Goal: Task Accomplishment & Management: Use online tool/utility

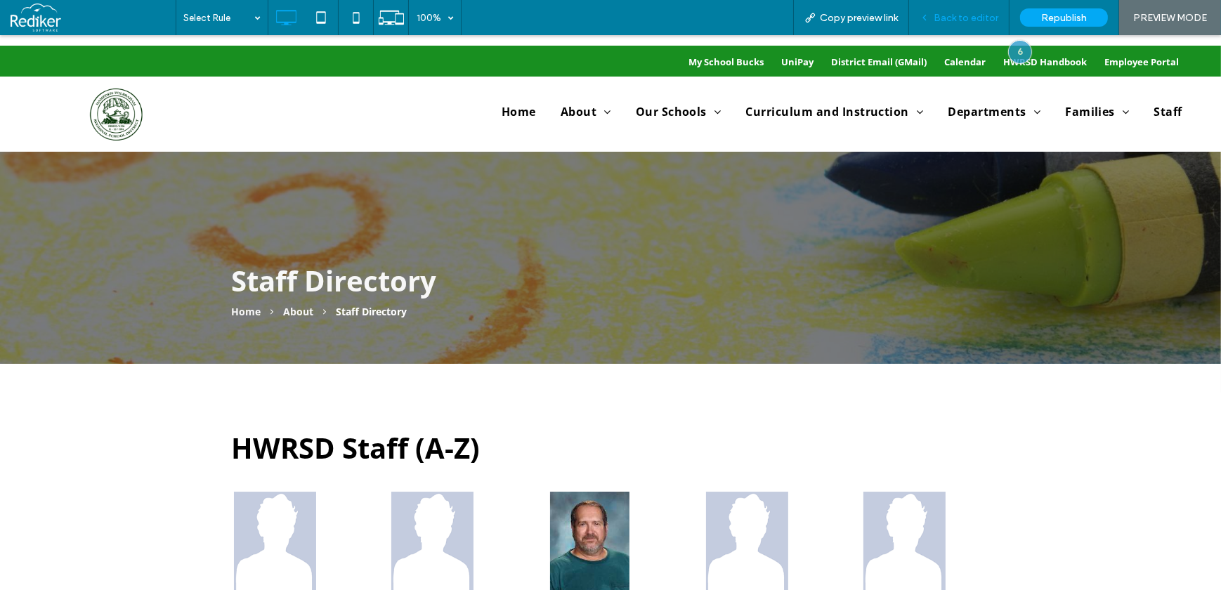
scroll to position [383, 0]
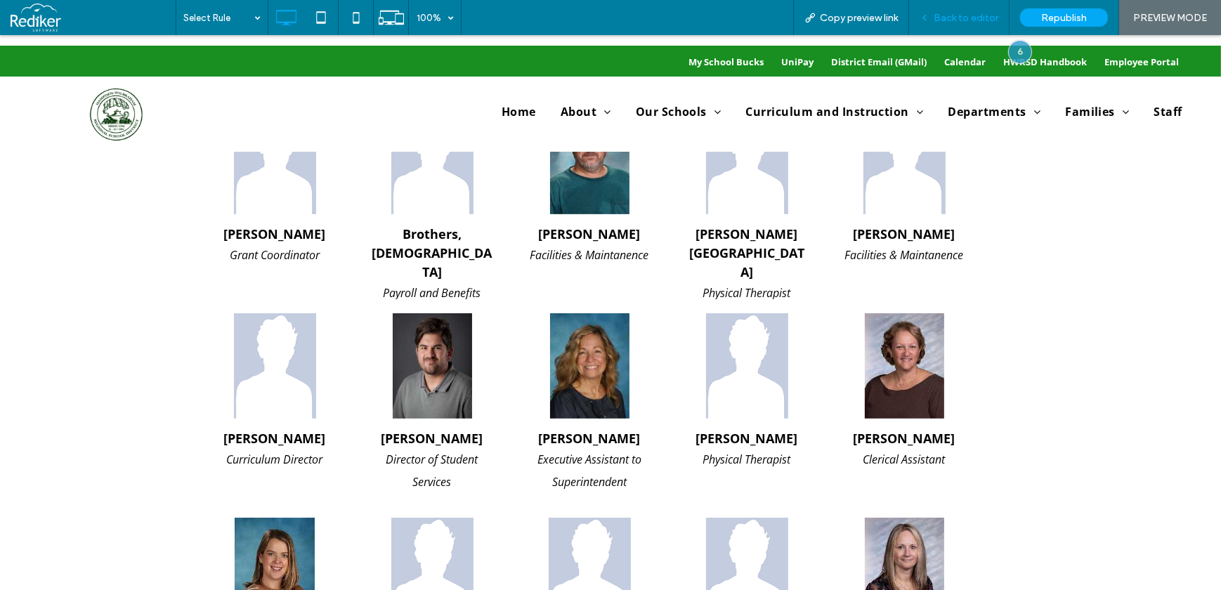
click at [985, 14] on span "Back to editor" at bounding box center [966, 18] width 65 height 12
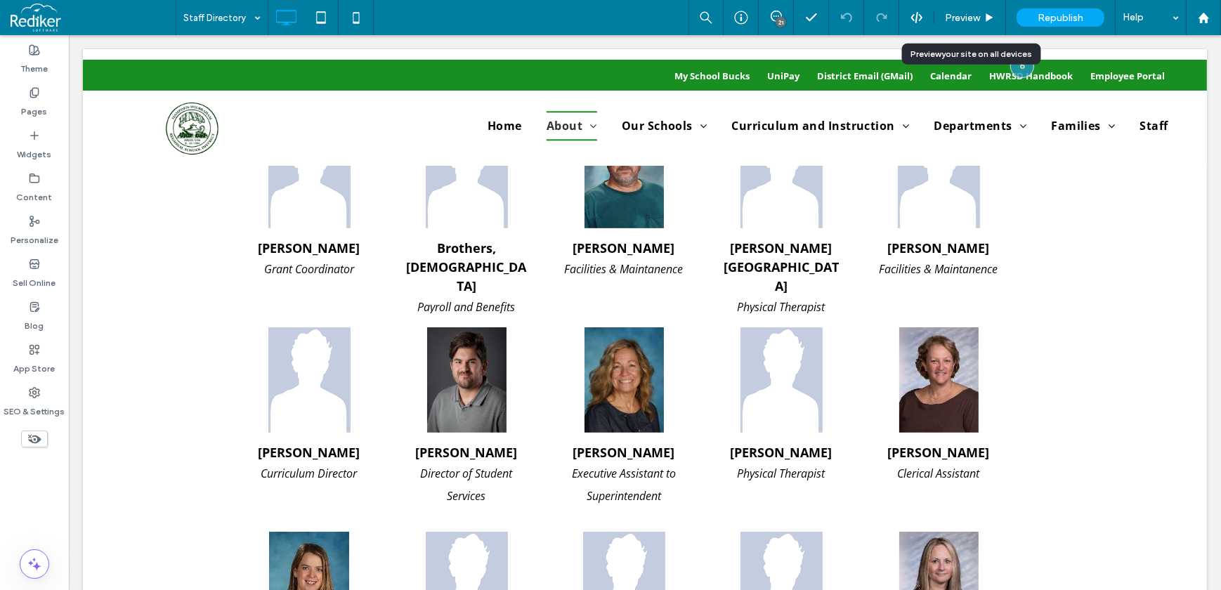
click at [985, 14] on icon at bounding box center [989, 18] width 11 height 11
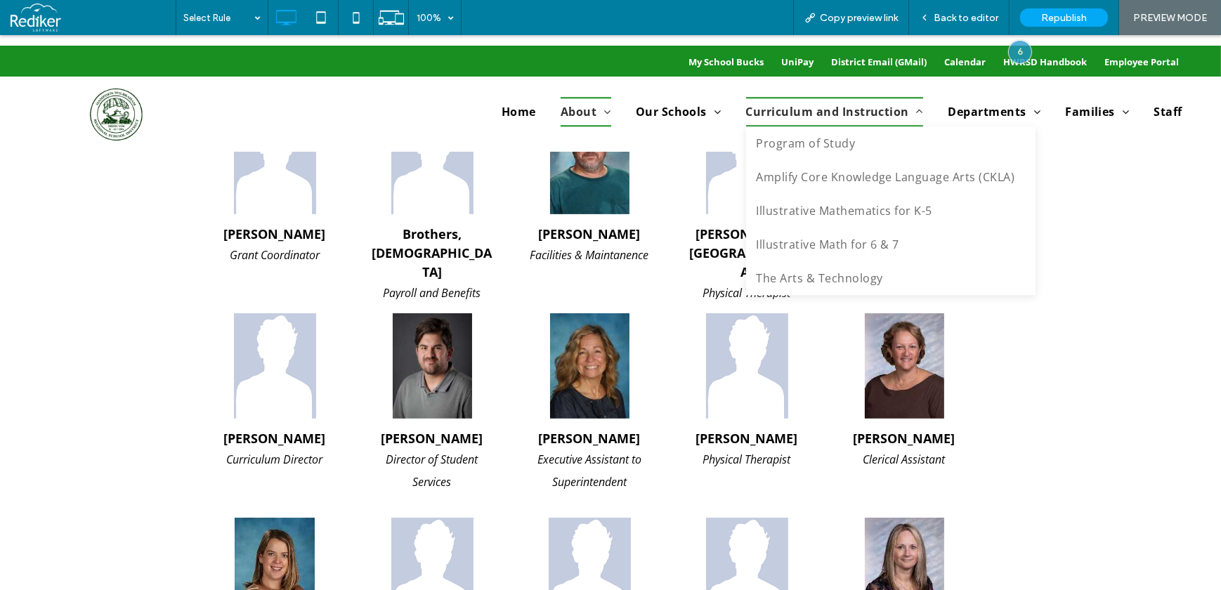
click at [834, 109] on span "Curriculum and Instruction" at bounding box center [835, 112] width 178 height 30
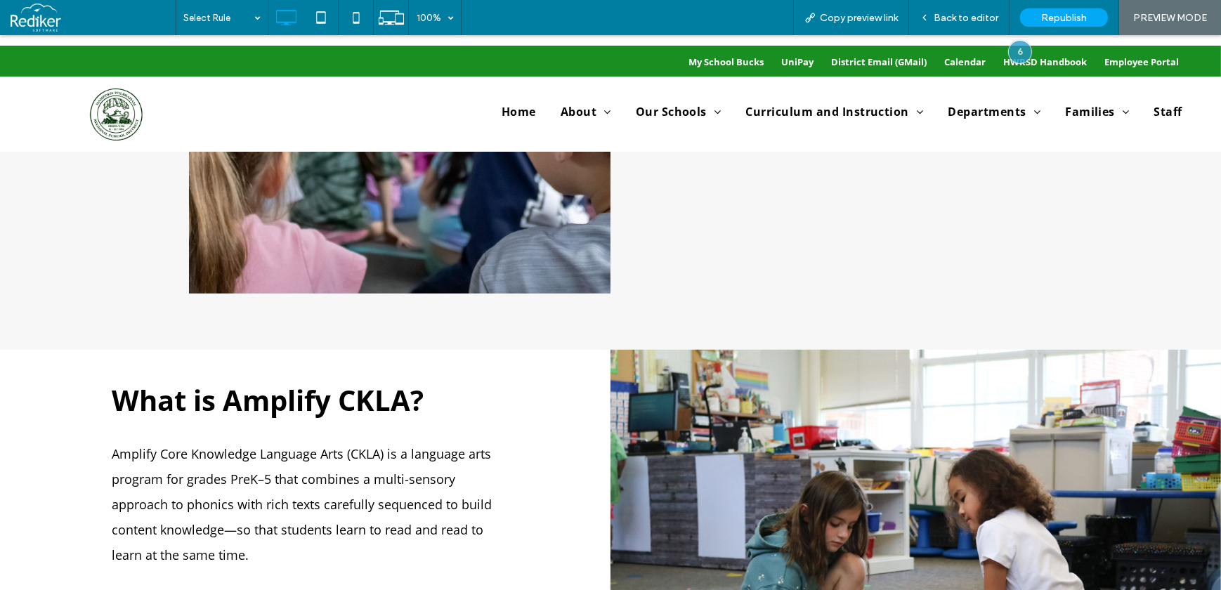
scroll to position [1532, 0]
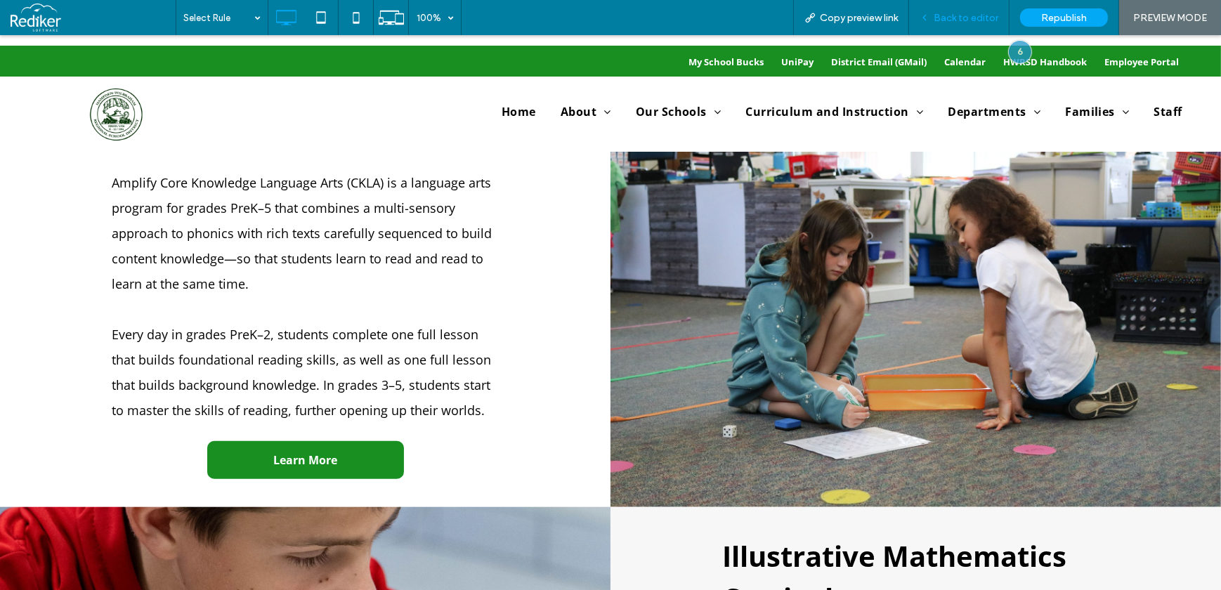
click at [949, 19] on span "Back to editor" at bounding box center [966, 18] width 65 height 12
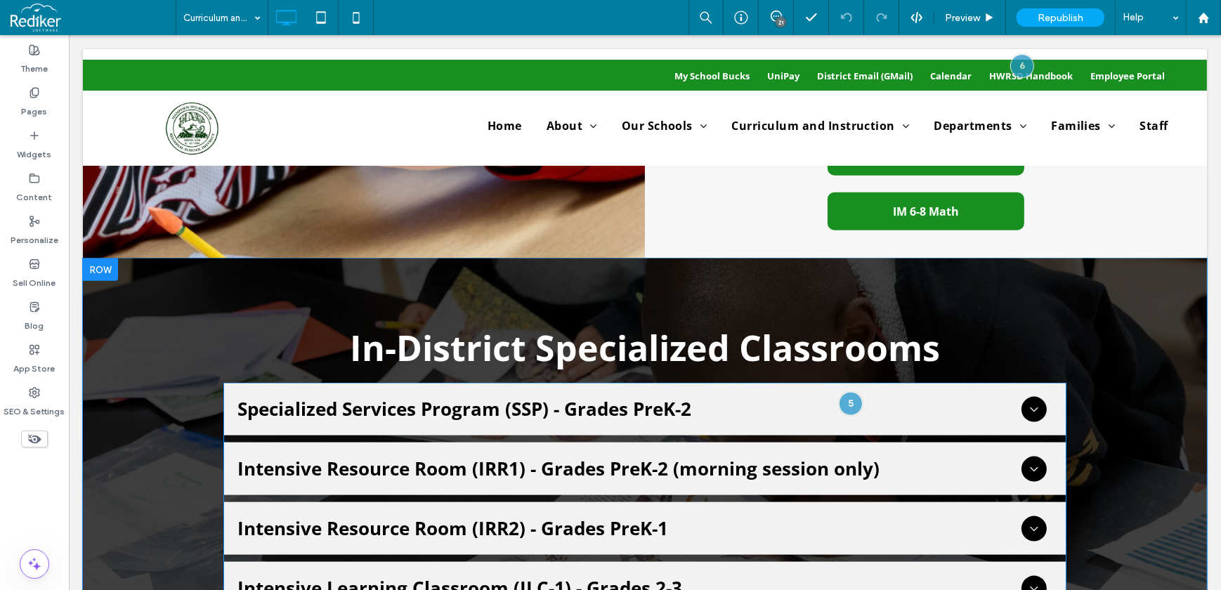
scroll to position [2299, 0]
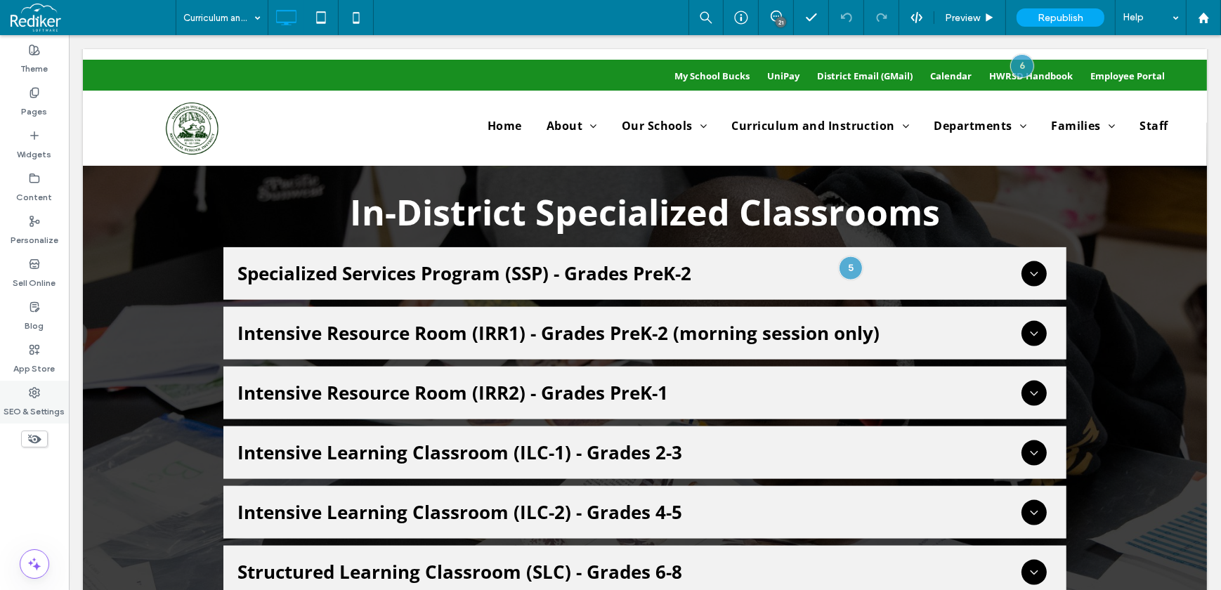
click at [30, 393] on icon at bounding box center [34, 392] width 11 height 11
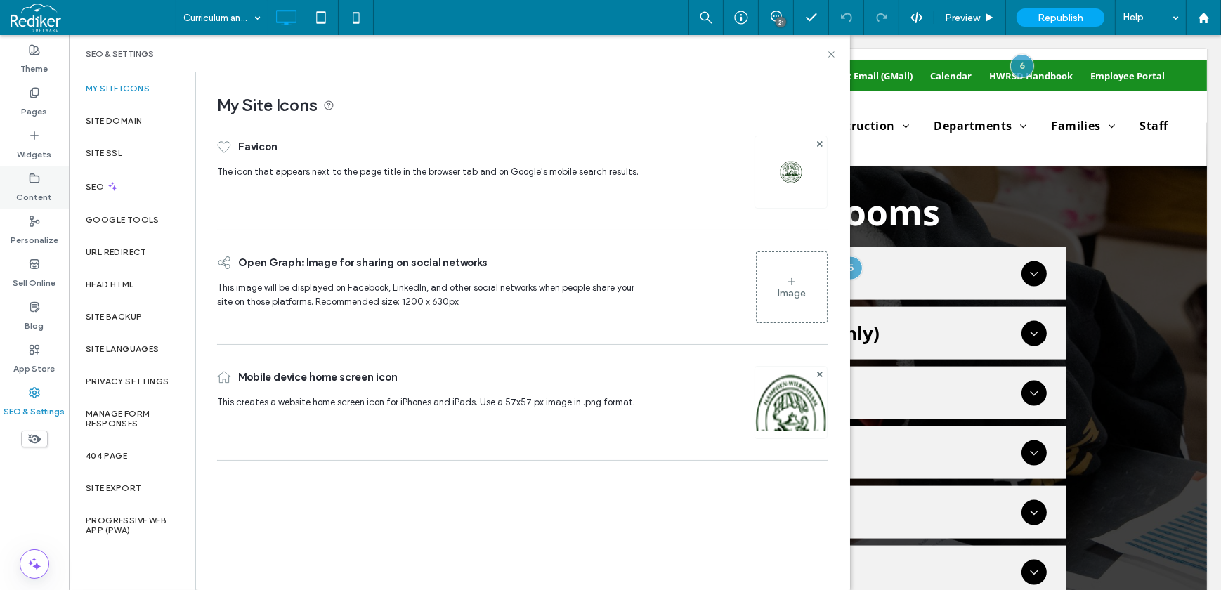
click at [35, 168] on div "Content" at bounding box center [34, 188] width 69 height 43
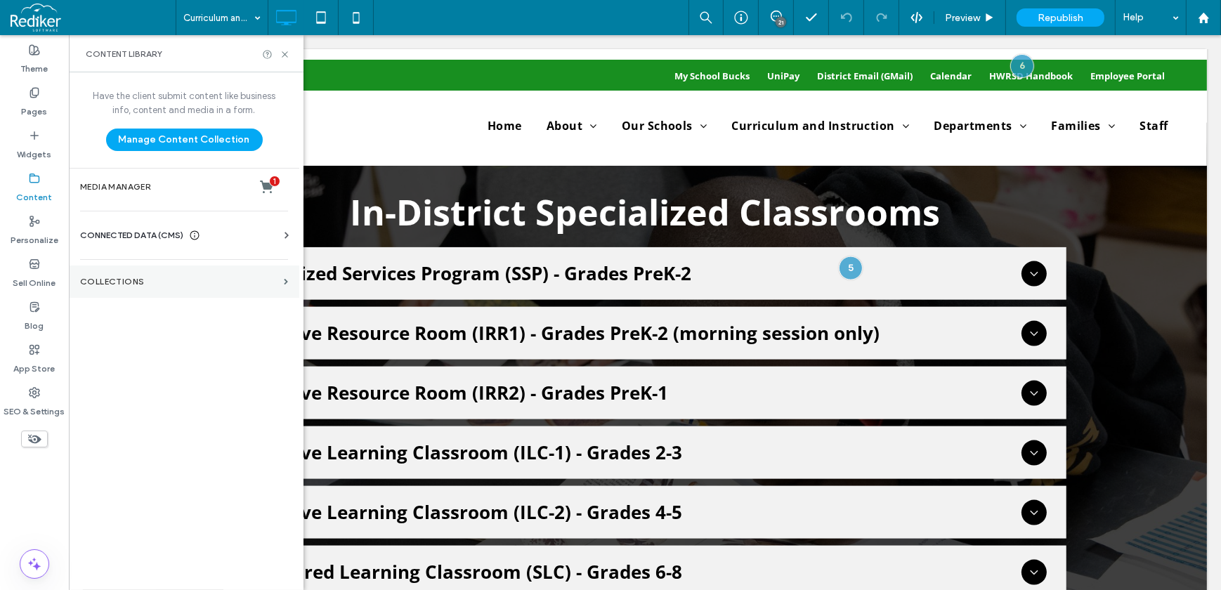
click at [158, 282] on label "Collections" at bounding box center [179, 282] width 198 height 10
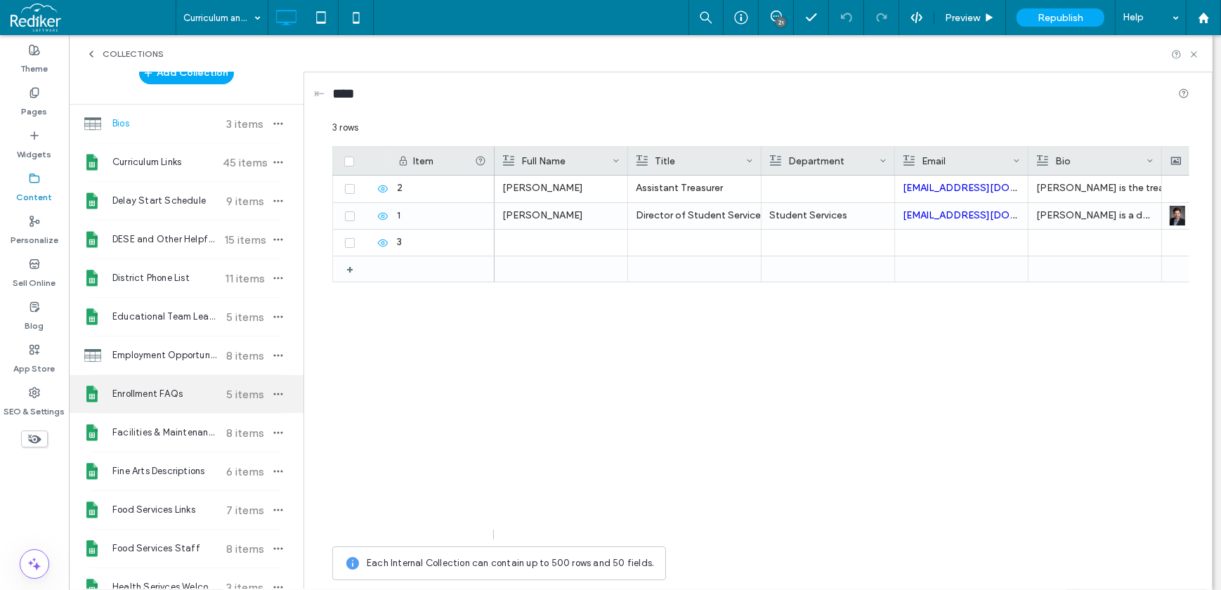
scroll to position [0, 0]
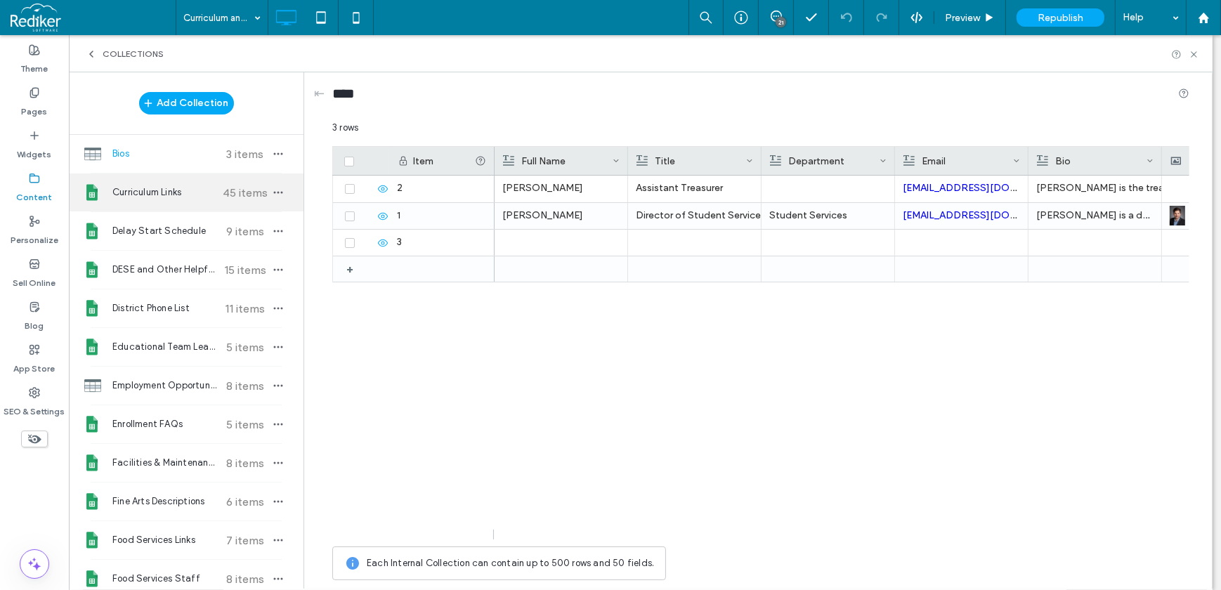
click at [169, 187] on span "Curriculum Links" at bounding box center [164, 192] width 105 height 14
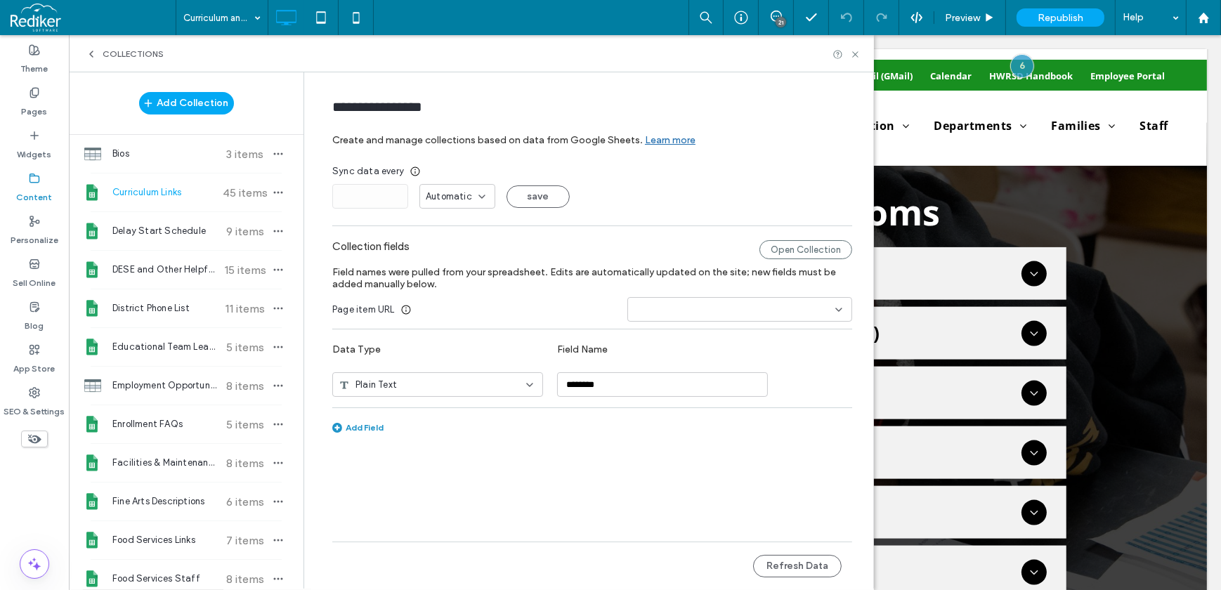
click at [444, 204] on div "Automatic" at bounding box center [457, 196] width 76 height 25
click at [679, 183] on div "Sync data every * Automatic save" at bounding box center [592, 186] width 520 height 44
click at [456, 159] on form "**********" at bounding box center [592, 285] width 562 height 398
click at [469, 198] on span "Automatic" at bounding box center [449, 197] width 46 height 14
click at [469, 133] on div "**********" at bounding box center [592, 110] width 520 height 48
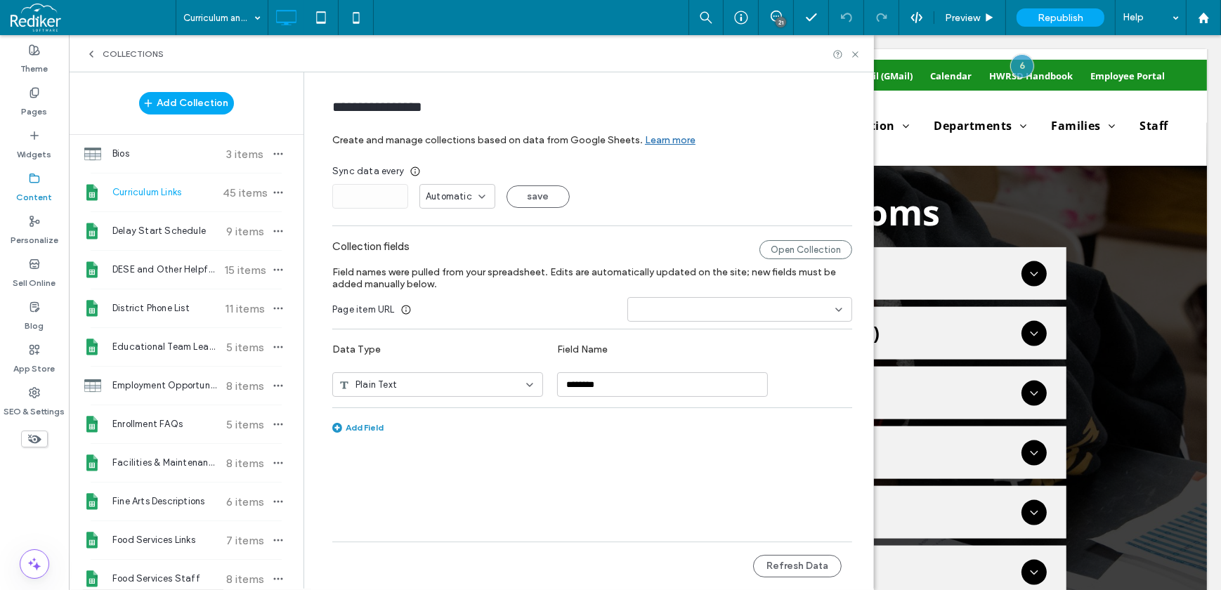
click at [466, 192] on span "Automatic" at bounding box center [449, 197] width 46 height 14
click at [487, 160] on form "**********" at bounding box center [592, 285] width 562 height 398
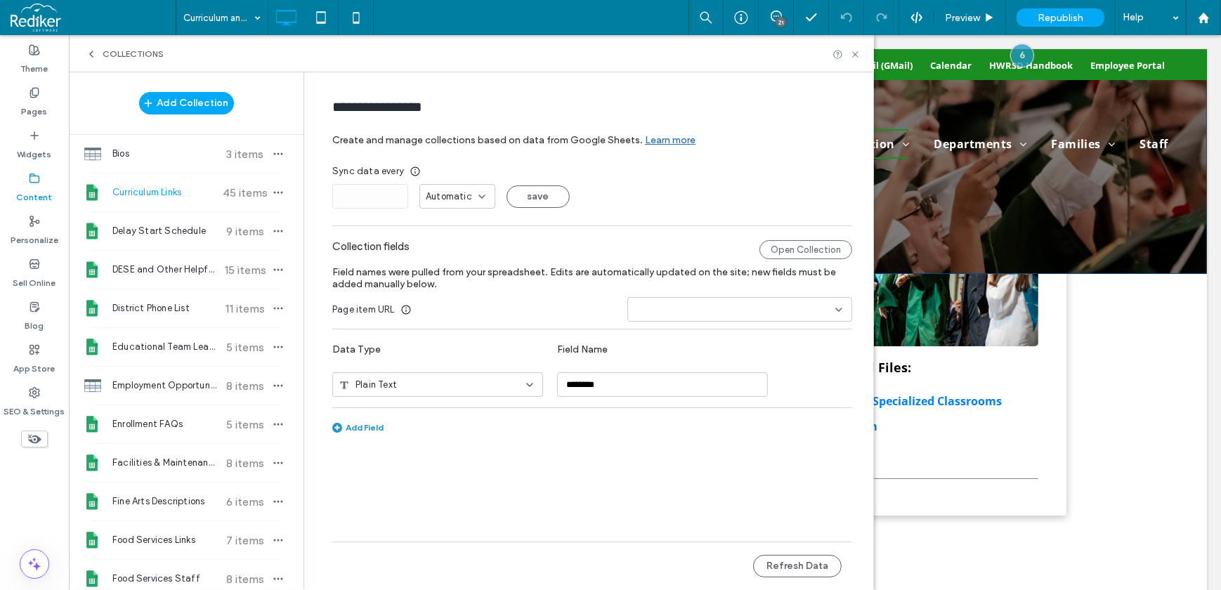
scroll to position [127, 0]
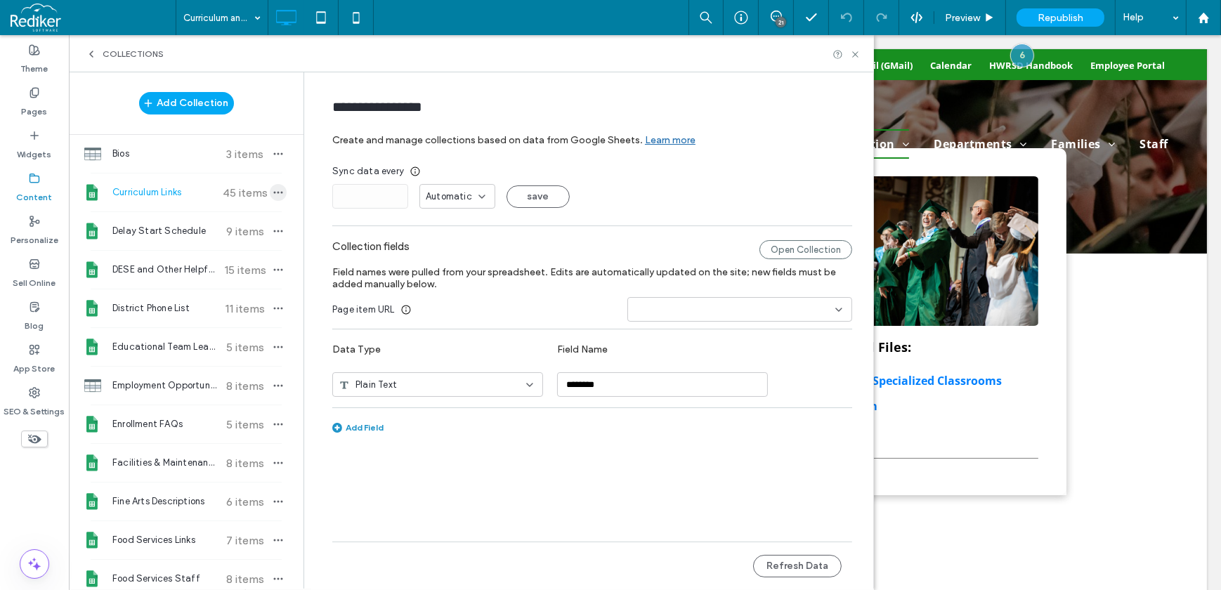
click at [273, 197] on icon "button" at bounding box center [278, 192] width 11 height 11
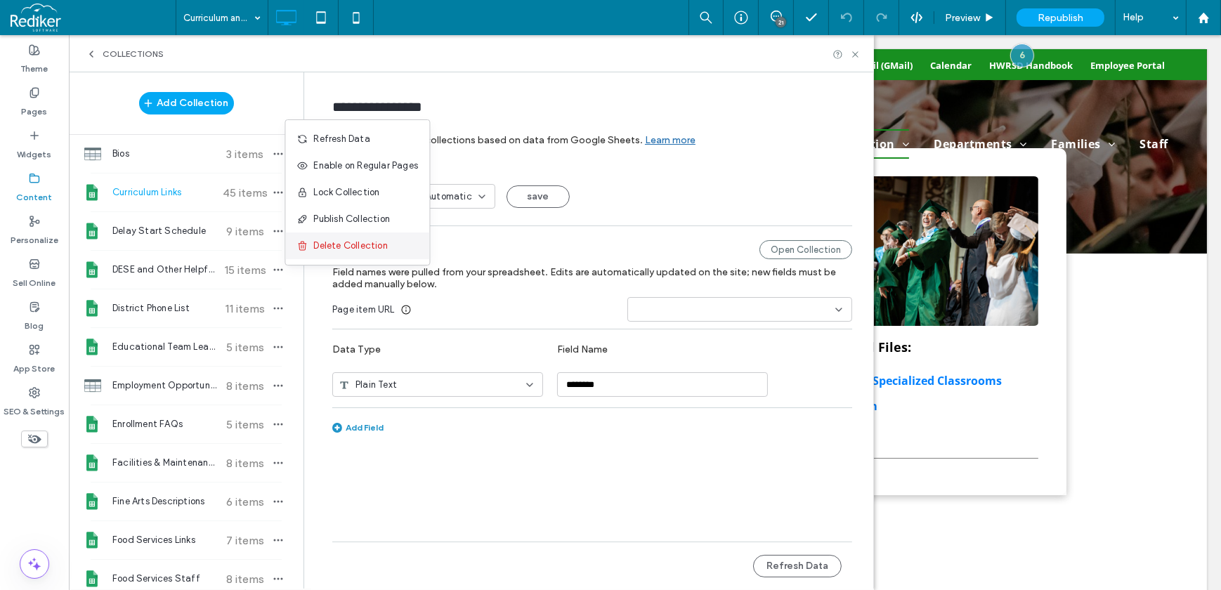
click at [357, 240] on span "Delete Collection" at bounding box center [350, 246] width 74 height 14
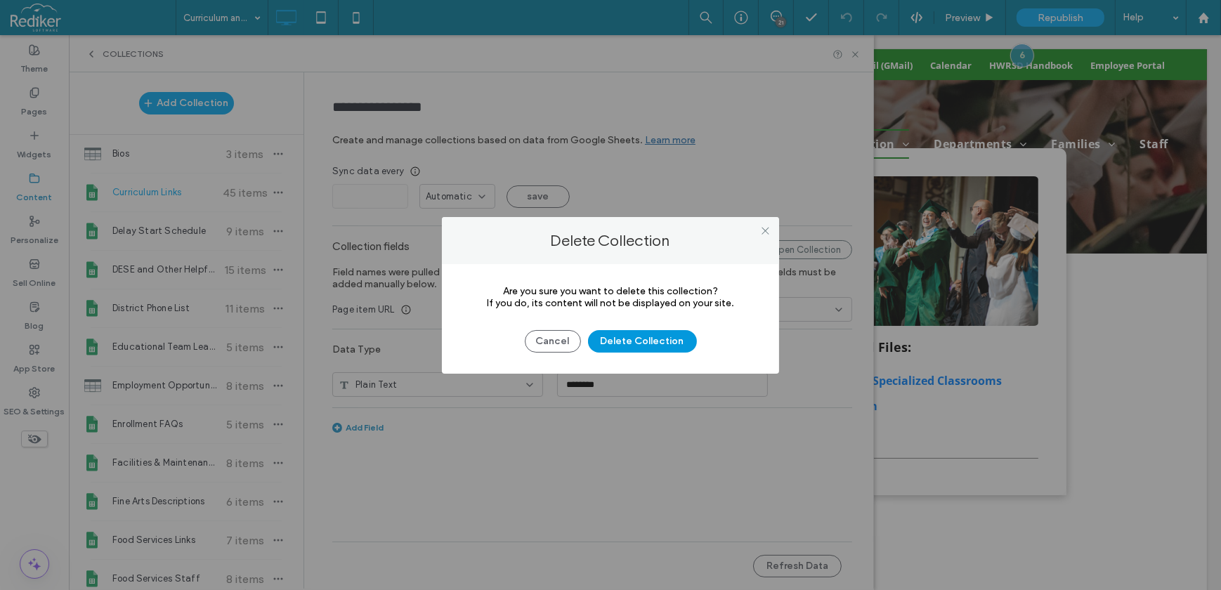
click at [627, 337] on button "Delete Collection" at bounding box center [642, 341] width 109 height 22
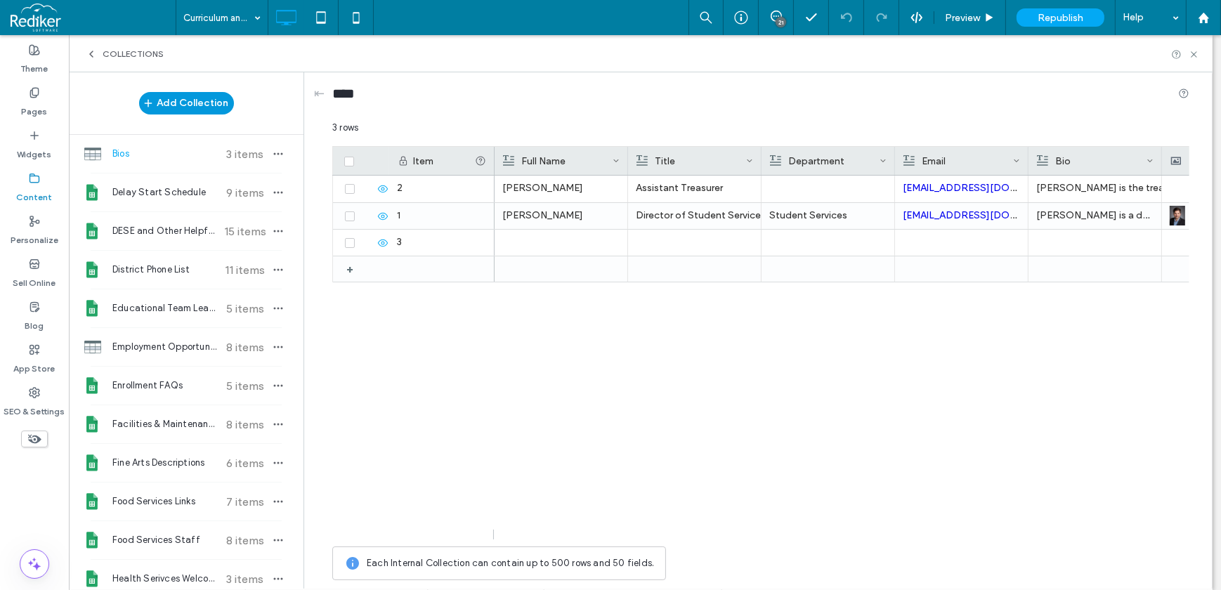
click at [202, 102] on button "Add Collection" at bounding box center [186, 103] width 95 height 22
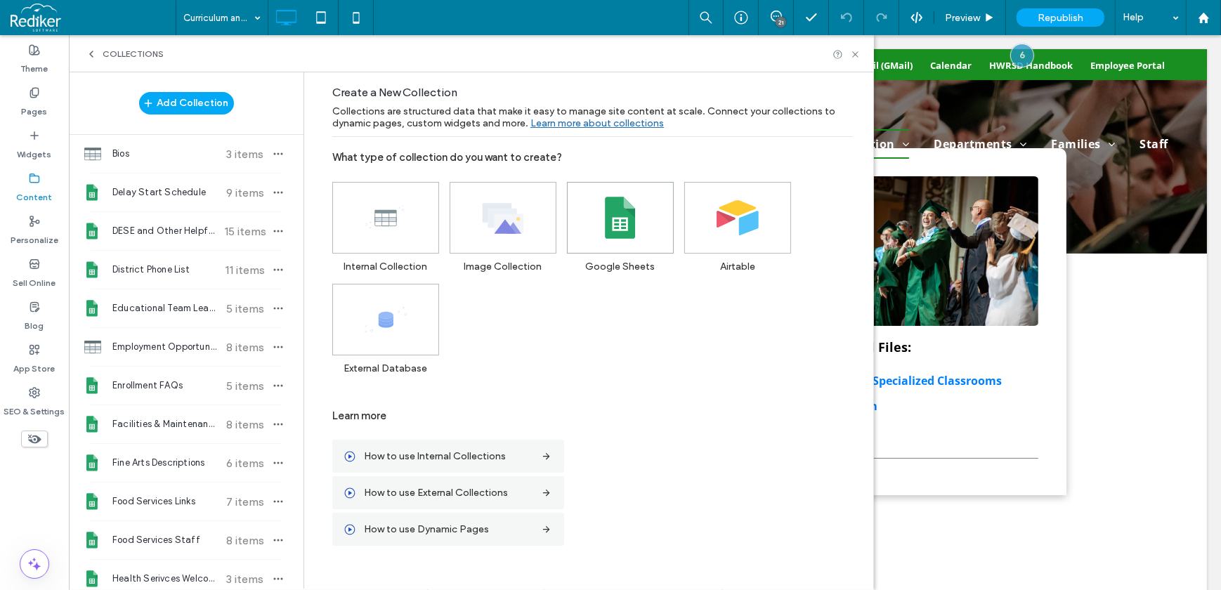
click at [618, 217] on use at bounding box center [620, 218] width 30 height 42
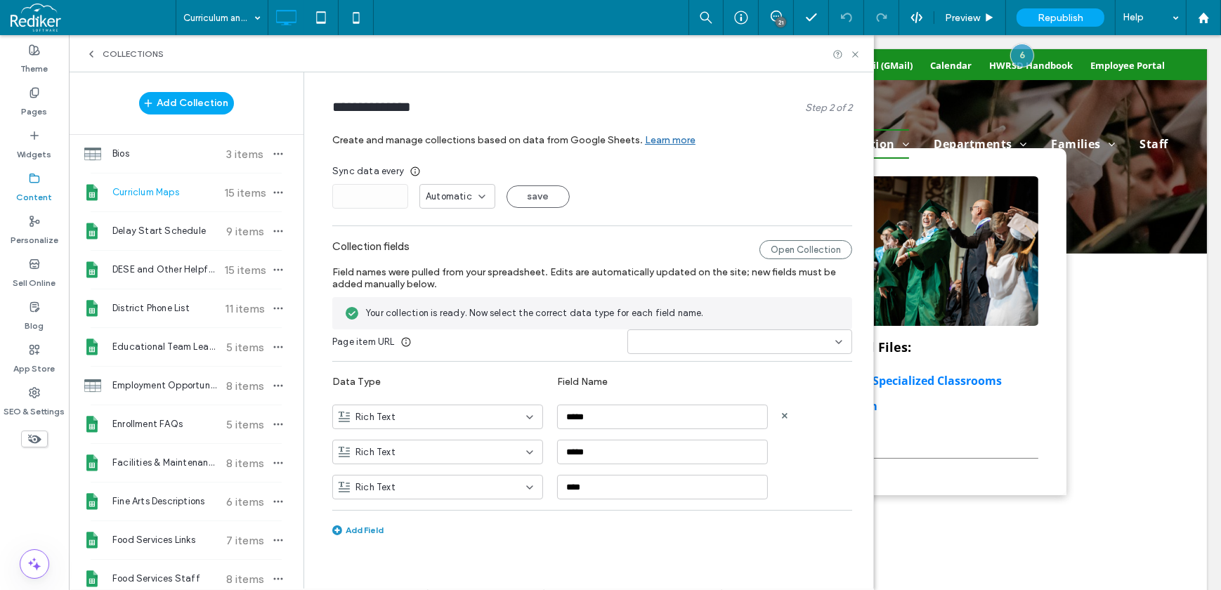
click at [443, 417] on div "Rich Text" at bounding box center [429, 417] width 181 height 14
click at [443, 399] on div "Rich Text *****" at bounding box center [602, 411] width 541 height 35
click at [438, 479] on div "Rich Text" at bounding box center [437, 487] width 211 height 25
click at [411, 415] on div "Link" at bounding box center [437, 413] width 209 height 25
click at [540, 198] on button "save" at bounding box center [538, 196] width 63 height 22
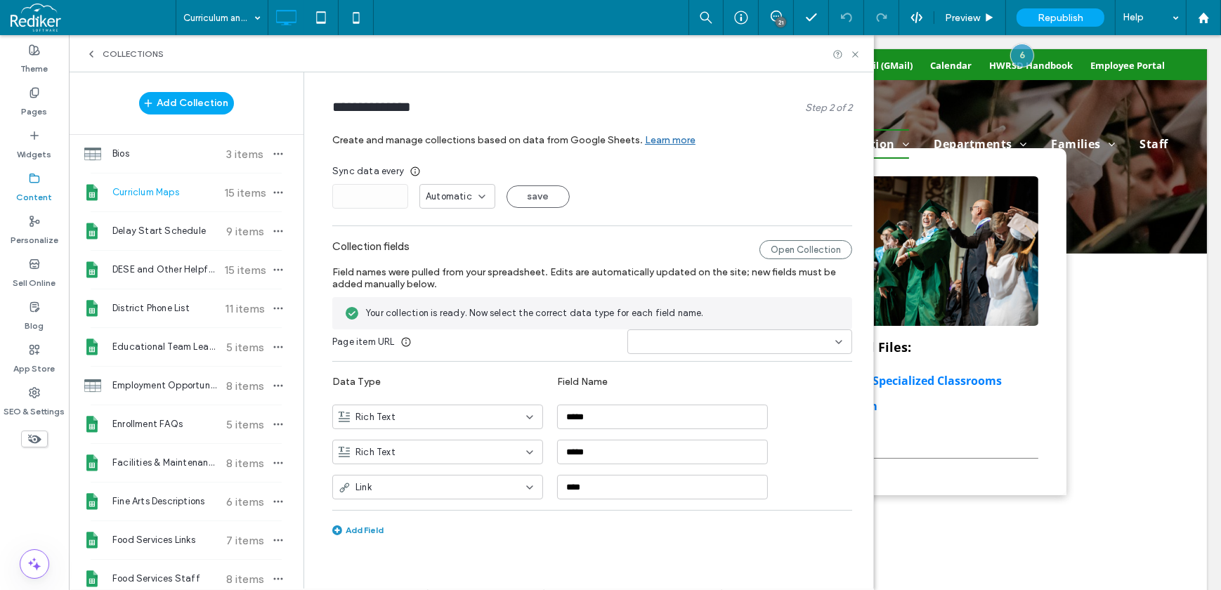
click at [688, 337] on input at bounding box center [735, 342] width 202 height 11
click at [660, 386] on div "Title" at bounding box center [739, 391] width 223 height 25
drag, startPoint x: 669, startPoint y: 337, endPoint x: 668, endPoint y: 353, distance: 16.2
click at [669, 337] on div "Title" at bounding box center [731, 342] width 195 height 14
click at [561, 334] on div "Page item URL Title" at bounding box center [592, 342] width 520 height 25
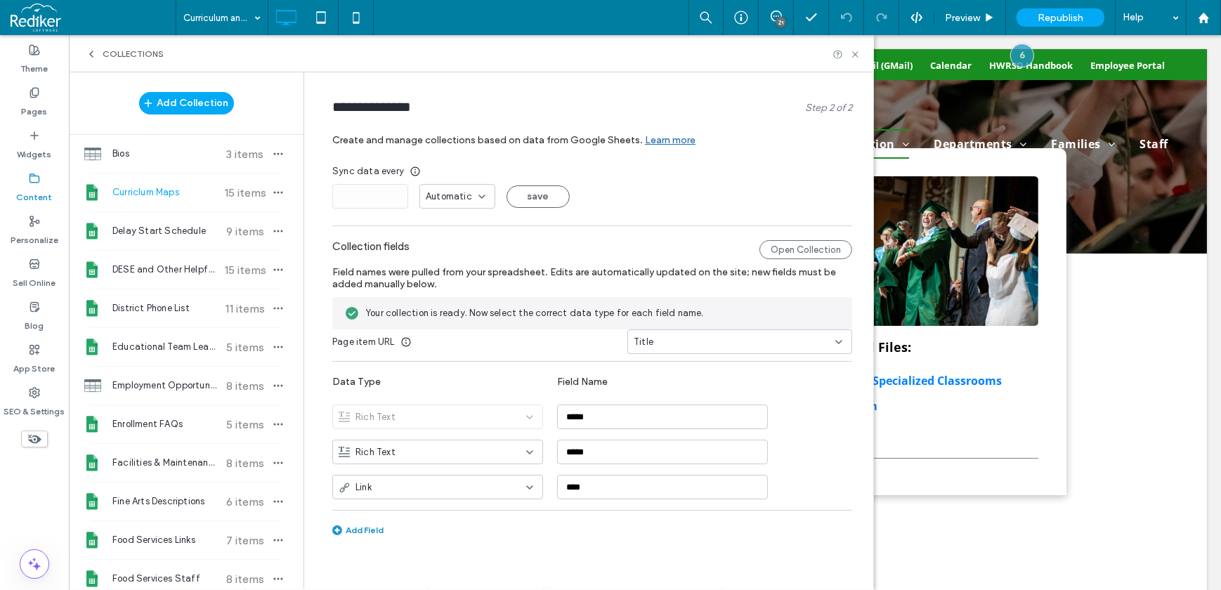
click at [645, 344] on span "Title" at bounding box center [644, 342] width 20 height 14
click at [332, 573] on input "******" at bounding box center [349, 579] width 35 height 13
click at [790, 154] on form "**********" at bounding box center [592, 336] width 562 height 500
click at [859, 57] on icon at bounding box center [855, 54] width 11 height 11
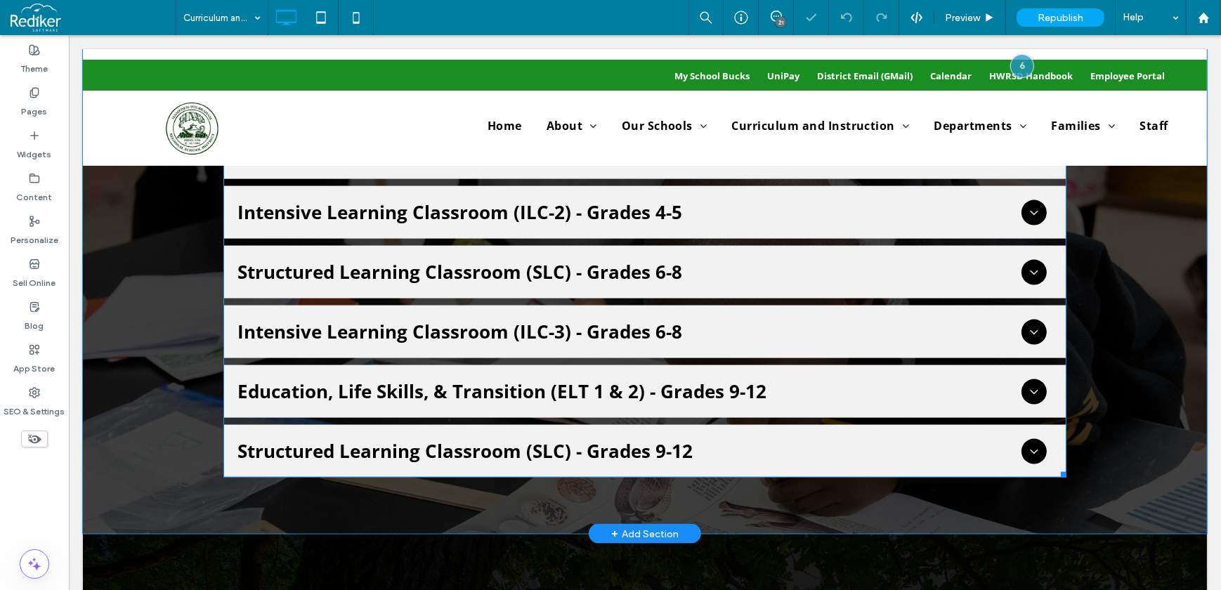
scroll to position [2299, 0]
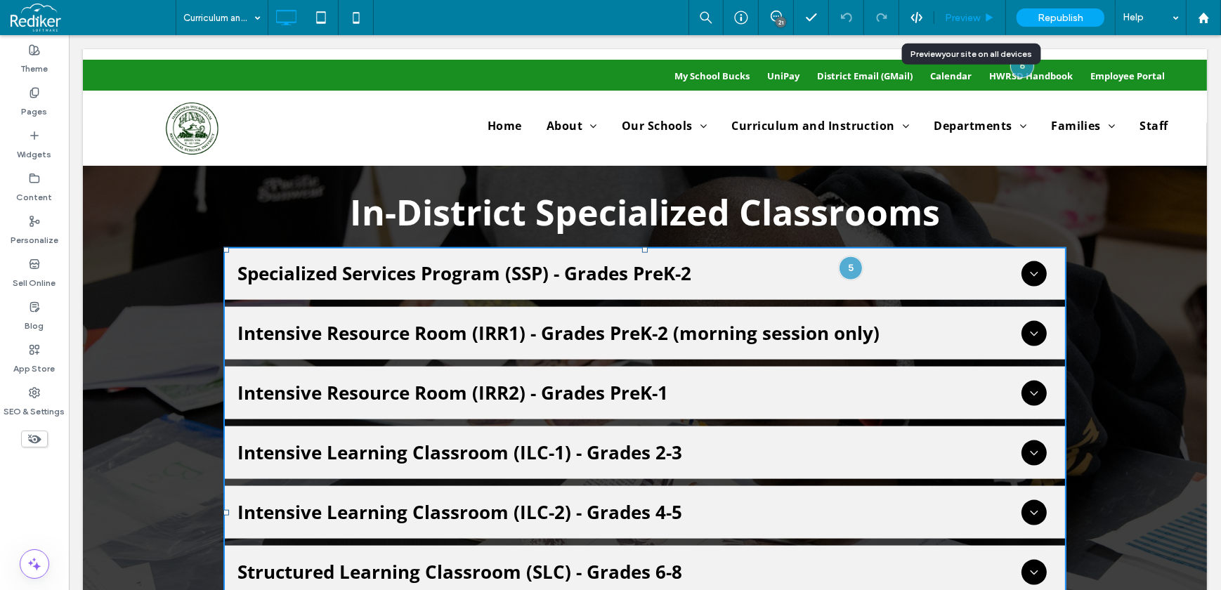
click at [960, 18] on span "Preview" at bounding box center [962, 18] width 35 height 12
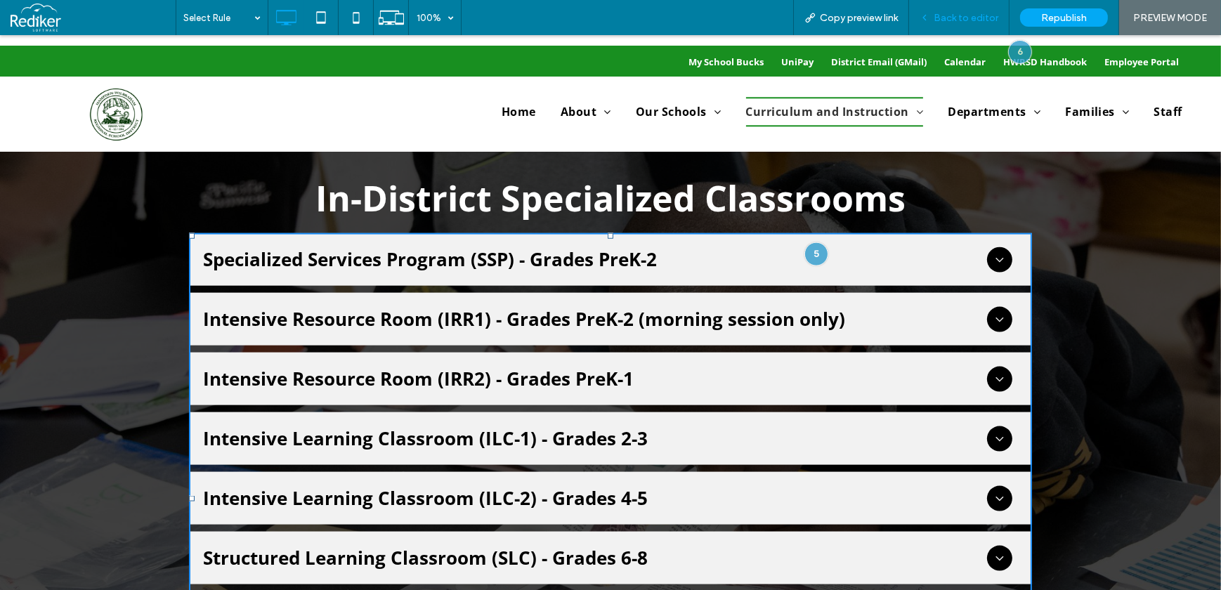
click at [960, 18] on span "Back to editor" at bounding box center [966, 18] width 65 height 12
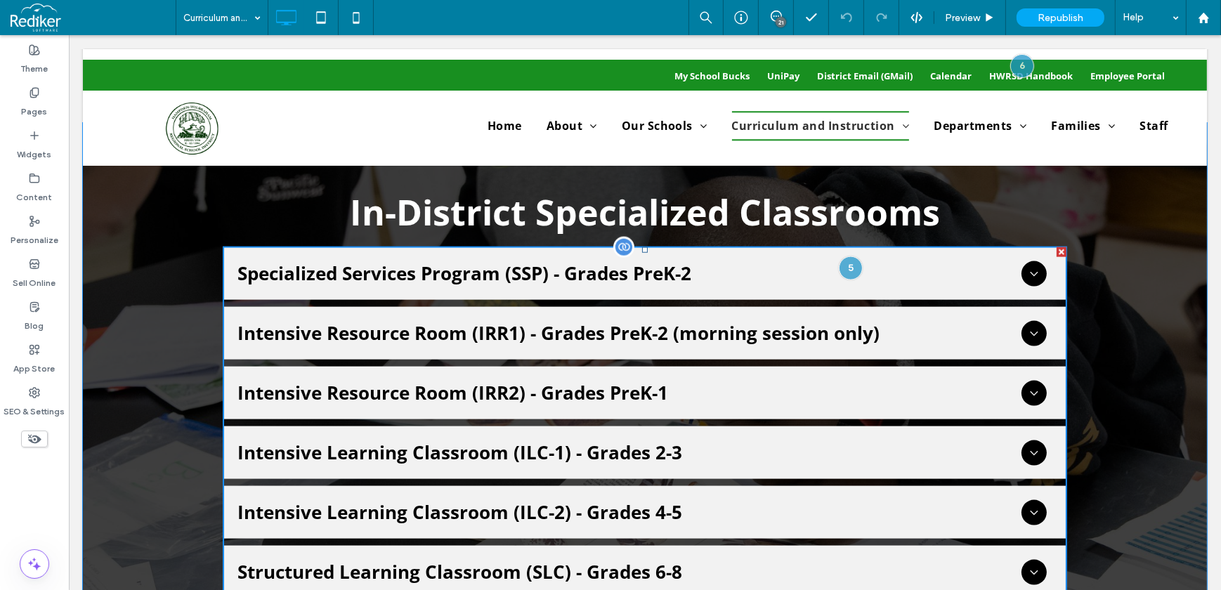
click at [792, 486] on span at bounding box center [644, 512] width 843 height 530
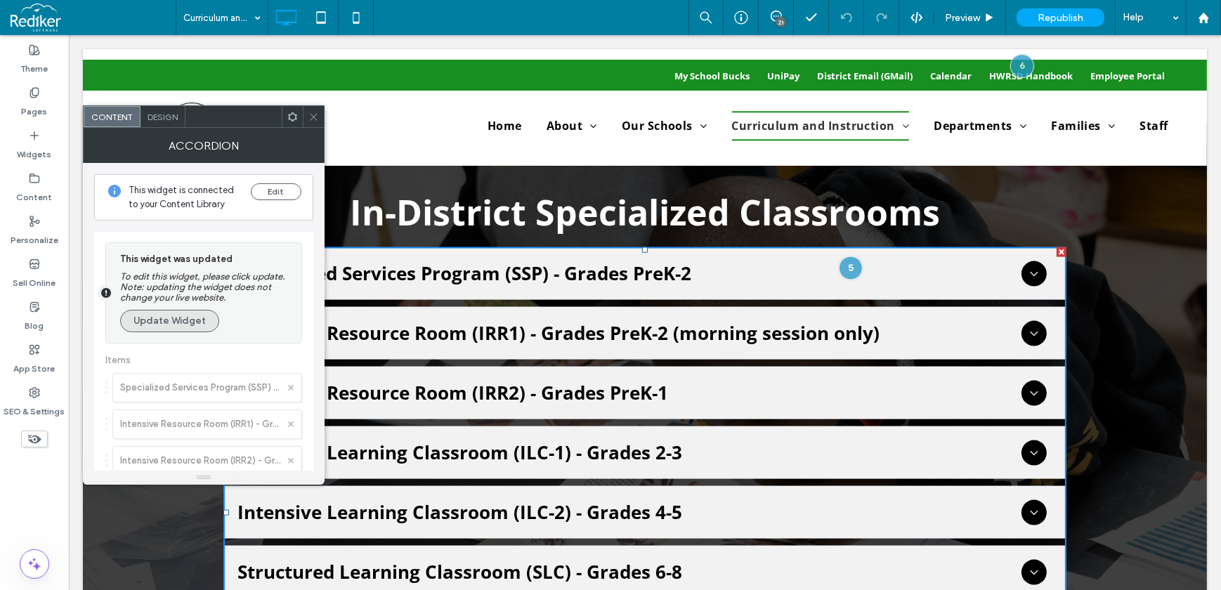
click at [193, 325] on button "Update Widget" at bounding box center [169, 321] width 99 height 22
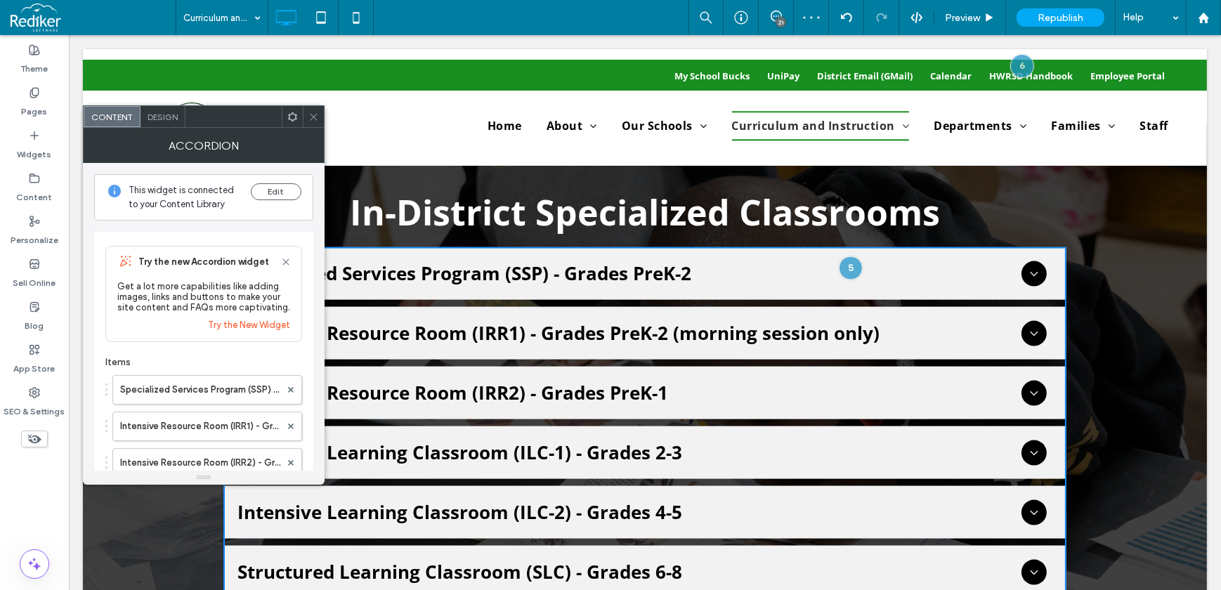
drag, startPoint x: 314, startPoint y: 116, endPoint x: 318, endPoint y: 139, distance: 23.6
click at [313, 119] on icon at bounding box center [313, 117] width 11 height 11
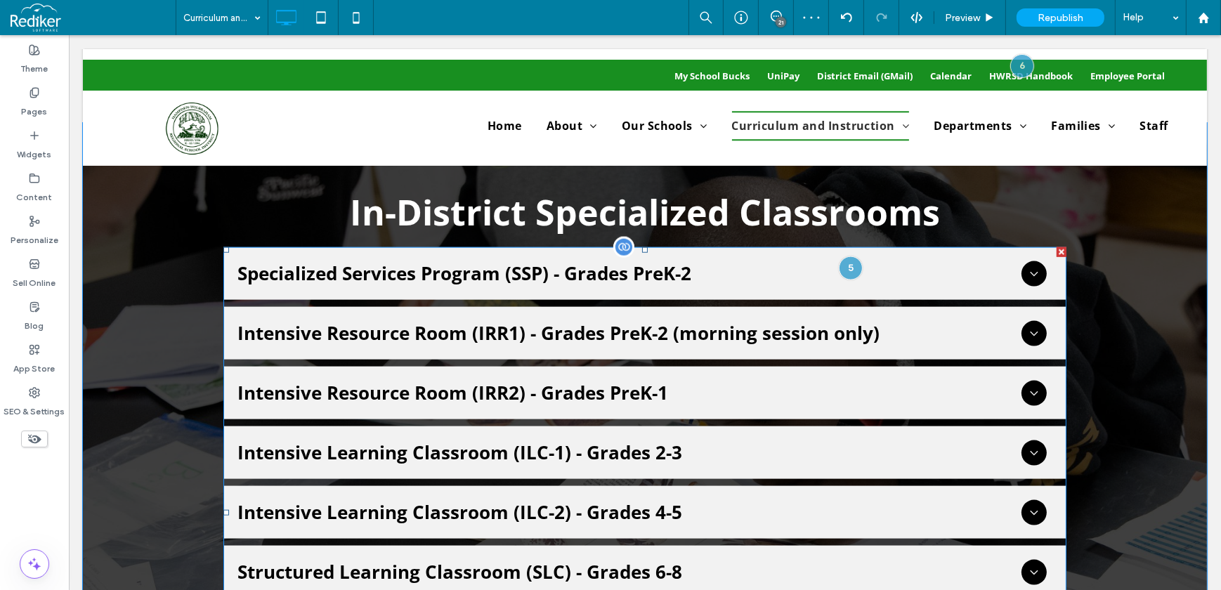
click at [1056, 247] on div at bounding box center [1061, 252] width 10 height 10
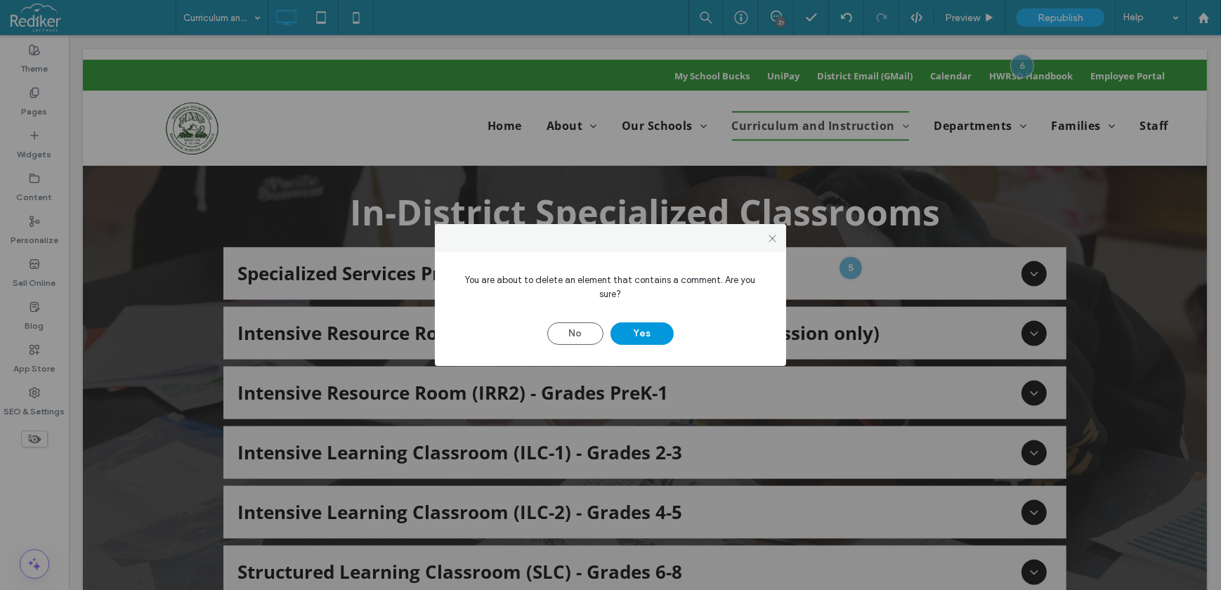
click at [644, 324] on button "Yes" at bounding box center [642, 333] width 63 height 22
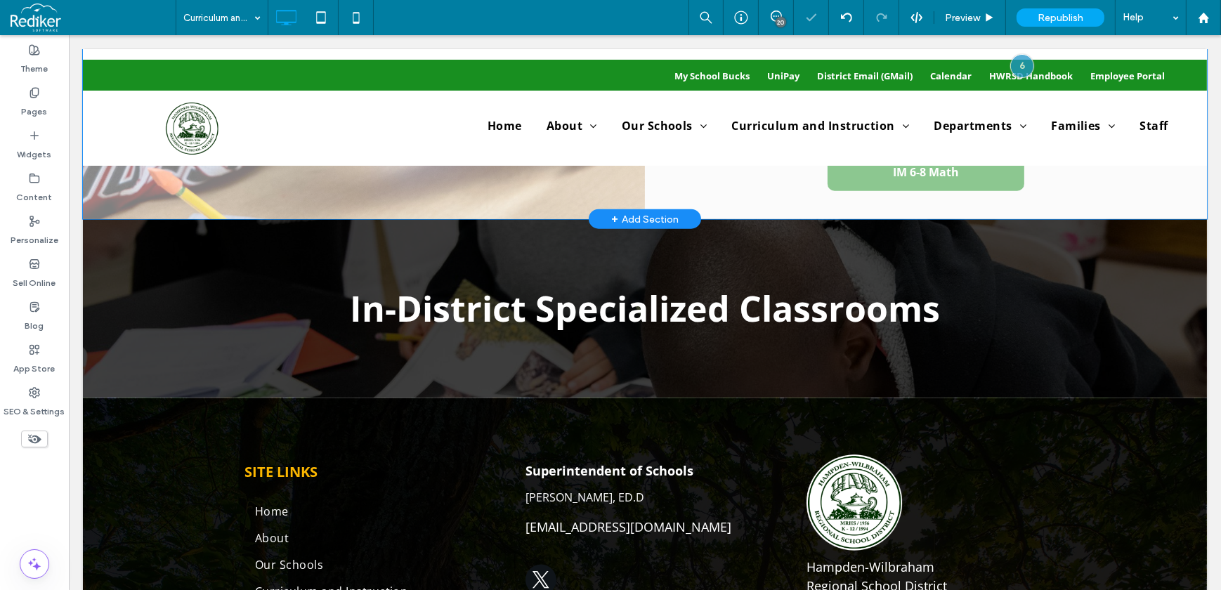
scroll to position [2044, 0]
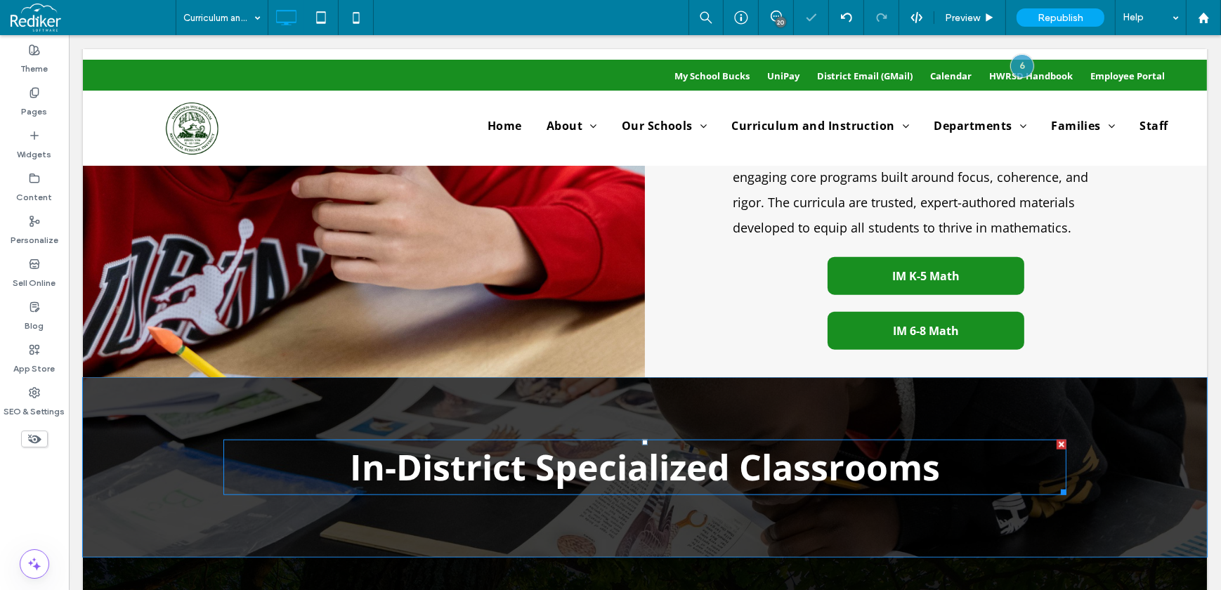
click at [431, 455] on span "In-District Specialized Classrooms" at bounding box center [644, 467] width 590 height 48
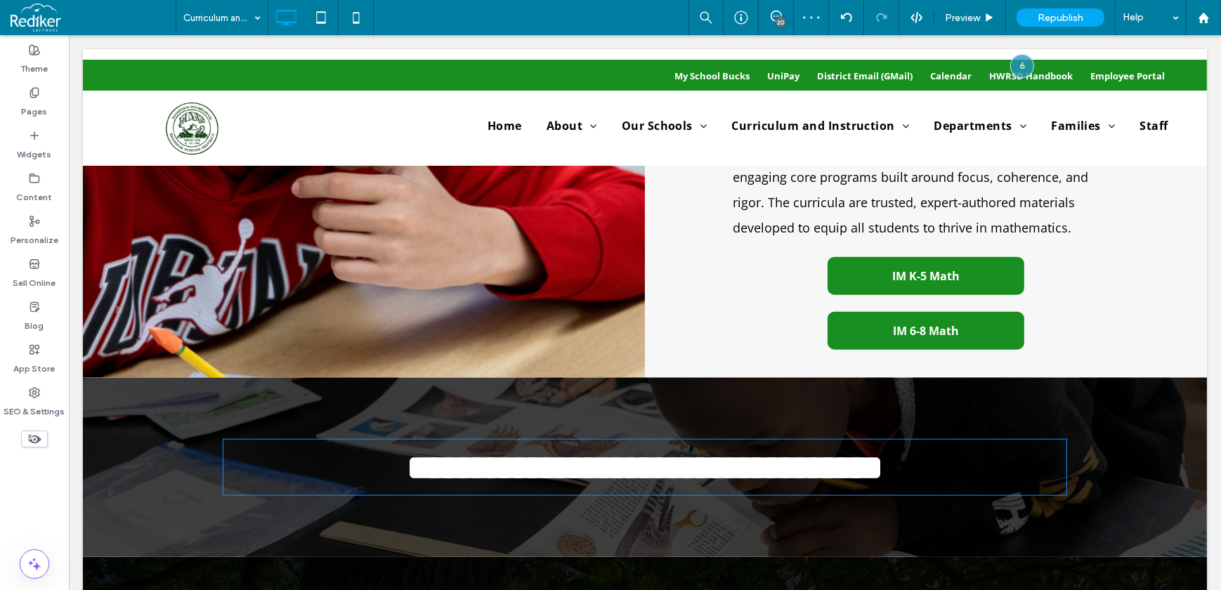
type input "*********"
type input "**"
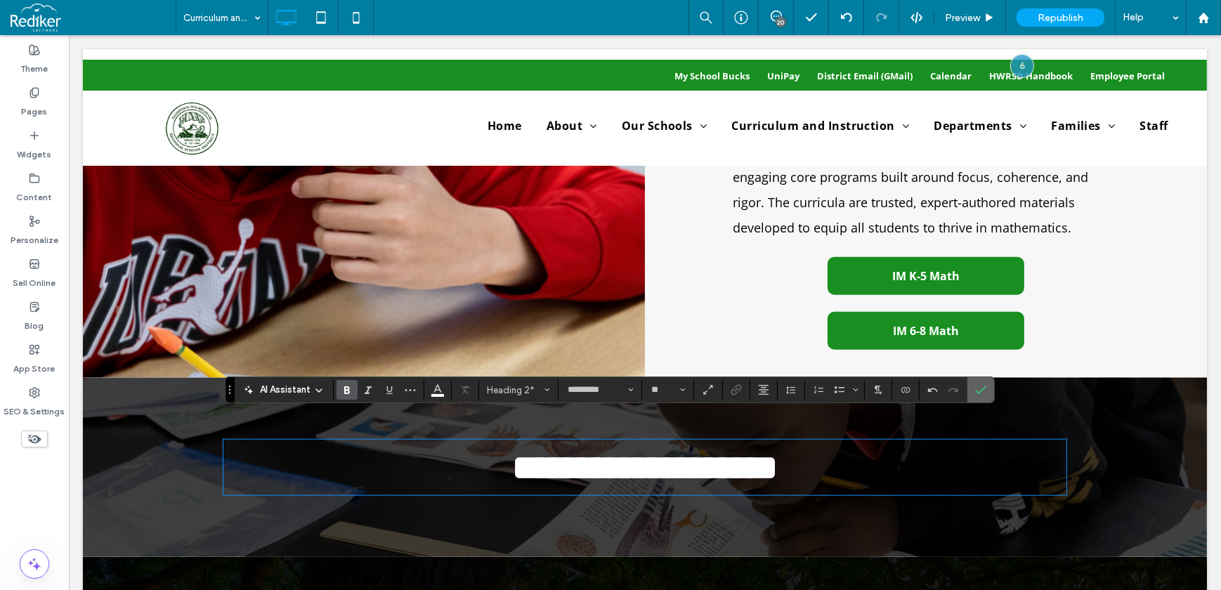
click at [980, 387] on icon "Confirm" at bounding box center [980, 389] width 11 height 11
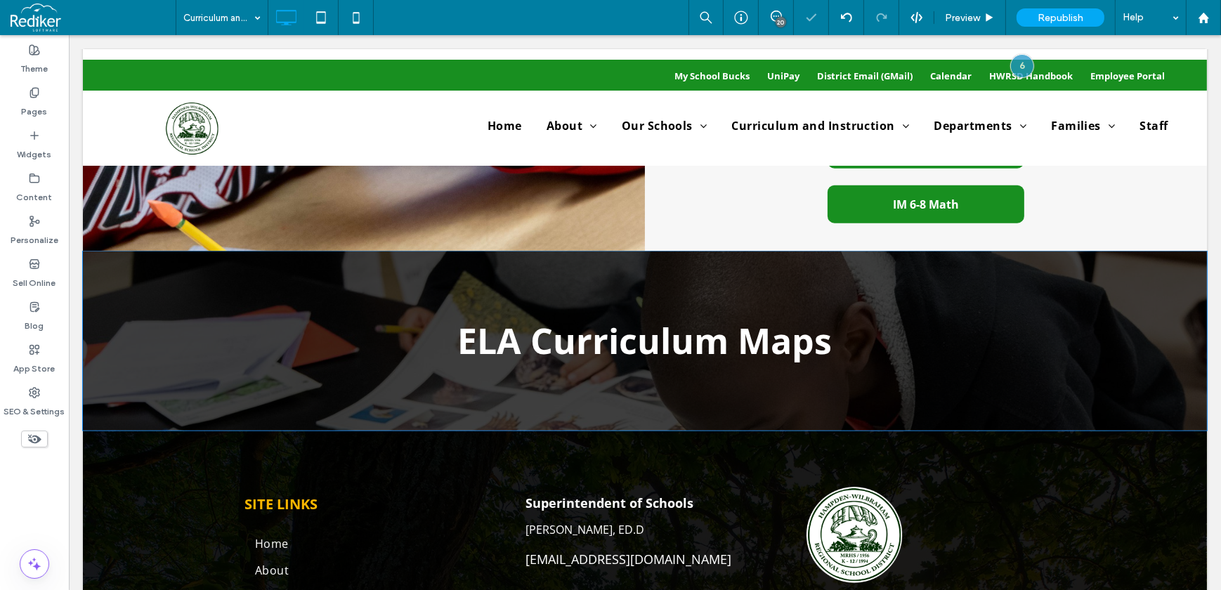
scroll to position [2171, 0]
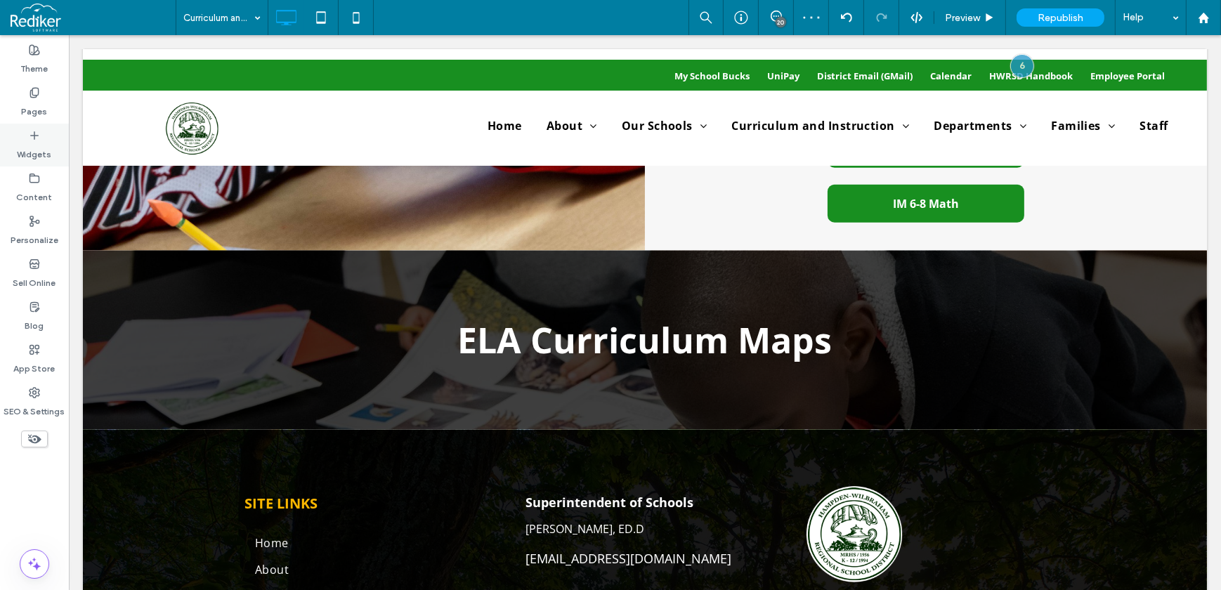
drag, startPoint x: 29, startPoint y: 157, endPoint x: 32, endPoint y: 148, distance: 9.8
click at [30, 157] on label "Widgets" at bounding box center [35, 151] width 34 height 20
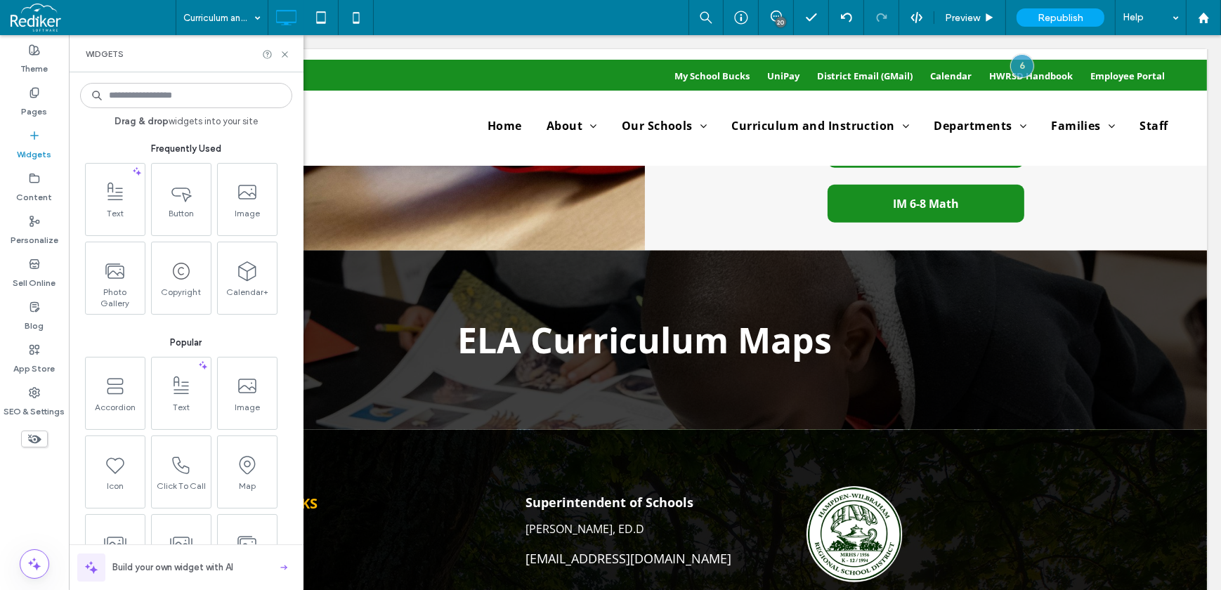
click at [113, 96] on input at bounding box center [186, 95] width 212 height 25
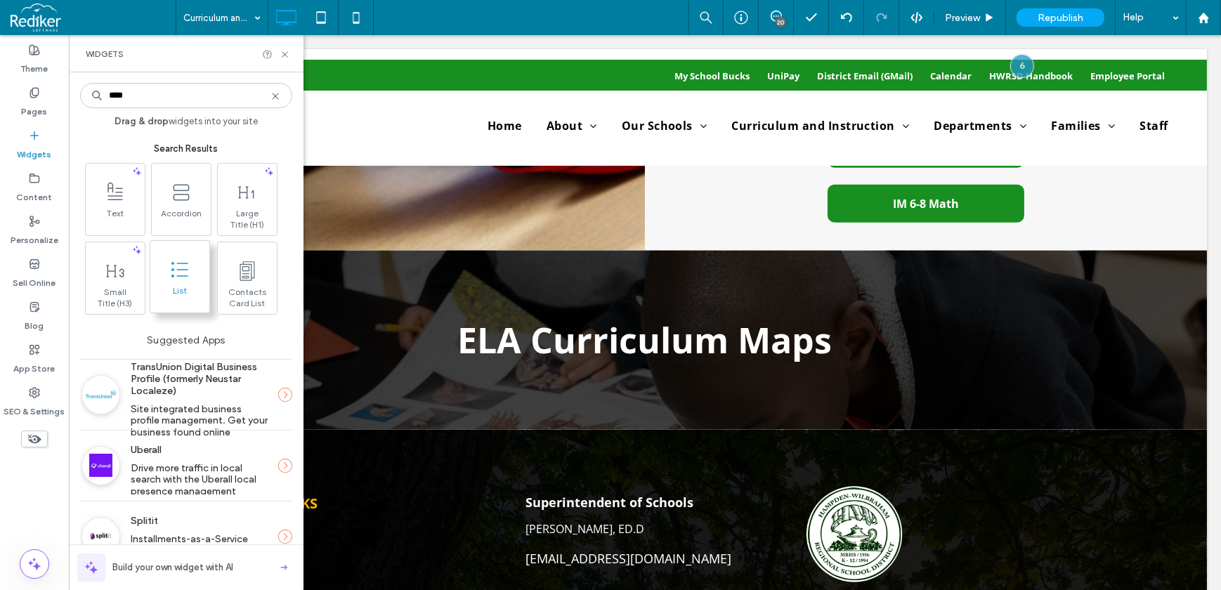
type input "****"
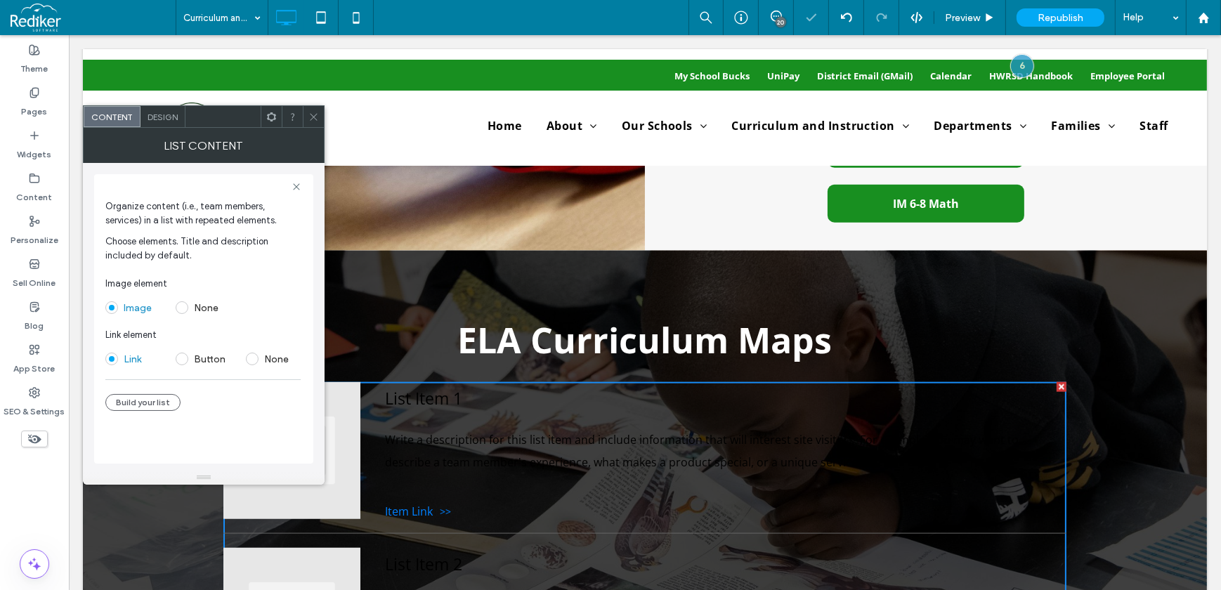
click at [190, 300] on span "None" at bounding box center [204, 306] width 56 height 13
click at [190, 309] on label "None" at bounding box center [204, 307] width 56 height 13
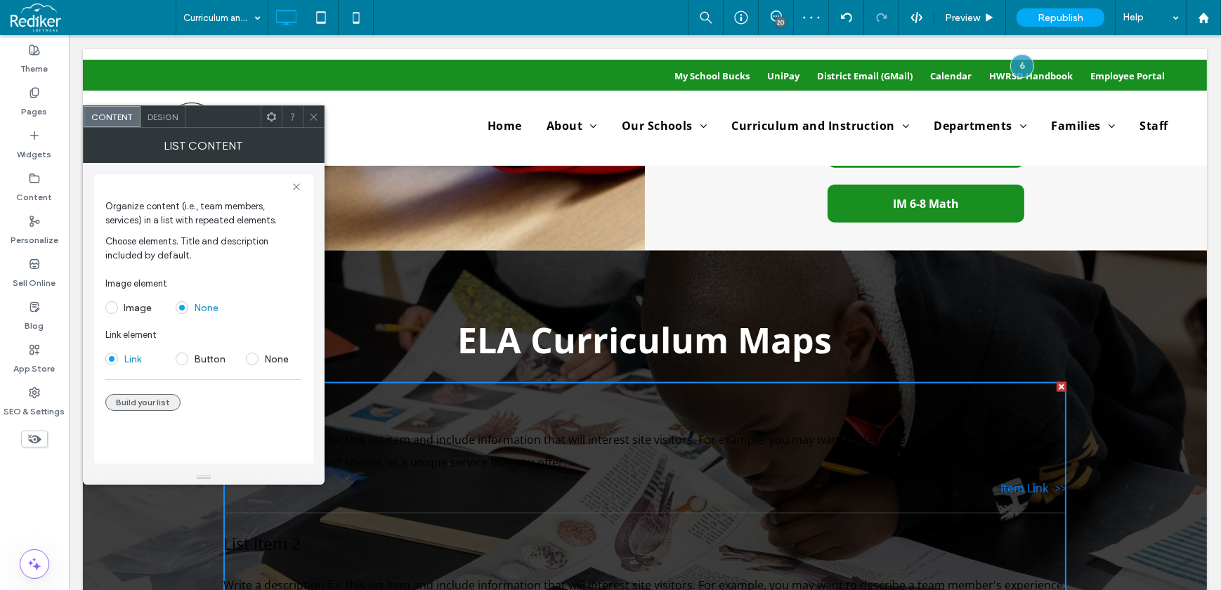
click at [152, 394] on button "Build your list" at bounding box center [142, 402] width 75 height 17
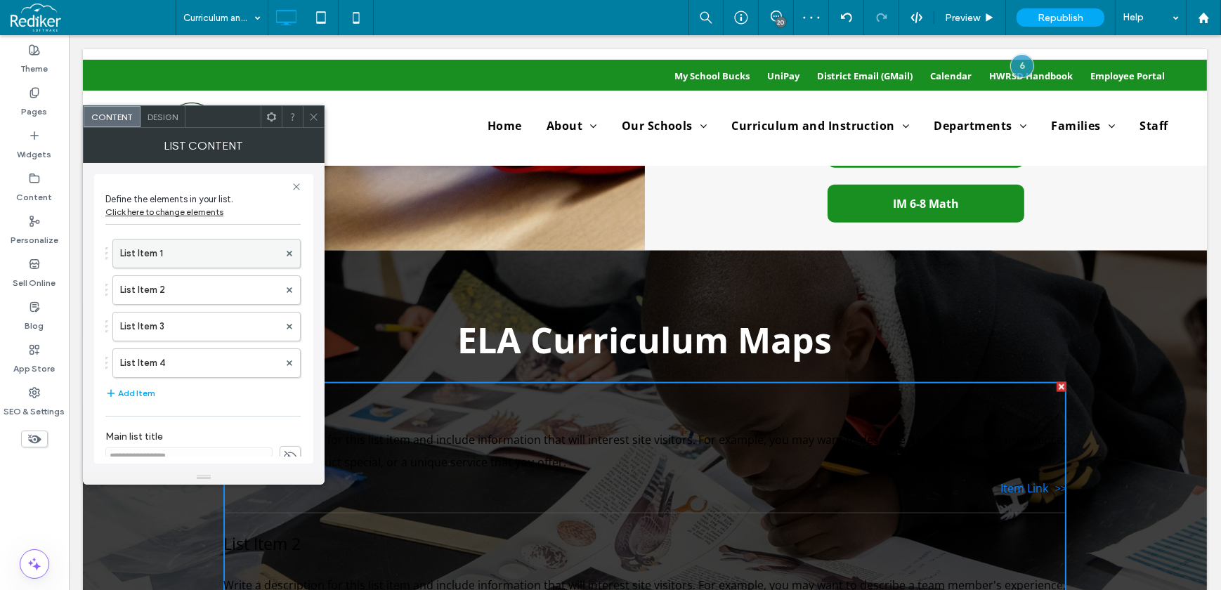
click at [204, 259] on label "List Item 1" at bounding box center [199, 254] width 159 height 28
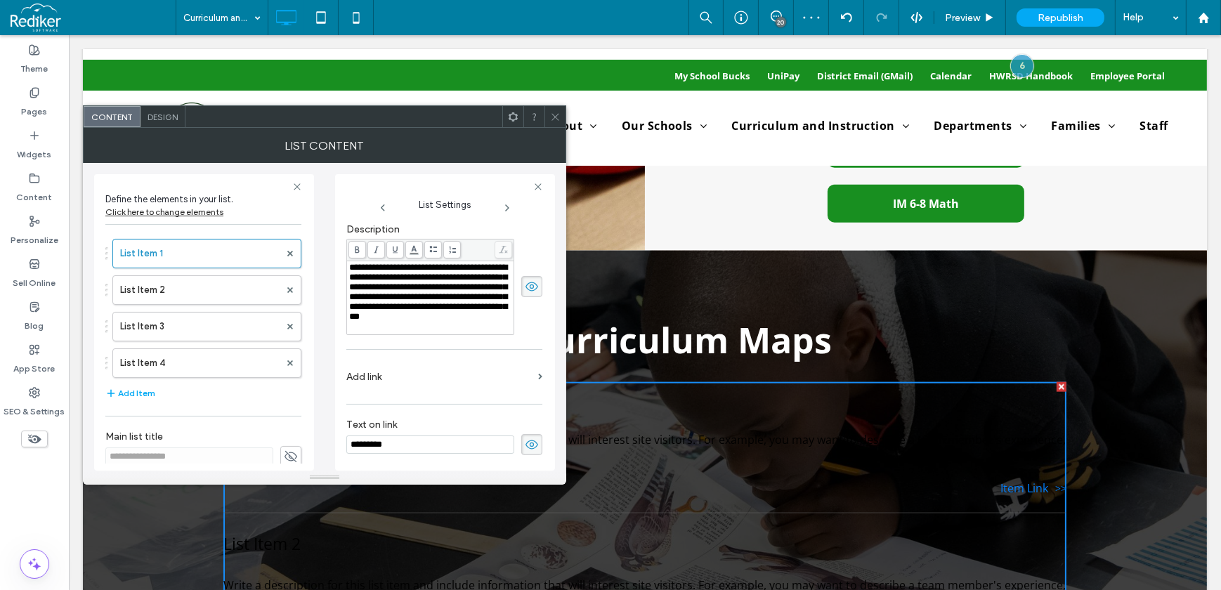
scroll to position [66, 0]
click at [509, 118] on use at bounding box center [513, 116] width 9 height 9
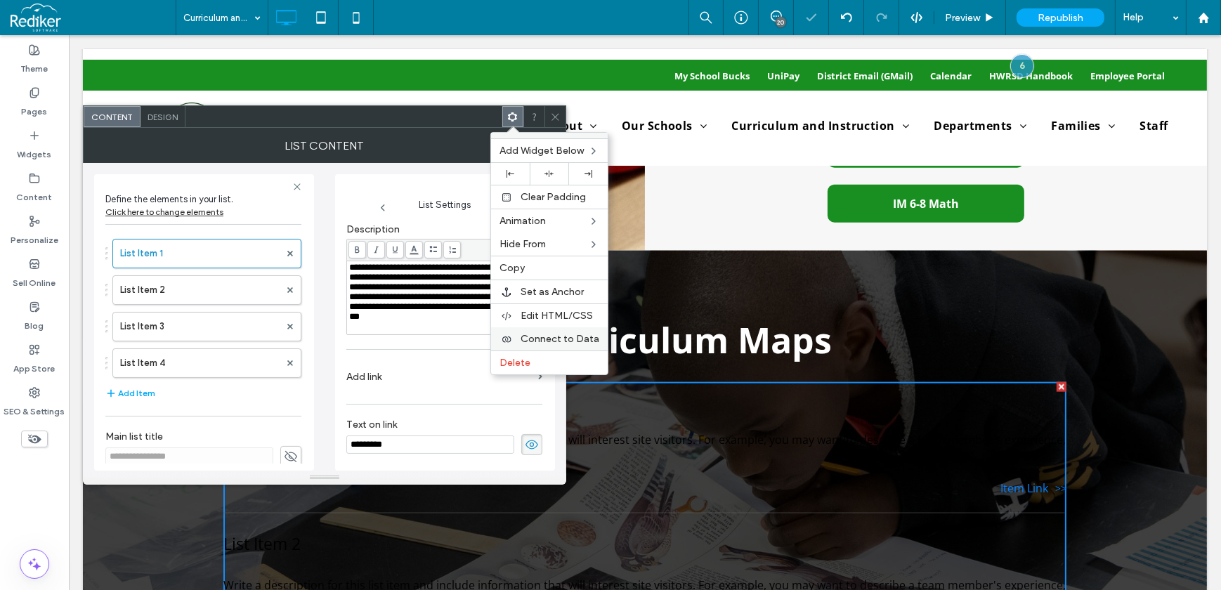
click at [572, 337] on span "Connect to Data" at bounding box center [560, 339] width 79 height 12
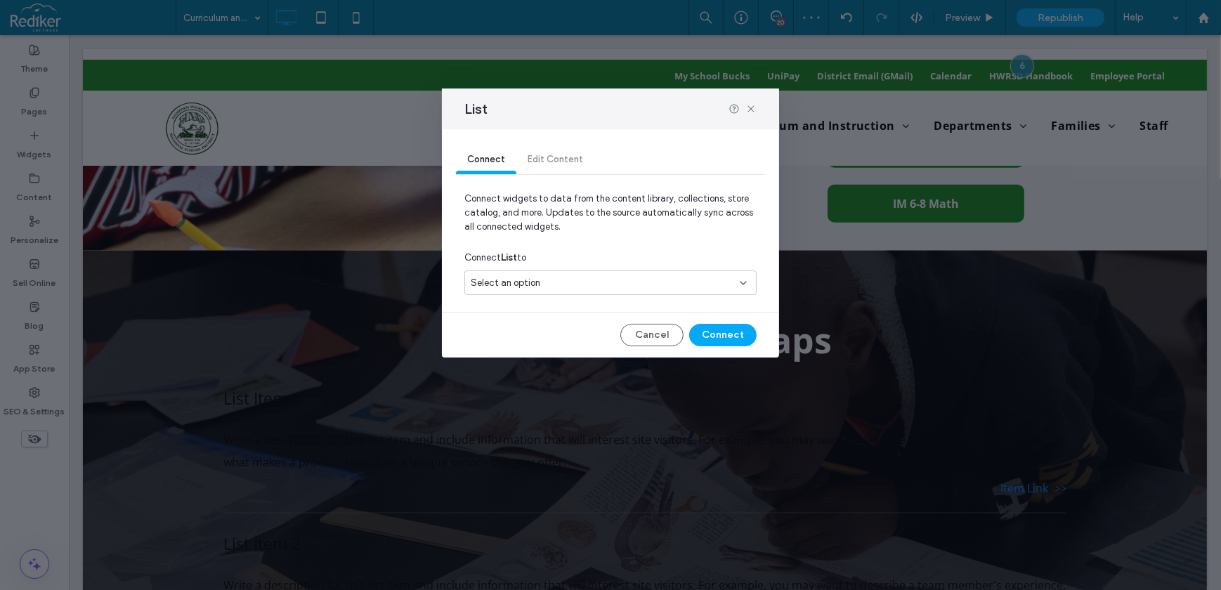
click at [617, 287] on div "Select an option" at bounding box center [602, 283] width 263 height 14
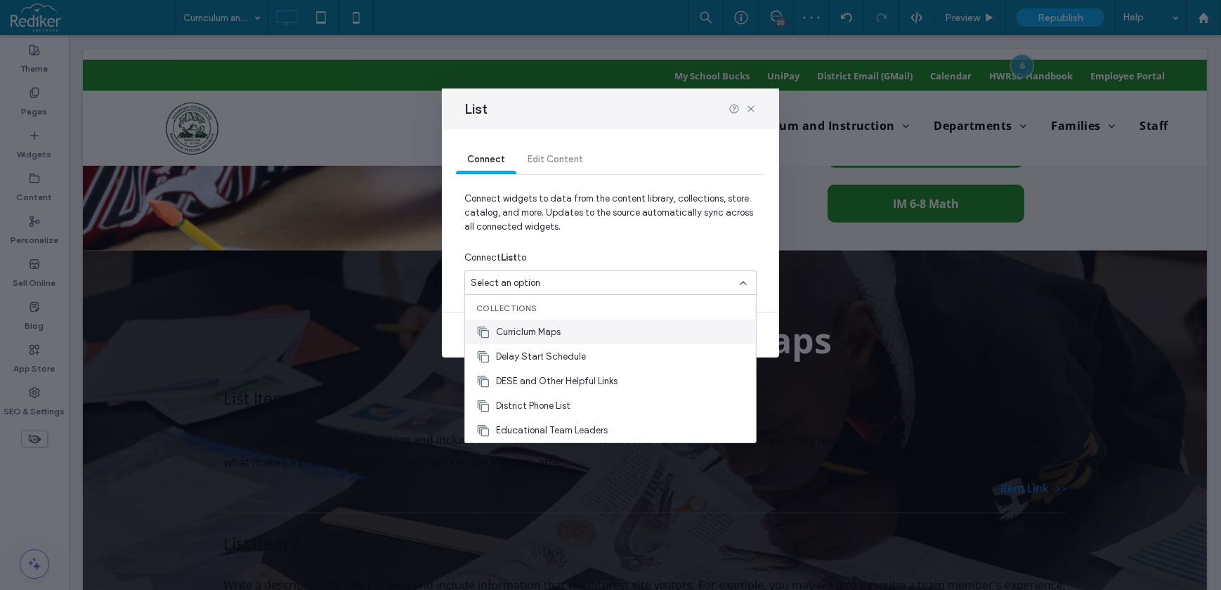
click at [561, 327] on span "Curriclum Maps" at bounding box center [528, 332] width 65 height 14
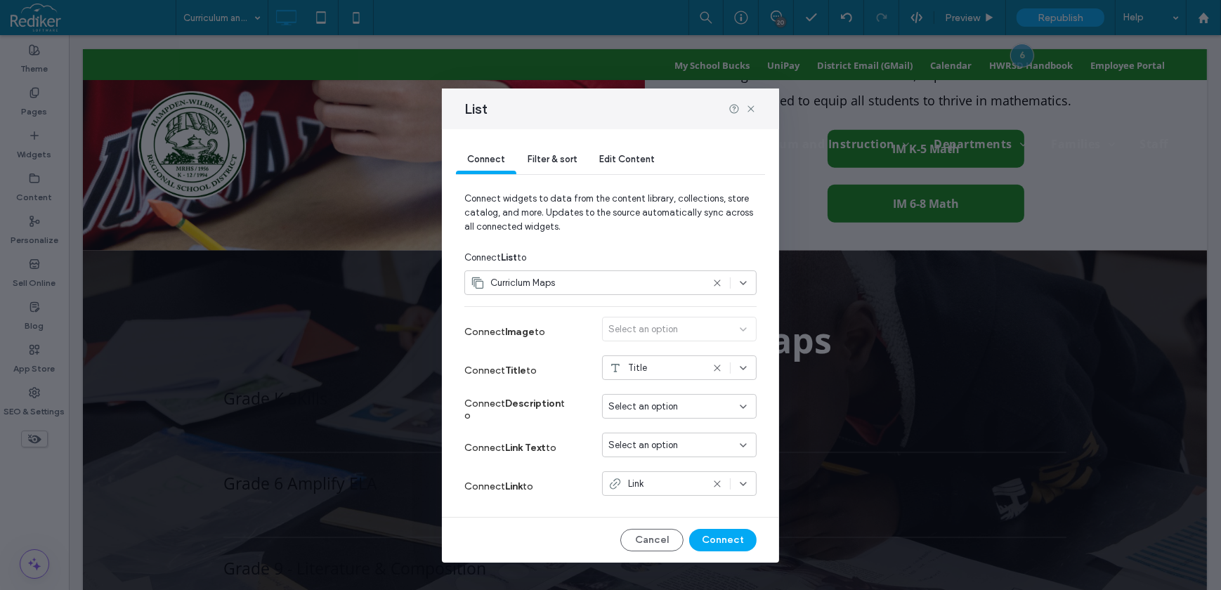
click at [715, 367] on icon at bounding box center [717, 368] width 11 height 11
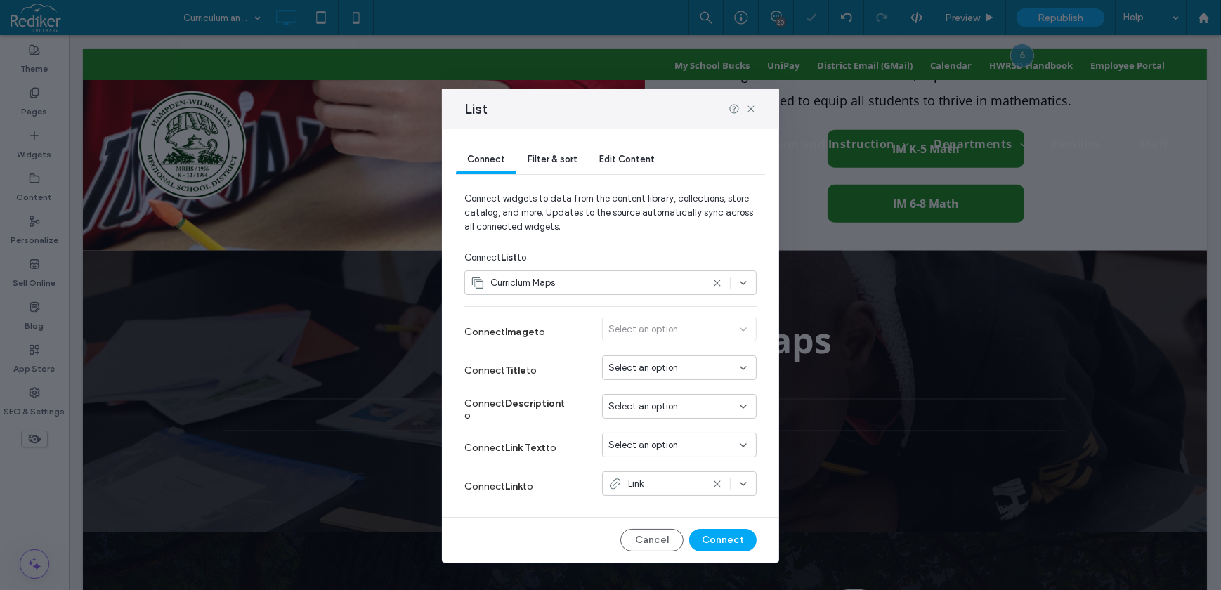
click at [652, 443] on span "Select an option" at bounding box center [643, 445] width 70 height 14
click at [646, 464] on span "Title" at bounding box center [643, 470] width 19 height 14
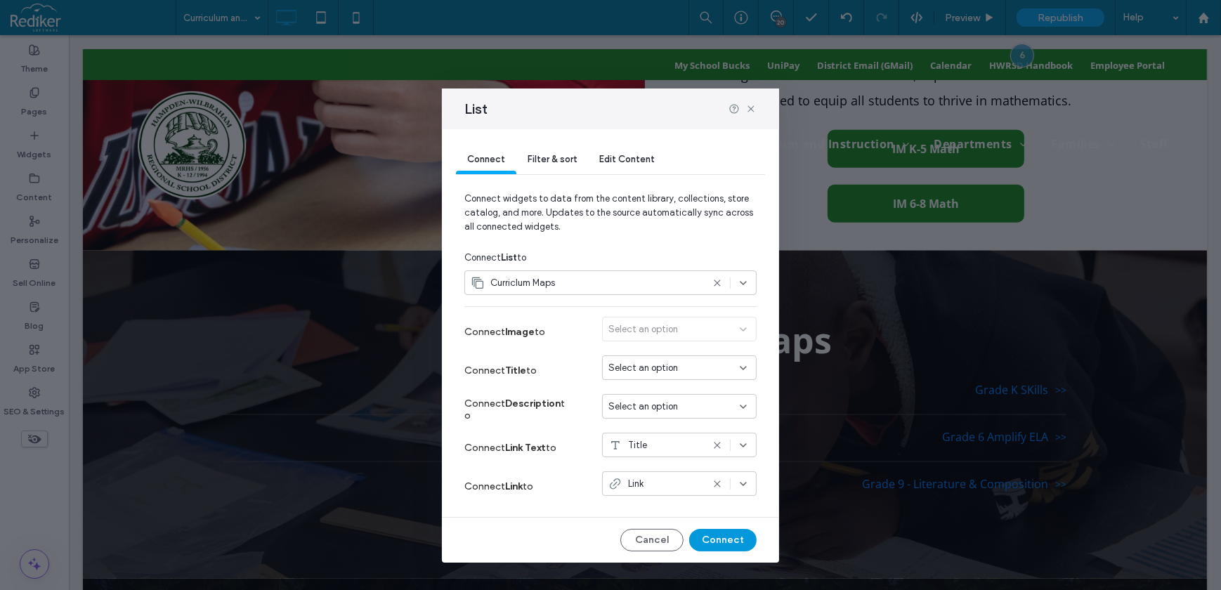
click at [726, 541] on button "Connect" at bounding box center [722, 540] width 67 height 22
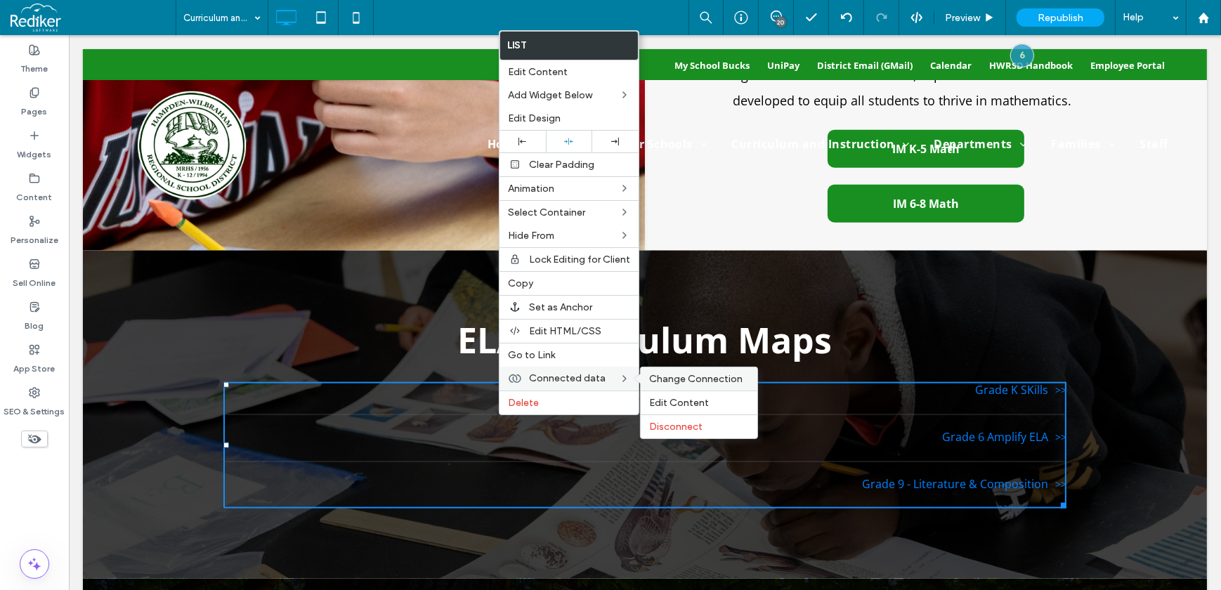
click at [696, 380] on span "Change Connection" at bounding box center [695, 379] width 93 height 12
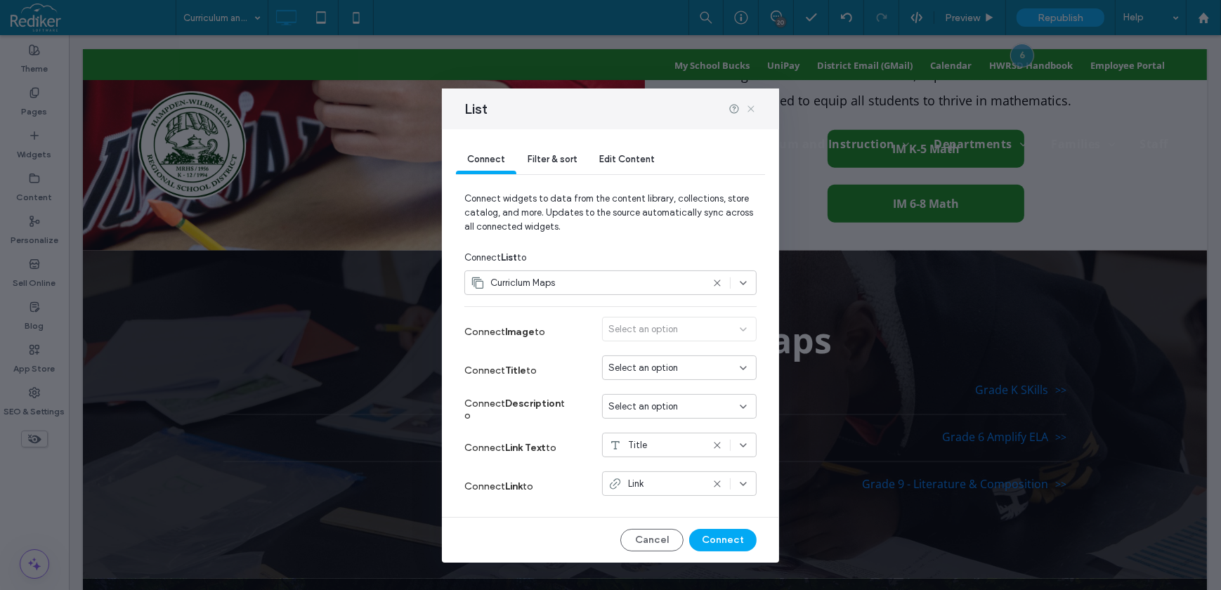
click at [752, 106] on icon at bounding box center [750, 108] width 11 height 11
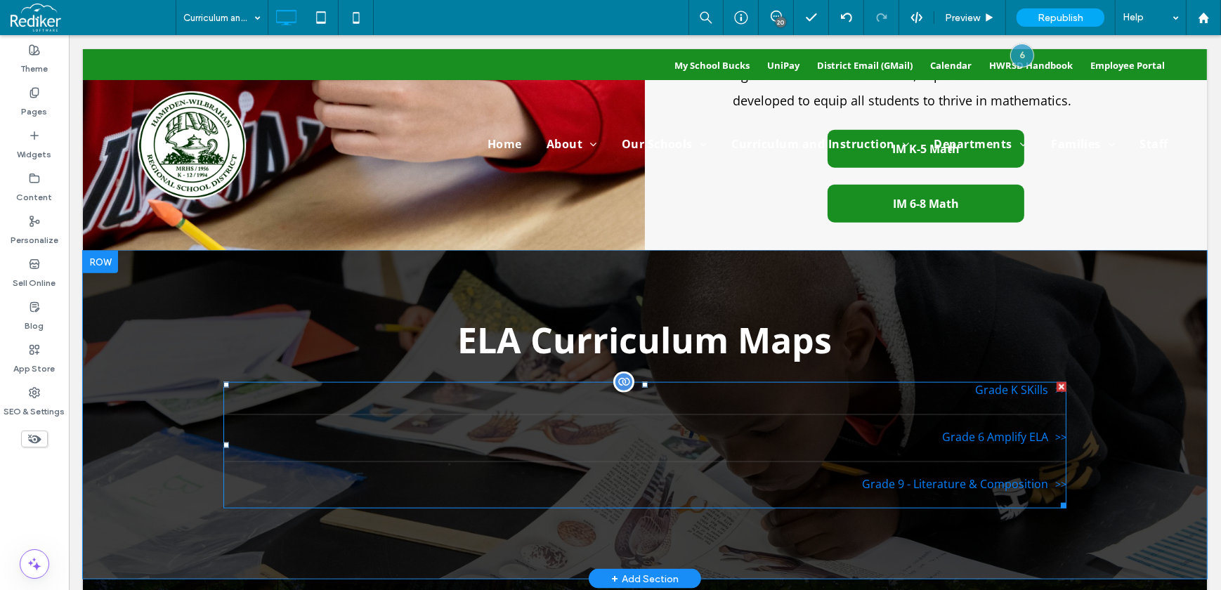
click at [566, 429] on li "Grade 6 Amplify ELA" at bounding box center [644, 445] width 843 height 33
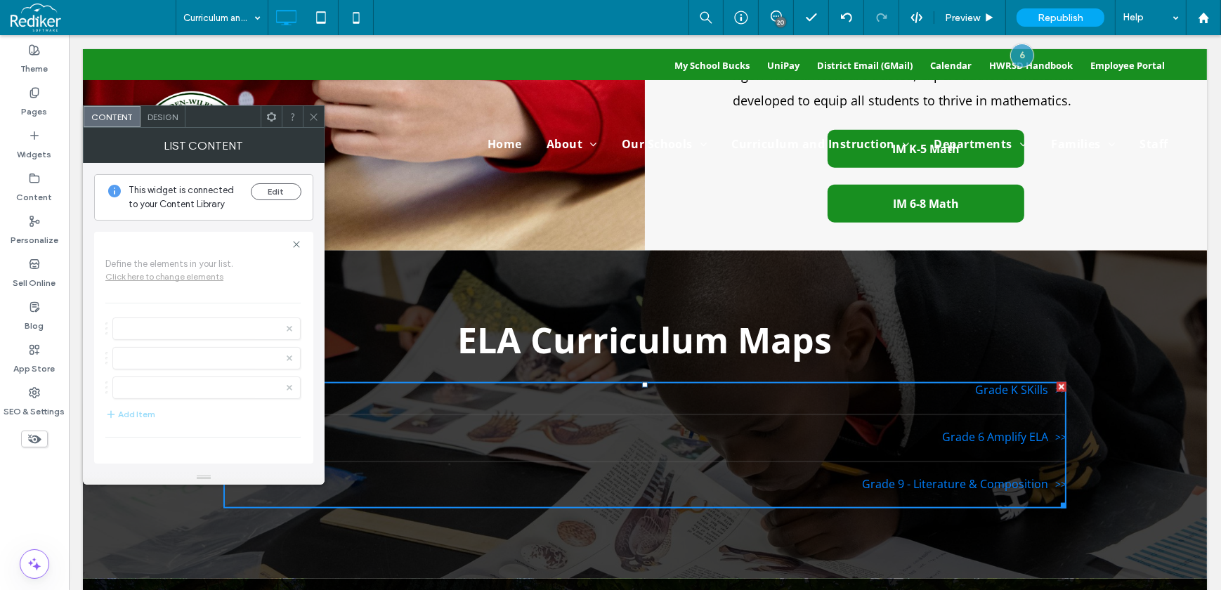
click at [158, 119] on span "Design" at bounding box center [163, 117] width 30 height 11
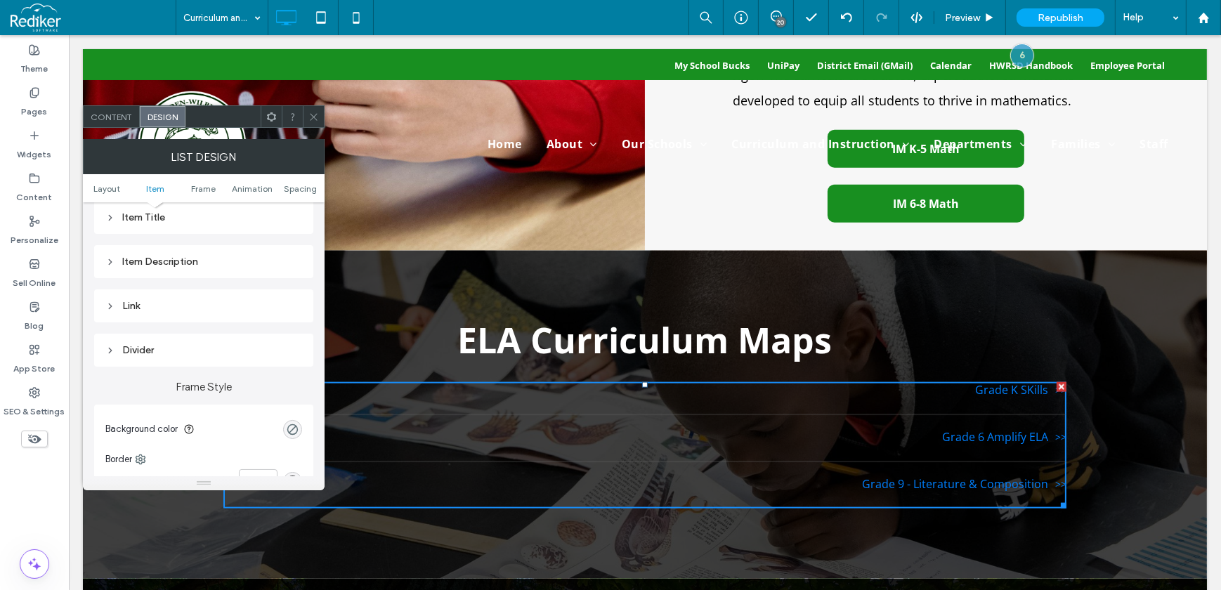
scroll to position [255, 0]
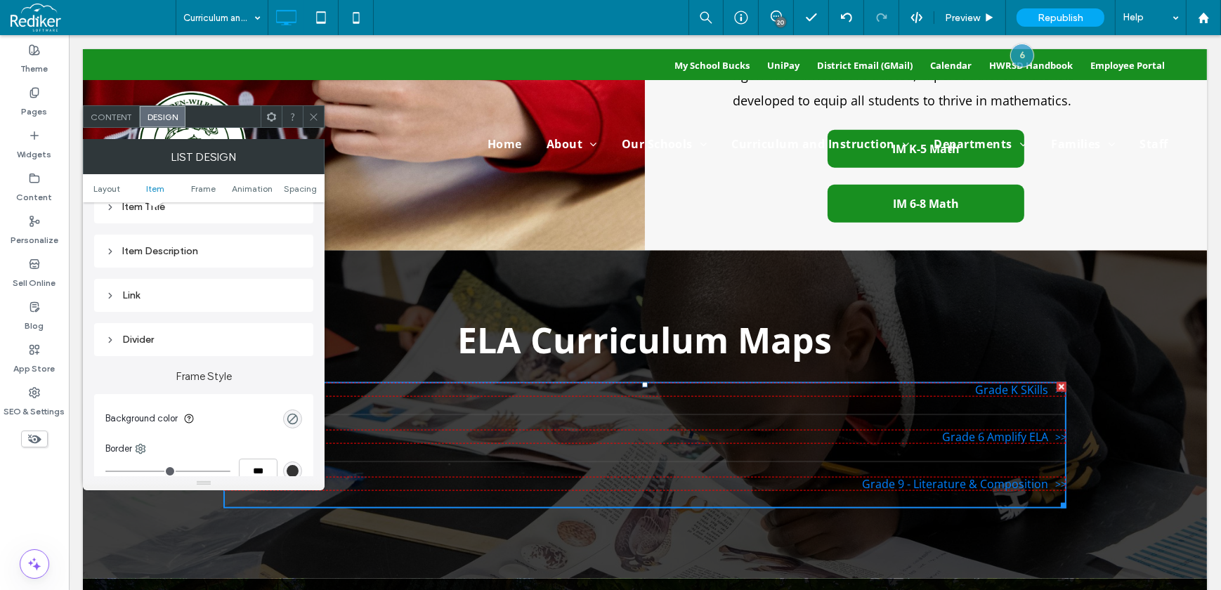
click at [149, 300] on div "Link" at bounding box center [203, 295] width 197 height 12
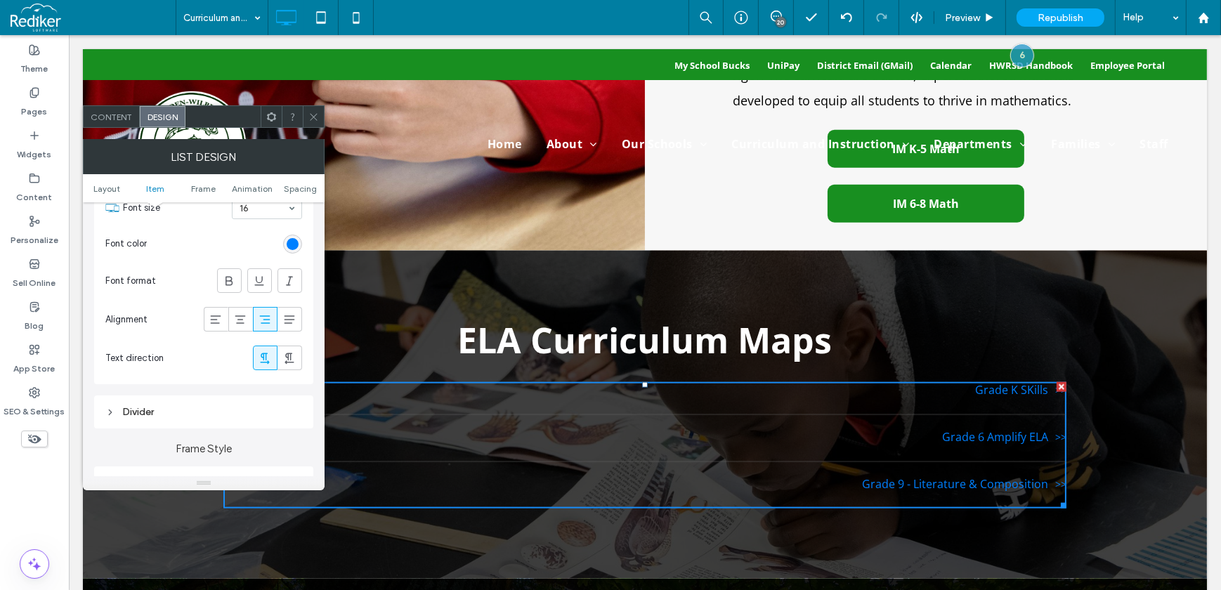
scroll to position [447, 0]
click at [213, 306] on icon at bounding box center [216, 313] width 14 height 14
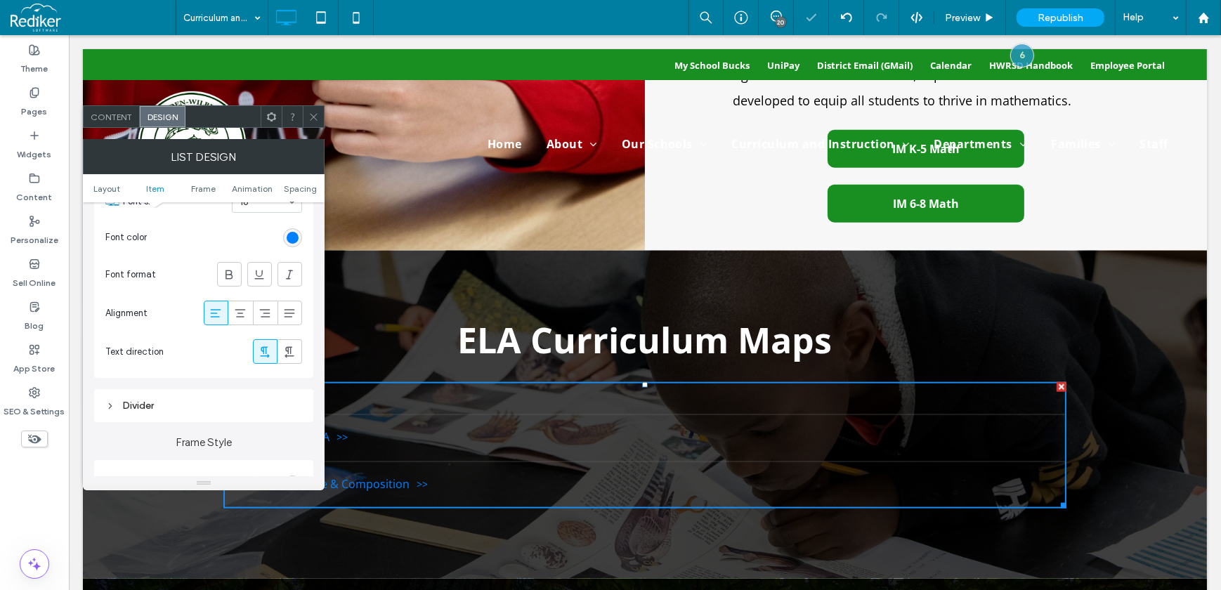
click at [311, 116] on icon at bounding box center [313, 117] width 11 height 11
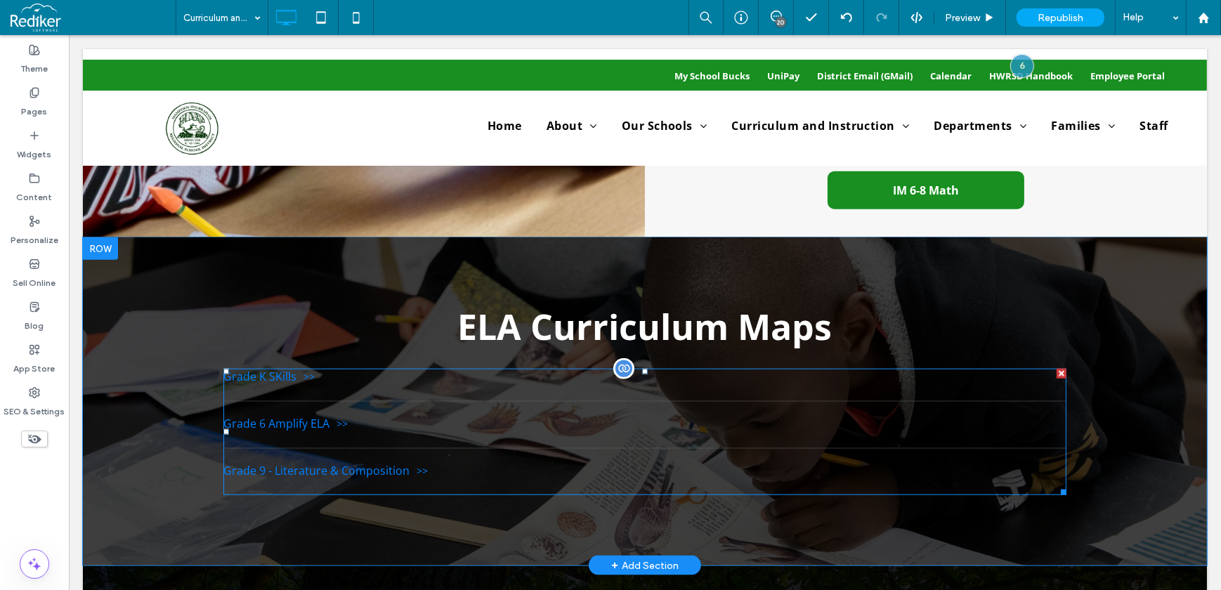
scroll to position [2171, 0]
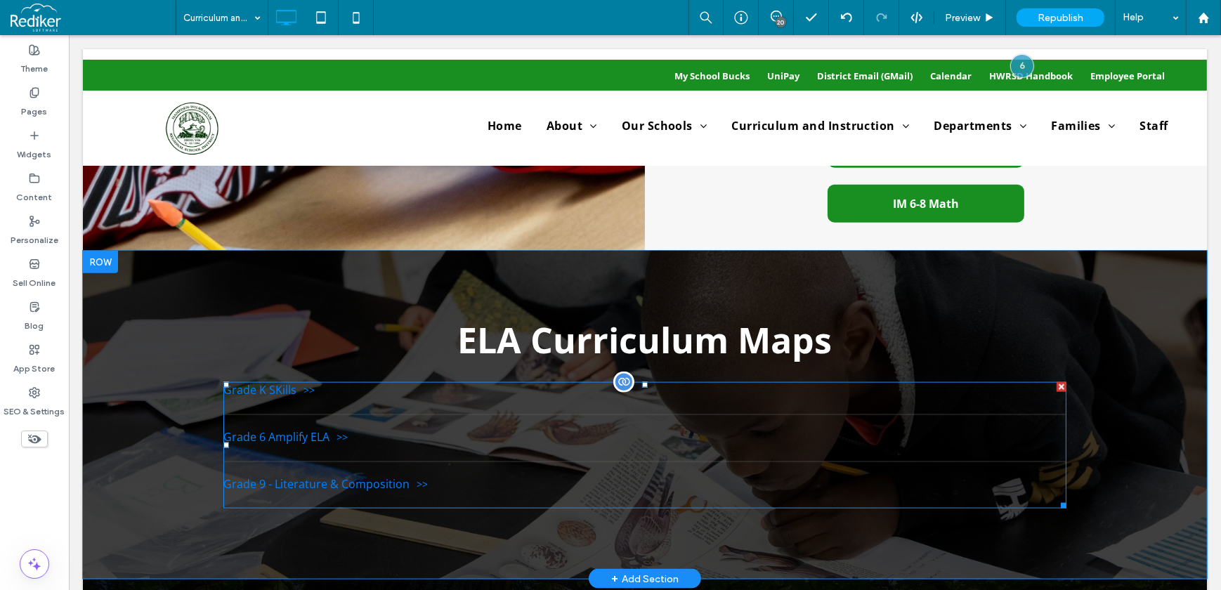
click at [1056, 382] on div at bounding box center [1061, 387] width 10 height 10
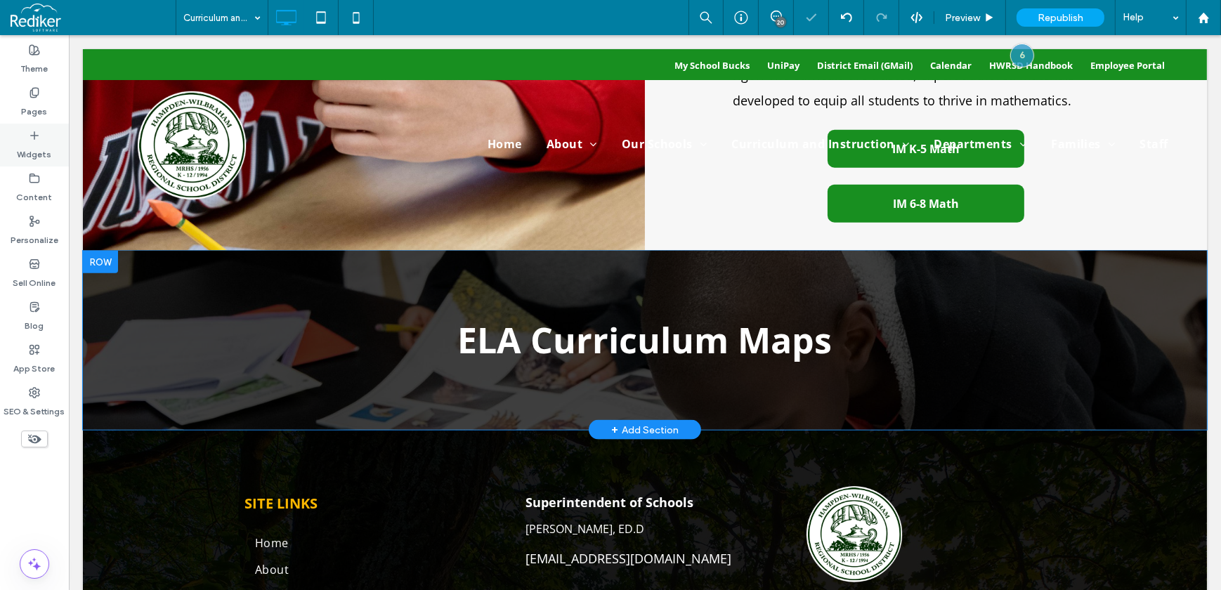
click at [30, 142] on label "Widgets" at bounding box center [35, 151] width 34 height 20
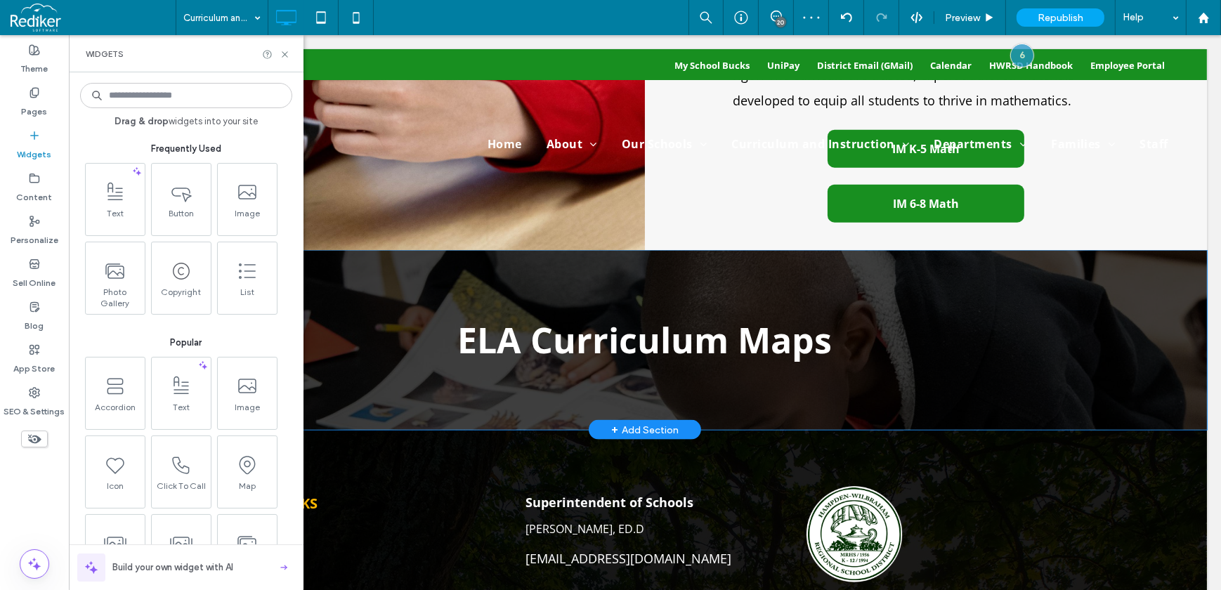
click at [136, 91] on input at bounding box center [186, 95] width 212 height 25
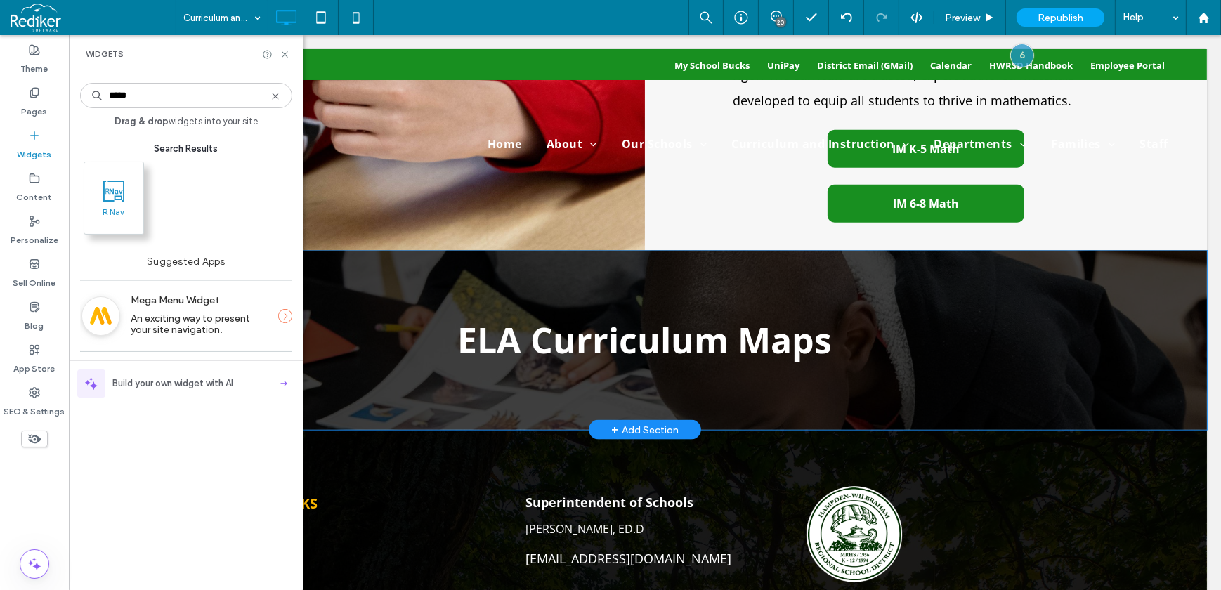
type input "*****"
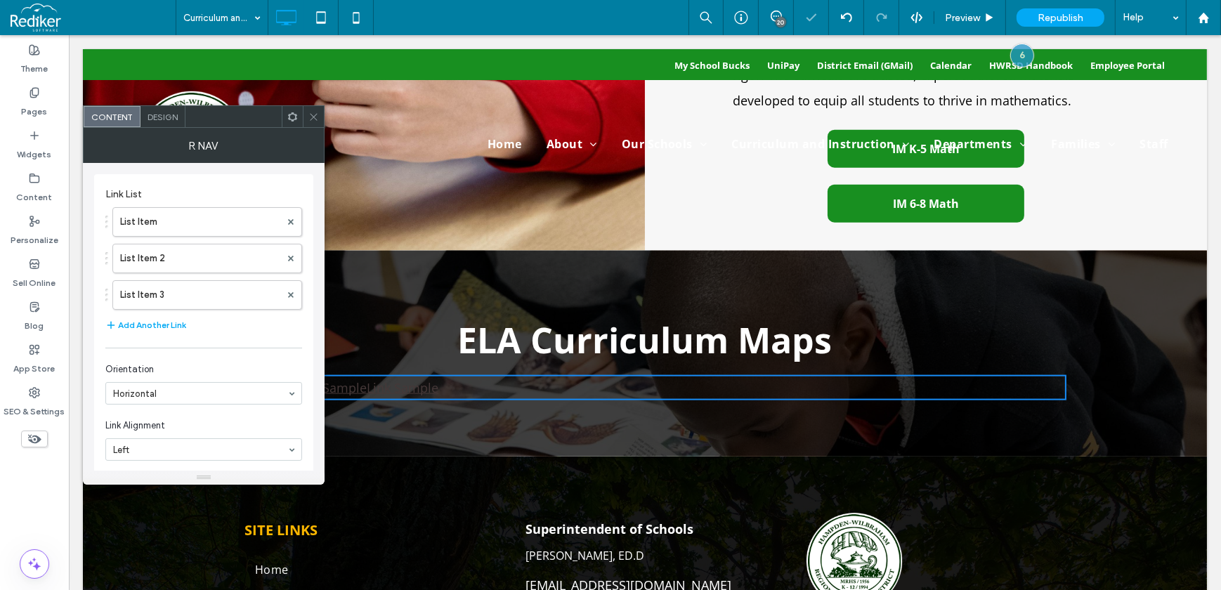
click at [291, 112] on icon at bounding box center [292, 117] width 11 height 11
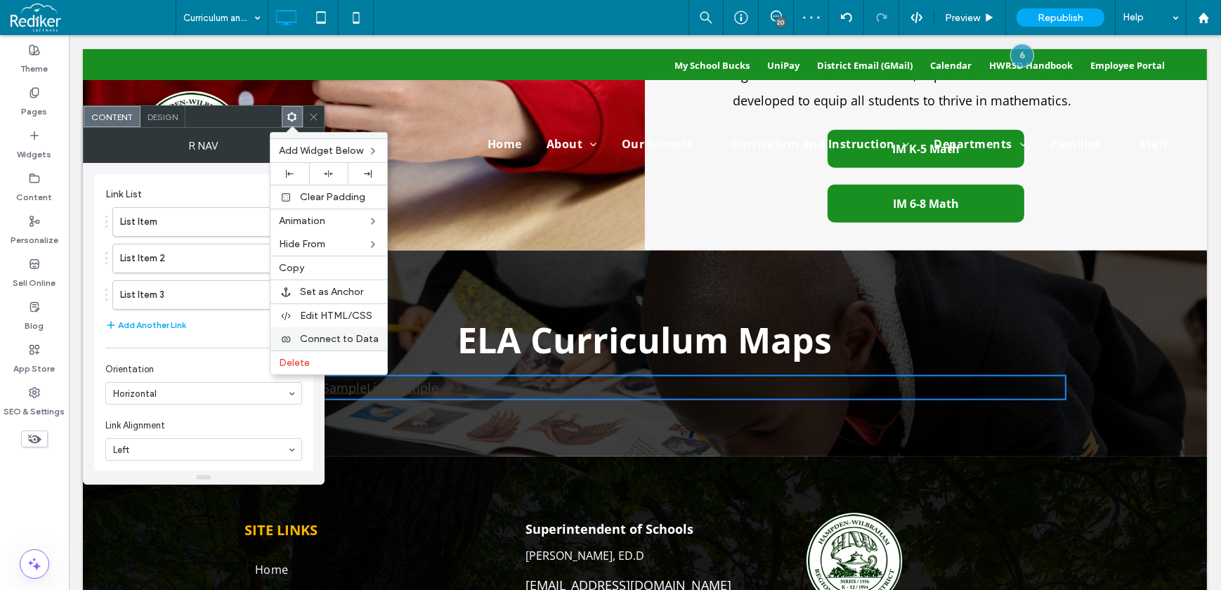
click at [327, 340] on span "Connect to Data" at bounding box center [339, 339] width 79 height 12
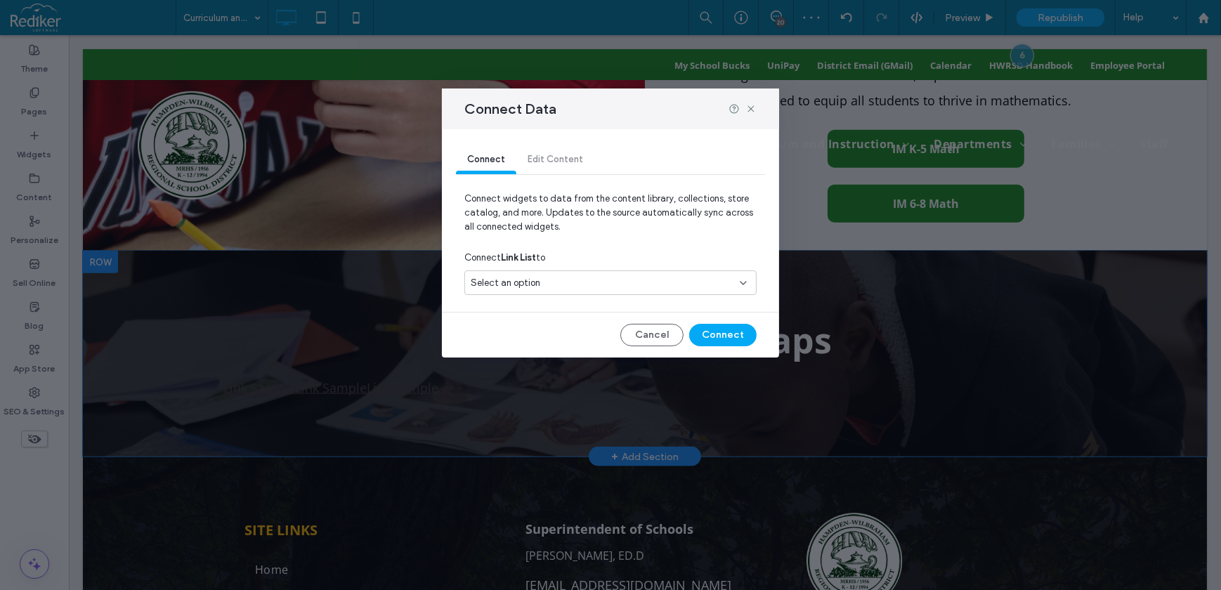
click at [552, 287] on div "Select an option" at bounding box center [602, 283] width 263 height 14
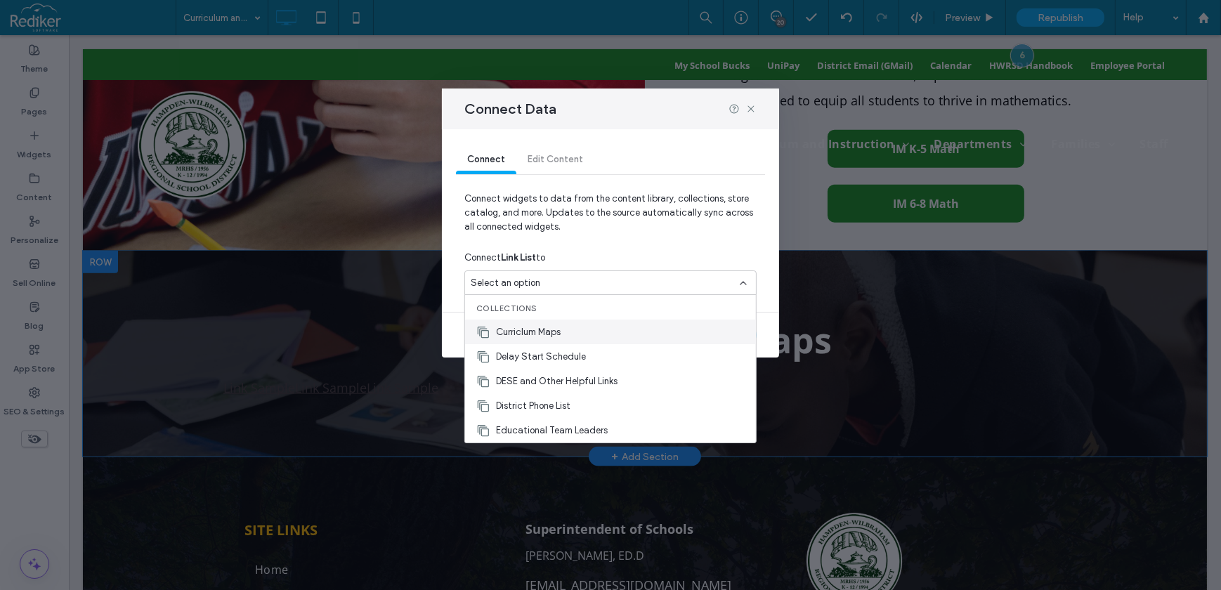
click at [542, 334] on span "Curriclum Maps" at bounding box center [528, 332] width 65 height 14
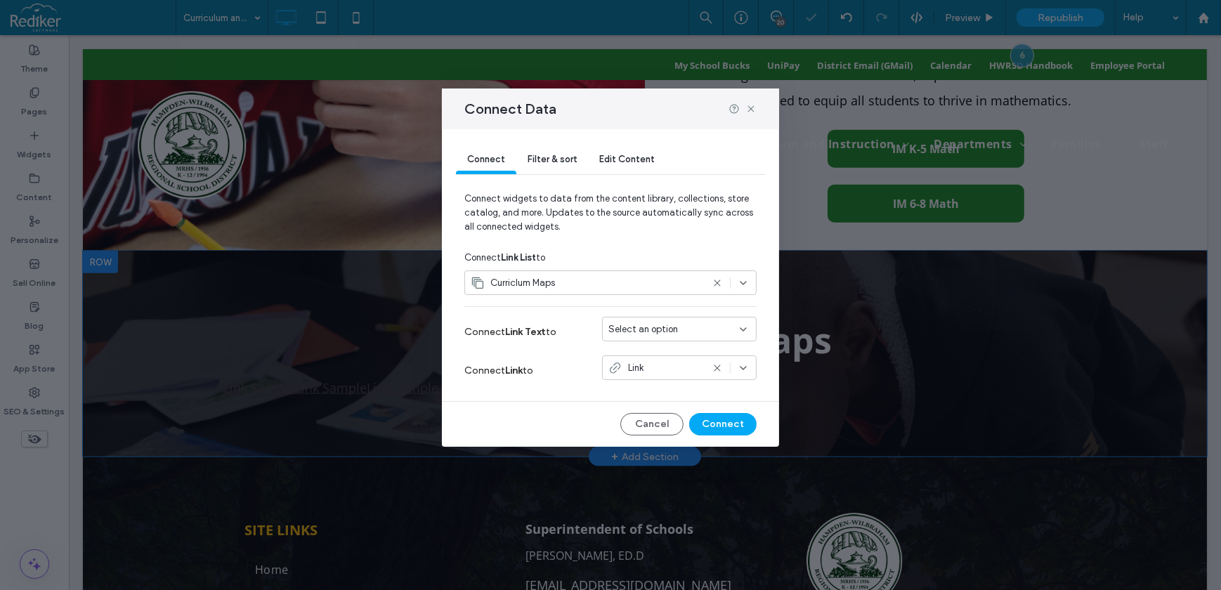
click at [674, 325] on span "Select an option" at bounding box center [643, 329] width 70 height 14
click at [665, 350] on div "Title" at bounding box center [679, 353] width 153 height 25
click at [723, 426] on button "Connect" at bounding box center [722, 424] width 67 height 22
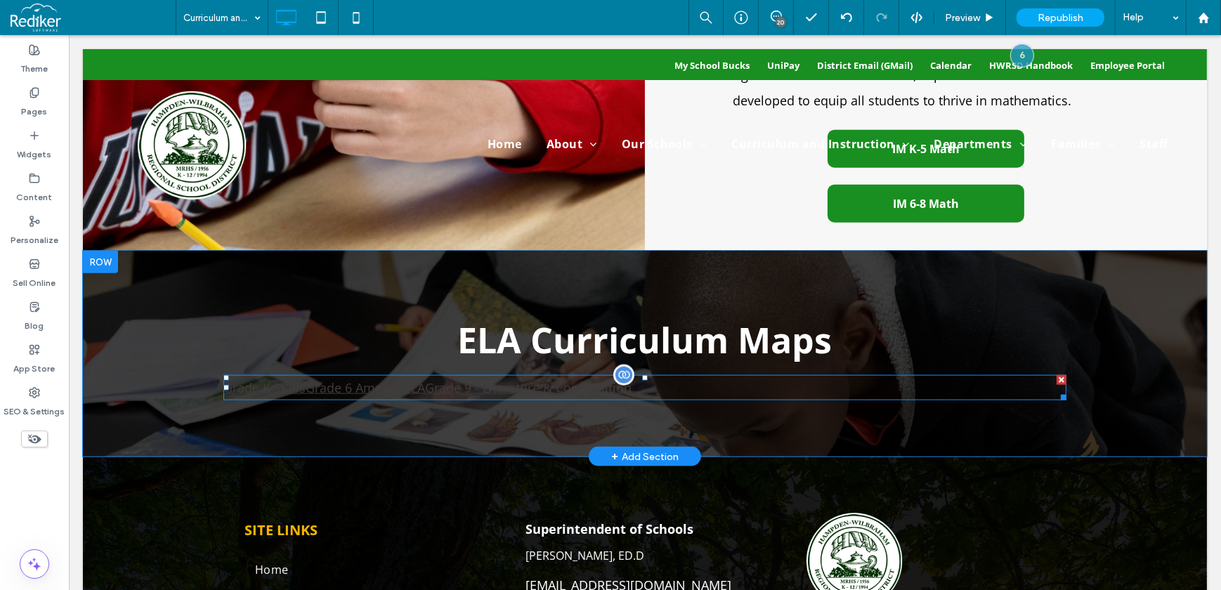
click at [737, 375] on span at bounding box center [644, 387] width 843 height 25
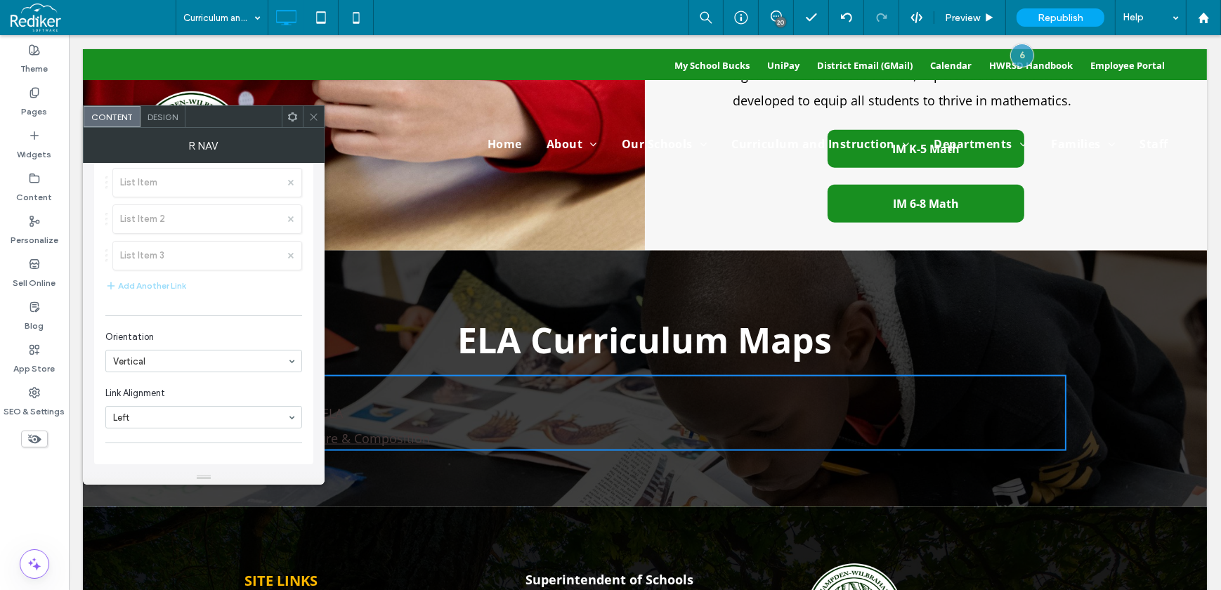
scroll to position [0, 0]
click at [168, 112] on span "Design" at bounding box center [163, 117] width 30 height 11
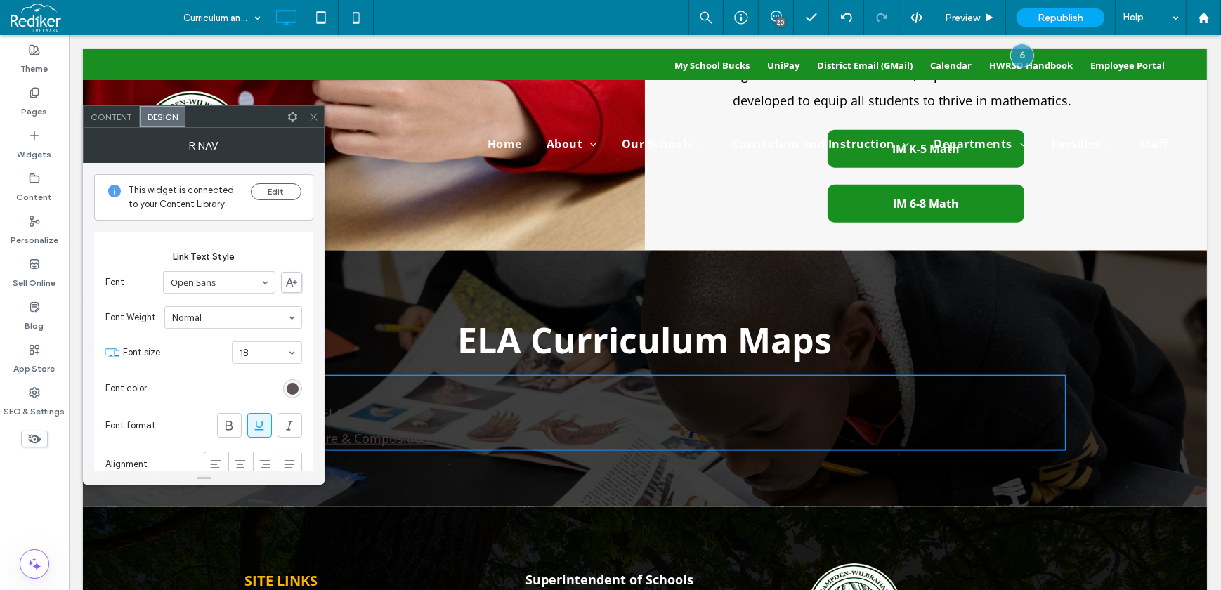
click at [294, 388] on div "rgb(70, 57, 57)" at bounding box center [293, 389] width 12 height 12
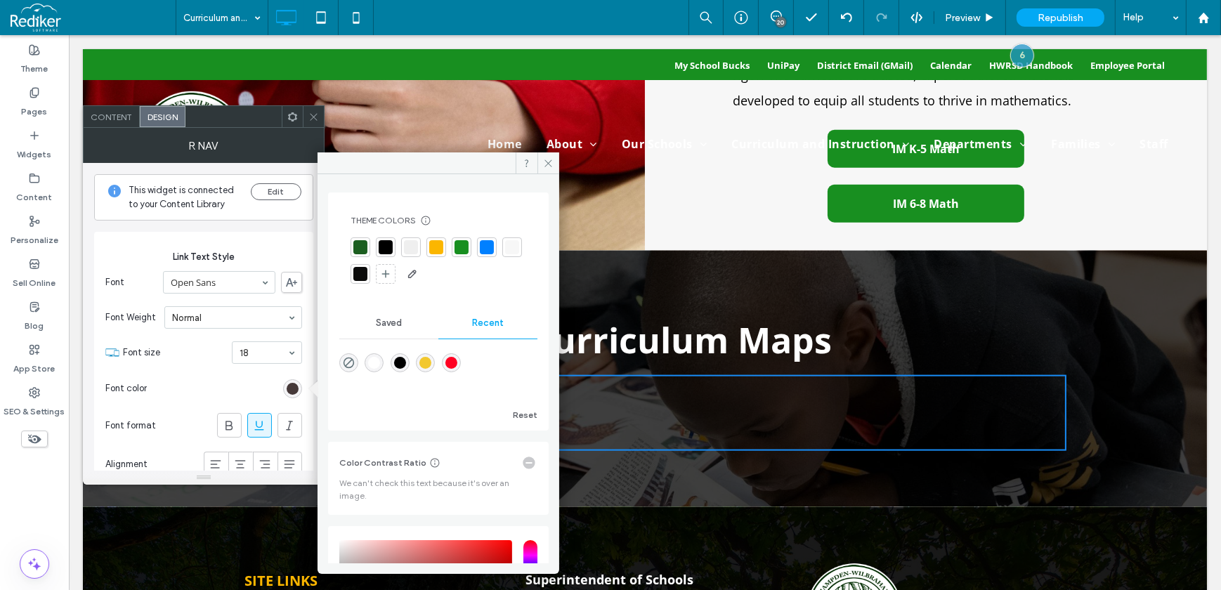
click at [372, 365] on div "rgba(255, 255, 255, 1)" at bounding box center [374, 363] width 12 height 12
type input "*******"
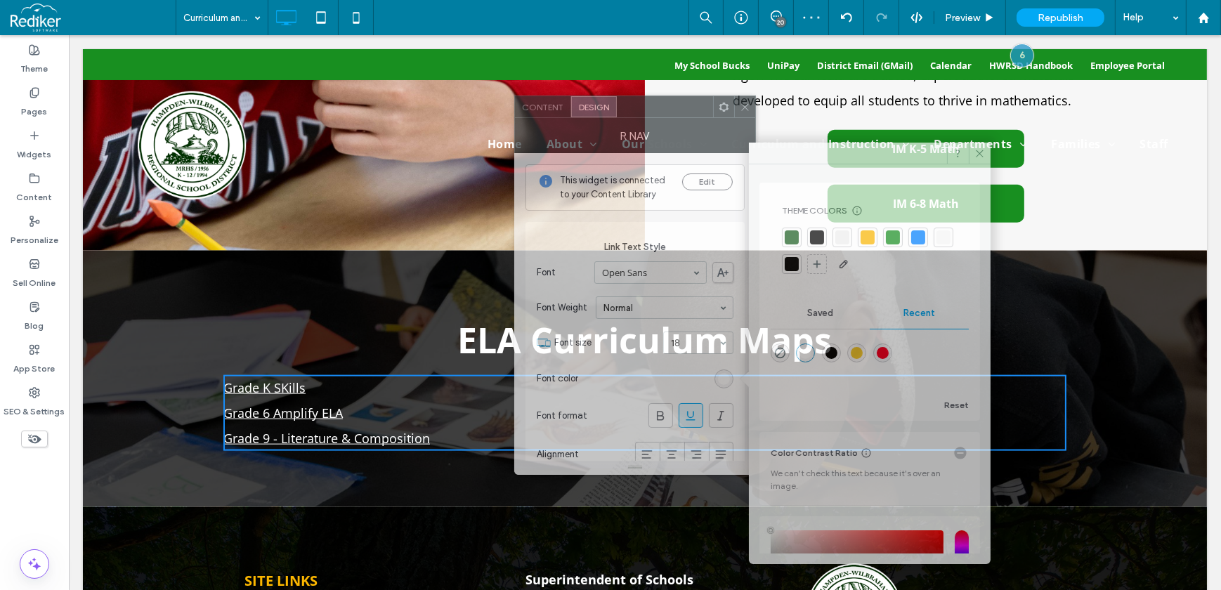
drag, startPoint x: 259, startPoint y: 119, endPoint x: 691, endPoint y: 109, distance: 431.5
click at [691, 109] on div at bounding box center [665, 106] width 96 height 21
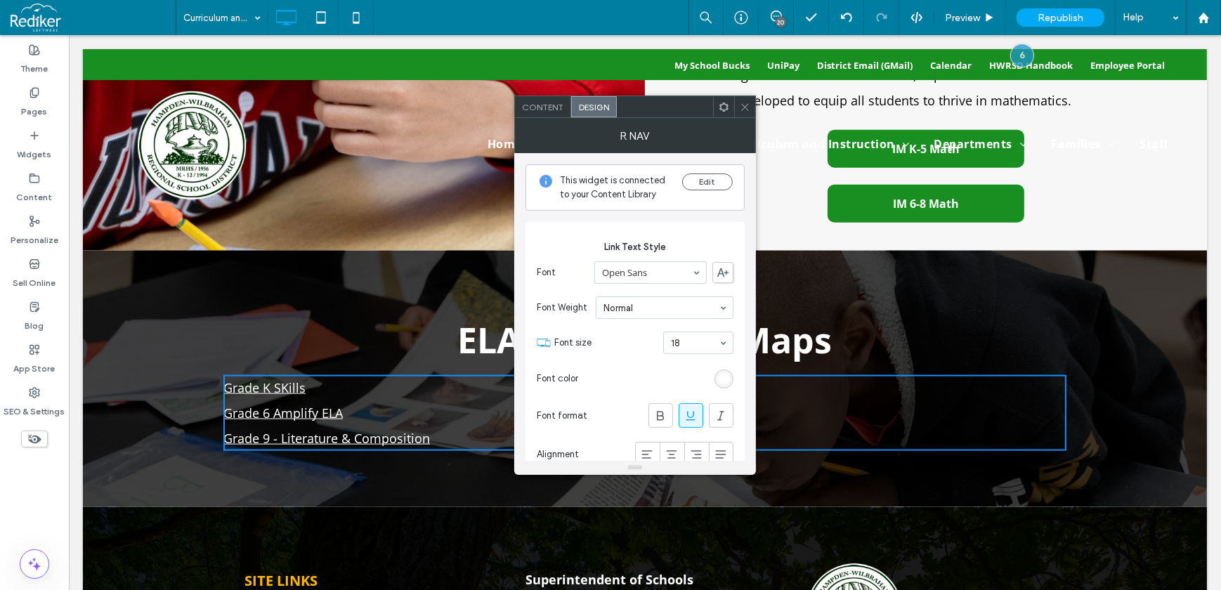
click at [720, 111] on icon at bounding box center [724, 107] width 11 height 11
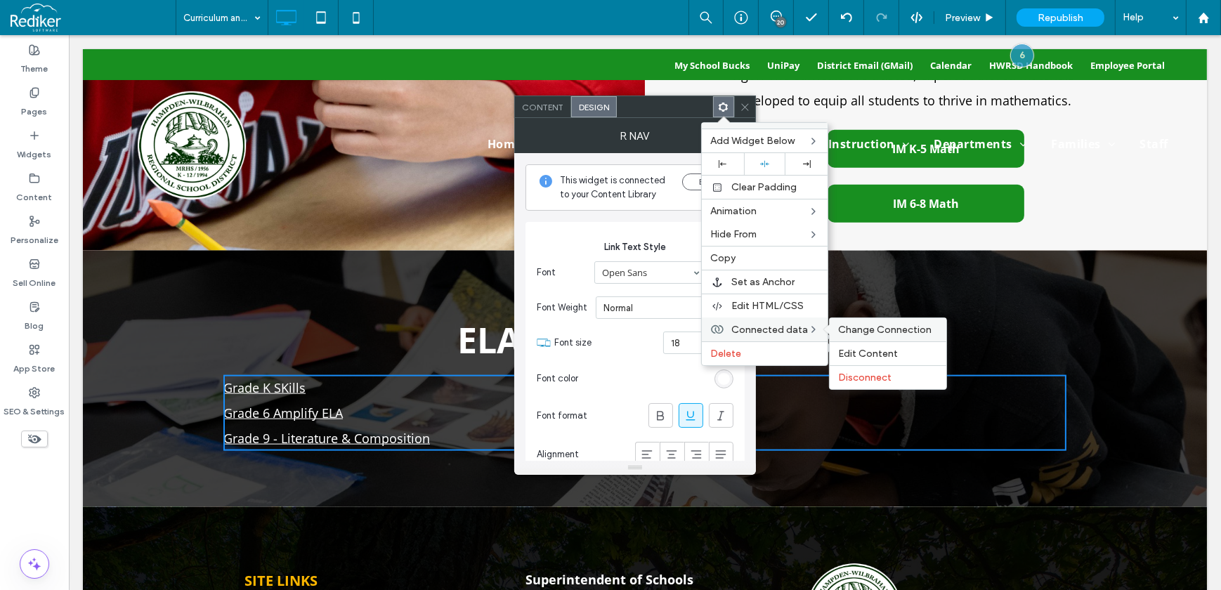
click at [857, 326] on span "Change Connection" at bounding box center [884, 330] width 93 height 12
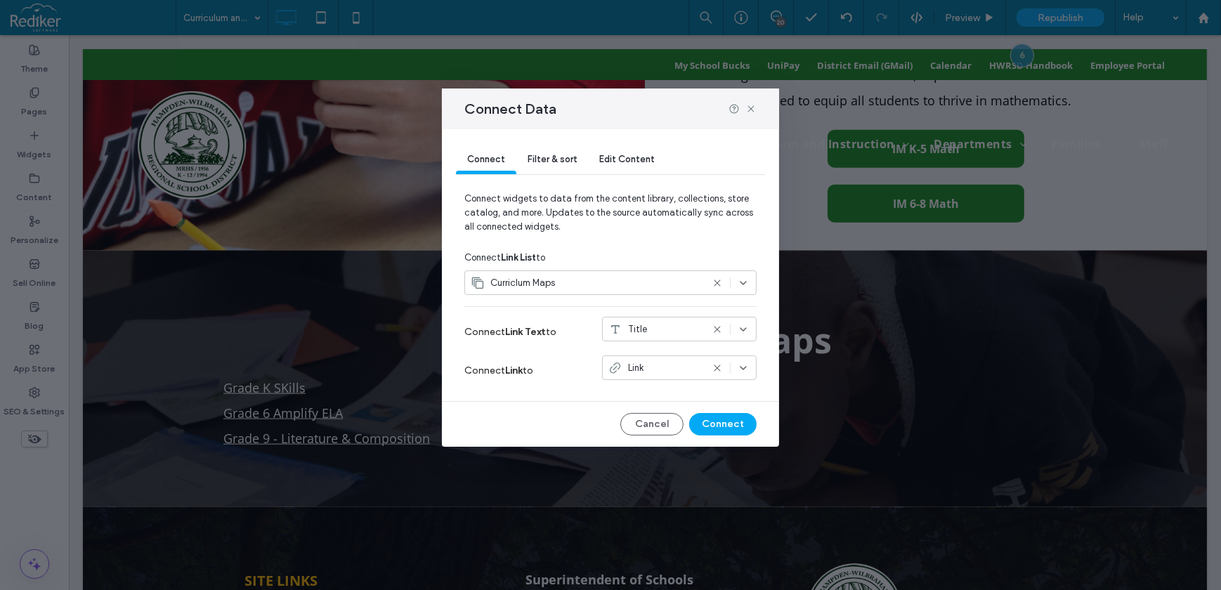
click at [536, 160] on span "Filter & sort" at bounding box center [552, 159] width 49 height 11
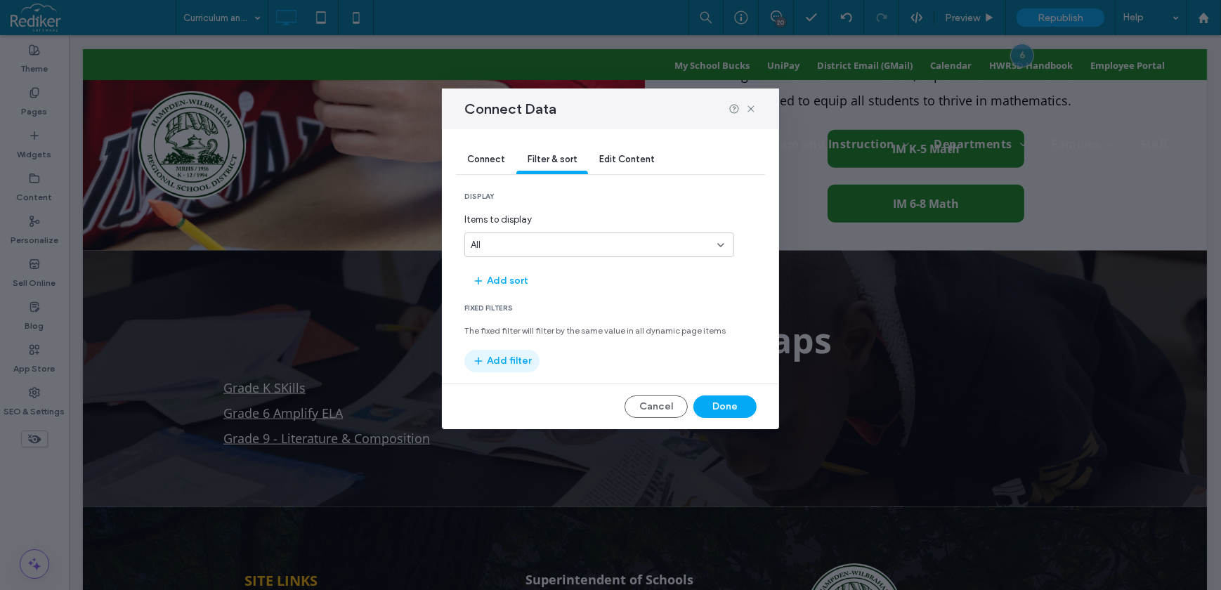
click at [516, 362] on button "Add filter" at bounding box center [501, 361] width 75 height 22
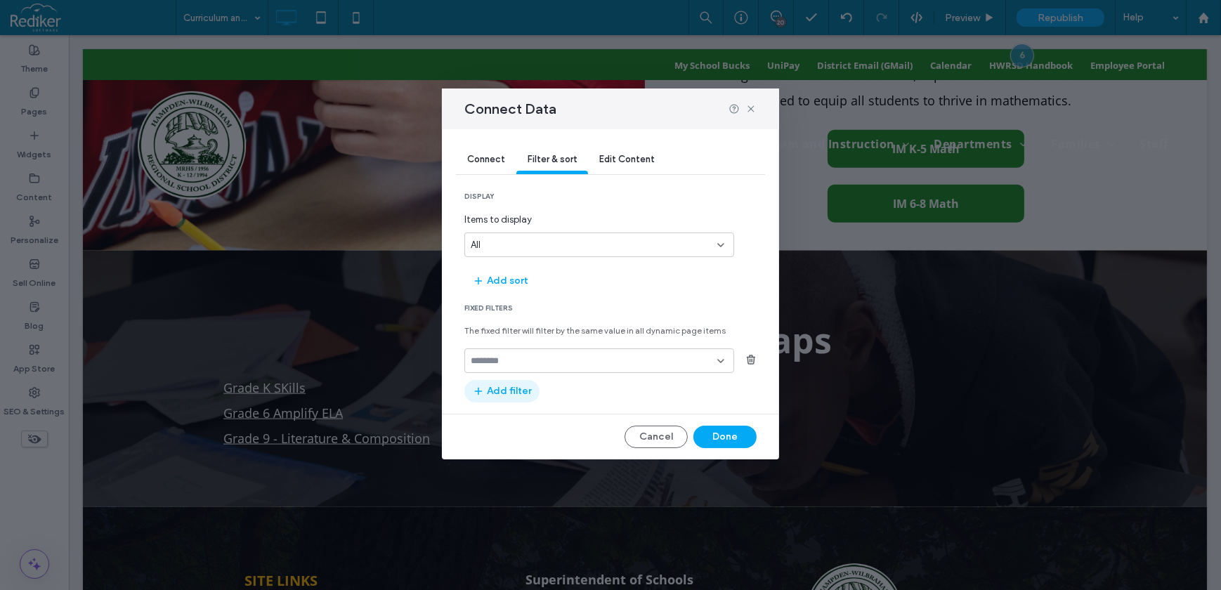
click at [516, 362] on input "fields-dropdown" at bounding box center [594, 361] width 247 height 11
click at [488, 409] on span "Level" at bounding box center [481, 410] width 20 height 14
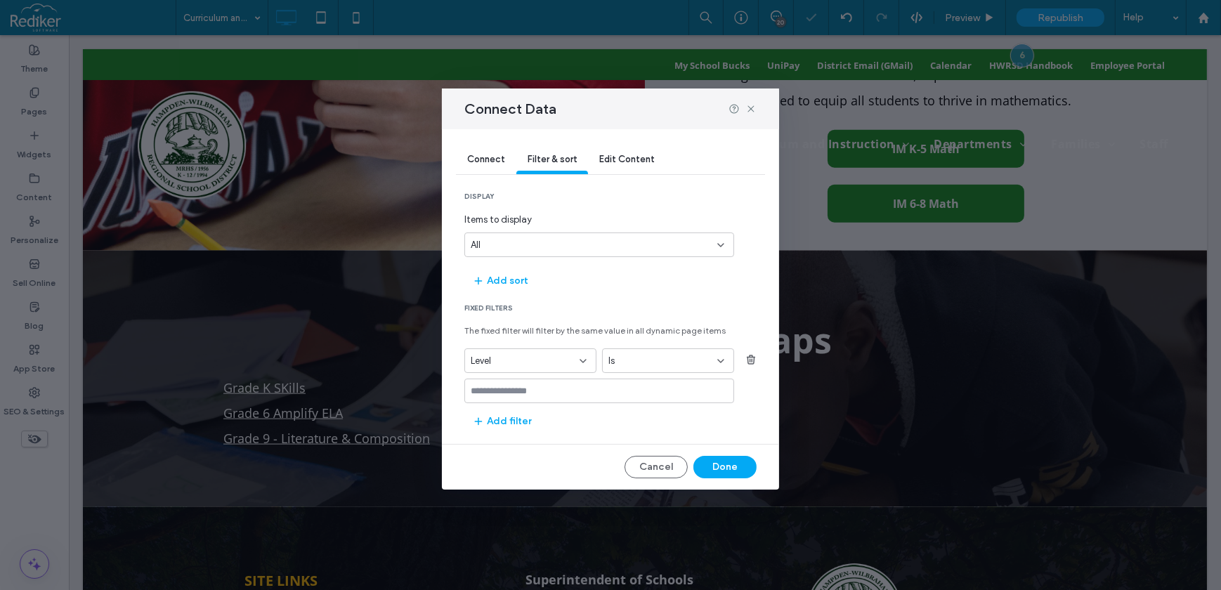
click at [560, 395] on input "values-textbox" at bounding box center [594, 391] width 247 height 11
type input "**"
click at [613, 417] on div "ES (Click enter to add)" at bounding box center [599, 414] width 256 height 11
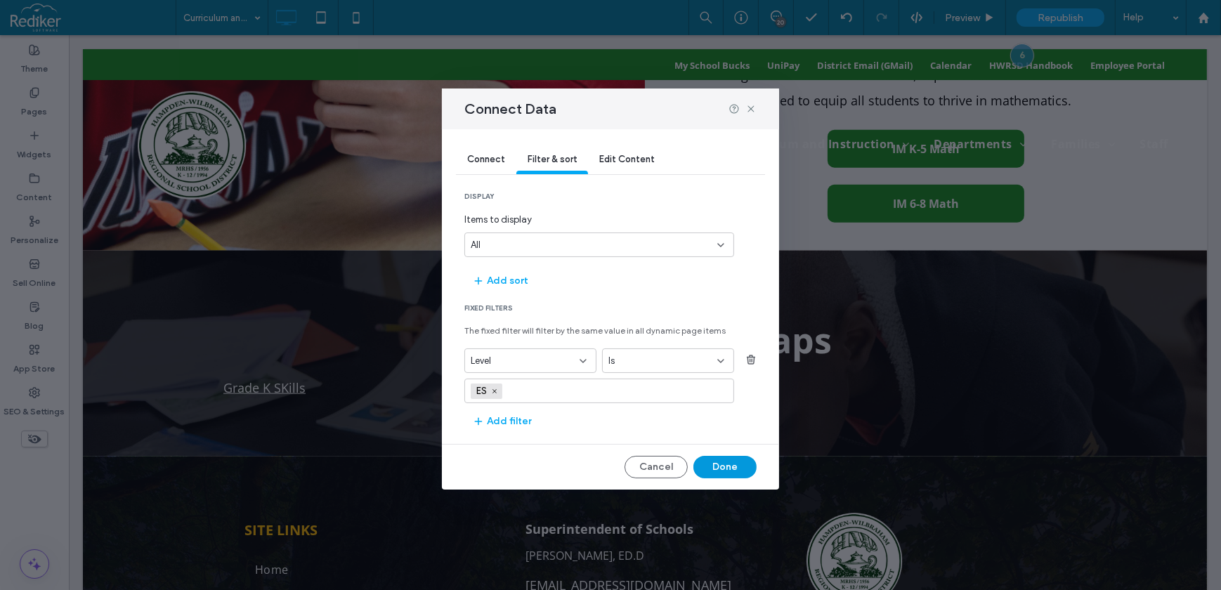
click at [709, 465] on button "Done" at bounding box center [724, 467] width 63 height 22
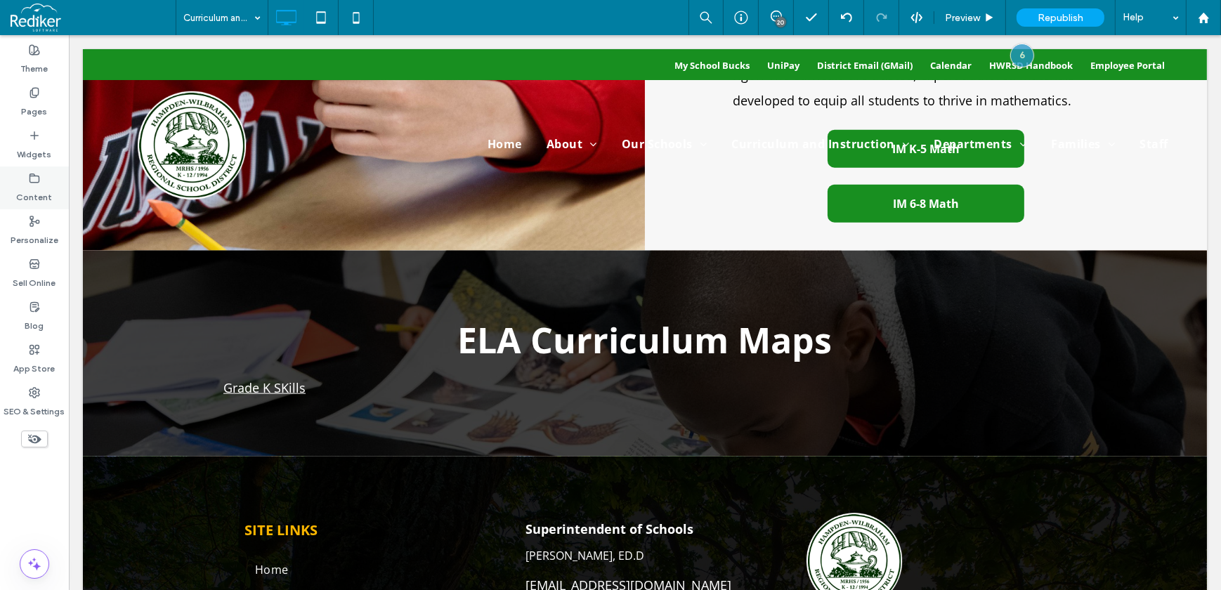
click at [45, 193] on label "Content" at bounding box center [35, 194] width 36 height 20
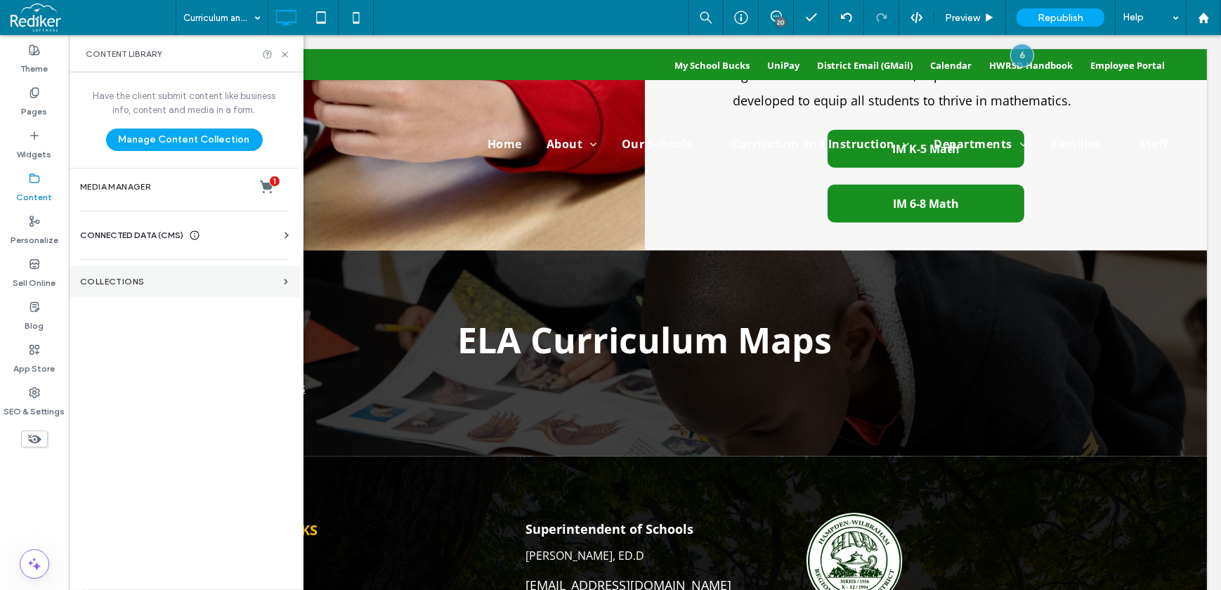
click at [153, 277] on label "Collections" at bounding box center [179, 282] width 198 height 10
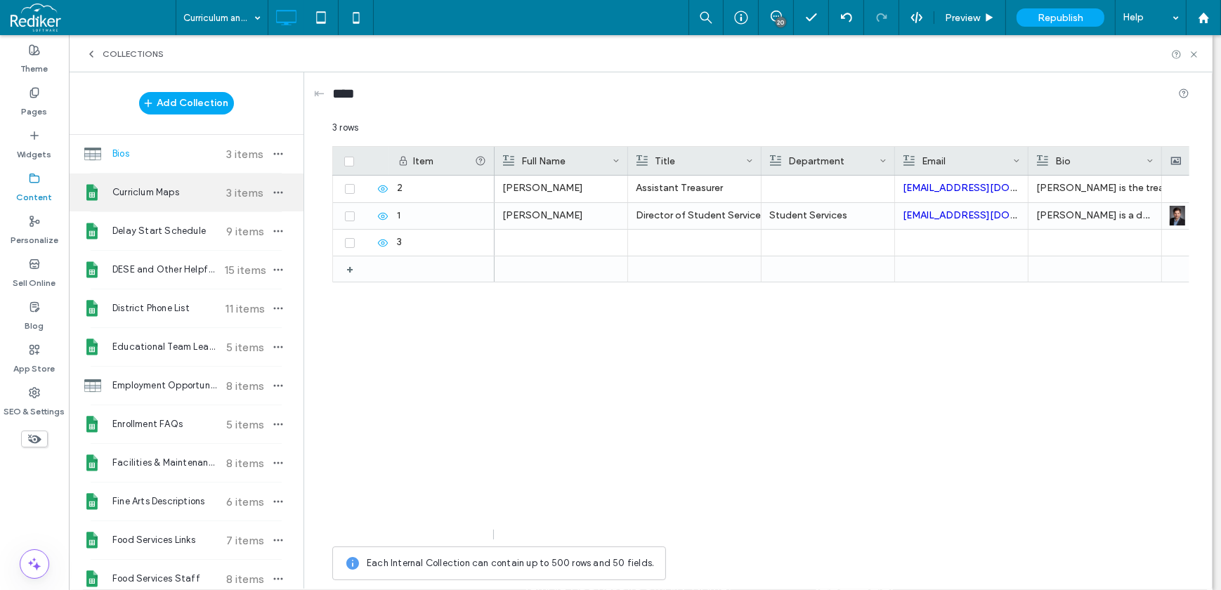
click at [169, 185] on span "Curriclum Maps" at bounding box center [164, 192] width 105 height 14
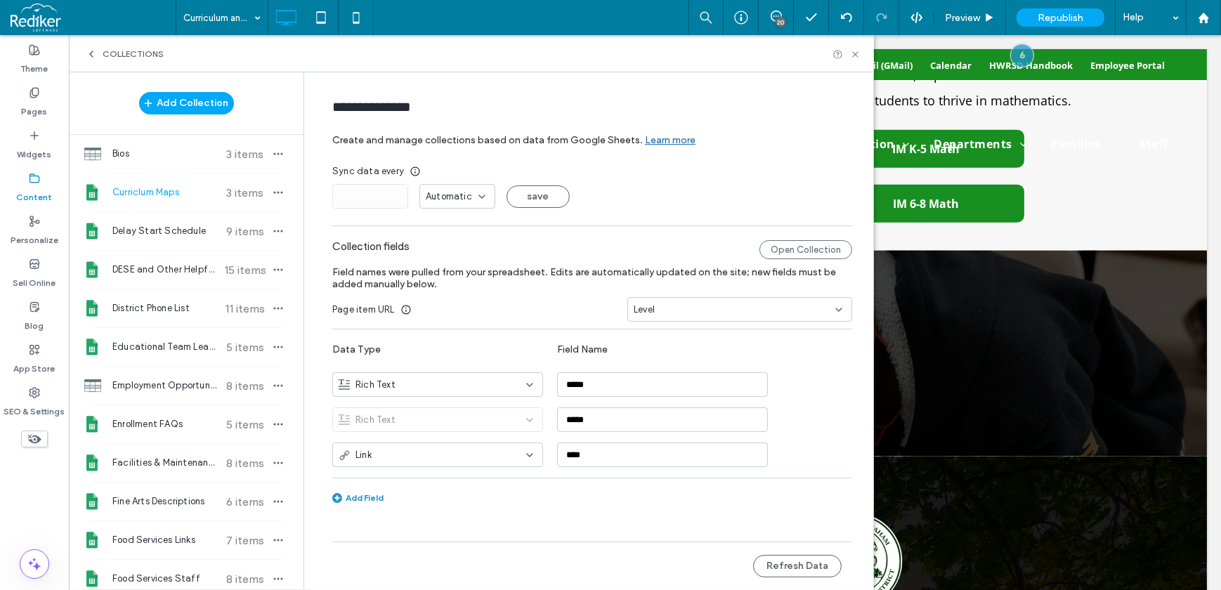
click at [663, 305] on div "Level" at bounding box center [731, 310] width 195 height 14
click at [661, 358] on div "Title" at bounding box center [739, 358] width 223 height 25
click at [816, 575] on button "Refresh Data" at bounding box center [797, 566] width 89 height 22
click at [859, 56] on icon at bounding box center [855, 54] width 11 height 11
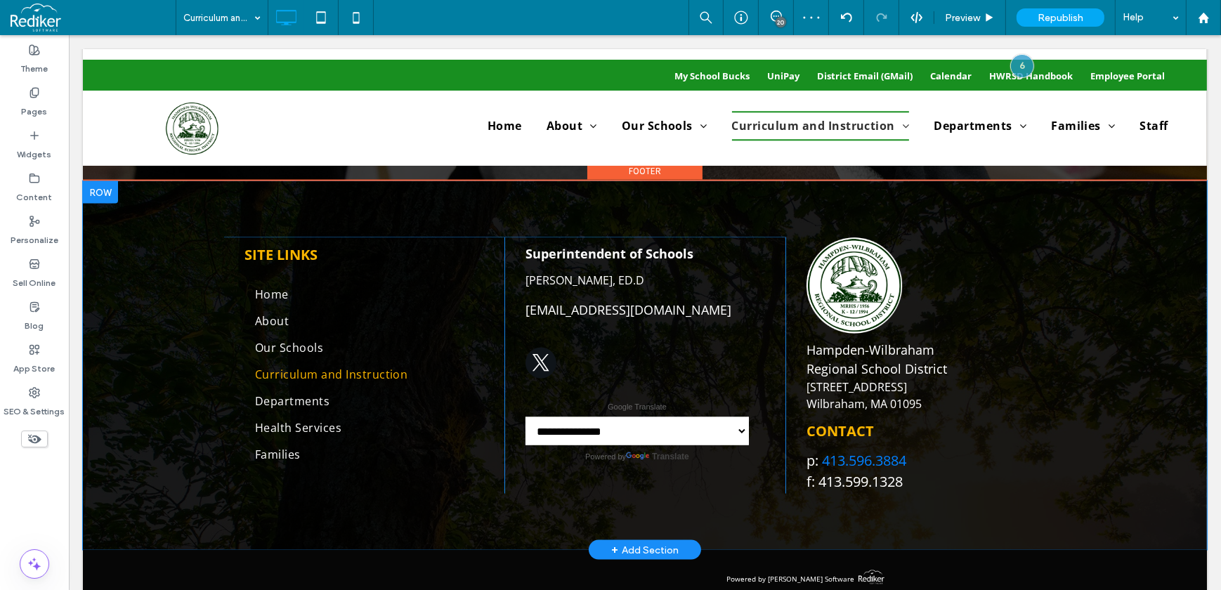
scroll to position [2202, 0]
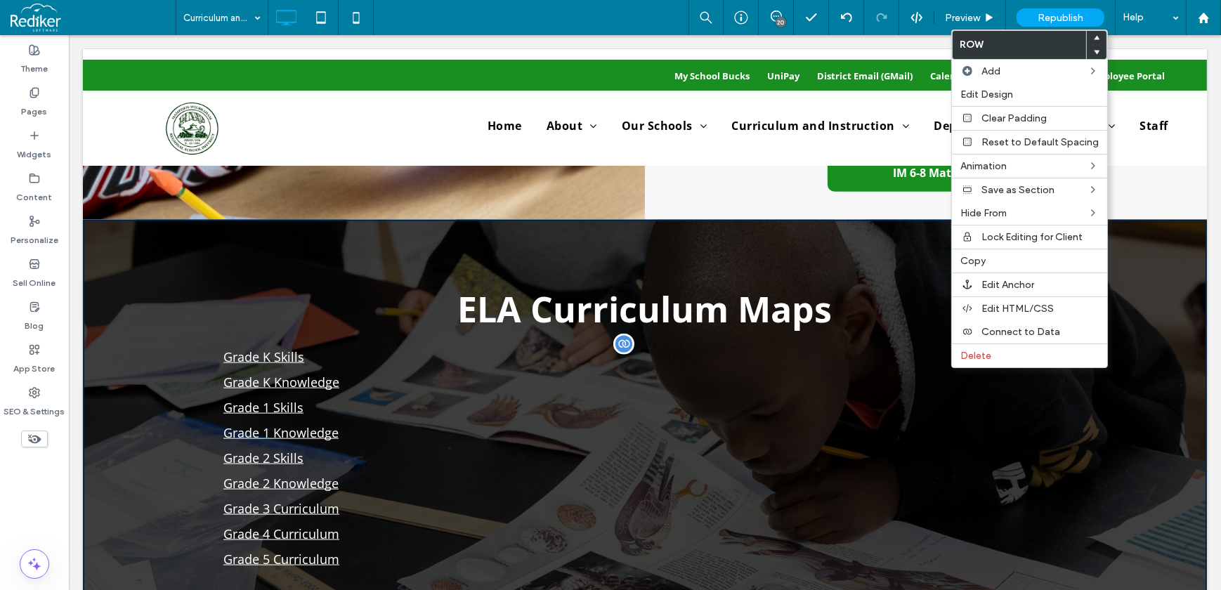
click at [736, 429] on div "Grade K Skills Grade K Knowledge Grade 1 Skills Grade 1 Knowledge Grade 2 Skill…" at bounding box center [644, 458] width 843 height 228
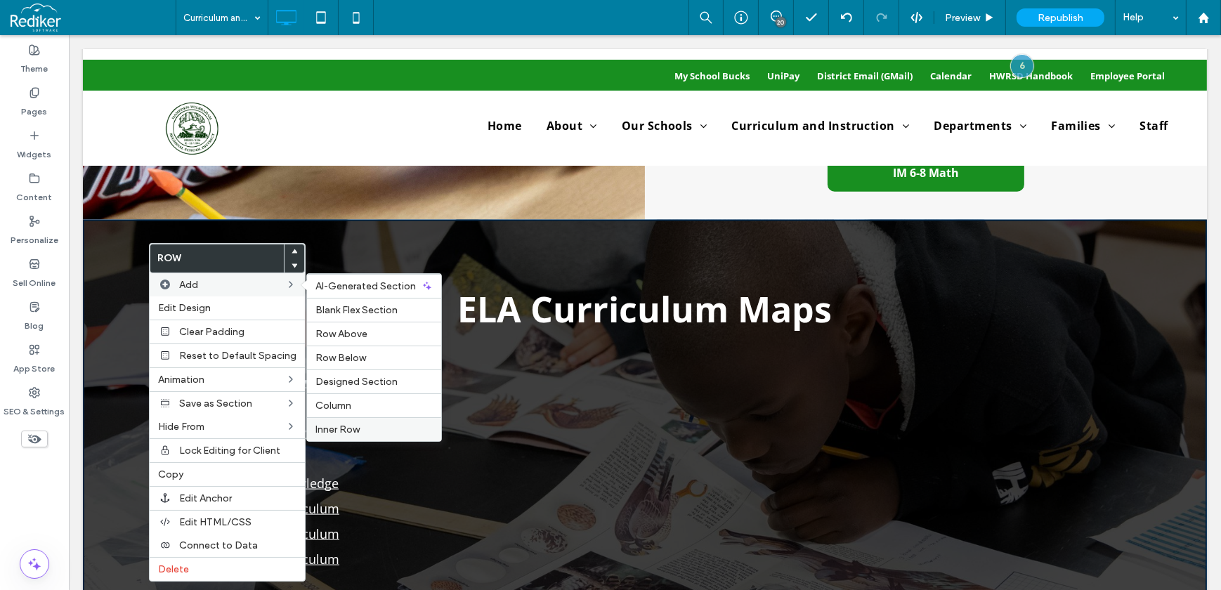
click at [346, 431] on span "Inner Row" at bounding box center [337, 430] width 44 height 12
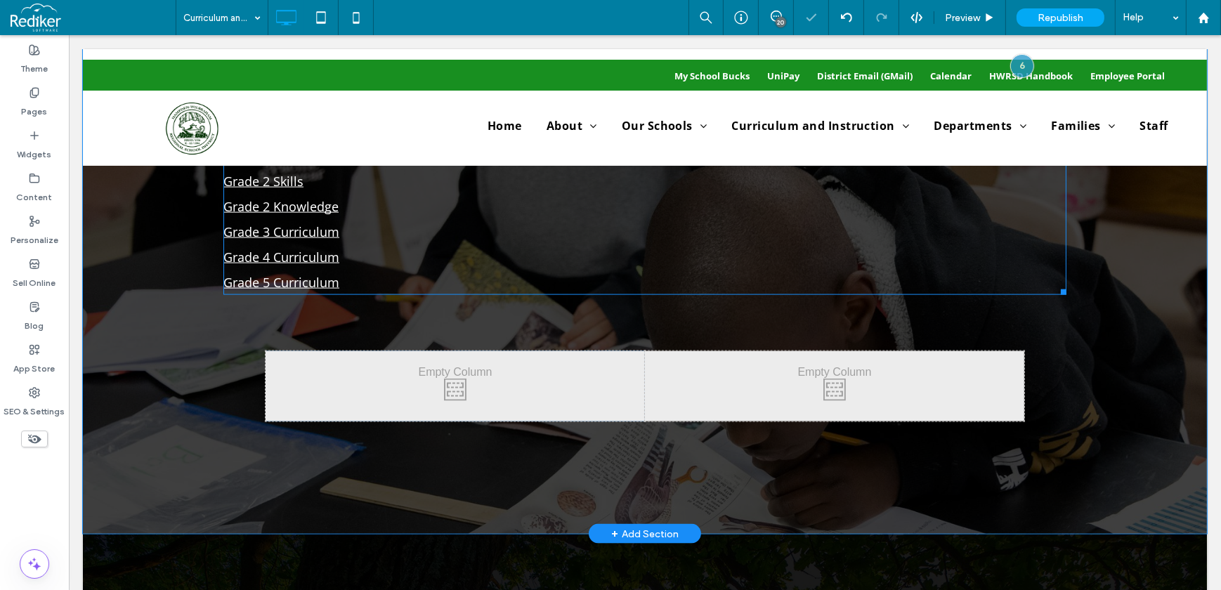
scroll to position [2522, 0]
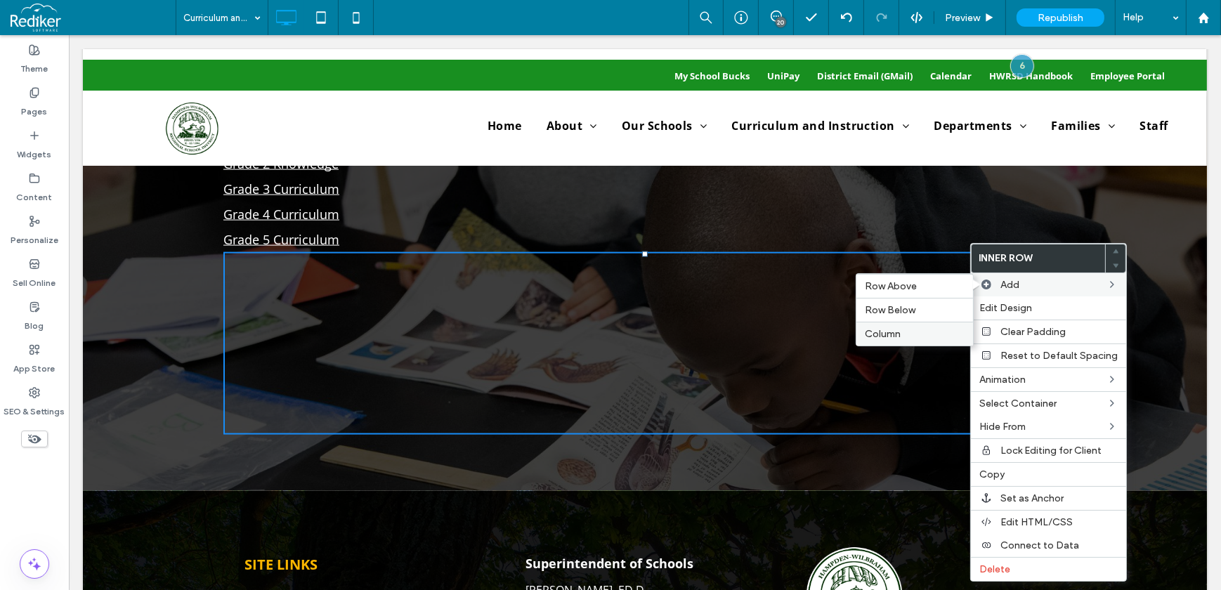
click at [908, 330] on label "Column" at bounding box center [915, 334] width 100 height 12
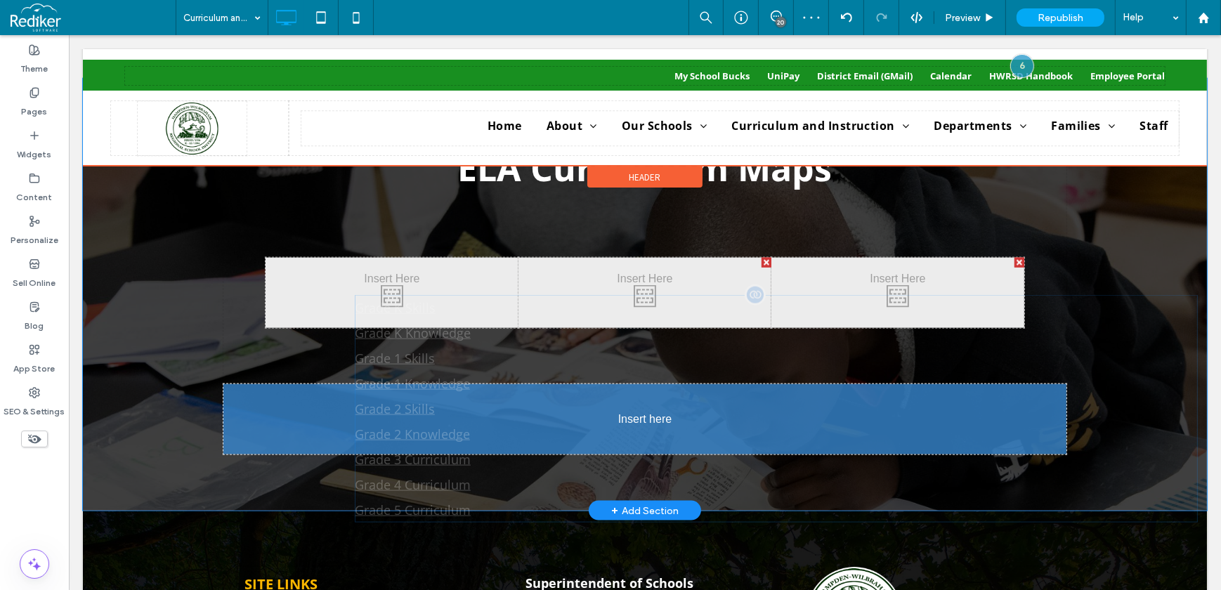
scroll to position [2330, 0]
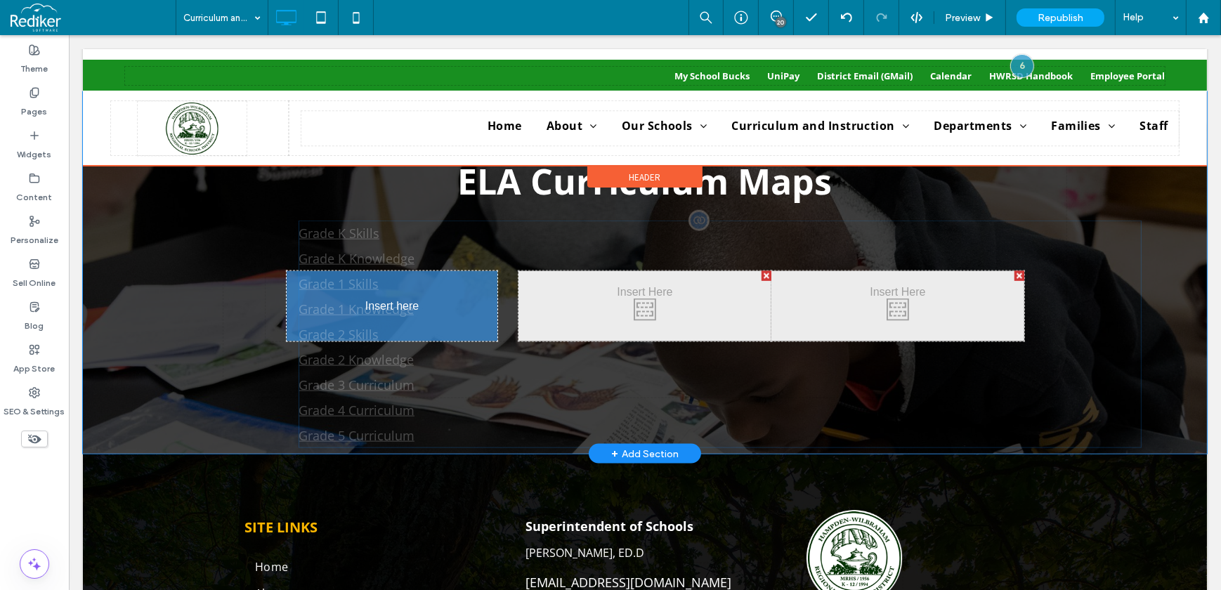
drag, startPoint x: 481, startPoint y: 325, endPoint x: 423, endPoint y: 275, distance: 76.7
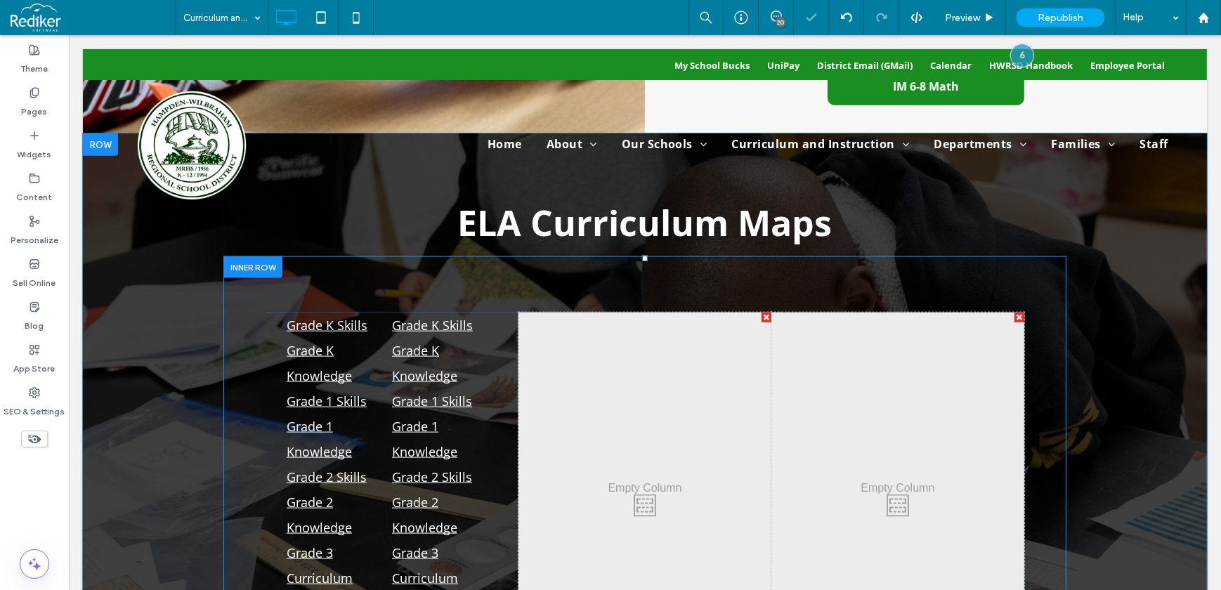
scroll to position [2266, 0]
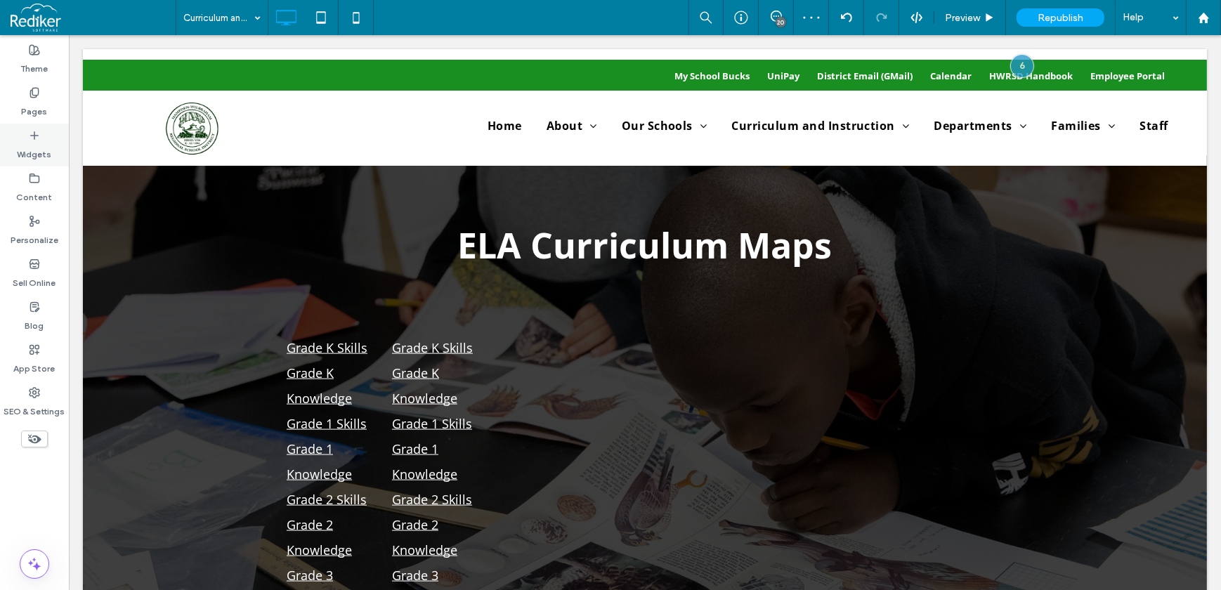
click at [50, 145] on label "Widgets" at bounding box center [35, 151] width 34 height 20
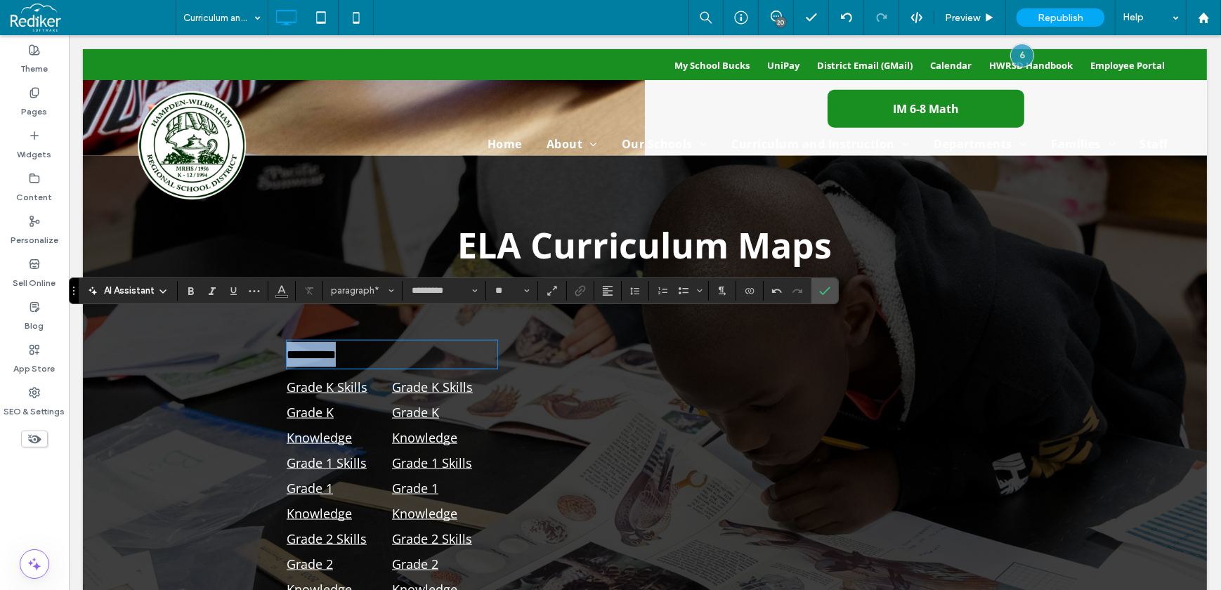
drag, startPoint x: 369, startPoint y: 332, endPoint x: 221, endPoint y: 325, distance: 148.4
click at [216, 332] on div "**********" at bounding box center [644, 511] width 1124 height 710
click at [354, 292] on span "paragraph" at bounding box center [358, 290] width 55 height 11
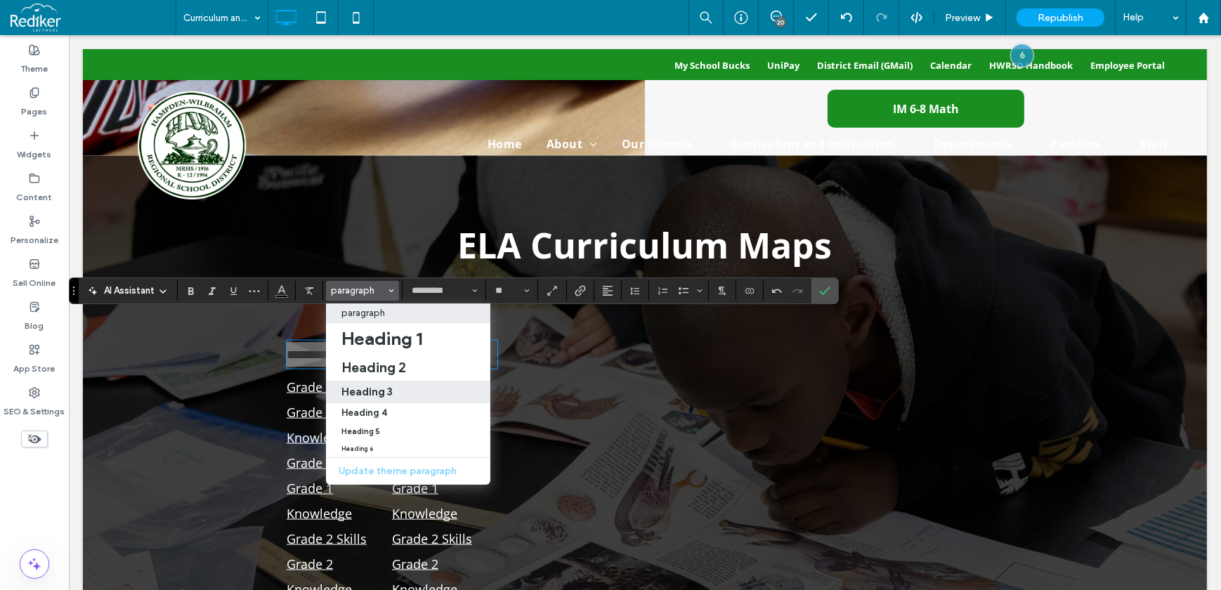
click at [379, 385] on h3 "Heading 3" at bounding box center [366, 391] width 51 height 13
type input "**"
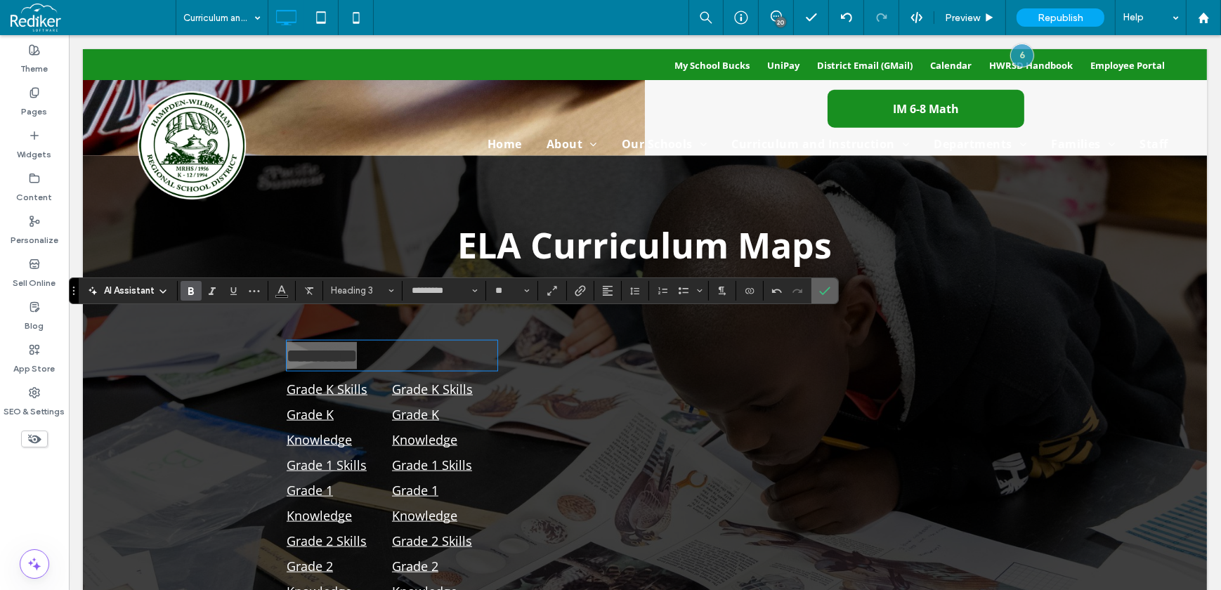
drag, startPoint x: 825, startPoint y: 293, endPoint x: 756, endPoint y: 257, distance: 77.6
click at [825, 292] on icon "Confirm" at bounding box center [824, 290] width 11 height 11
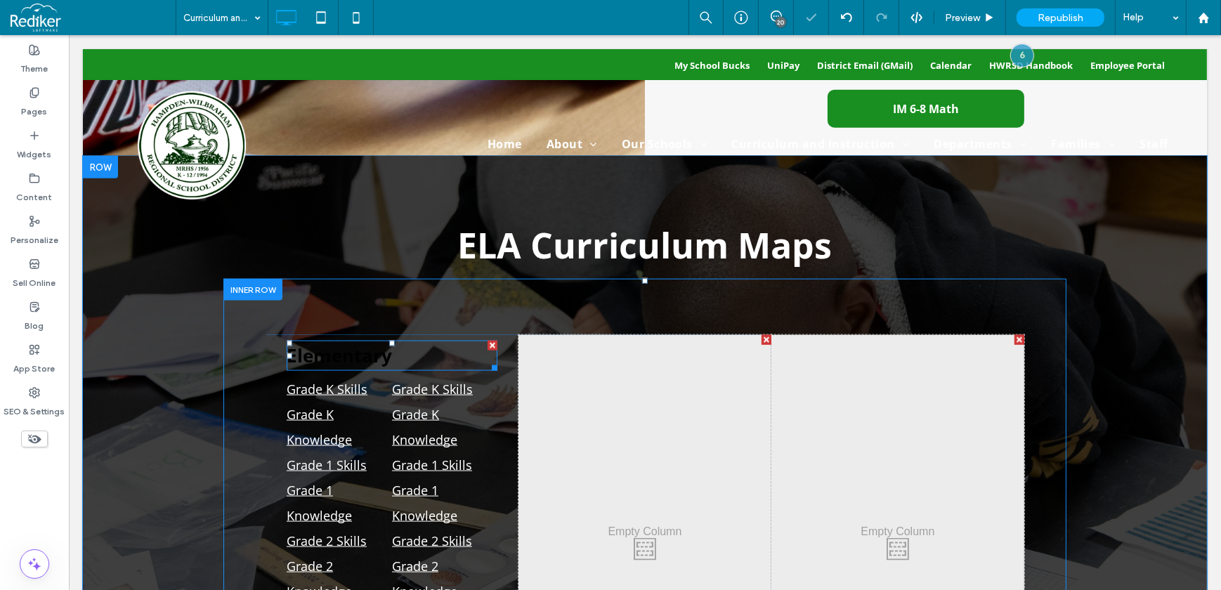
click at [389, 342] on h3 "Elementary" at bounding box center [391, 355] width 211 height 27
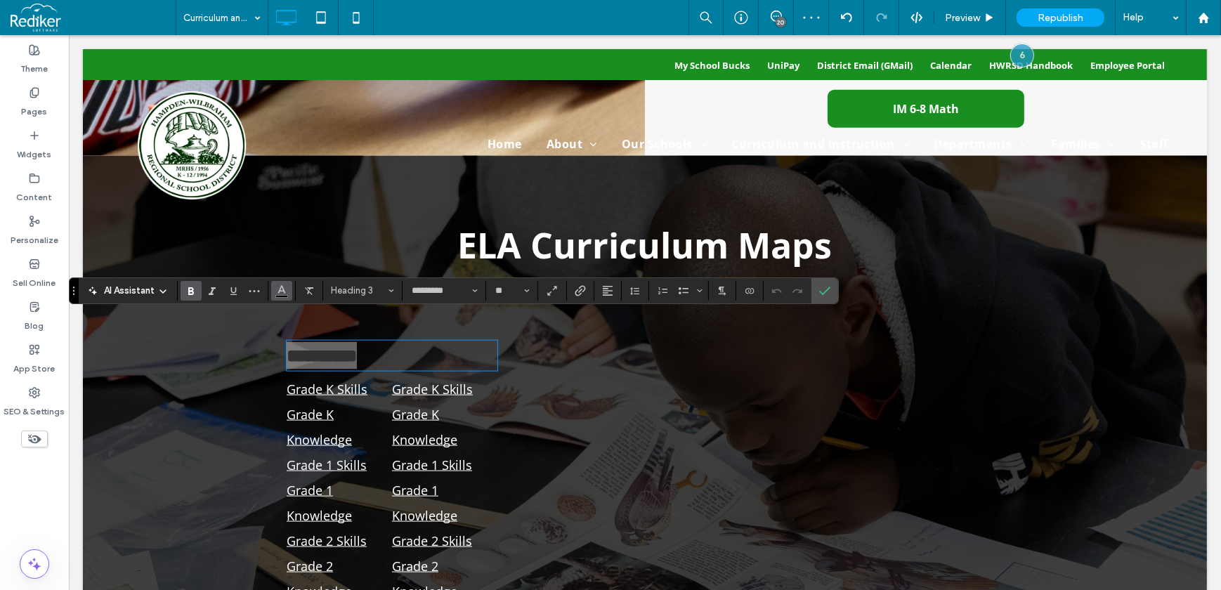
click at [282, 289] on use "Color" at bounding box center [282, 289] width 8 height 8
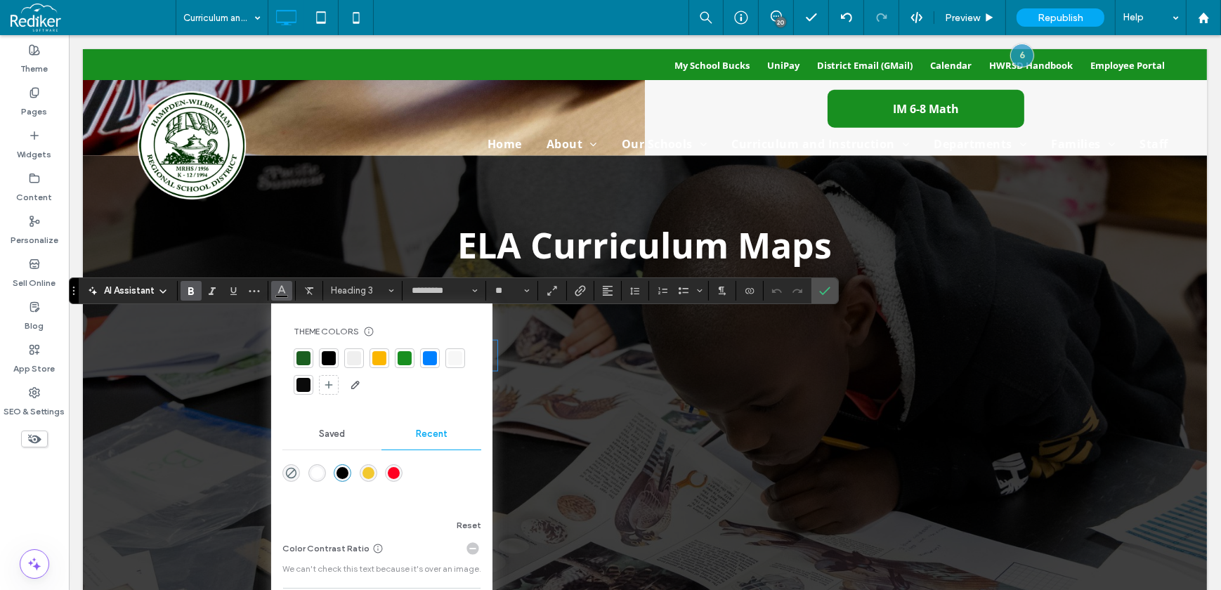
click at [317, 477] on div "rgba(255, 255, 255, 1)" at bounding box center [317, 473] width 12 height 12
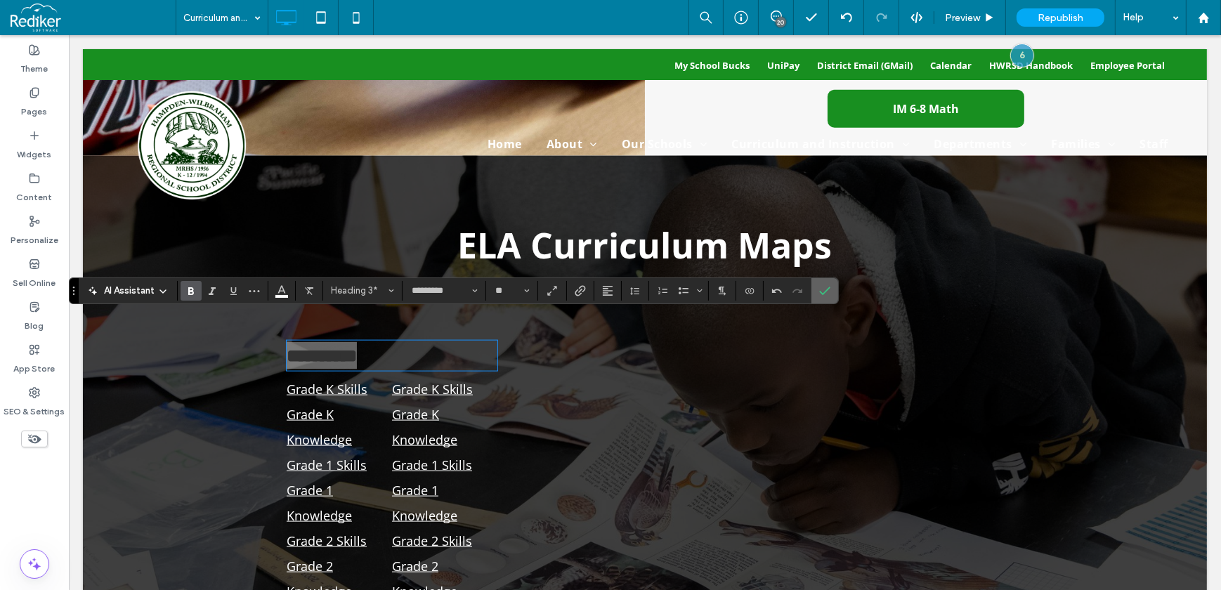
click at [825, 292] on icon "Confirm" at bounding box center [824, 290] width 11 height 11
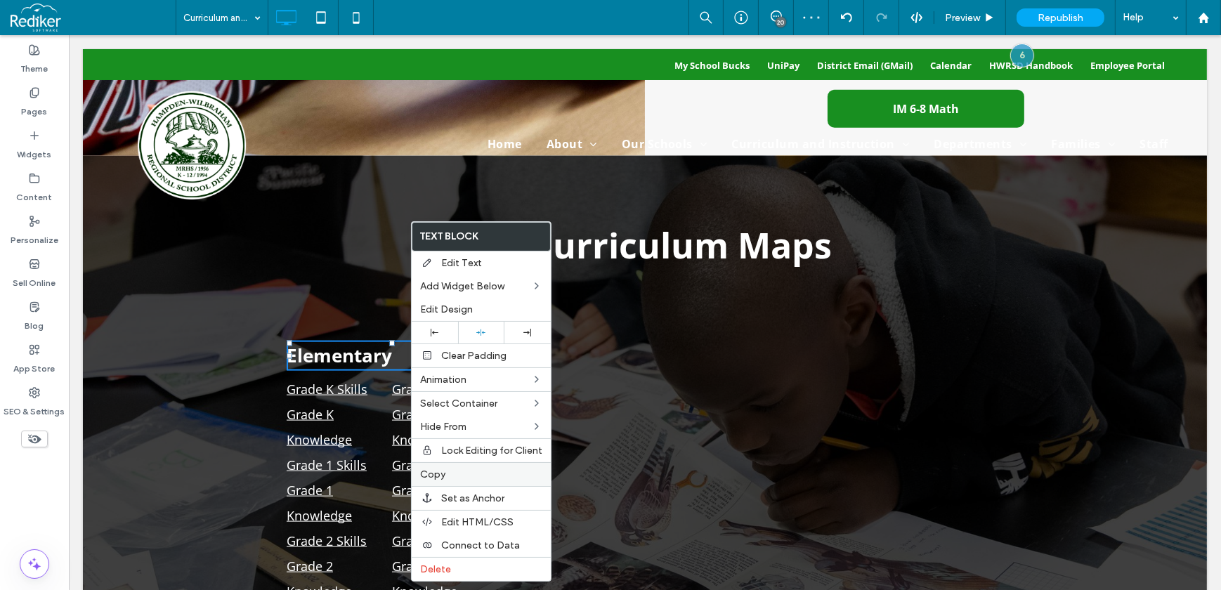
click at [455, 473] on label "Copy" at bounding box center [481, 475] width 122 height 12
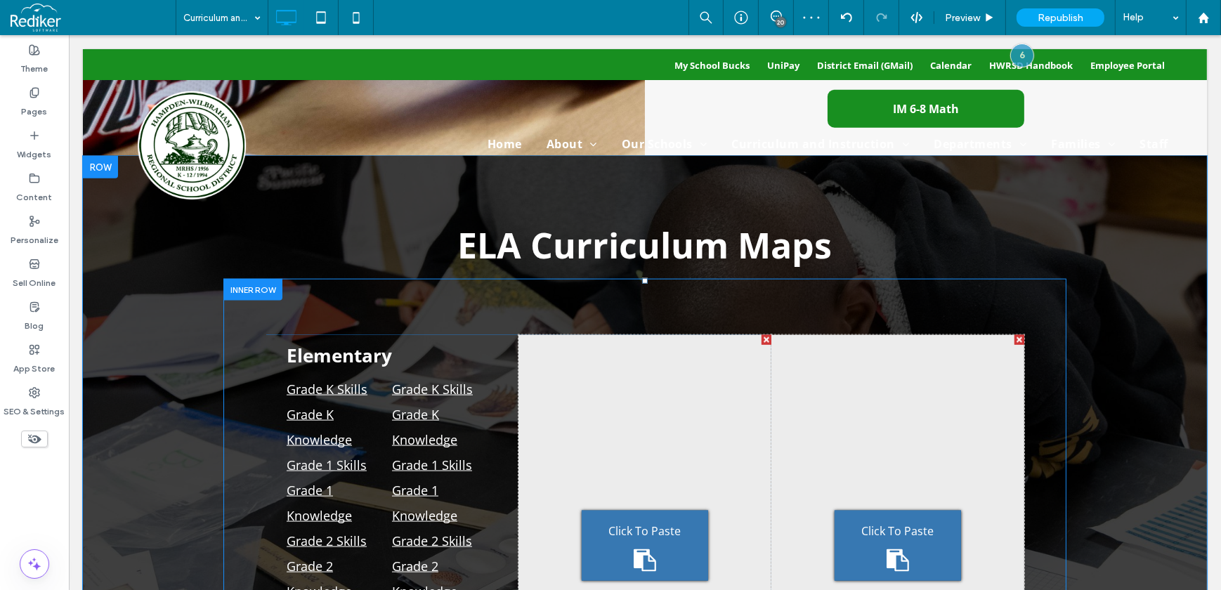
click at [660, 351] on div "Click To Paste Click To Paste" at bounding box center [644, 545] width 253 height 421
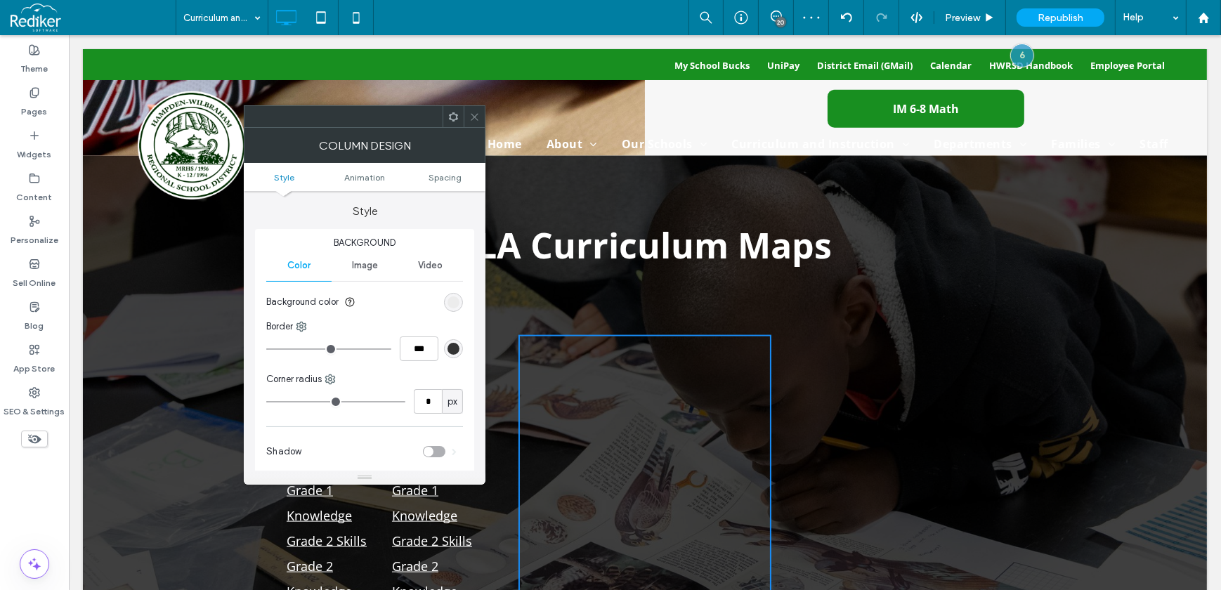
click at [481, 128] on div "Column Design" at bounding box center [365, 145] width 242 height 35
click at [471, 117] on use at bounding box center [474, 114] width 7 height 7
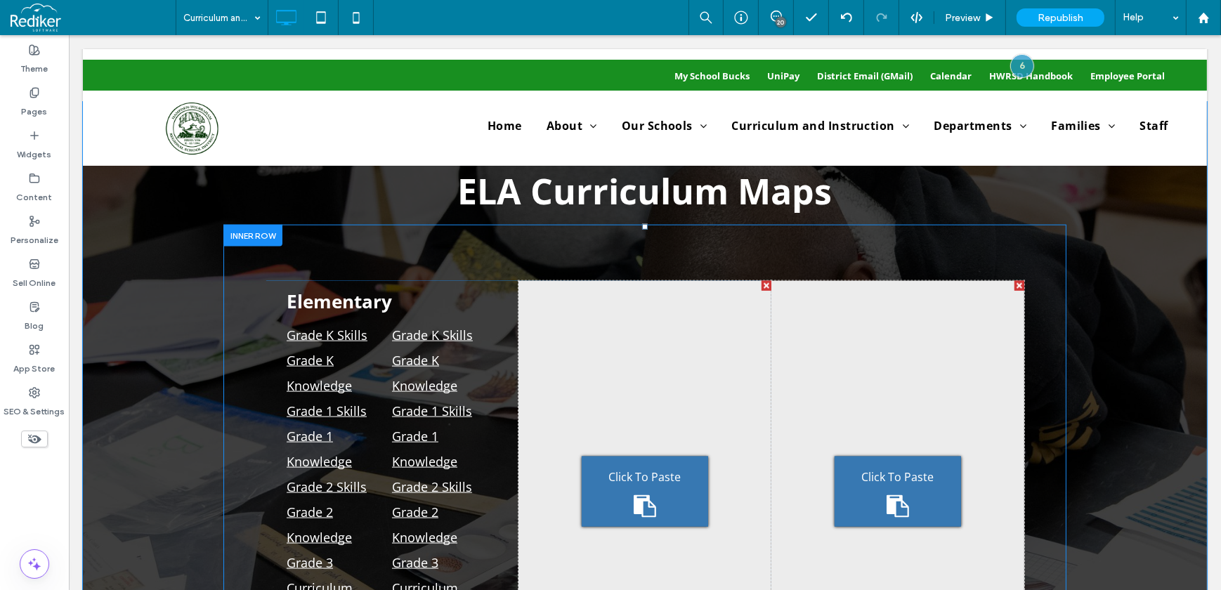
scroll to position [2394, 0]
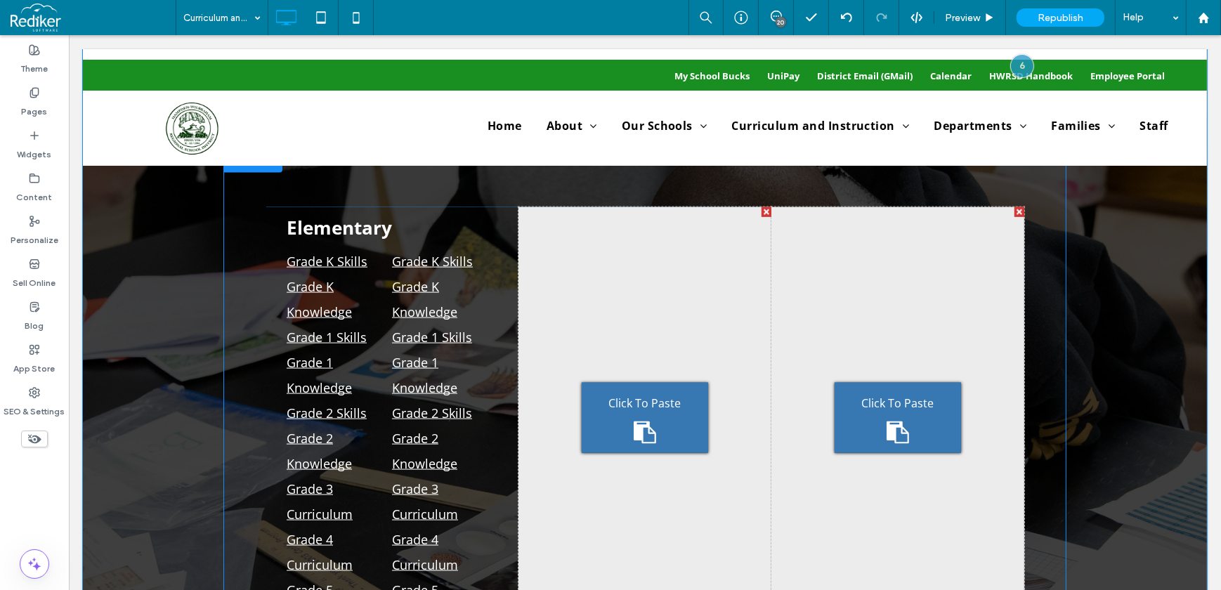
click at [615, 396] on div "Click To Paste" at bounding box center [644, 418] width 126 height 70
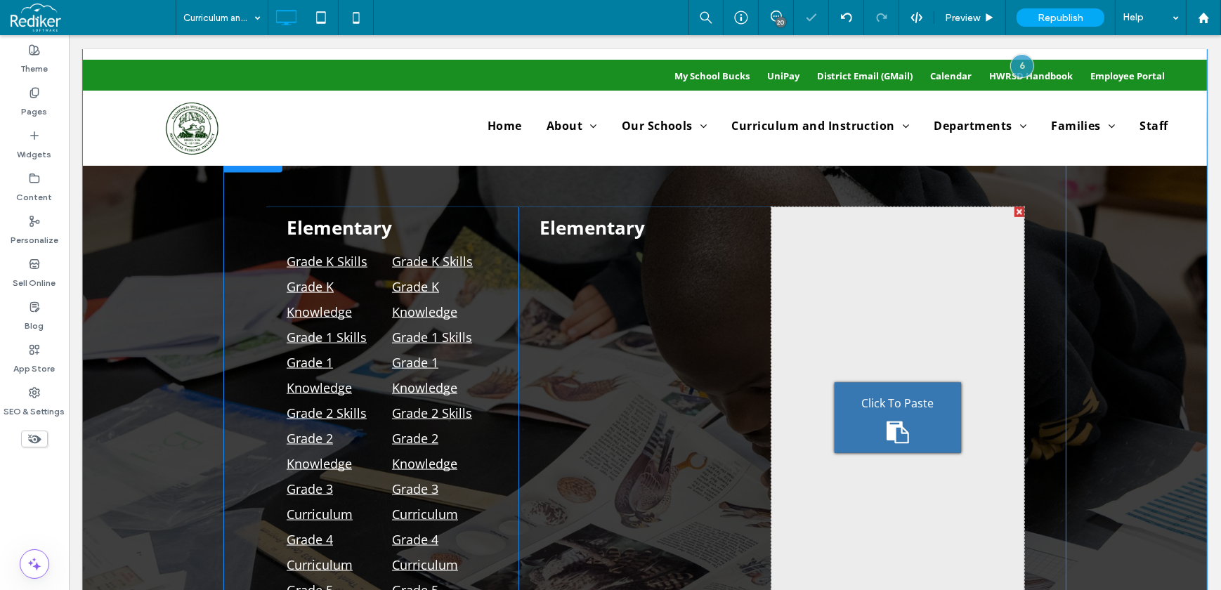
drag, startPoint x: 873, startPoint y: 402, endPoint x: 942, endPoint y: 437, distance: 77.3
click at [873, 402] on div "Click To Paste" at bounding box center [897, 418] width 126 height 70
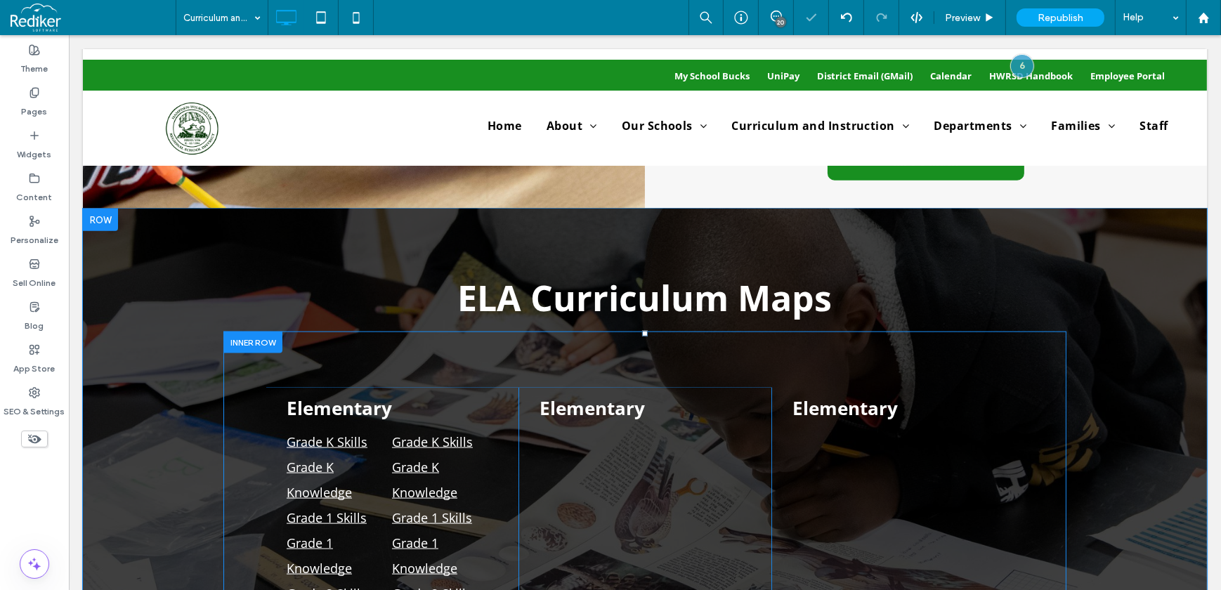
scroll to position [2202, 0]
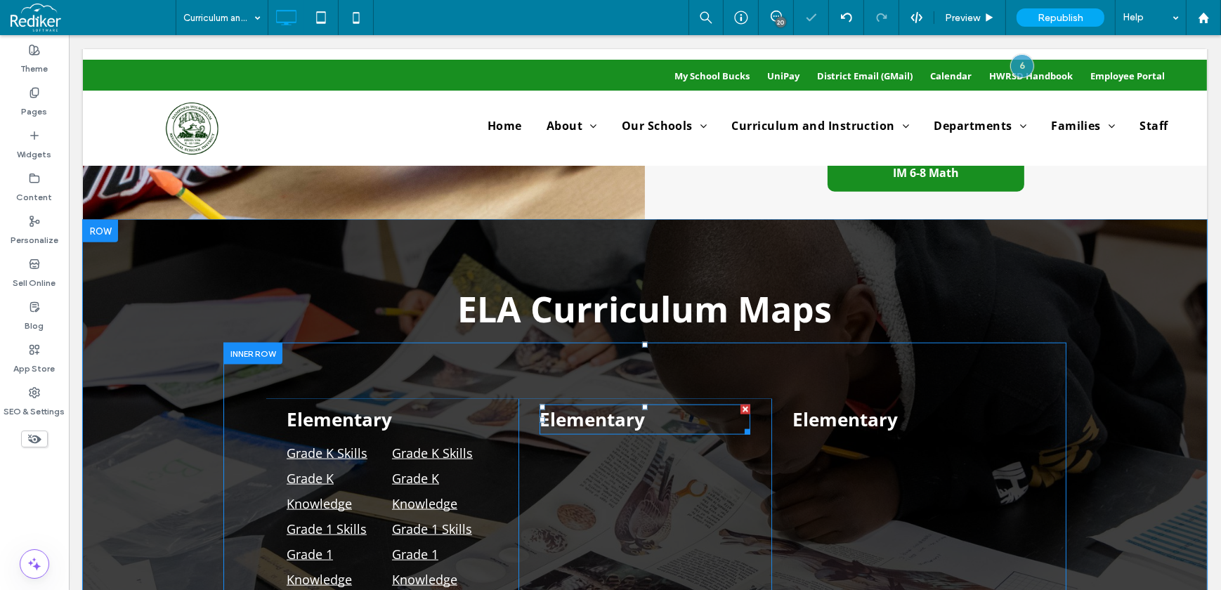
click at [651, 406] on h3 "Elementary" at bounding box center [644, 419] width 211 height 27
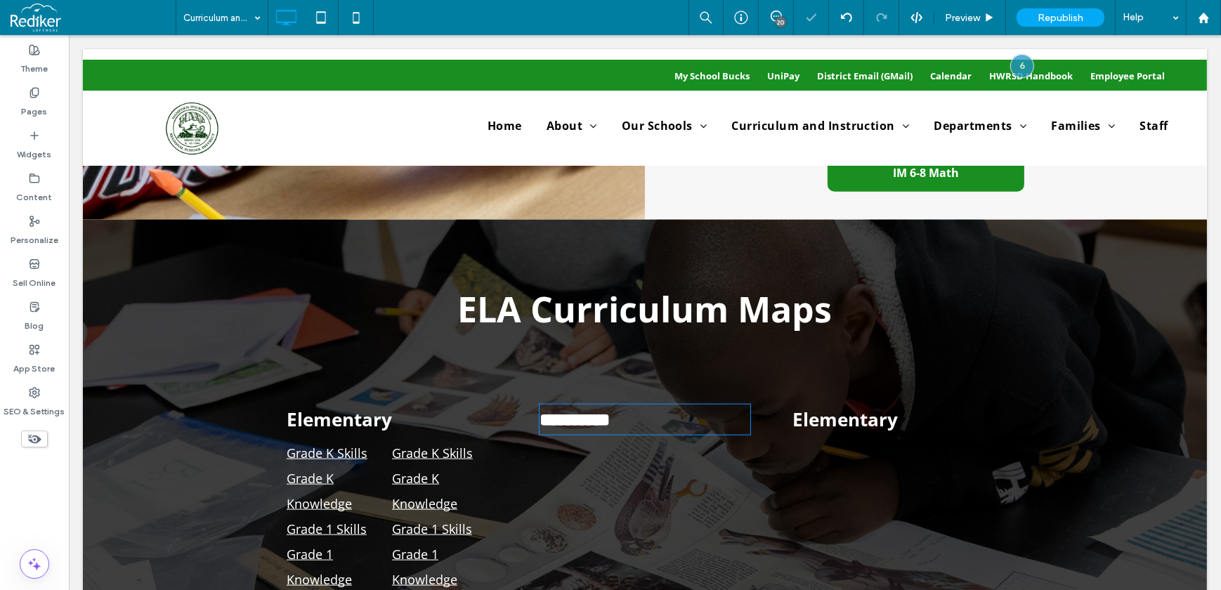
type input "*********"
type input "**"
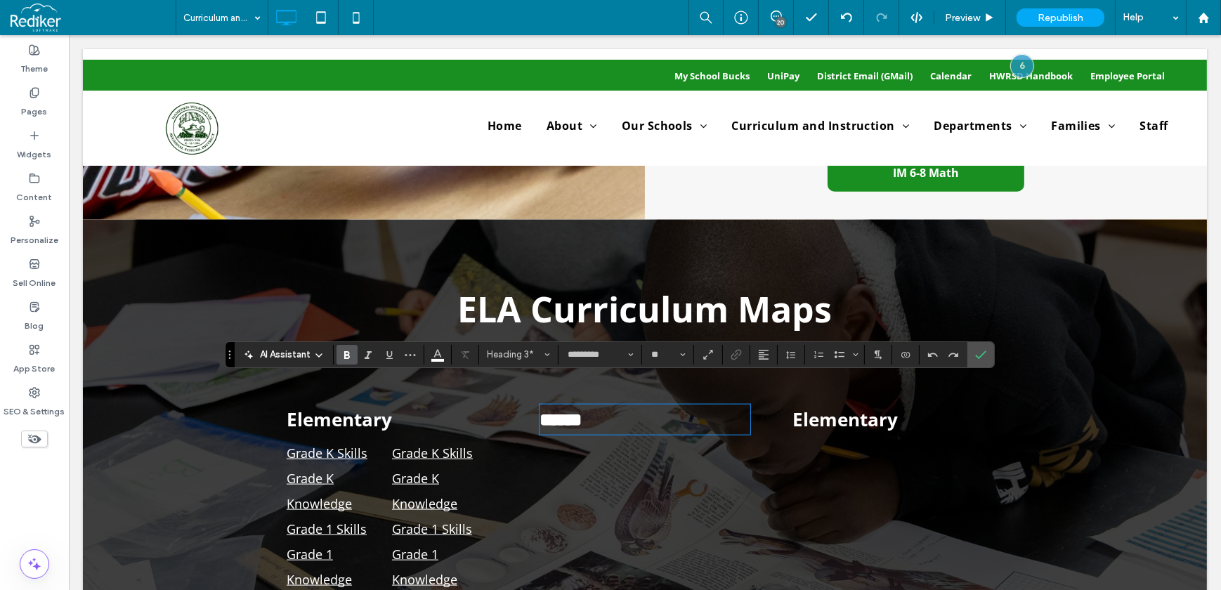
click at [861, 407] on span "Elementary" at bounding box center [844, 419] width 105 height 25
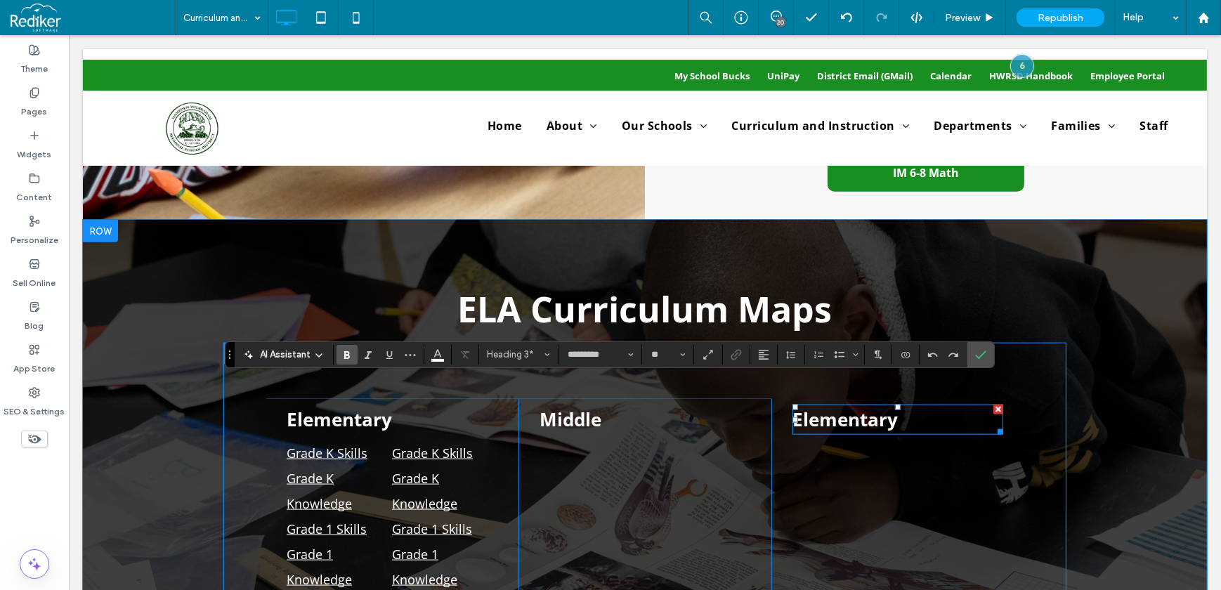
click at [861, 407] on span "Elementary" at bounding box center [844, 419] width 105 height 25
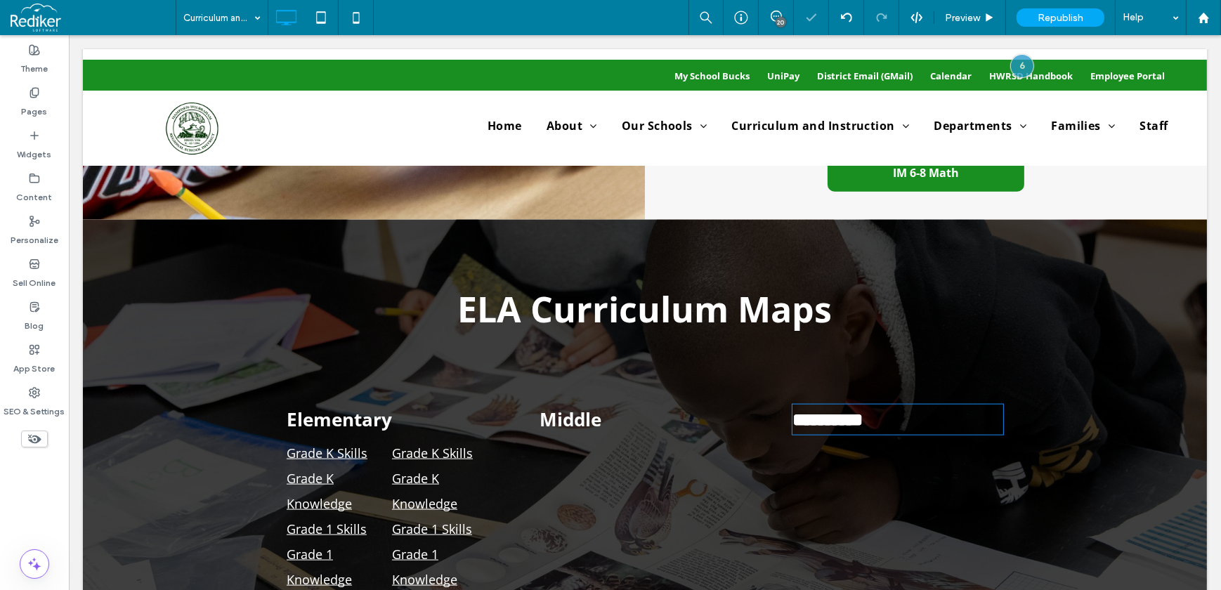
type input "*********"
type input "**"
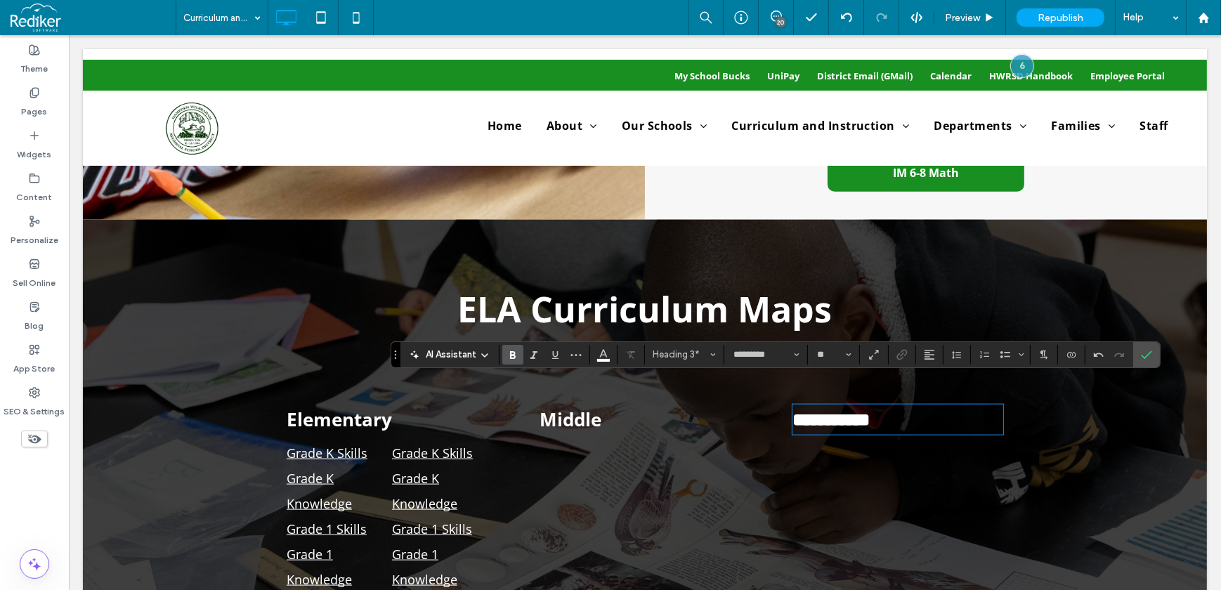
click at [630, 406] on h3 "Middle" at bounding box center [644, 419] width 211 height 27
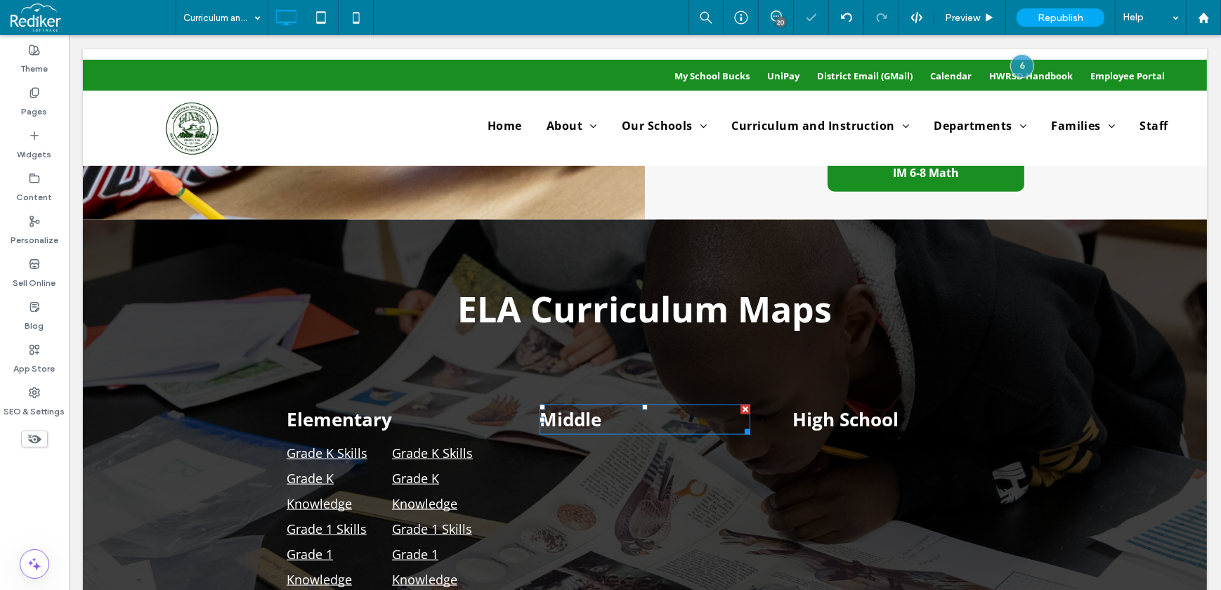
click at [630, 406] on h3 "Middle" at bounding box center [644, 419] width 211 height 27
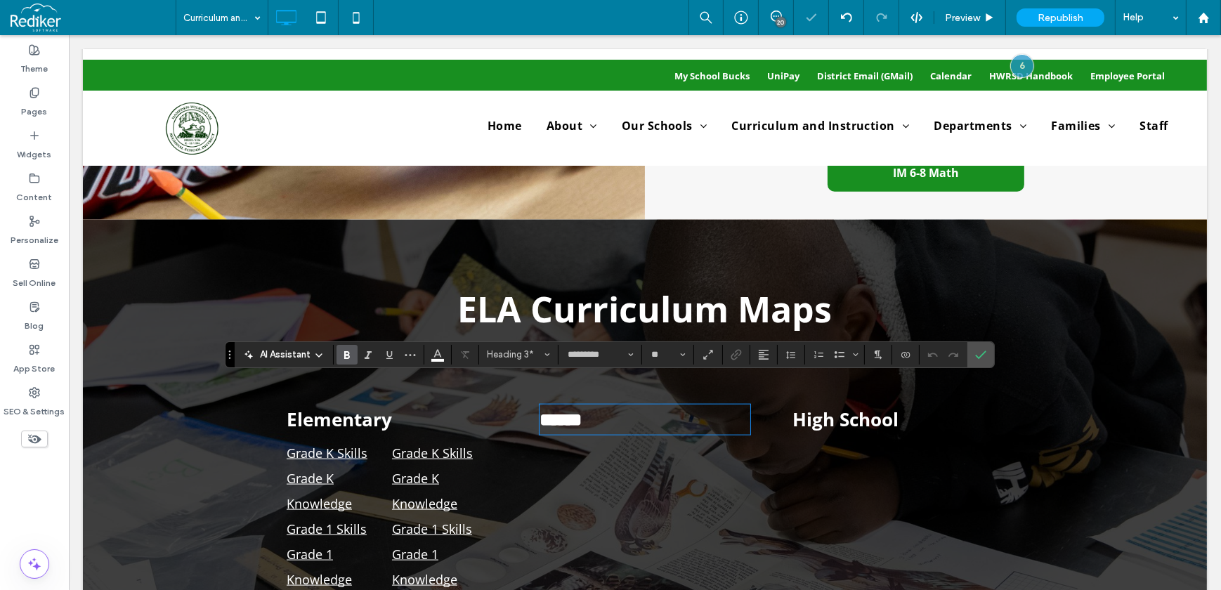
click at [630, 406] on h3 "******" at bounding box center [644, 419] width 211 height 27
click at [403, 406] on h3 "Elementary" at bounding box center [391, 419] width 211 height 27
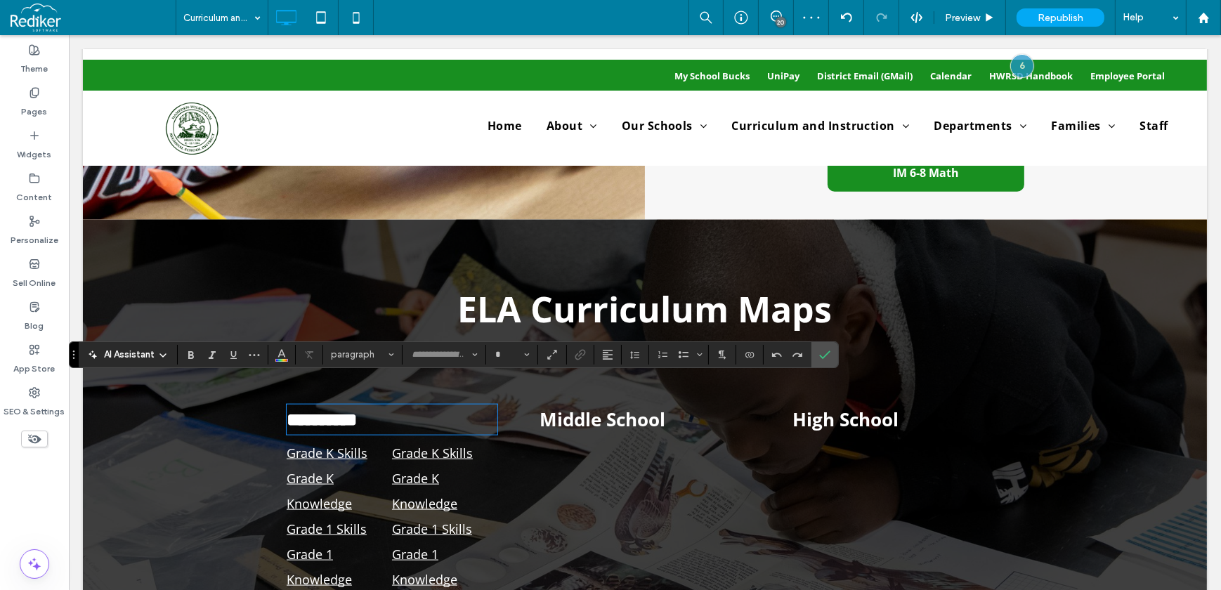
type input "*********"
type input "**"
click at [400, 406] on h3 "**********" at bounding box center [391, 419] width 211 height 27
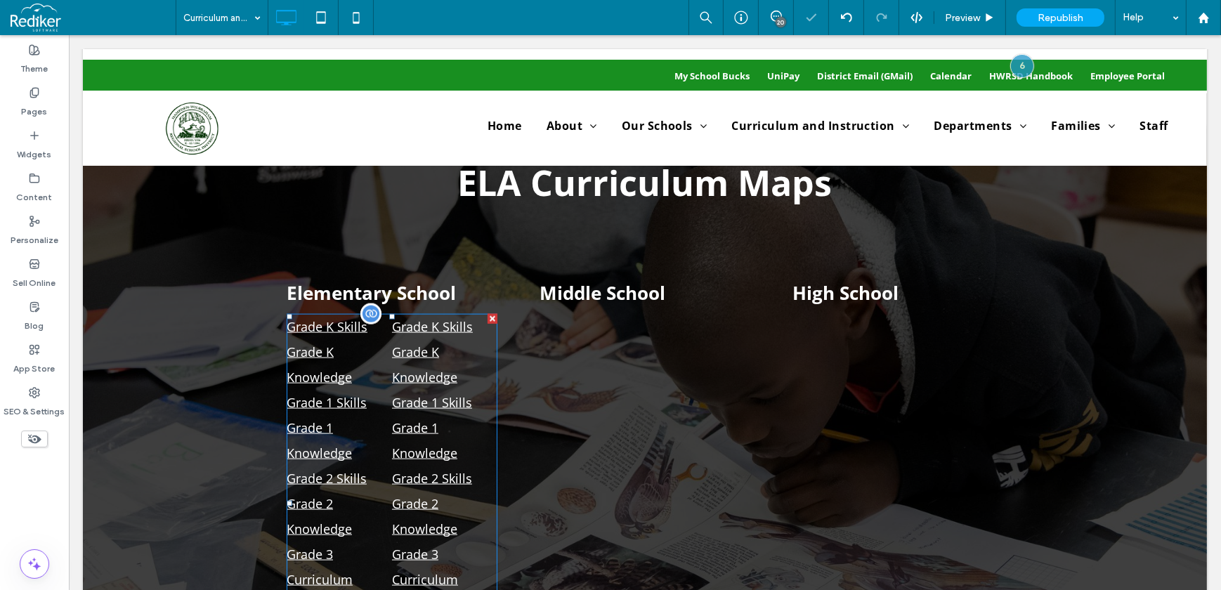
scroll to position [2330, 0]
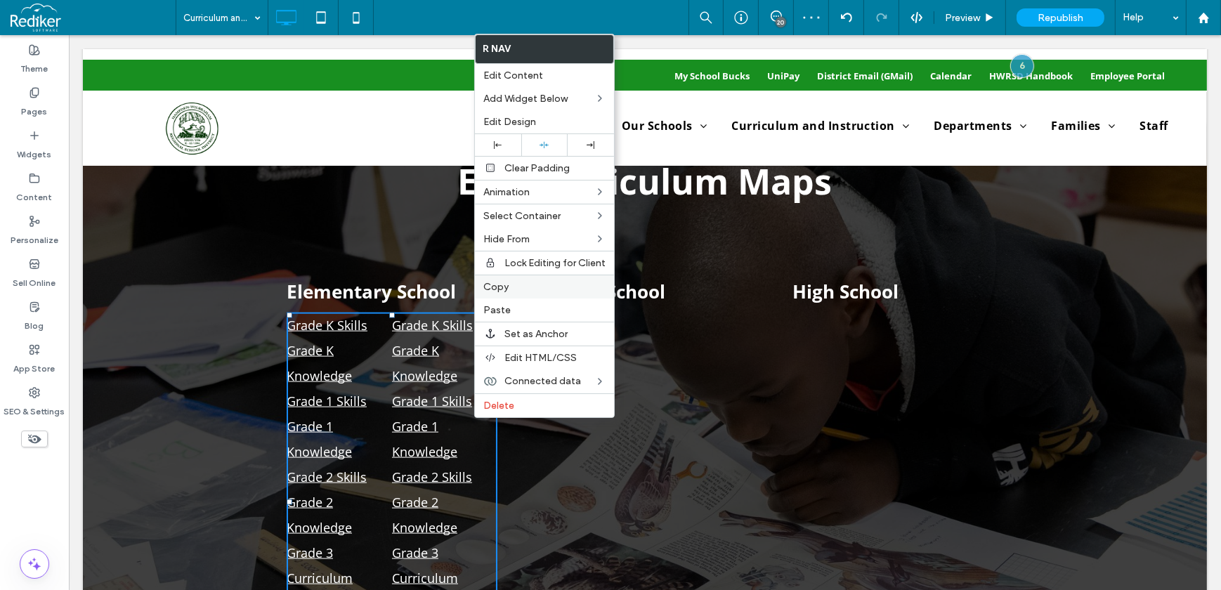
click at [514, 289] on label "Copy" at bounding box center [544, 287] width 122 height 12
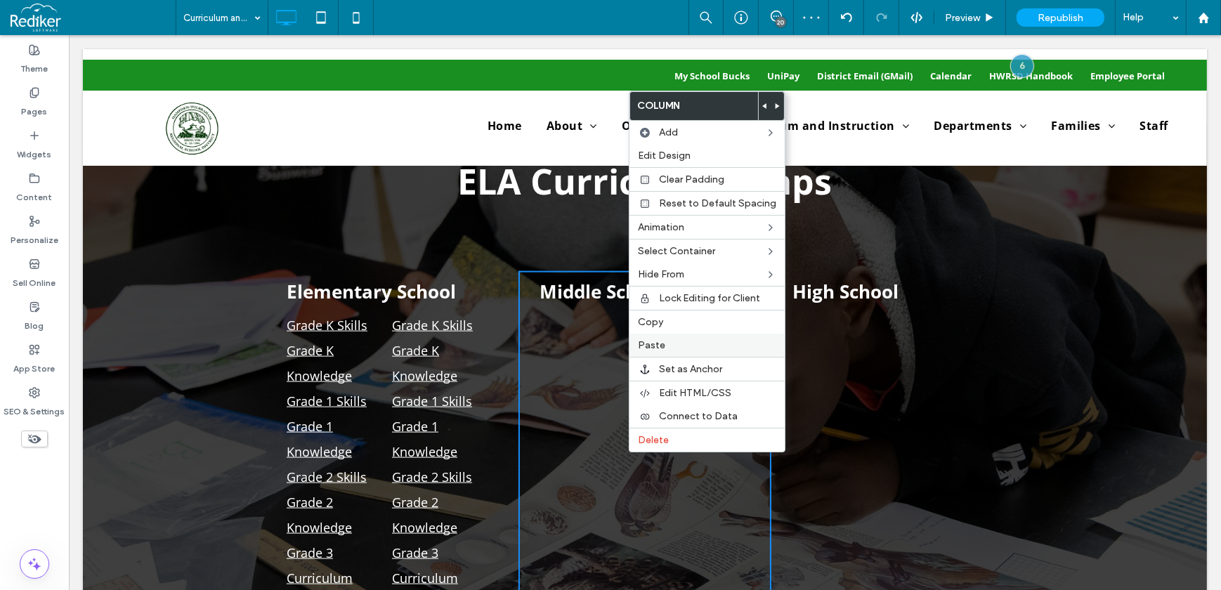
click at [667, 353] on div "Paste" at bounding box center [707, 345] width 155 height 23
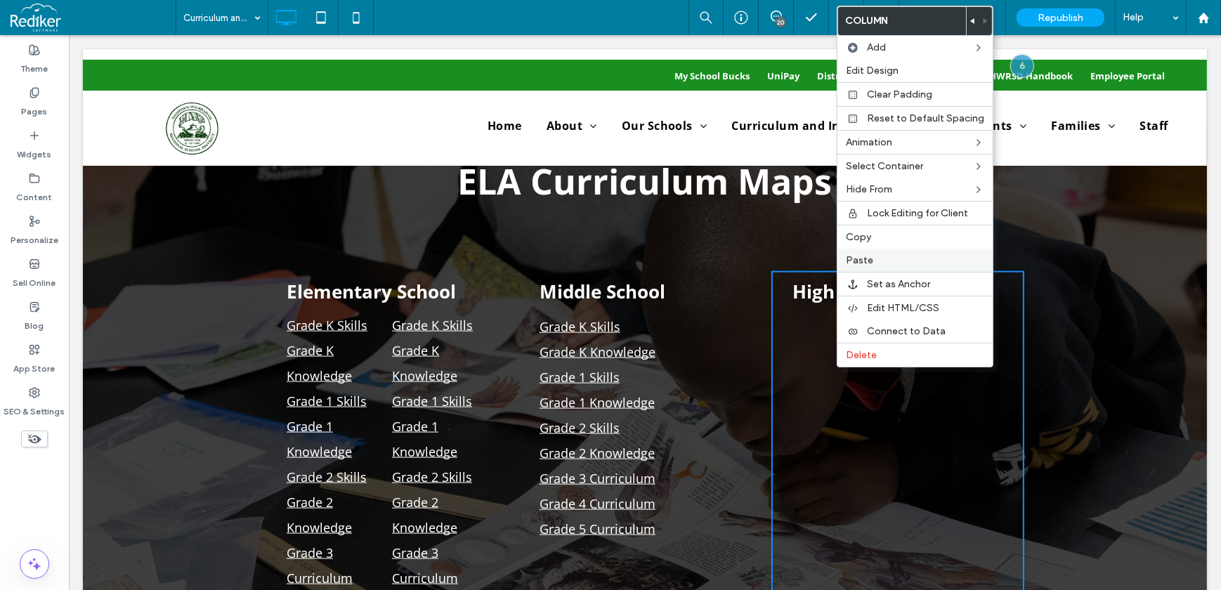
click at [870, 263] on span "Paste" at bounding box center [859, 260] width 27 height 12
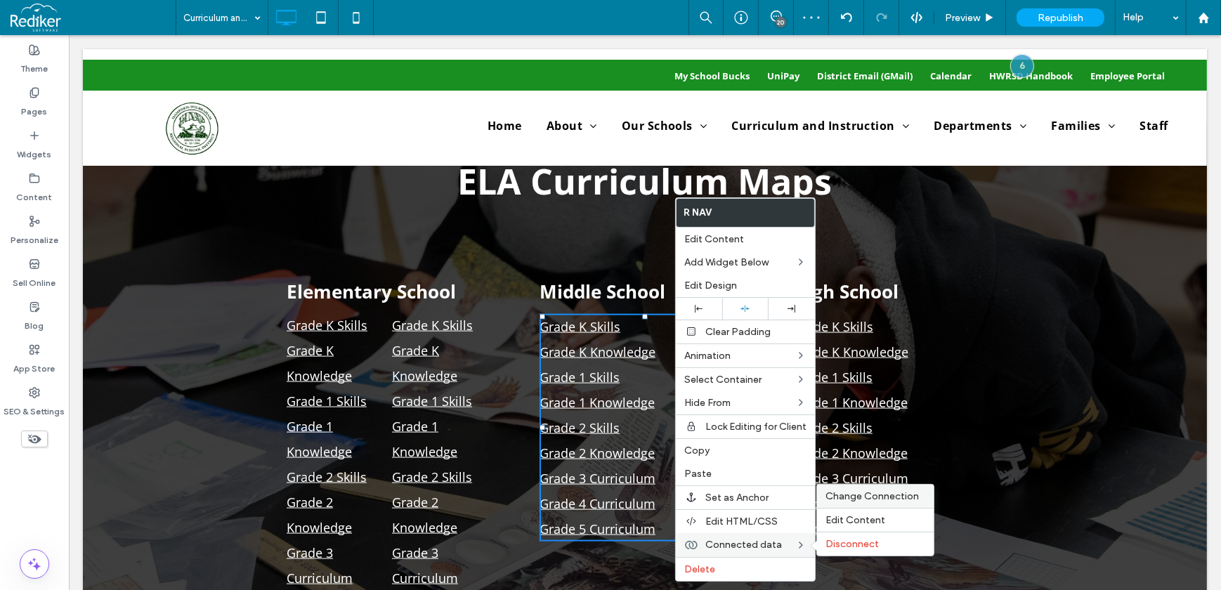
click at [868, 493] on span "Change Connection" at bounding box center [872, 496] width 93 height 12
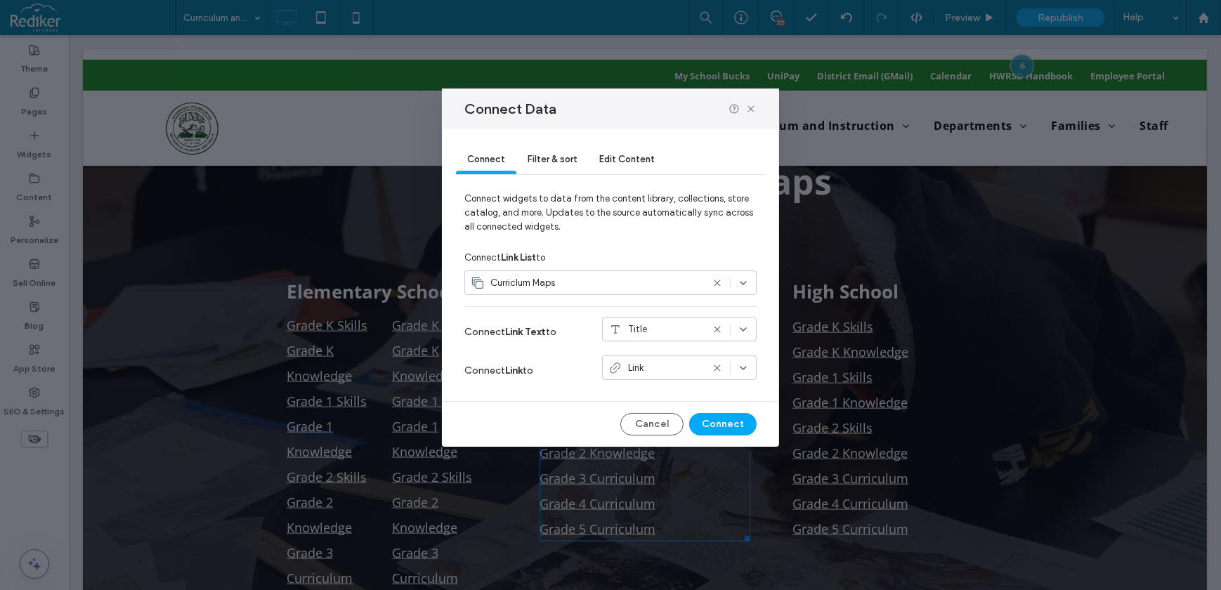
drag, startPoint x: 553, startPoint y: 164, endPoint x: 559, endPoint y: 181, distance: 17.4
click at [553, 165] on div "Filter & sort" at bounding box center [552, 160] width 72 height 28
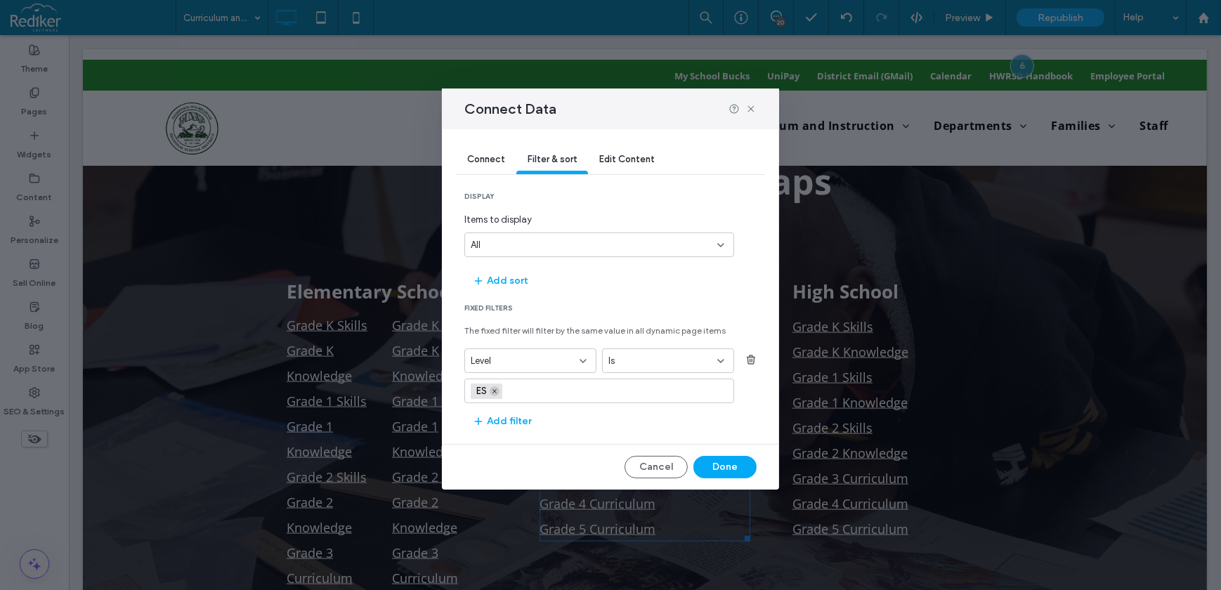
click at [499, 391] on span "ES" at bounding box center [487, 391] width 32 height 15
click at [499, 386] on span "ES" at bounding box center [487, 391] width 32 height 15
click at [494, 391] on icon at bounding box center [494, 391] width 7 height 7
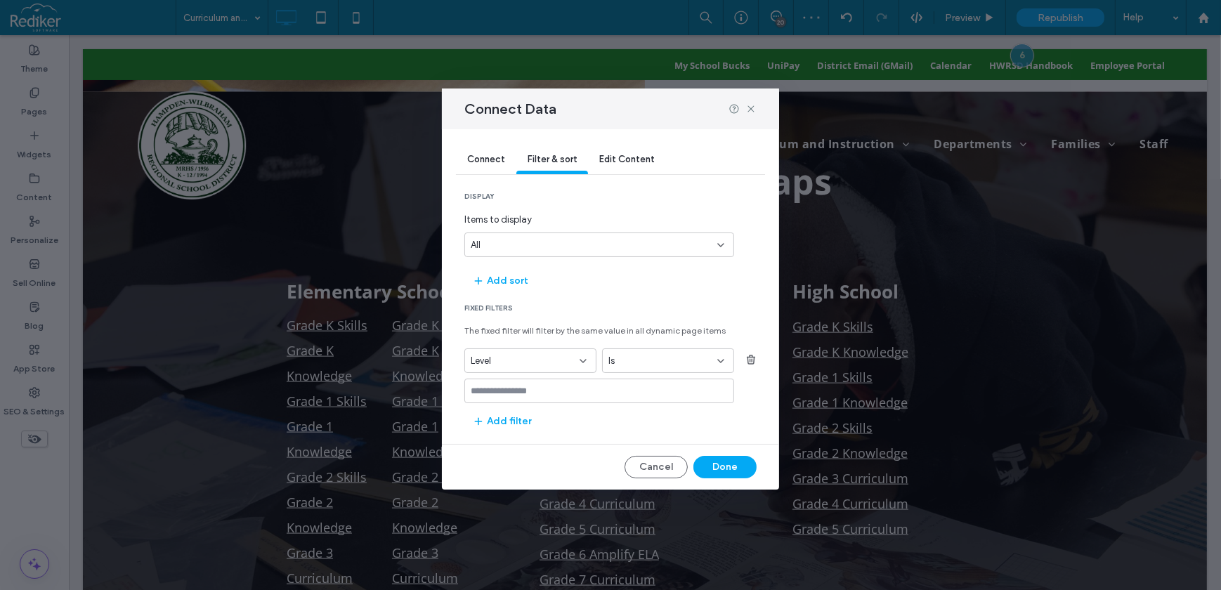
click at [502, 381] on div at bounding box center [599, 391] width 270 height 25
click at [502, 391] on input "values-textbox" at bounding box center [594, 391] width 247 height 11
type input "**"
click at [515, 415] on div "MS (Click enter to add)" at bounding box center [599, 414] width 256 height 11
click at [733, 469] on button "Done" at bounding box center [724, 467] width 63 height 22
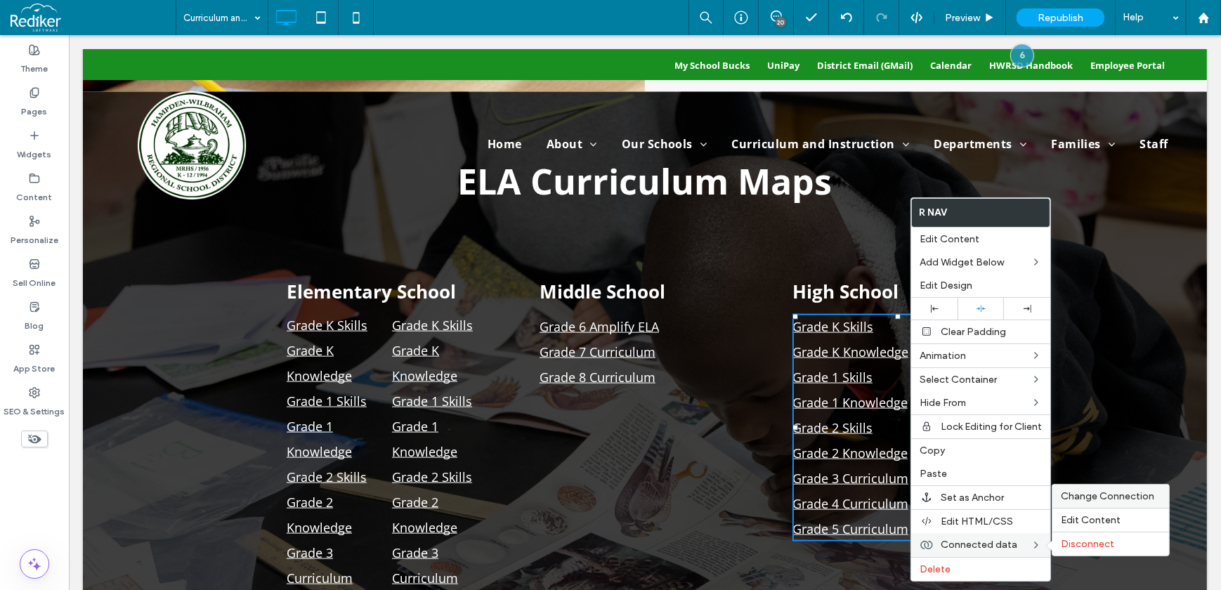
click at [1092, 502] on span "Change Connection" at bounding box center [1107, 496] width 93 height 12
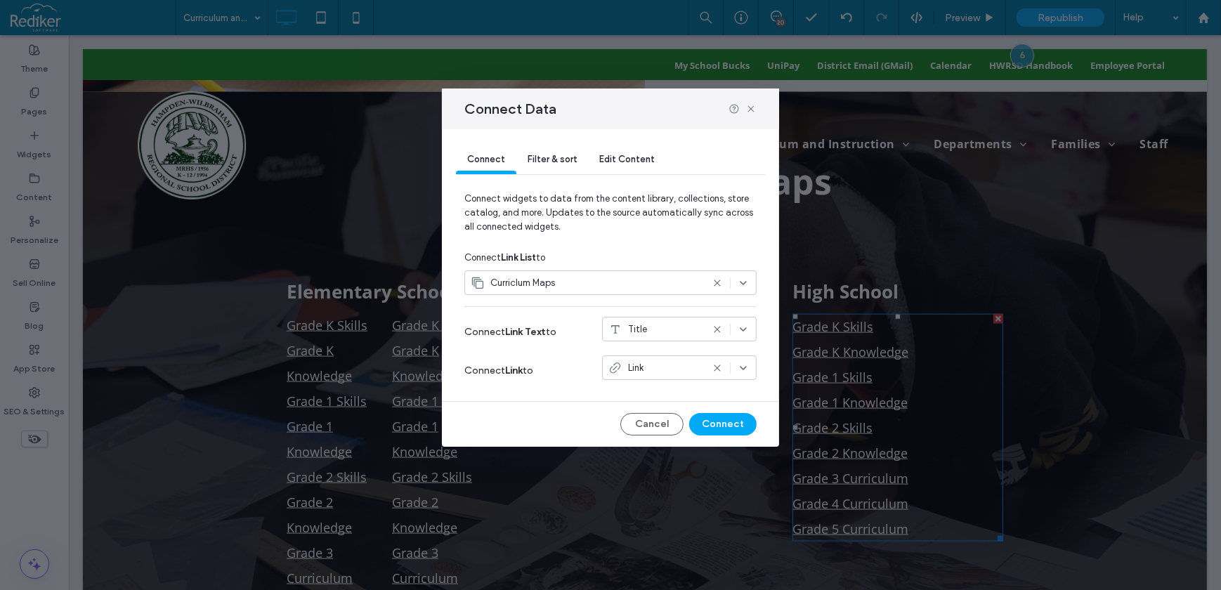
click at [559, 164] on span "Filter & sort" at bounding box center [552, 159] width 49 height 11
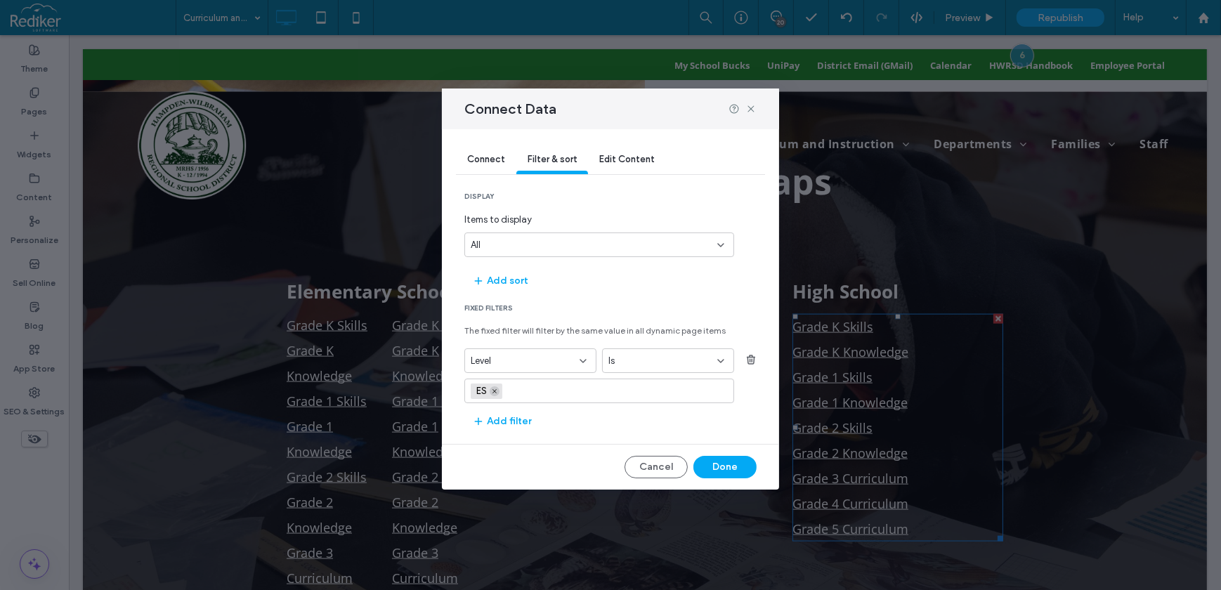
click at [494, 388] on icon at bounding box center [494, 391] width 7 height 7
click at [494, 388] on input "values-textbox" at bounding box center [594, 391] width 247 height 11
type input "**"
click at [486, 411] on div "HS (Click enter to add)" at bounding box center [599, 414] width 256 height 11
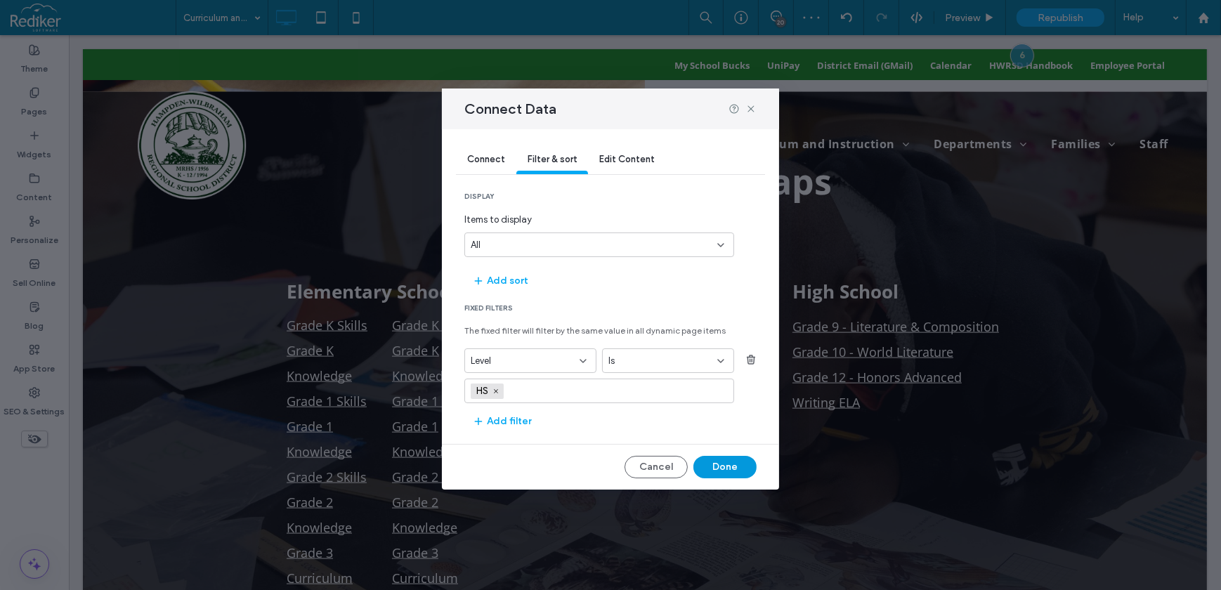
click at [727, 467] on button "Done" at bounding box center [724, 467] width 63 height 22
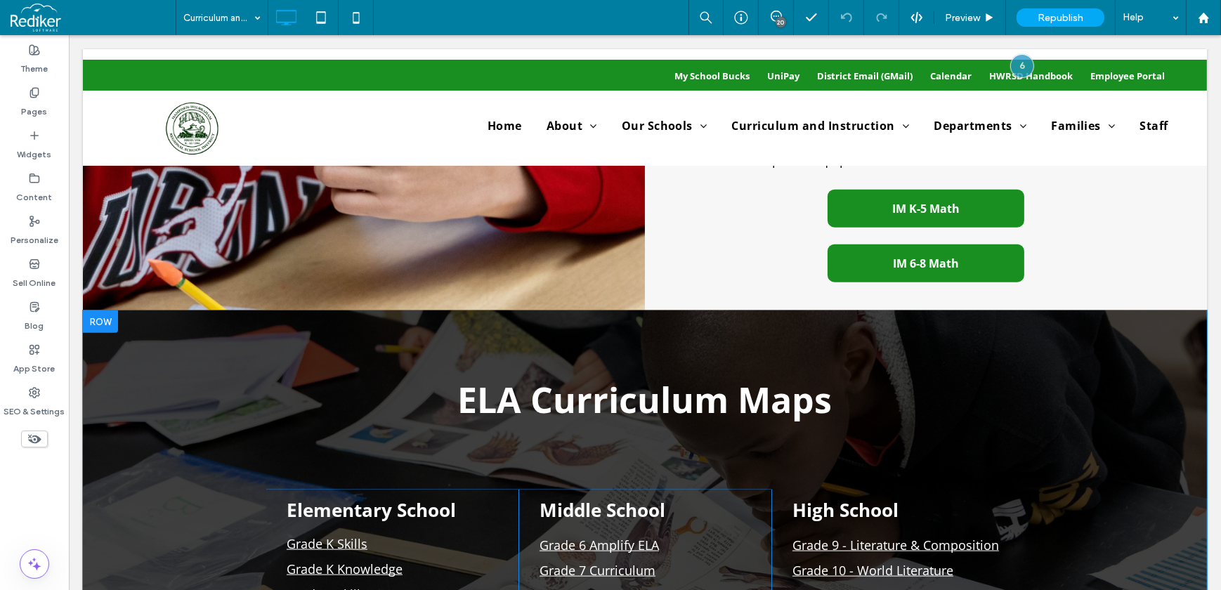
scroll to position [2163, 0]
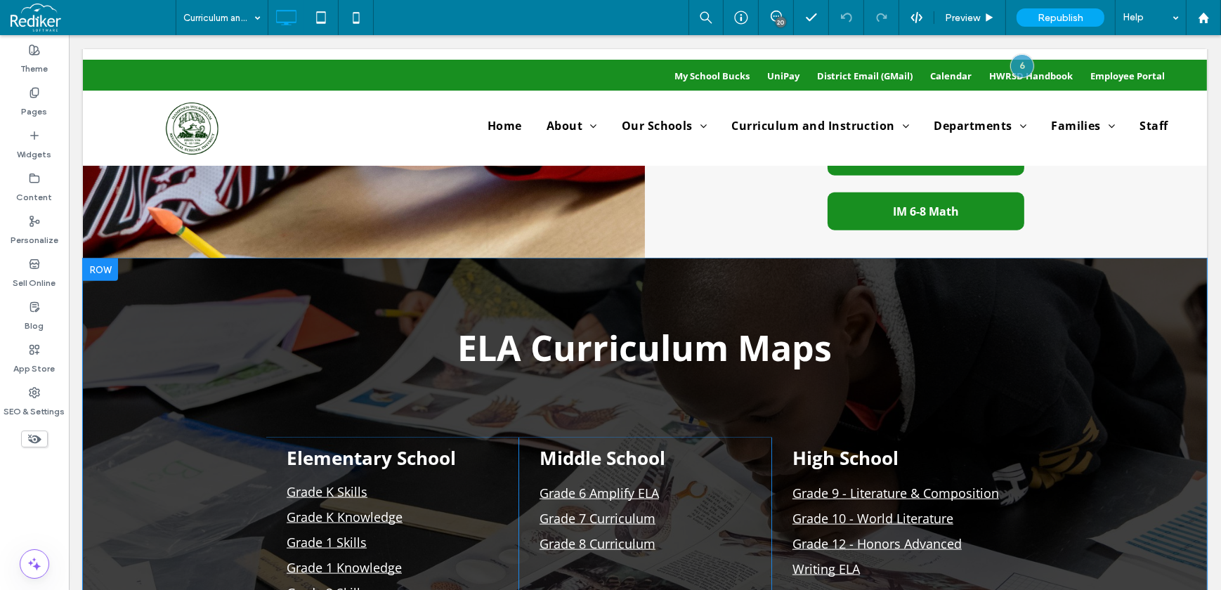
click at [107, 259] on div at bounding box center [99, 270] width 35 height 22
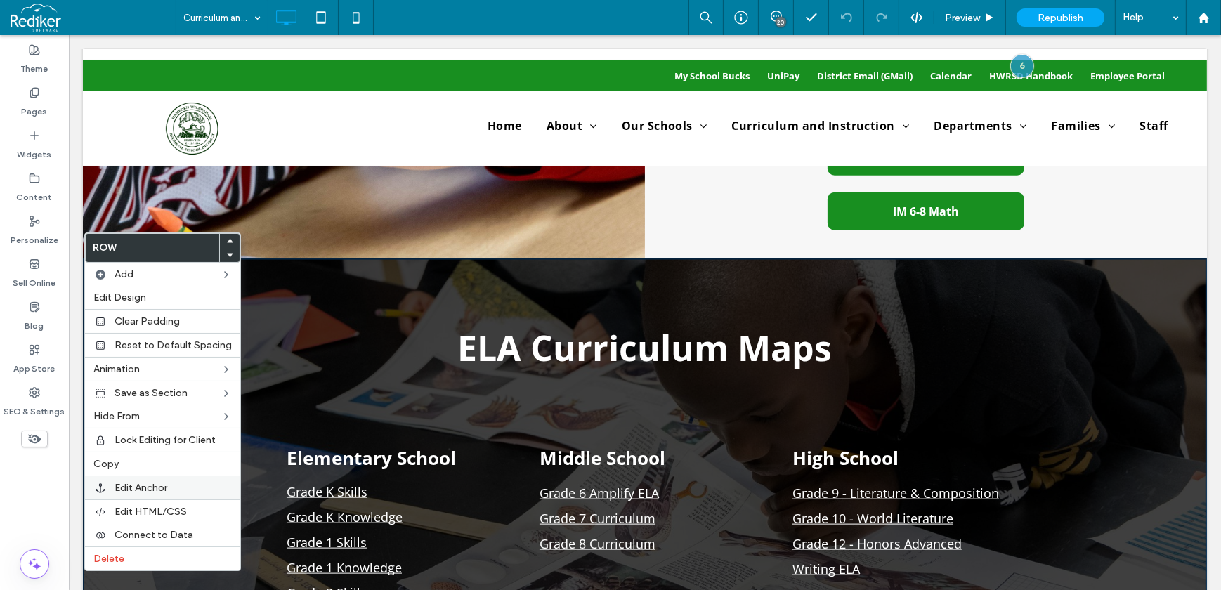
click at [155, 485] on span "Edit Anchor" at bounding box center [141, 488] width 53 height 12
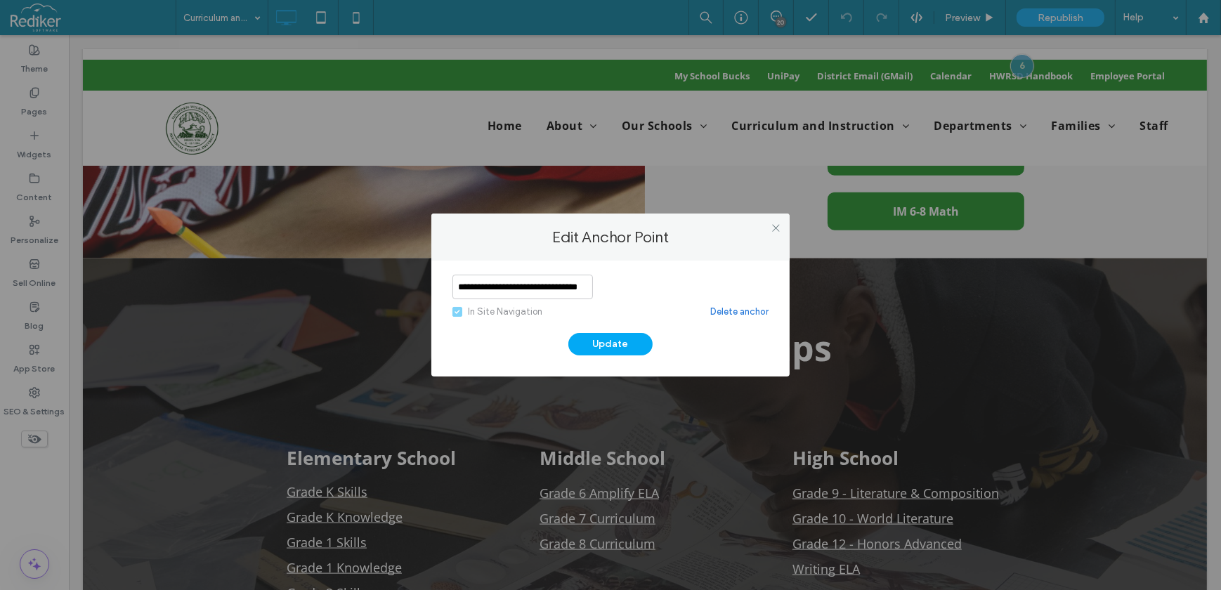
scroll to position [0, 0]
drag, startPoint x: 589, startPoint y: 285, endPoint x: 410, endPoint y: 283, distance: 179.2
click at [410, 283] on div "**********" at bounding box center [610, 295] width 1221 height 590
type input "**********"
click at [622, 337] on button "Update" at bounding box center [610, 344] width 84 height 22
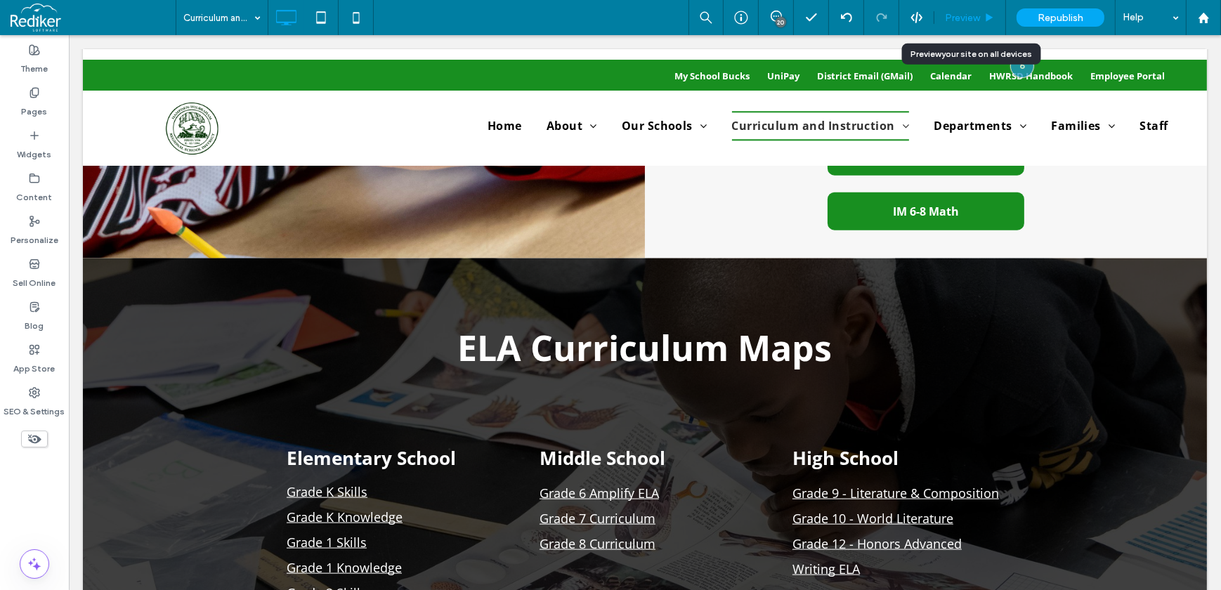
click at [963, 20] on span "Preview" at bounding box center [962, 18] width 35 height 12
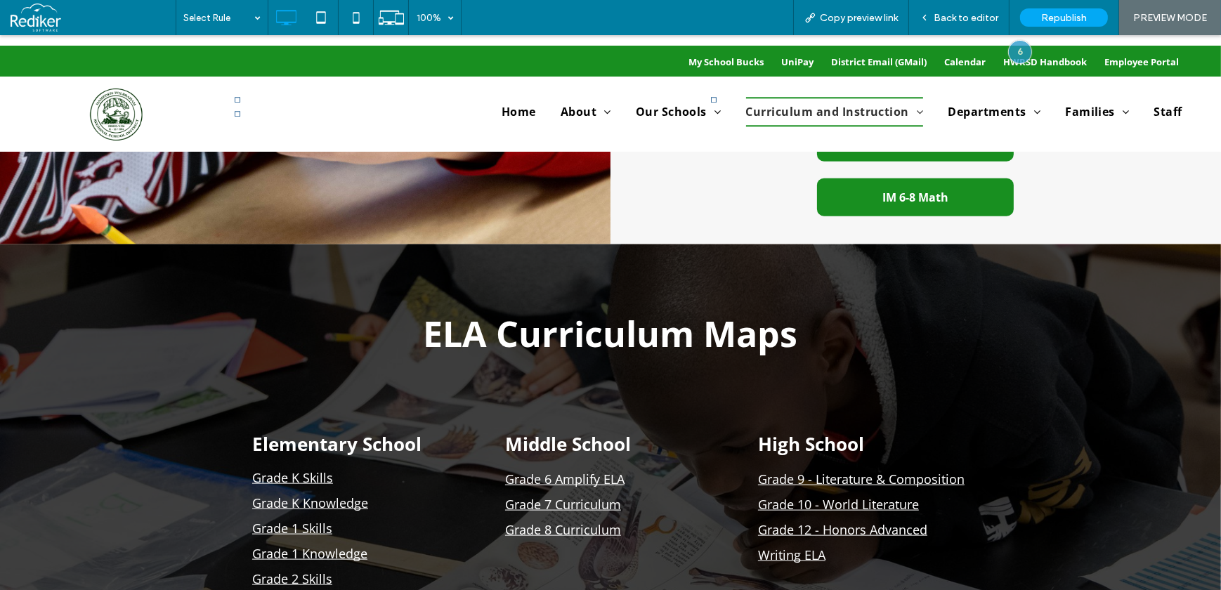
click at [295, 308] on h2 "ELA Curriculum Maps" at bounding box center [610, 334] width 843 height 53
click at [979, 20] on span "Back to editor" at bounding box center [966, 18] width 65 height 12
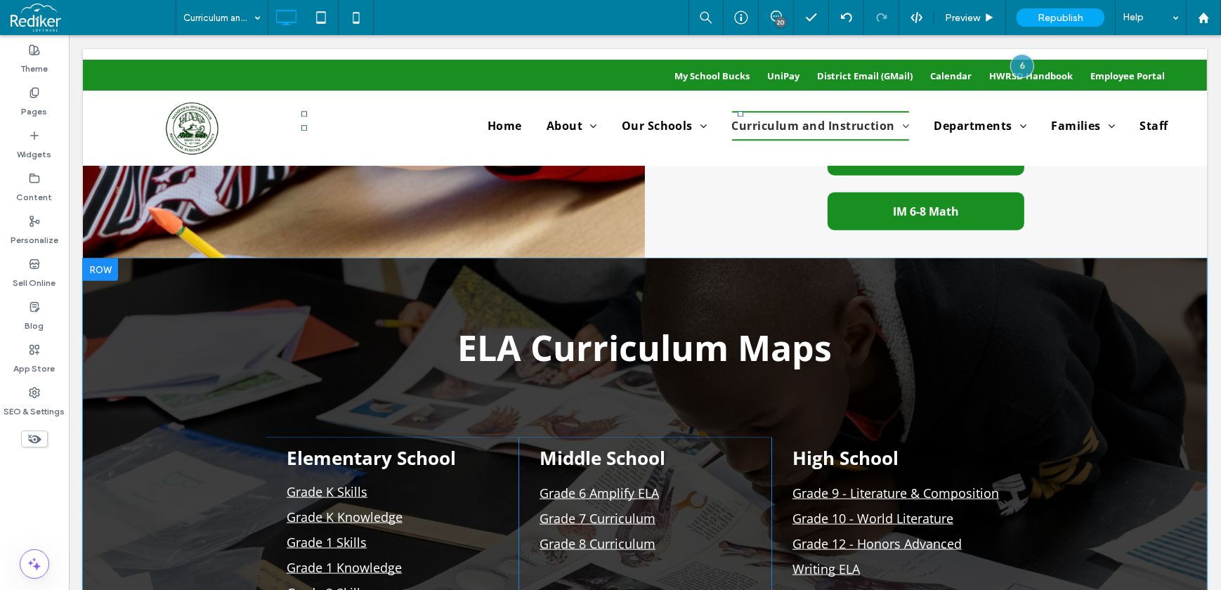
click at [106, 259] on div at bounding box center [99, 270] width 35 height 22
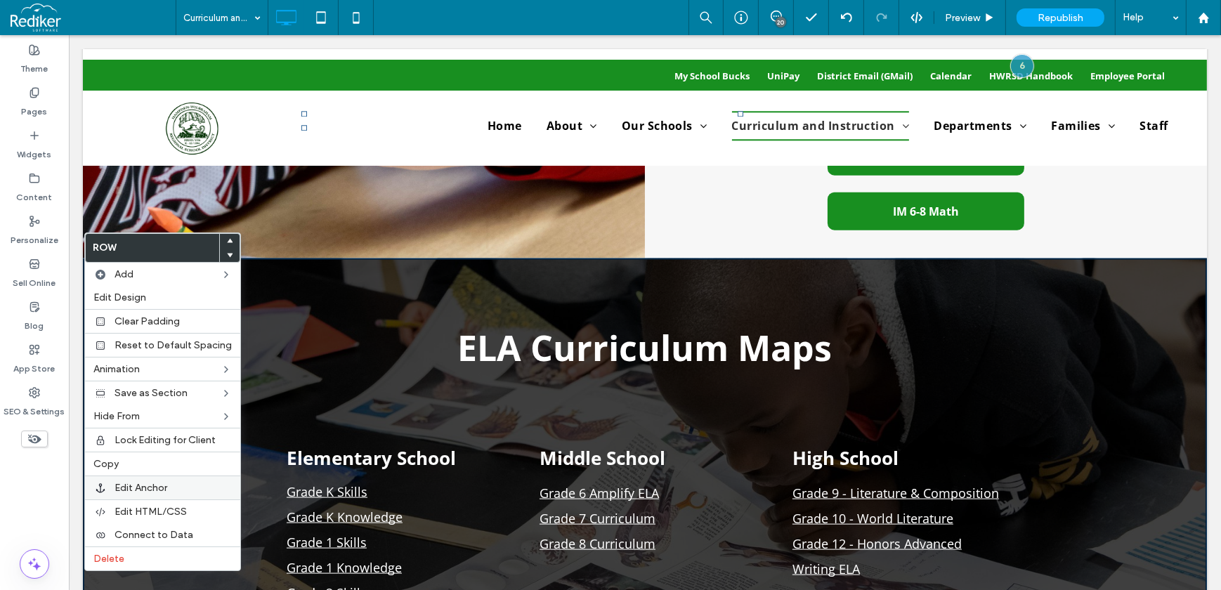
click at [126, 483] on span "Edit Anchor" at bounding box center [141, 488] width 53 height 12
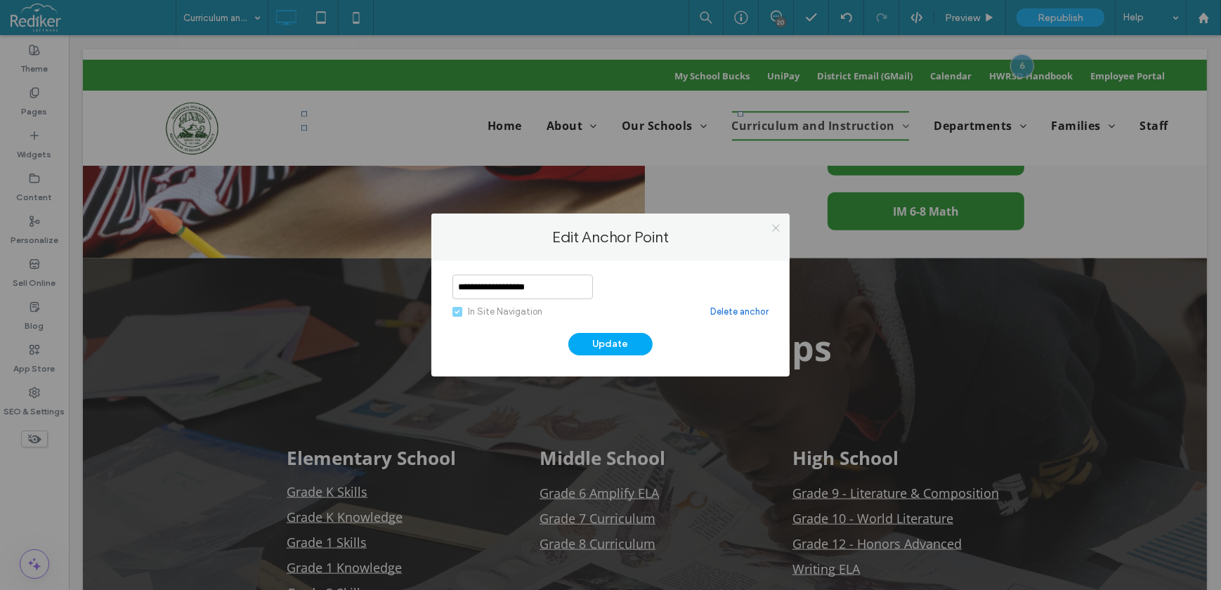
click at [777, 227] on icon at bounding box center [776, 228] width 11 height 11
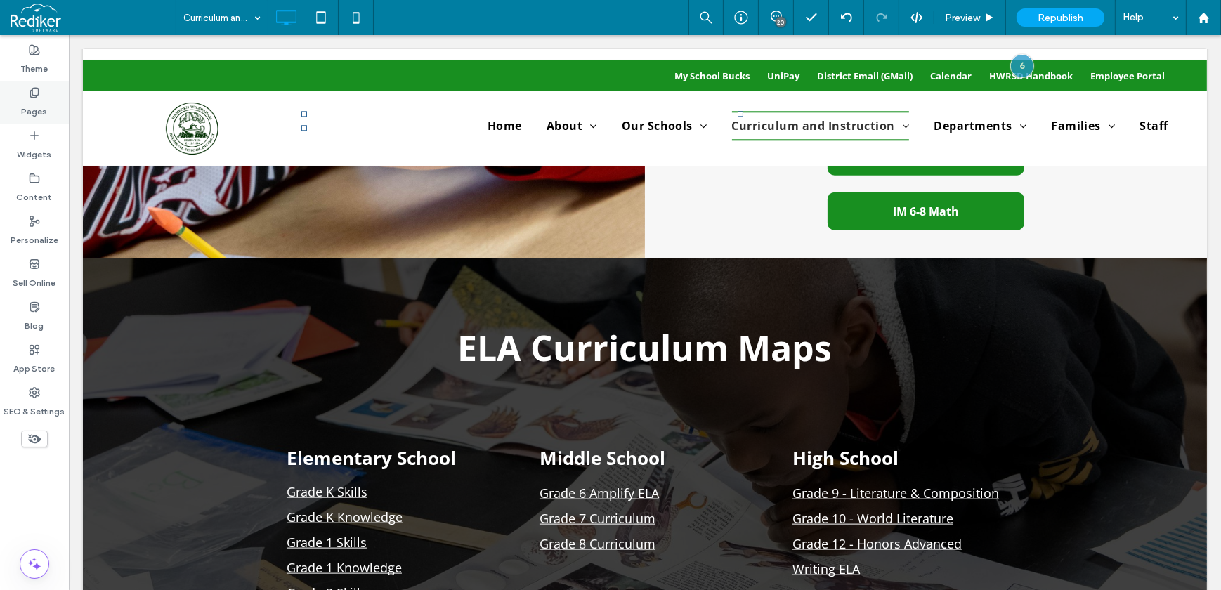
click at [32, 103] on label "Pages" at bounding box center [35, 108] width 26 height 20
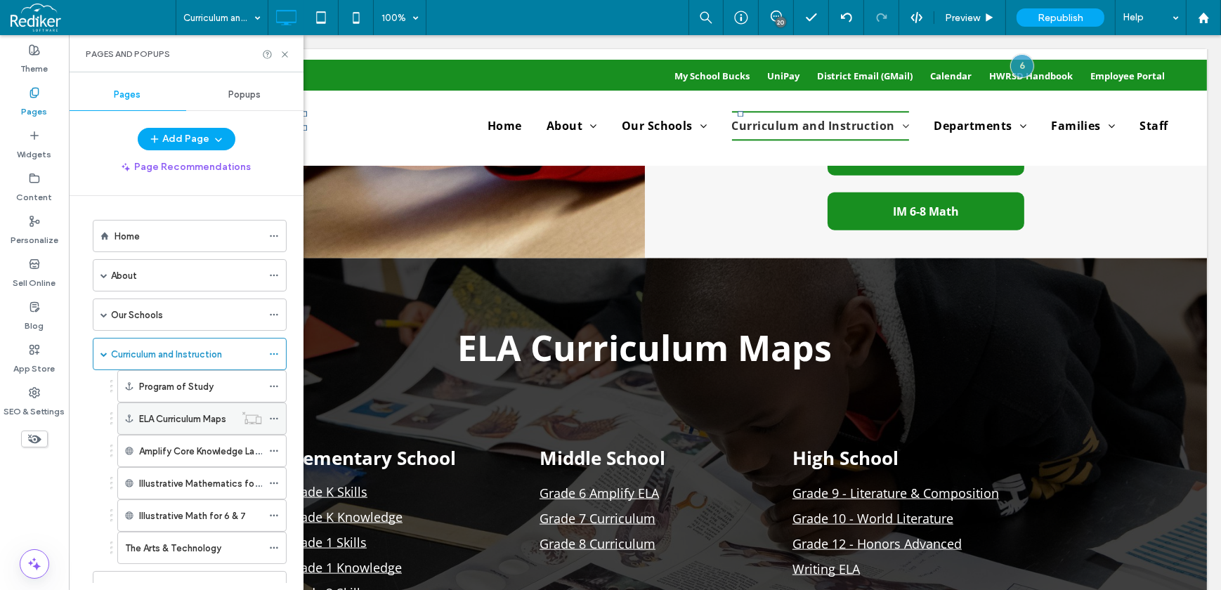
click at [276, 415] on icon at bounding box center [274, 419] width 10 height 10
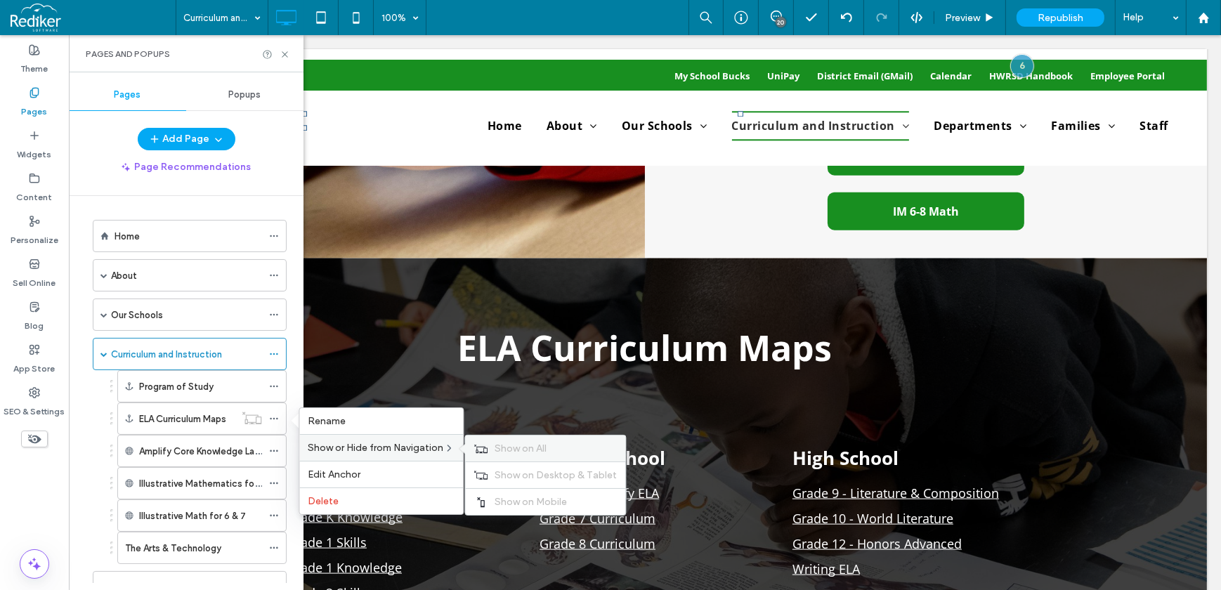
click at [493, 450] on div "Show on All" at bounding box center [545, 449] width 160 height 26
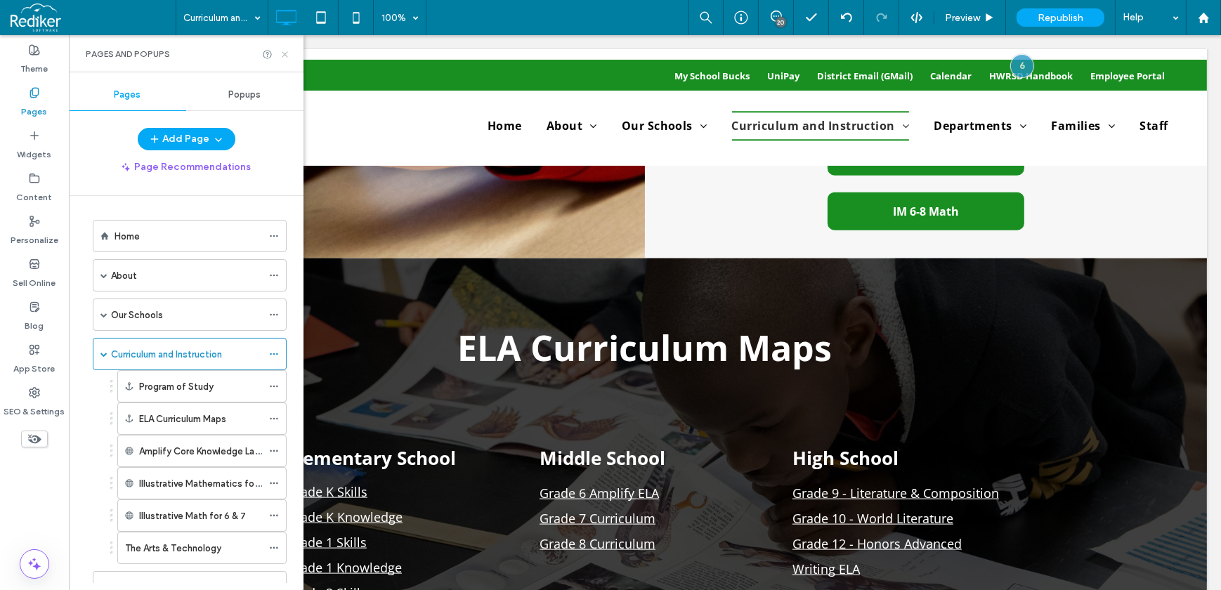
drag, startPoint x: 287, startPoint y: 51, endPoint x: 220, endPoint y: 35, distance: 68.7
click at [287, 51] on icon at bounding box center [285, 54] width 11 height 11
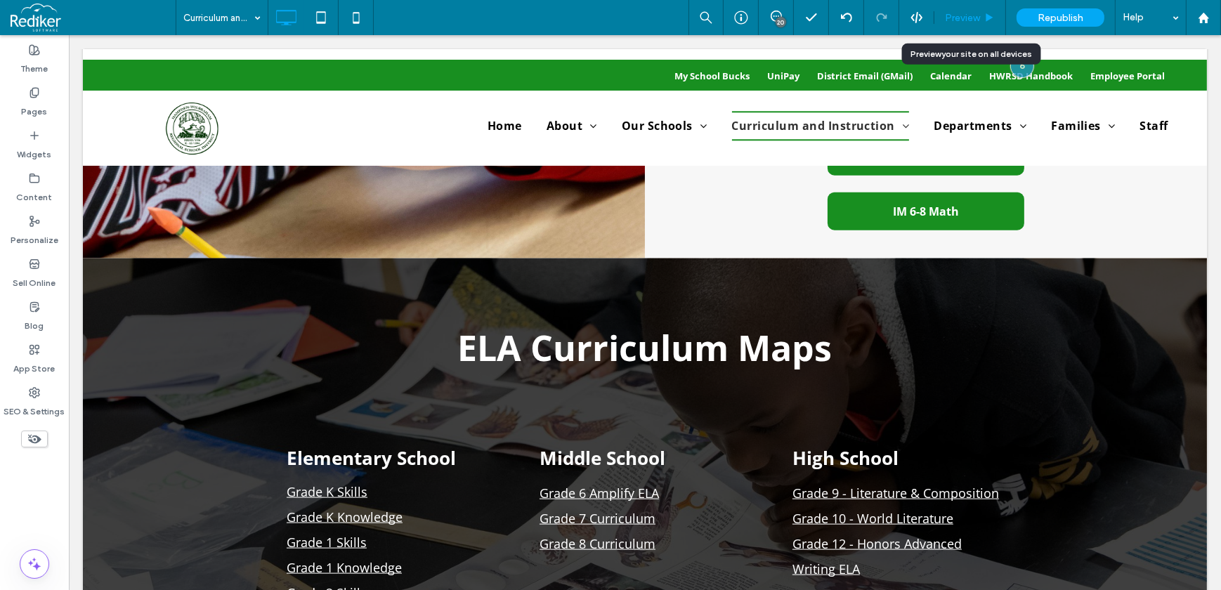
click at [993, 12] on div "Preview" at bounding box center [969, 18] width 71 height 12
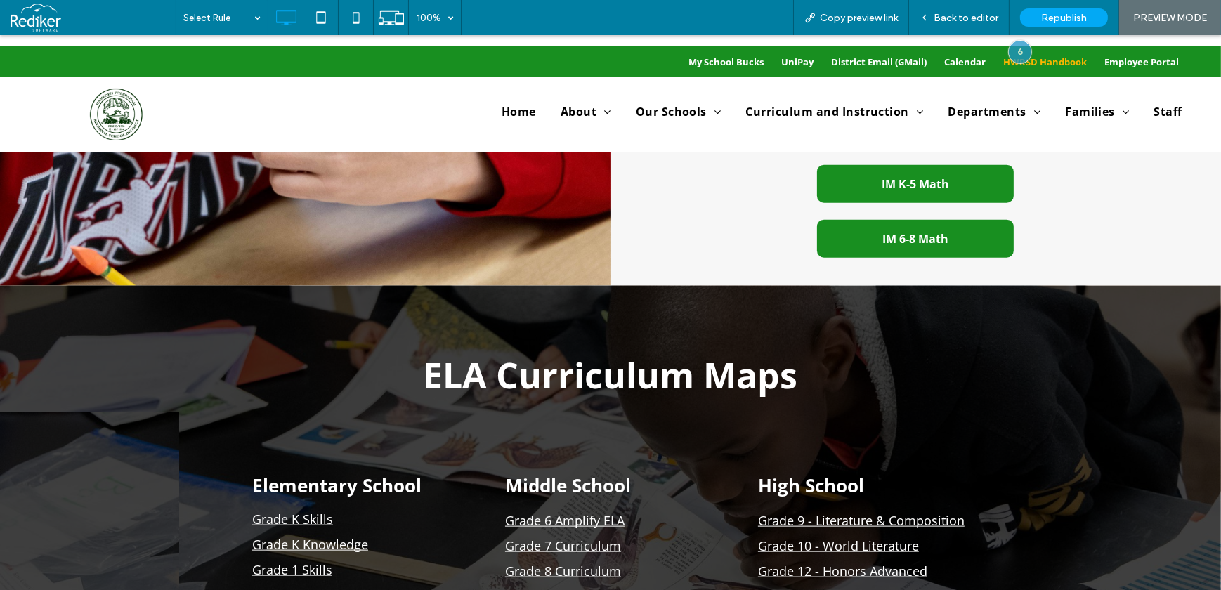
scroll to position [2099, 0]
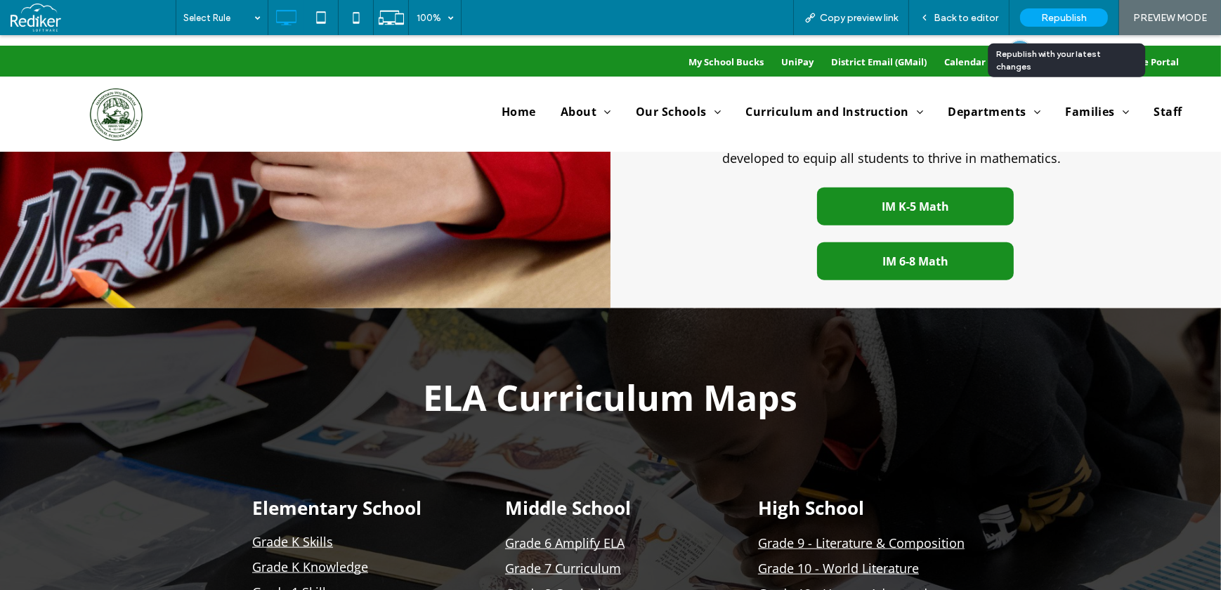
click at [1061, 13] on span "Republish" at bounding box center [1064, 18] width 46 height 12
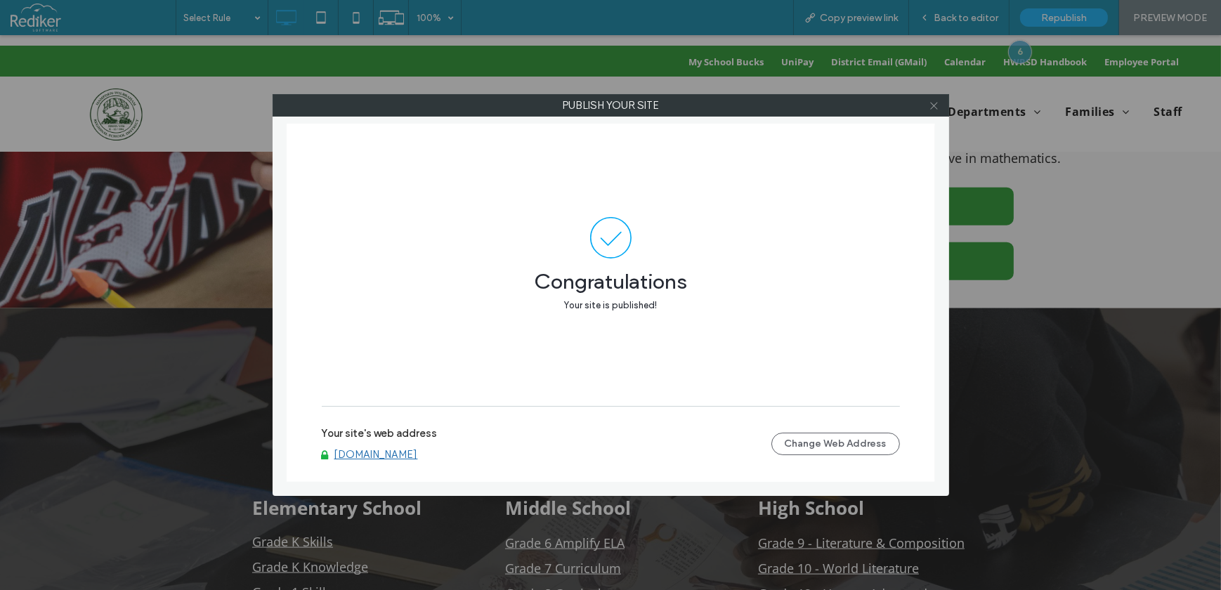
click at [939, 108] on icon at bounding box center [934, 105] width 11 height 11
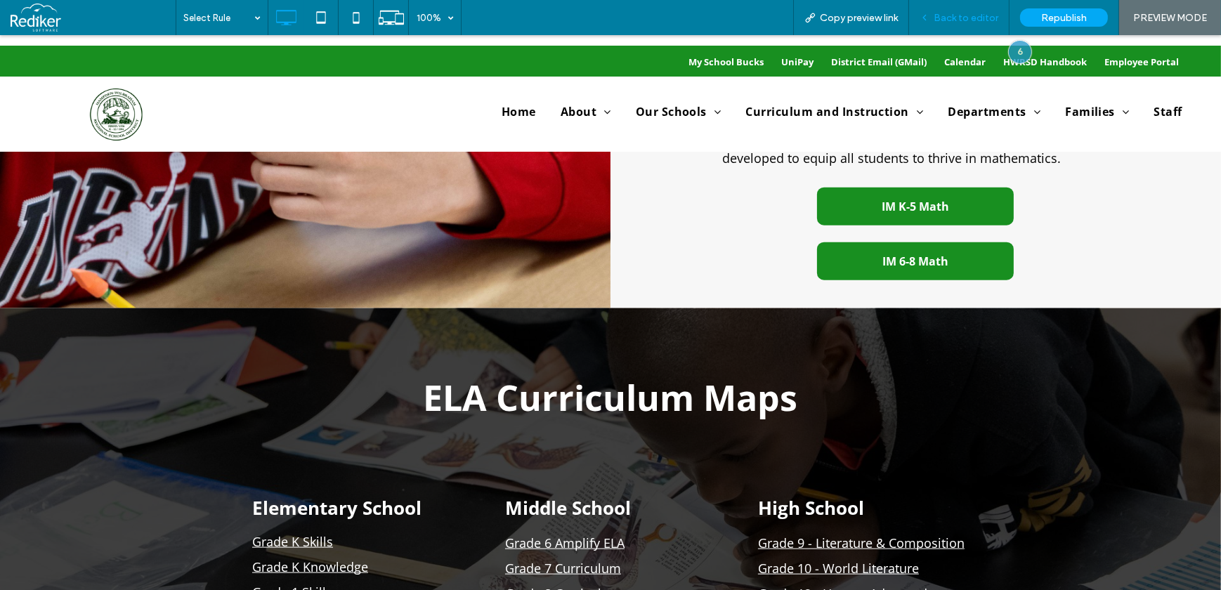
click at [967, 22] on div "Back to editor" at bounding box center [959, 17] width 100 height 35
click at [966, 18] on span "Back to editor" at bounding box center [966, 18] width 65 height 12
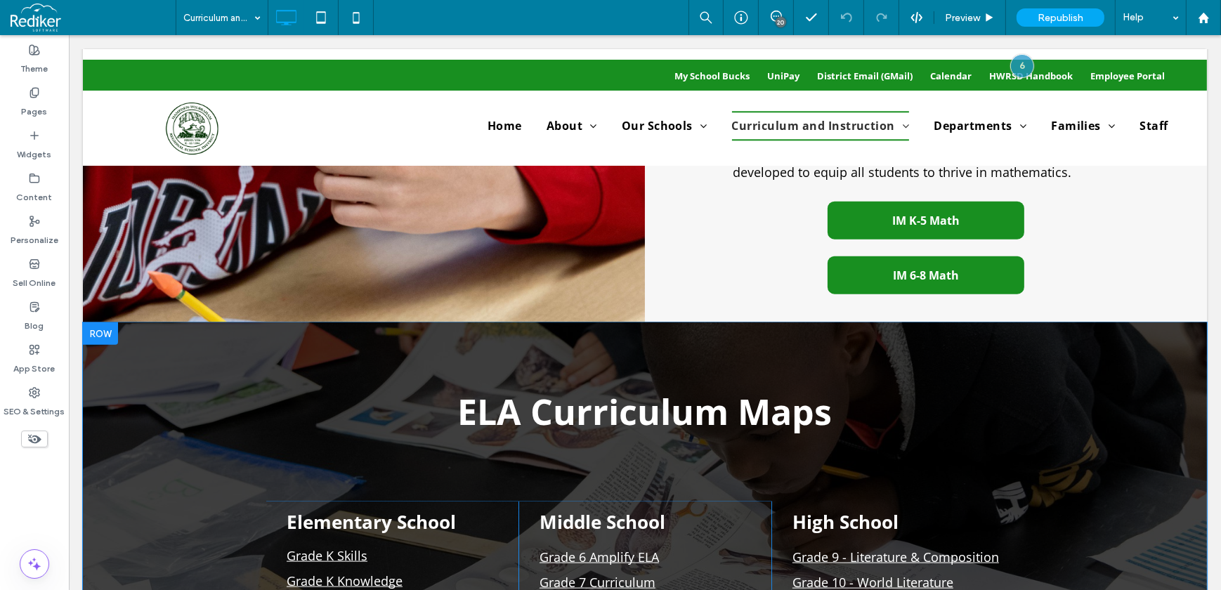
click at [105, 322] on div at bounding box center [99, 333] width 35 height 22
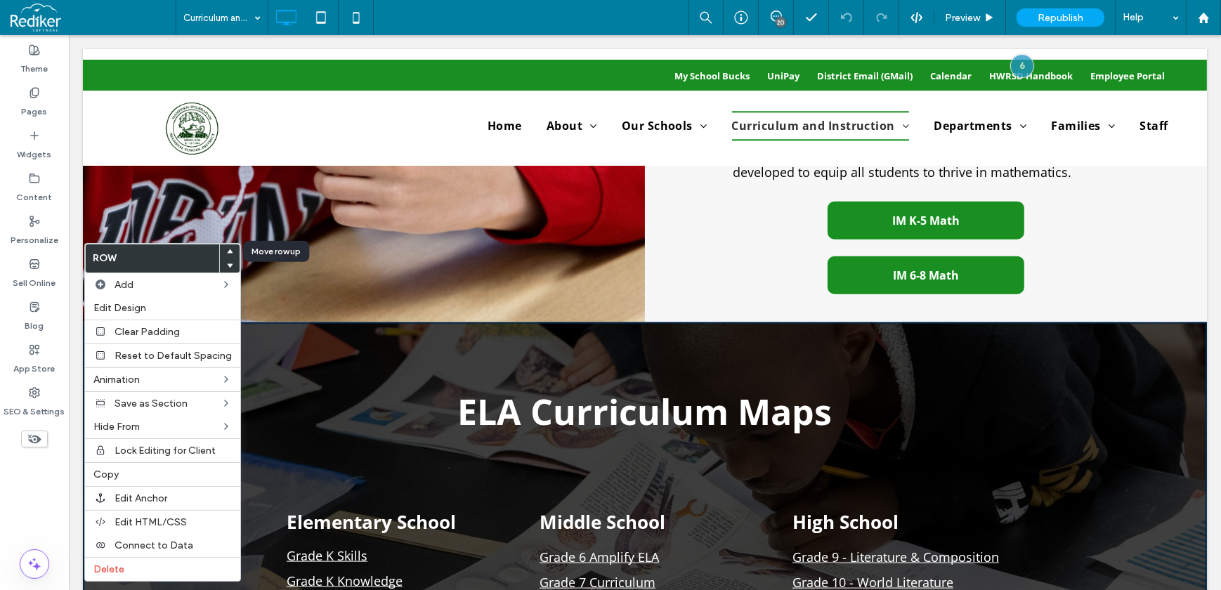
click at [228, 249] on icon at bounding box center [230, 252] width 6 height 6
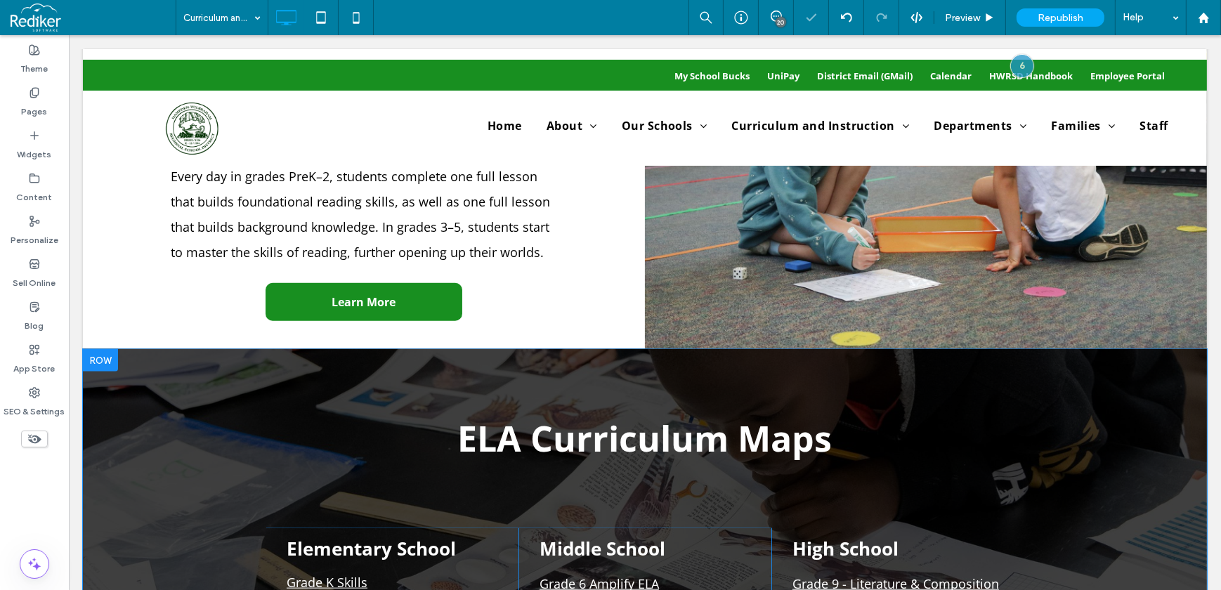
scroll to position [1702, 0]
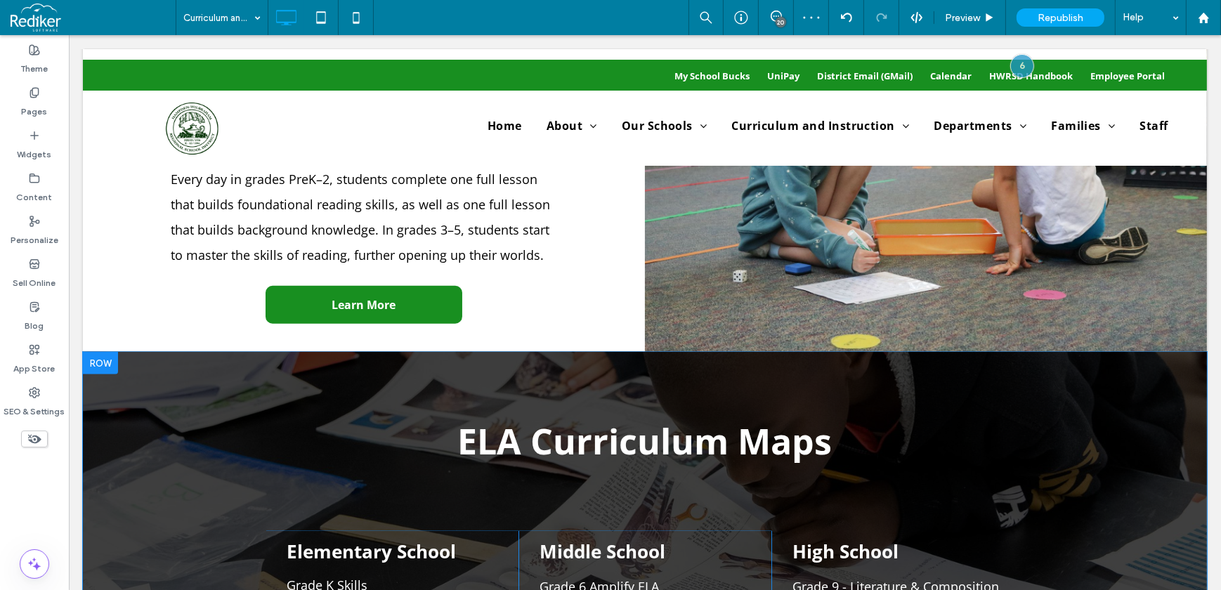
click at [95, 352] on div at bounding box center [99, 363] width 35 height 22
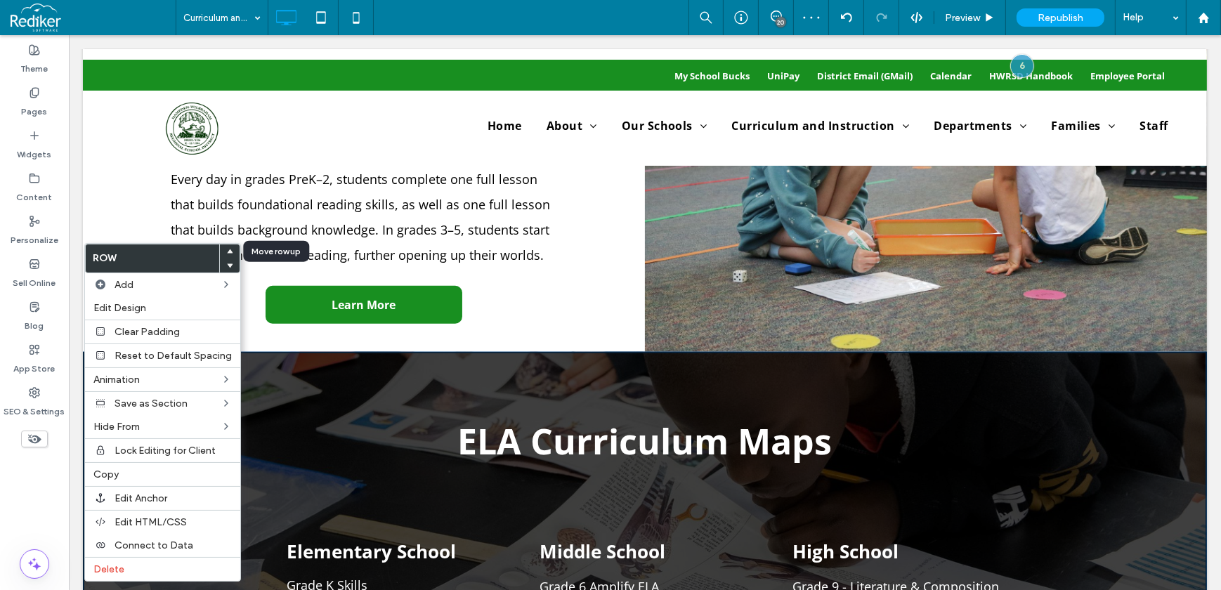
click at [227, 250] on use at bounding box center [230, 251] width 6 height 4
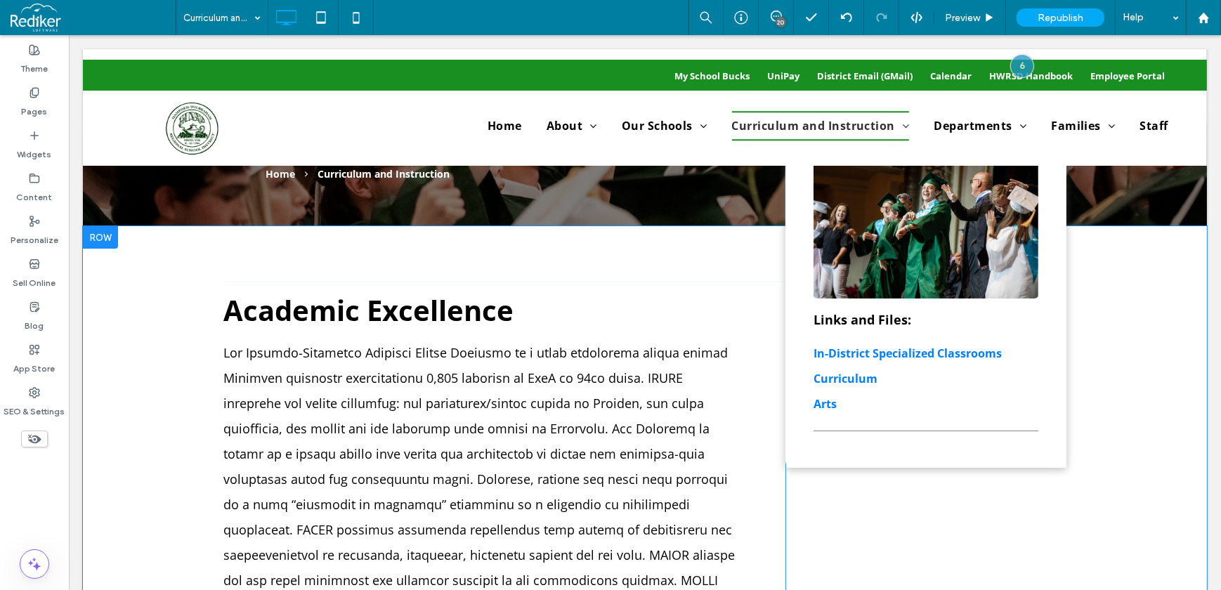
scroll to position [219, 0]
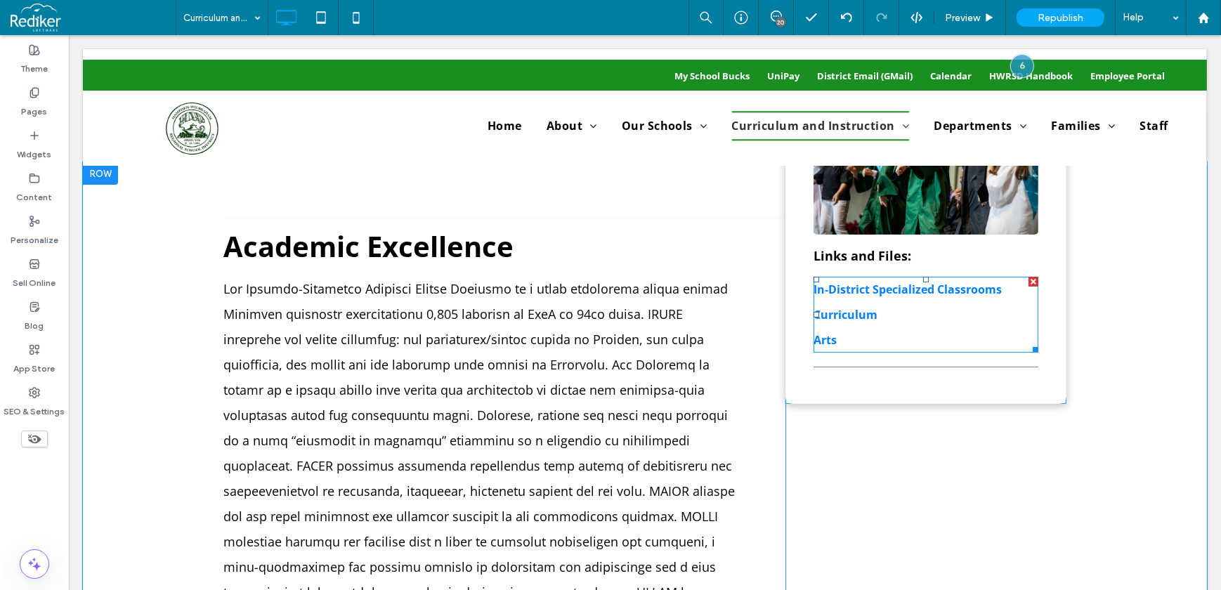
click at [951, 320] on span at bounding box center [925, 315] width 225 height 76
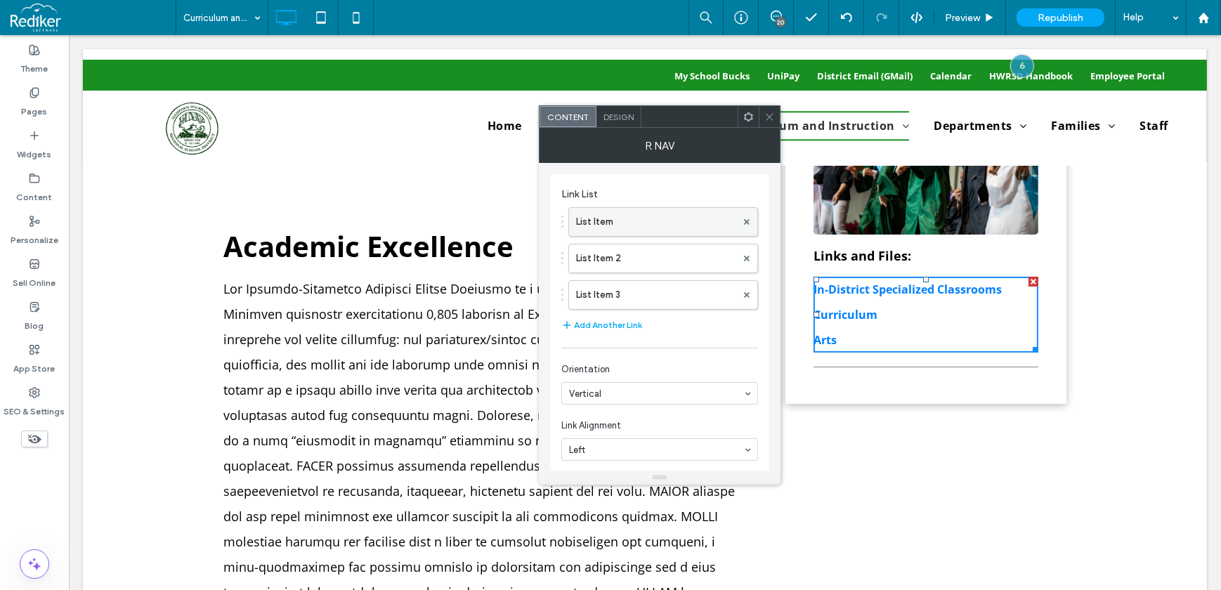
click at [660, 222] on label "List Item" at bounding box center [656, 222] width 160 height 28
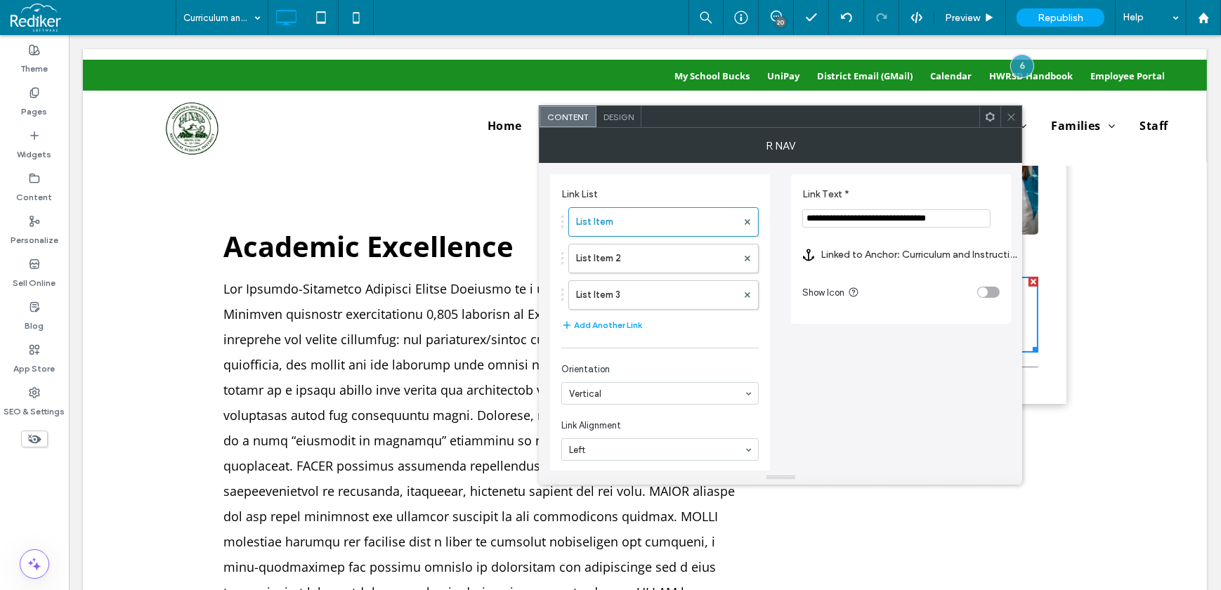
click at [920, 251] on label "Linked to Anchor: Curriculum and Instruction#anchor (Deleted)" at bounding box center [919, 255] width 197 height 26
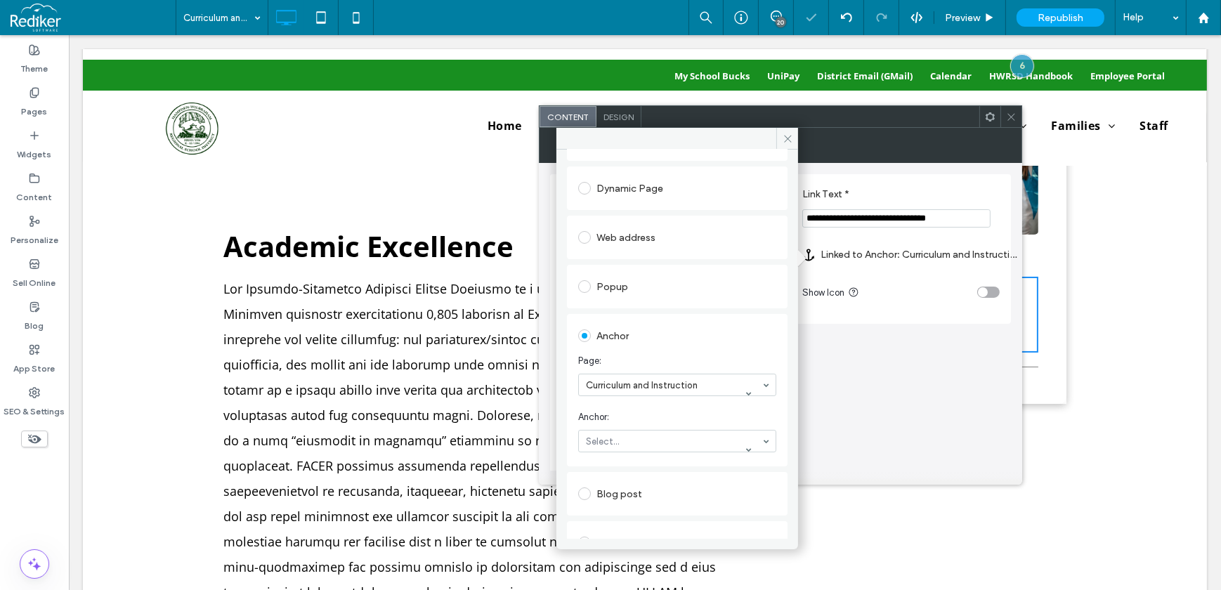
scroll to position [127, 0]
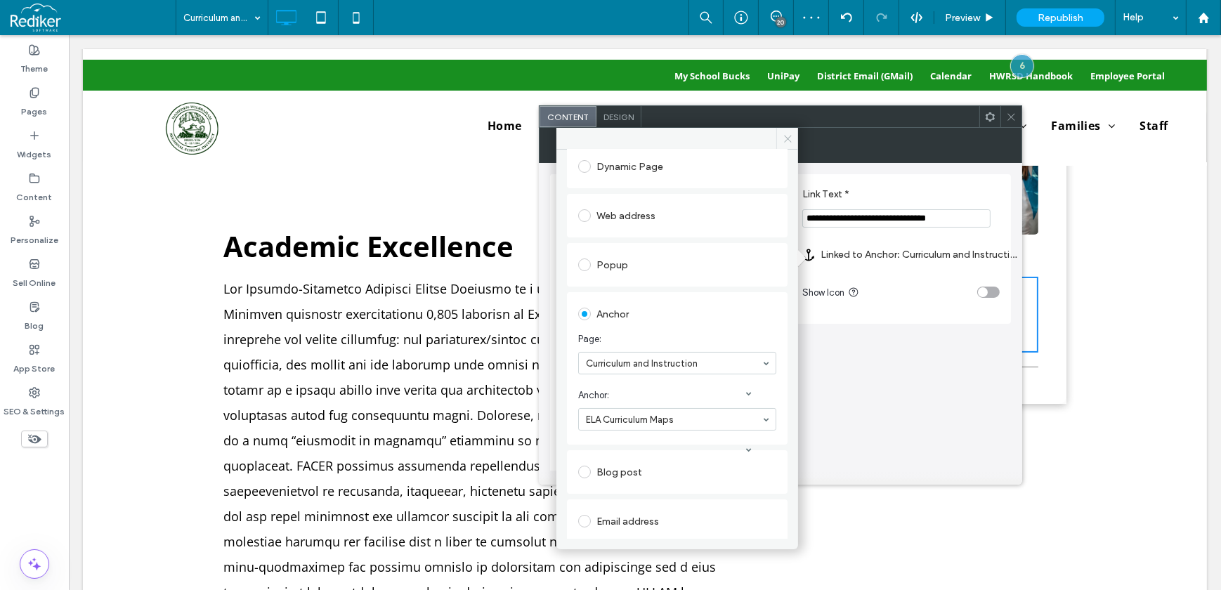
click at [785, 142] on icon at bounding box center [788, 138] width 11 height 11
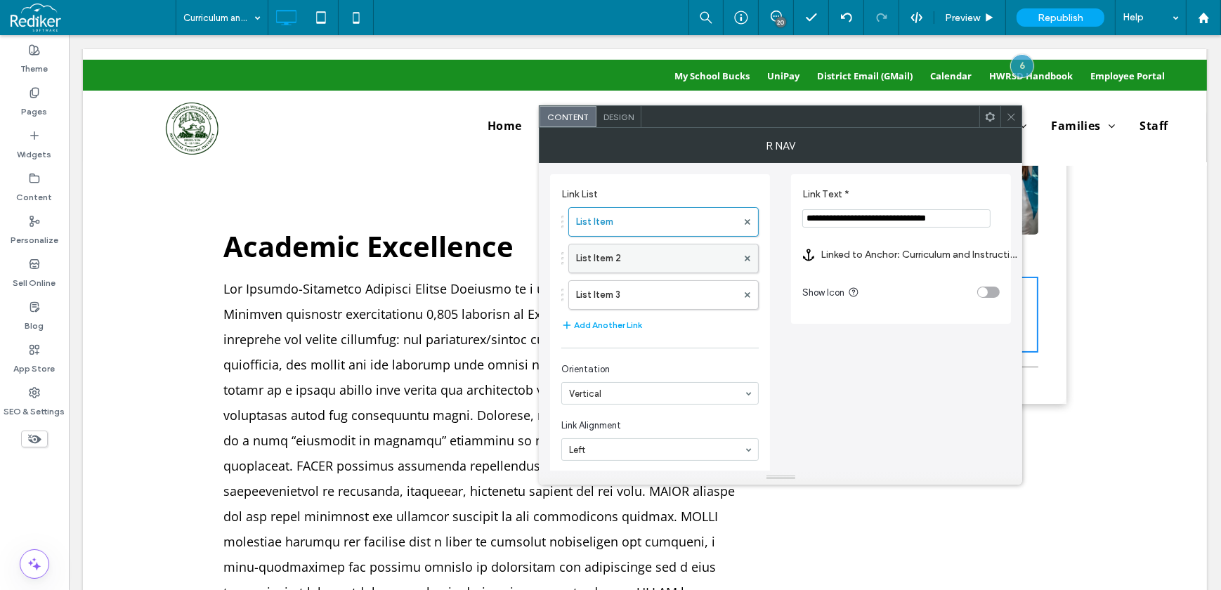
click at [618, 252] on label "List Item 2" at bounding box center [656, 258] width 161 height 28
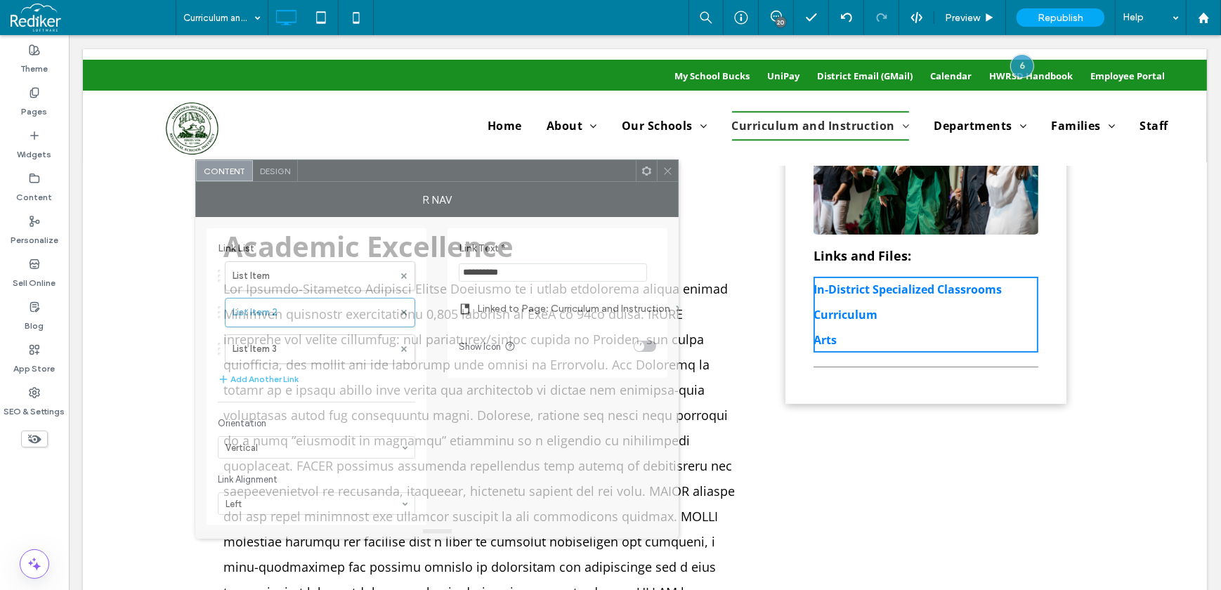
drag, startPoint x: 793, startPoint y: 129, endPoint x: 489, endPoint y: 164, distance: 306.3
click at [489, 164] on div at bounding box center [467, 170] width 338 height 21
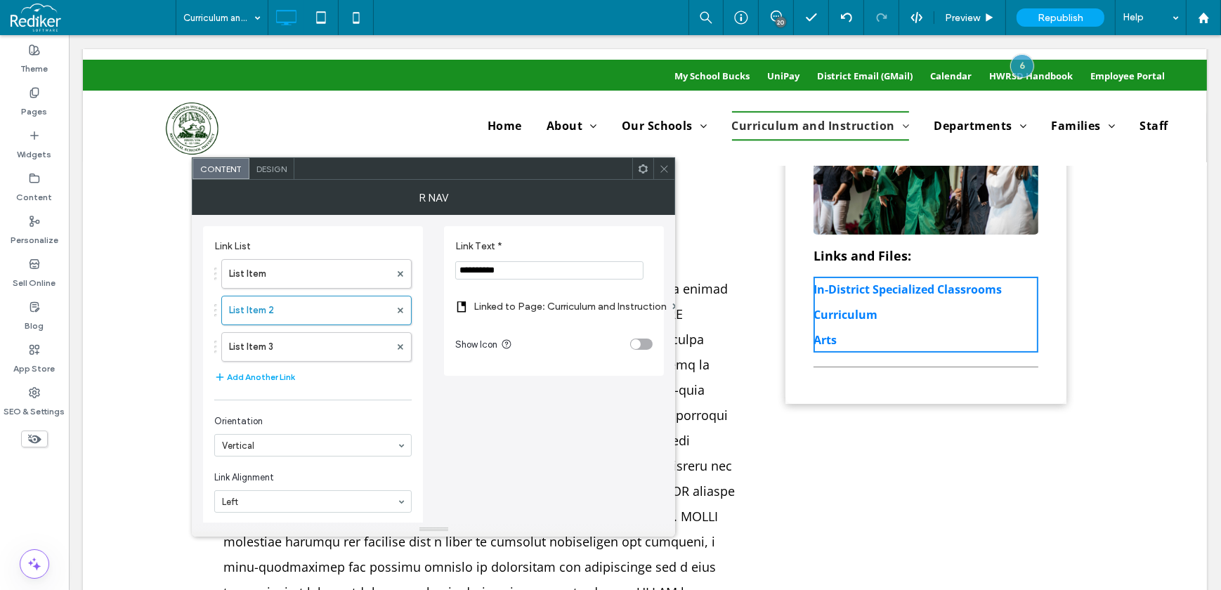
drag, startPoint x: 539, startPoint y: 270, endPoint x: 417, endPoint y: 259, distance: 122.0
click at [417, 259] on div "**********" at bounding box center [433, 382] width 461 height 334
type input "**********"
click at [528, 312] on label "Linked to Page: Curriculum and Instruction" at bounding box center [570, 307] width 193 height 26
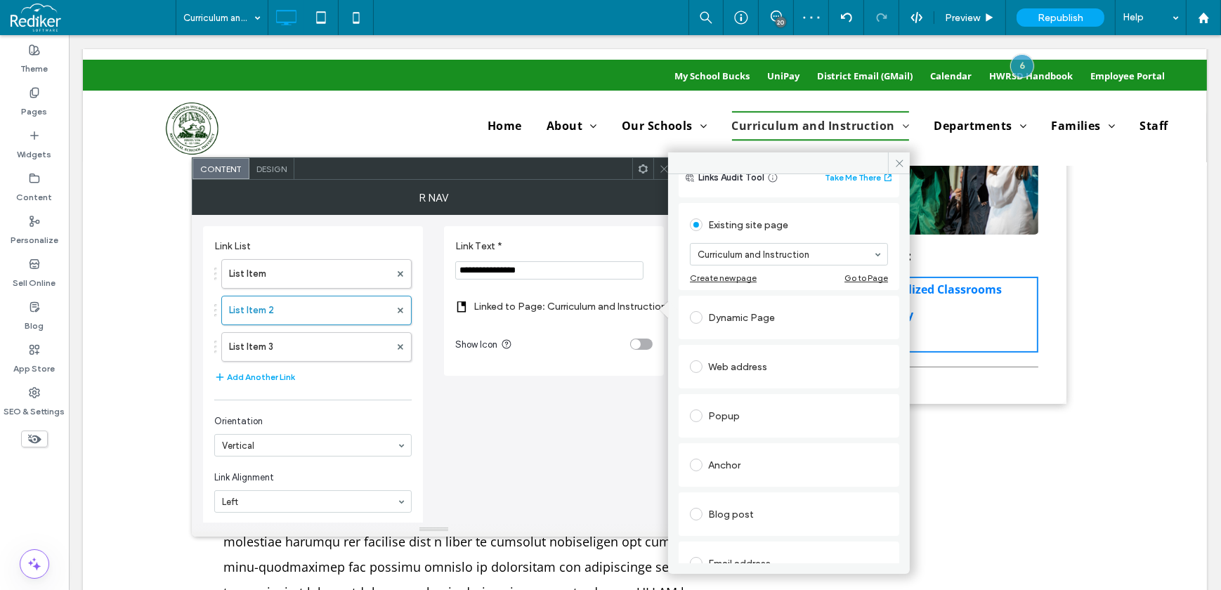
scroll to position [63, 0]
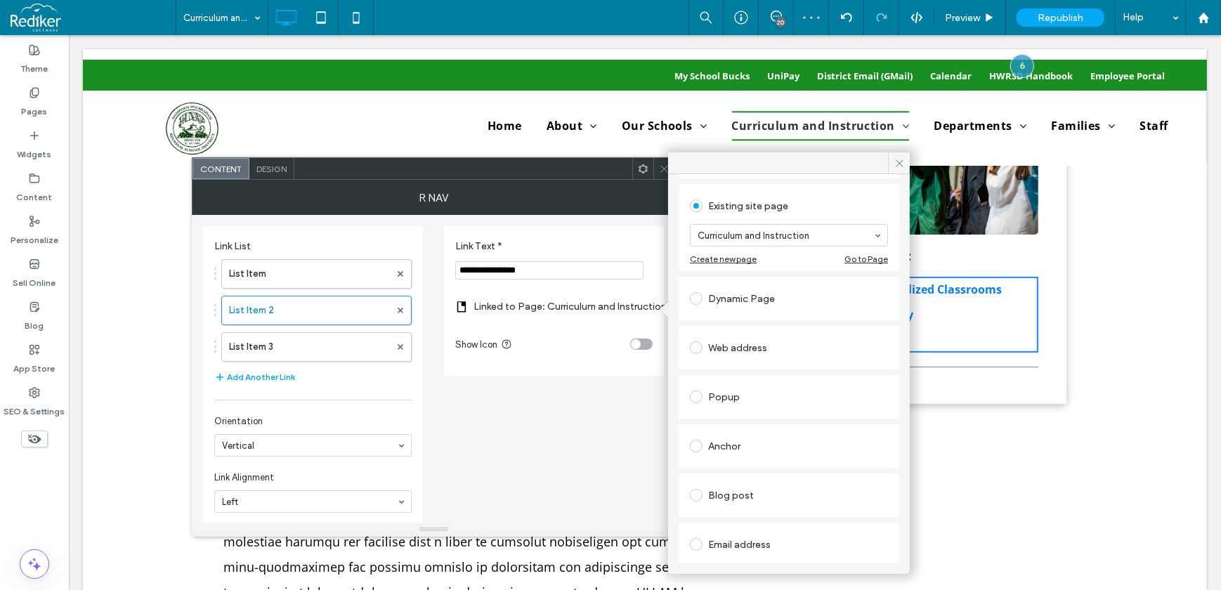
click at [732, 446] on div "Anchor" at bounding box center [789, 446] width 198 height 22
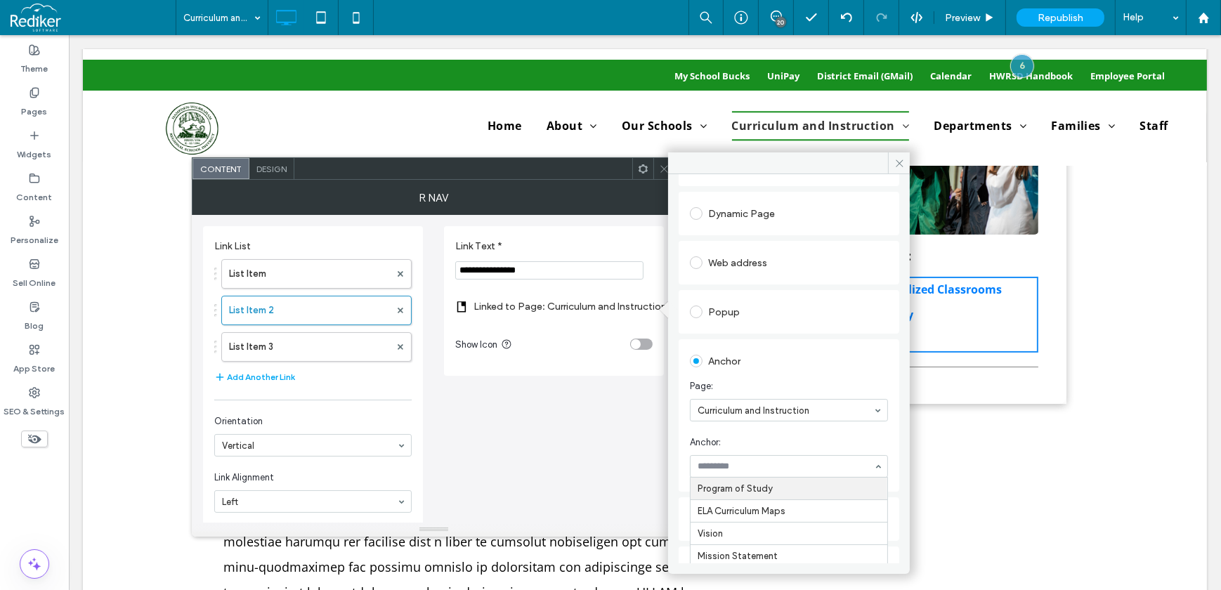
scroll to position [127, 0]
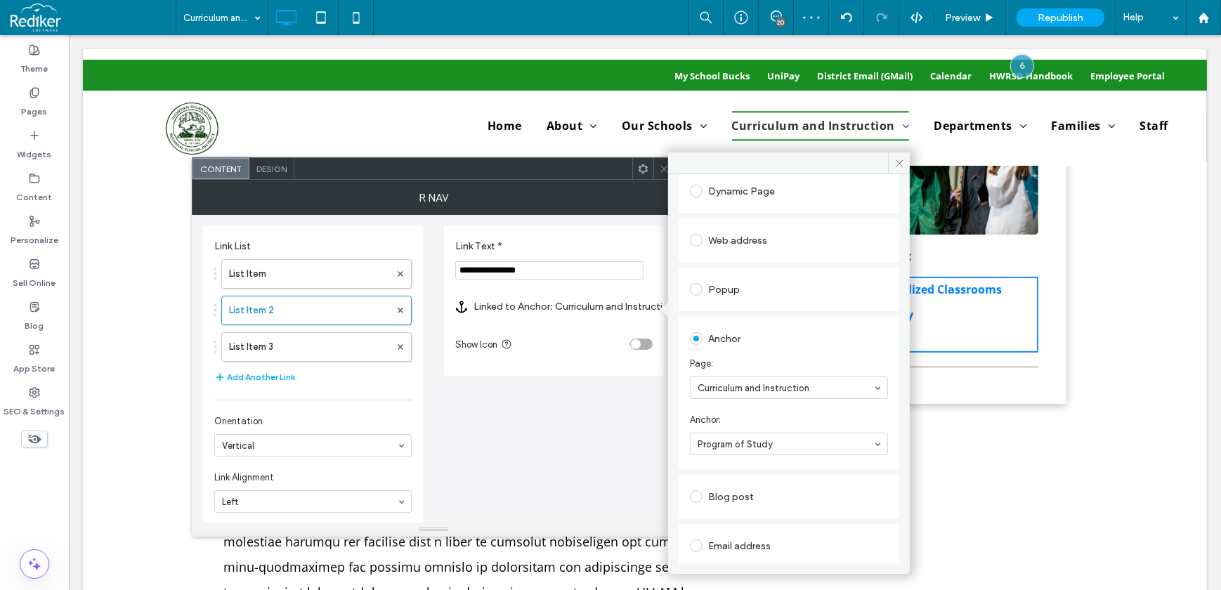
drag, startPoint x: 899, startPoint y: 166, endPoint x: 490, endPoint y: 221, distance: 413.3
click at [899, 166] on icon at bounding box center [899, 163] width 11 height 11
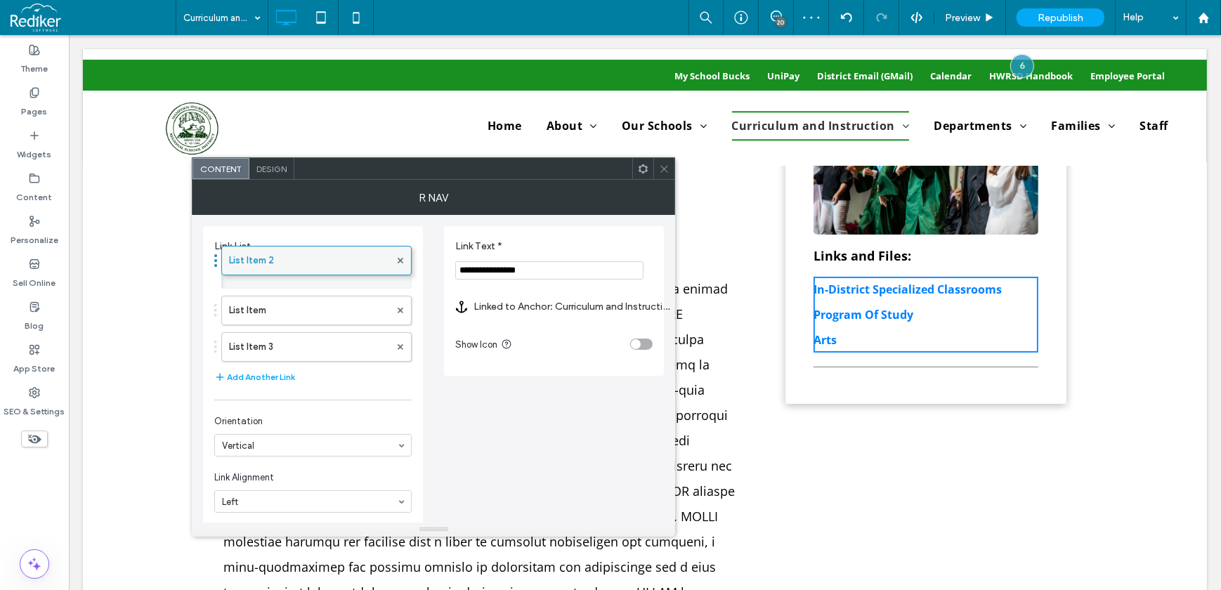
drag, startPoint x: 289, startPoint y: 318, endPoint x: 294, endPoint y: 266, distance: 53.0
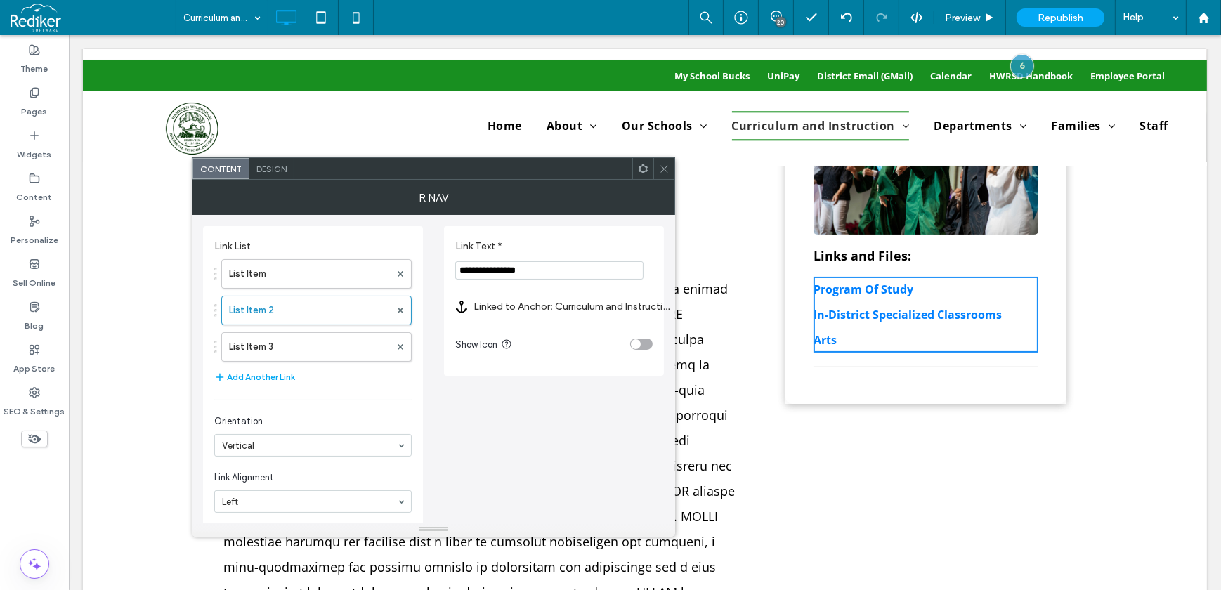
click at [663, 167] on use at bounding box center [664, 168] width 7 height 7
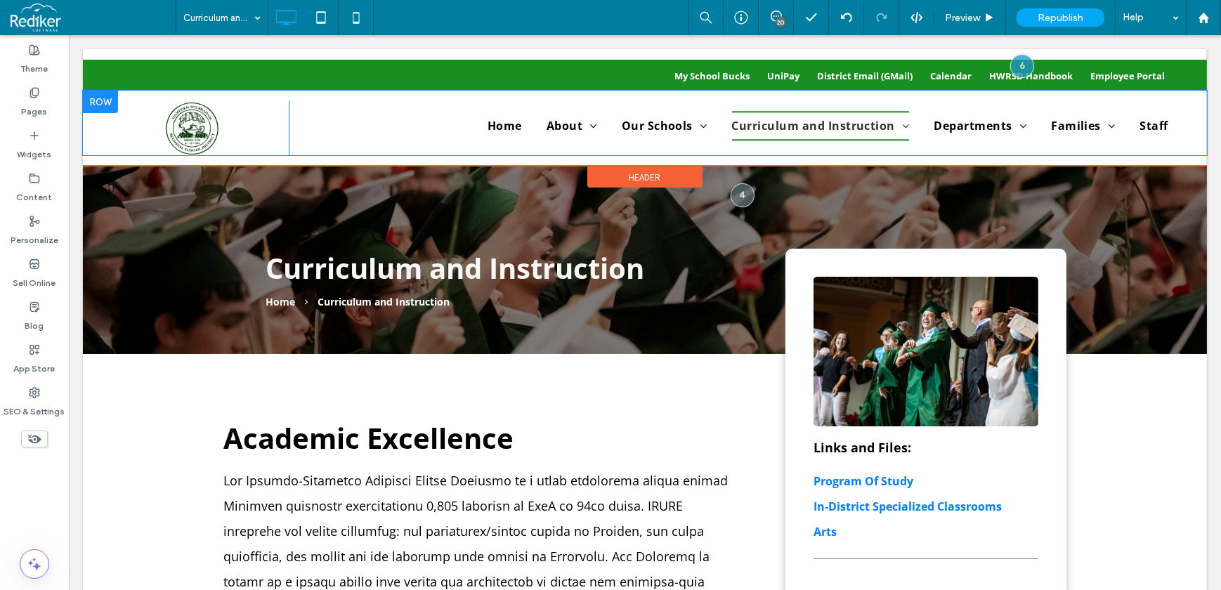
scroll to position [0, 0]
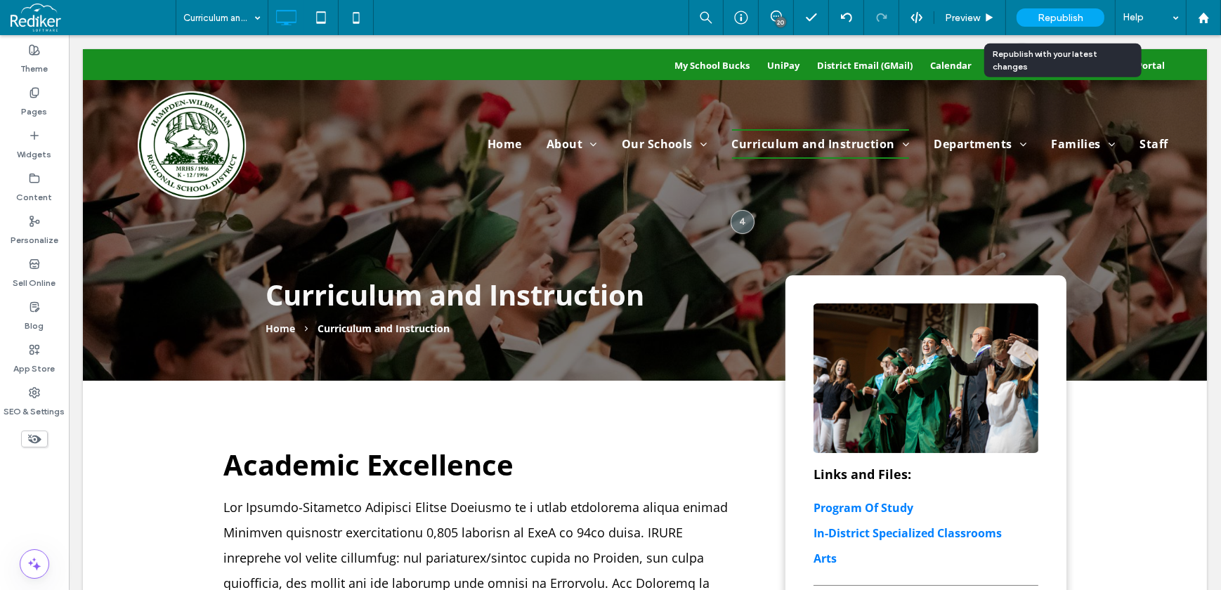
click at [1065, 10] on div "Republish" at bounding box center [1061, 17] width 88 height 18
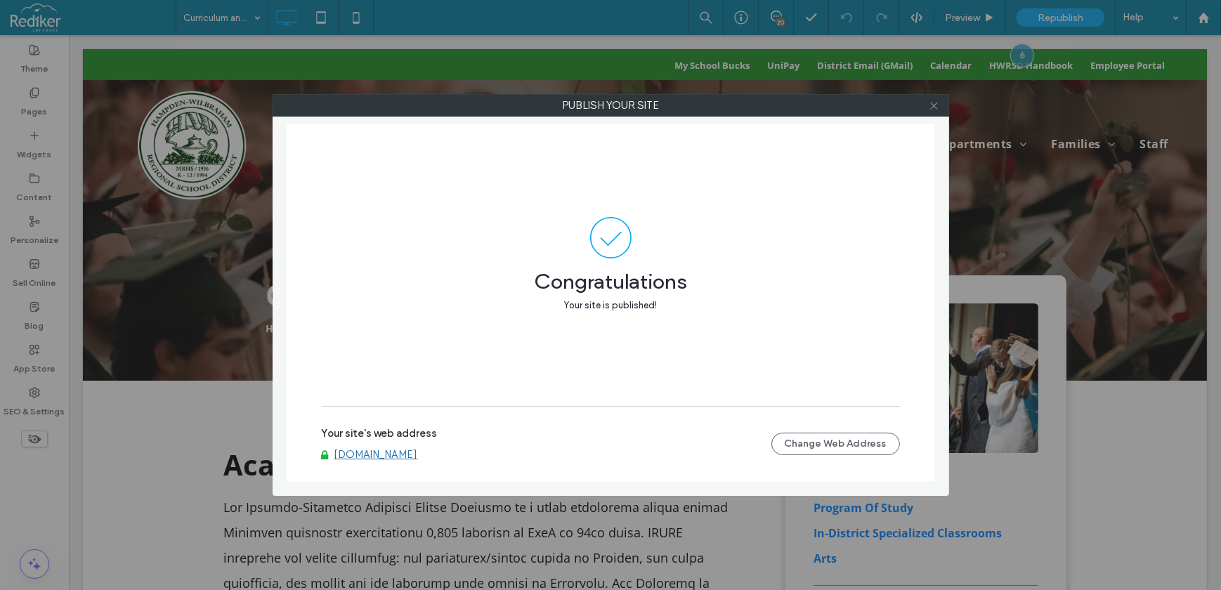
click at [936, 113] on span at bounding box center [934, 105] width 11 height 21
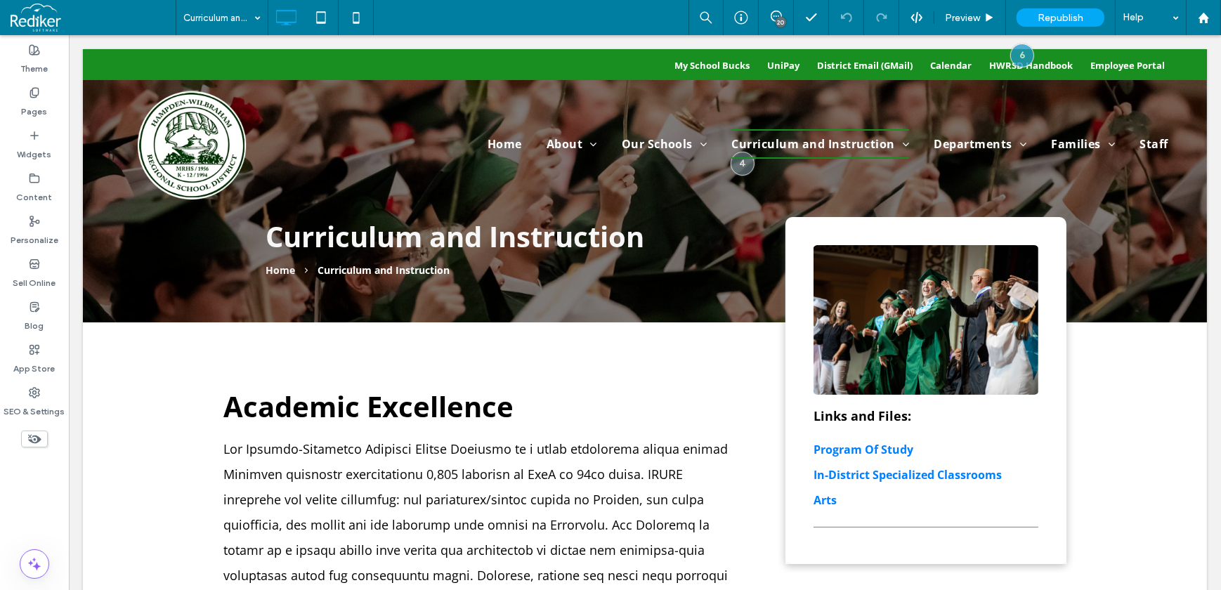
scroll to position [127, 0]
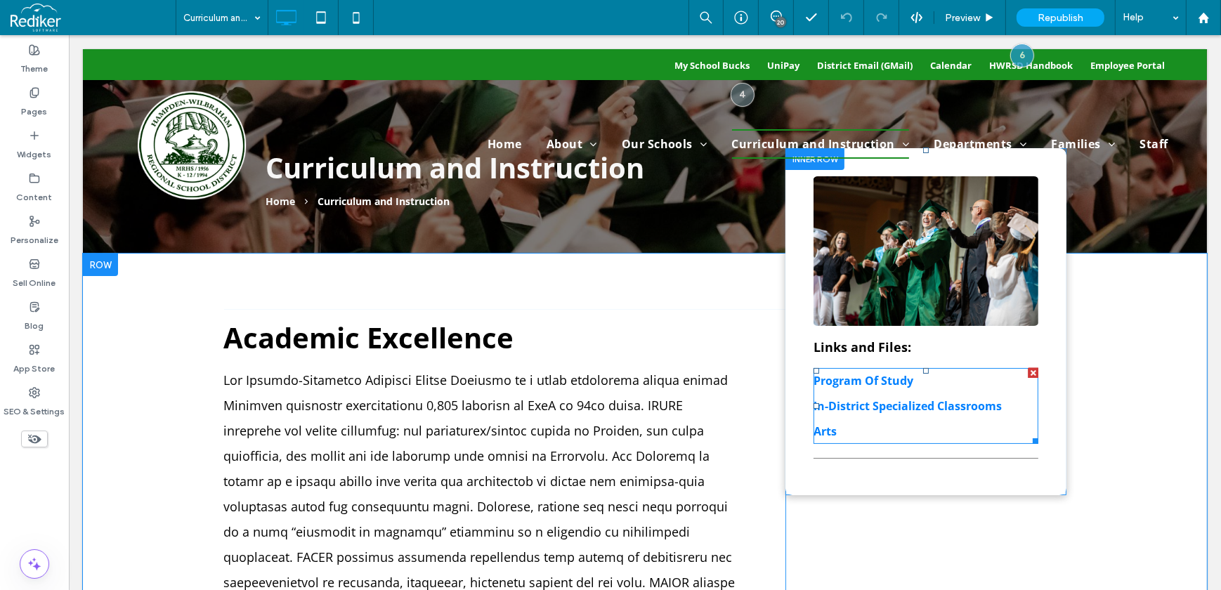
click at [970, 402] on span at bounding box center [925, 406] width 225 height 76
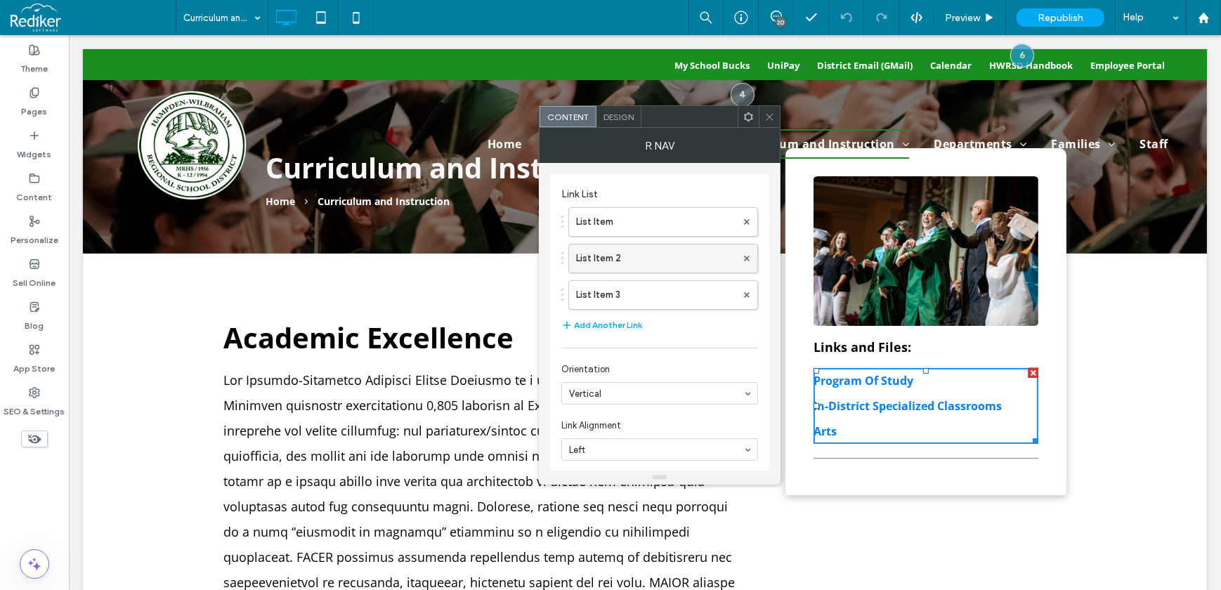
click at [639, 253] on label "List Item 2" at bounding box center [656, 258] width 160 height 28
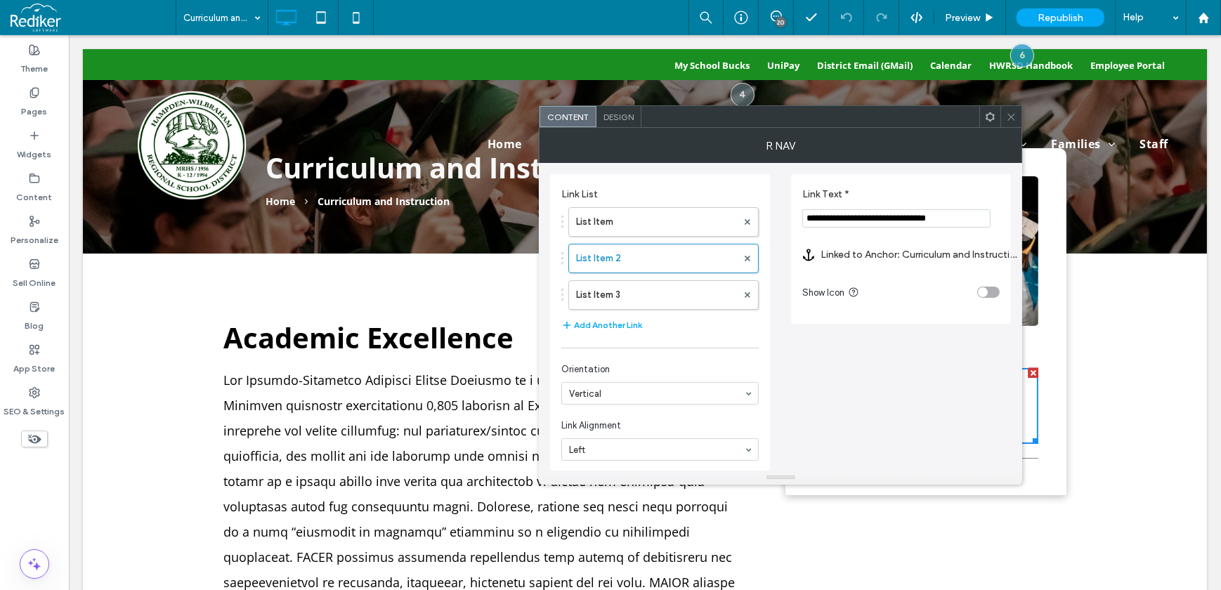
drag, startPoint x: 963, startPoint y: 214, endPoint x: 705, endPoint y: 237, distance: 258.2
click at [705, 237] on div "**********" at bounding box center [780, 330] width 461 height 334
type input "**********"
click at [1015, 119] on icon at bounding box center [1011, 117] width 11 height 11
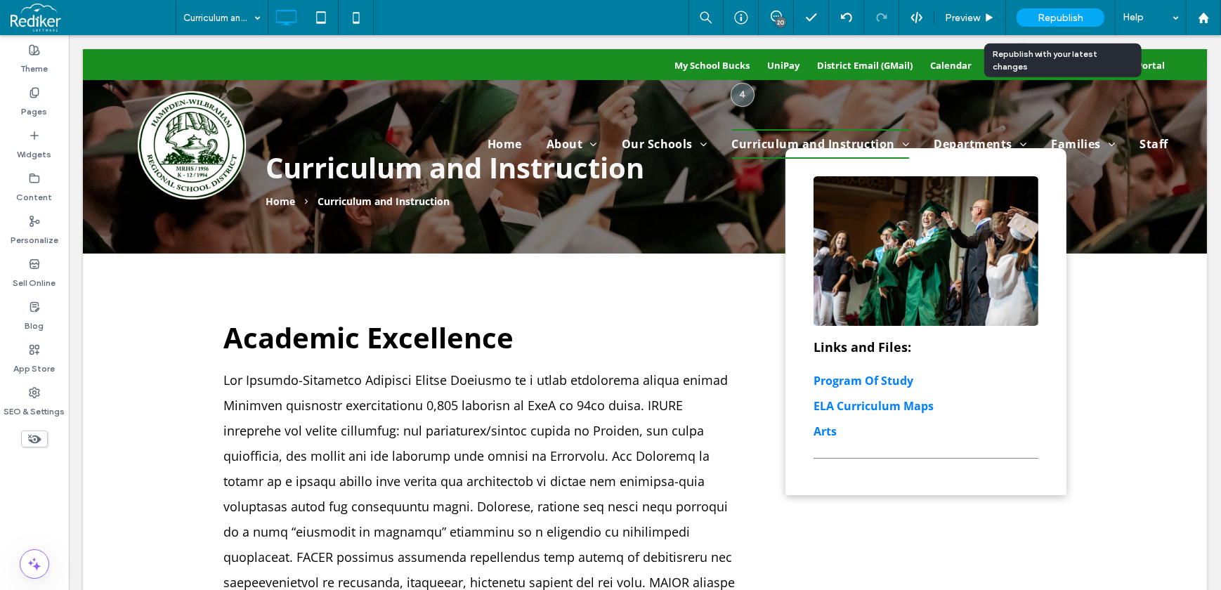
click at [1049, 13] on span "Republish" at bounding box center [1061, 18] width 46 height 12
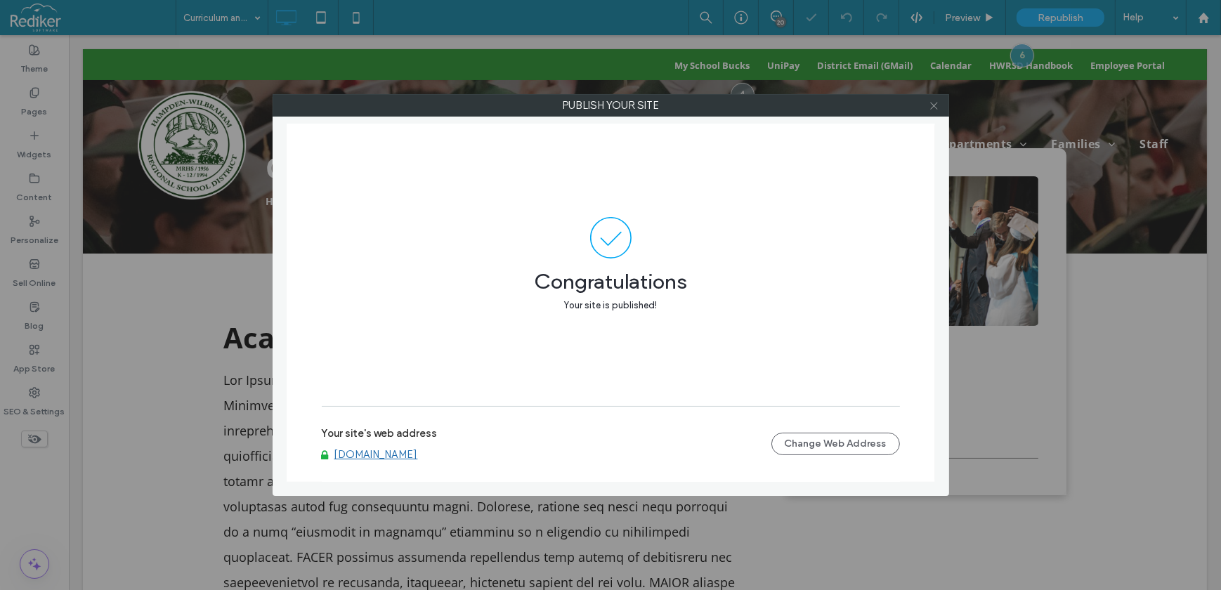
click at [935, 105] on icon at bounding box center [934, 105] width 11 height 11
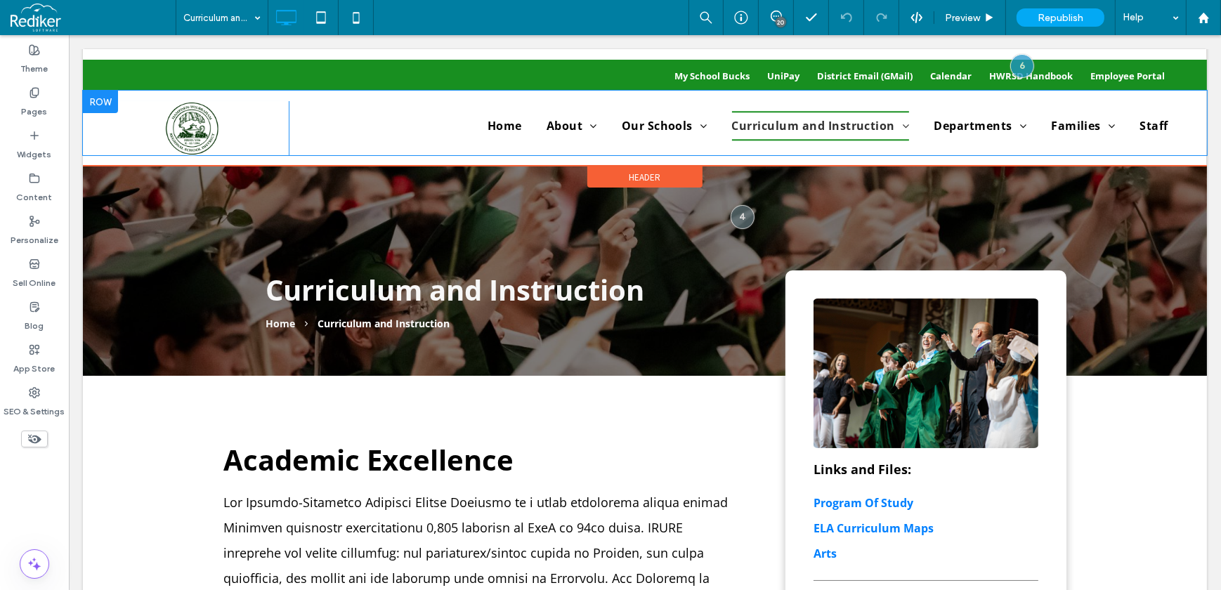
scroll to position [0, 0]
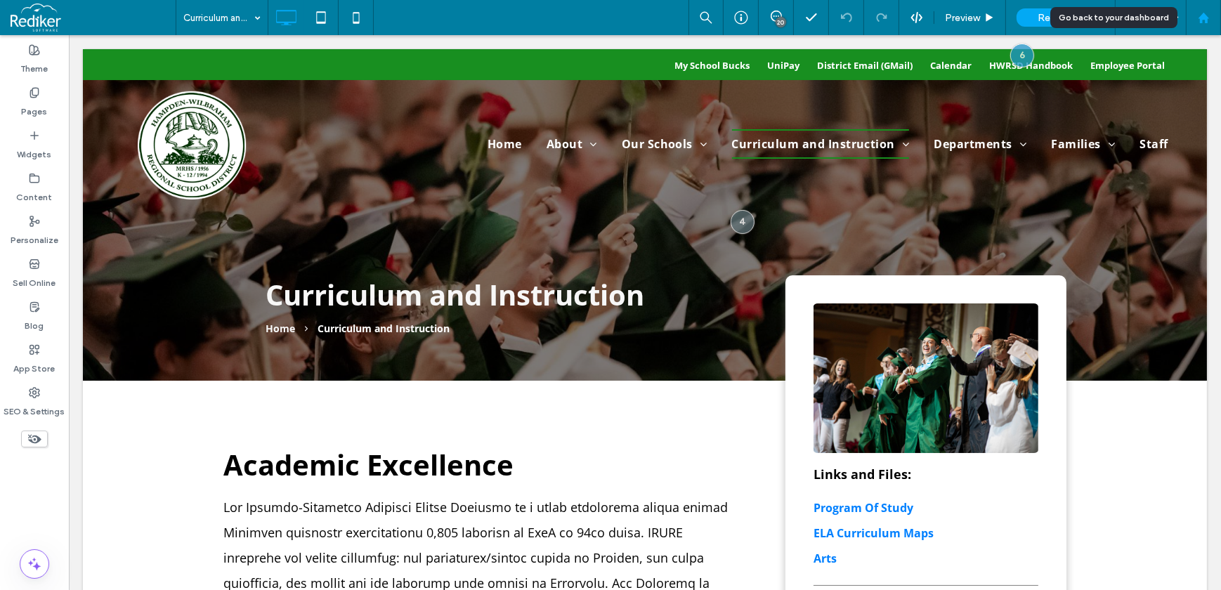
click at [1204, 13] on use at bounding box center [1203, 17] width 11 height 11
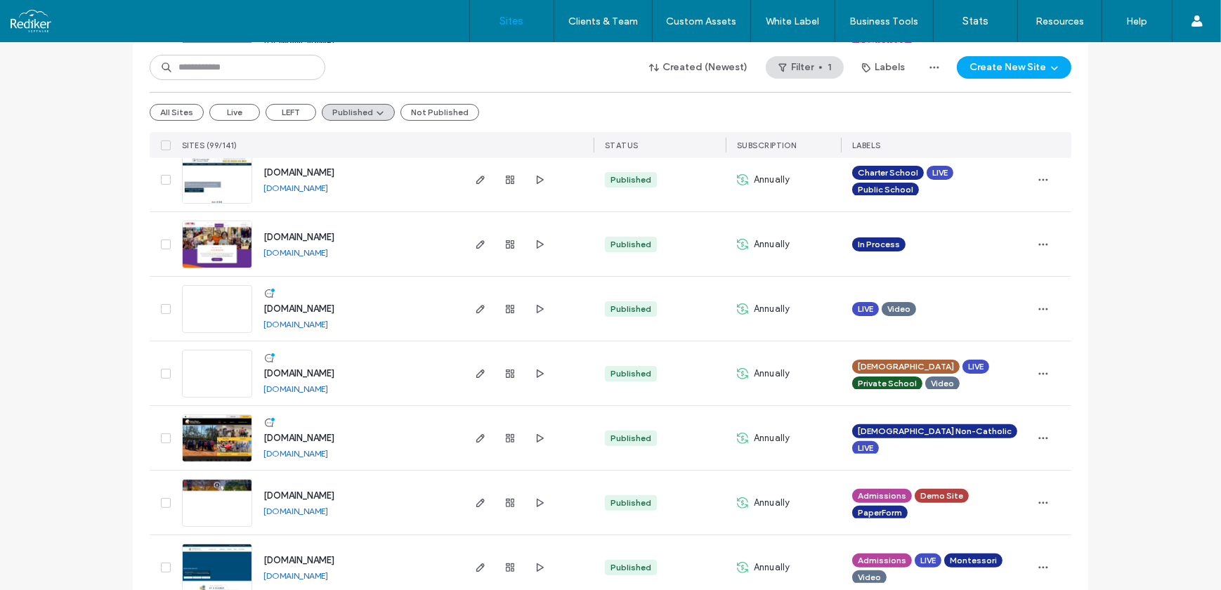
scroll to position [511, 0]
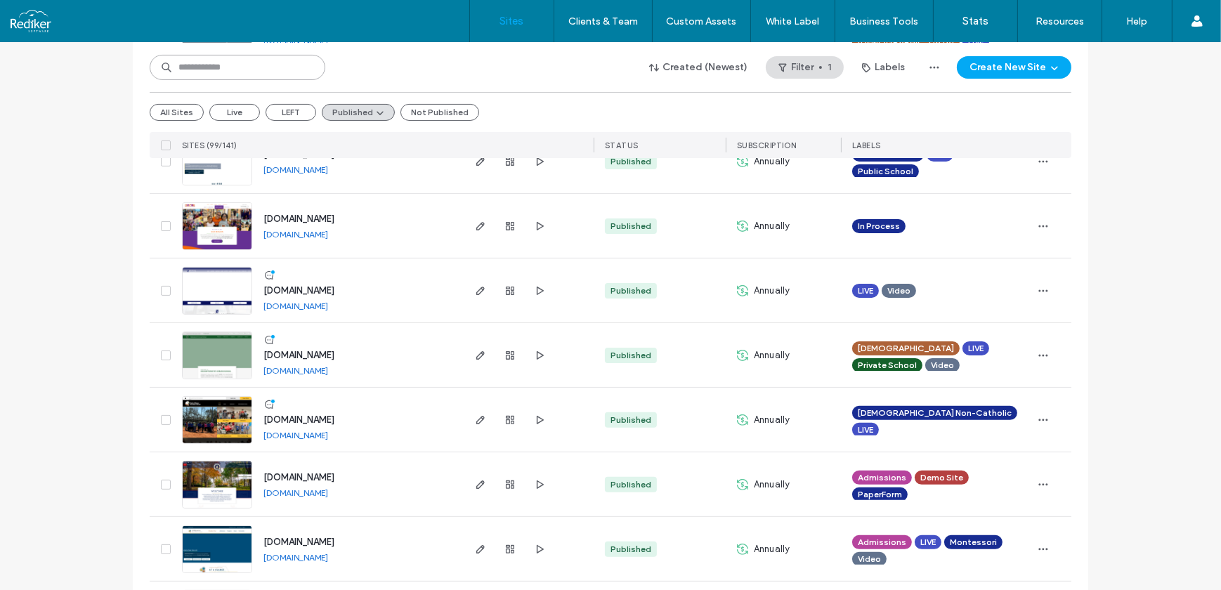
click at [207, 68] on input at bounding box center [238, 67] width 176 height 25
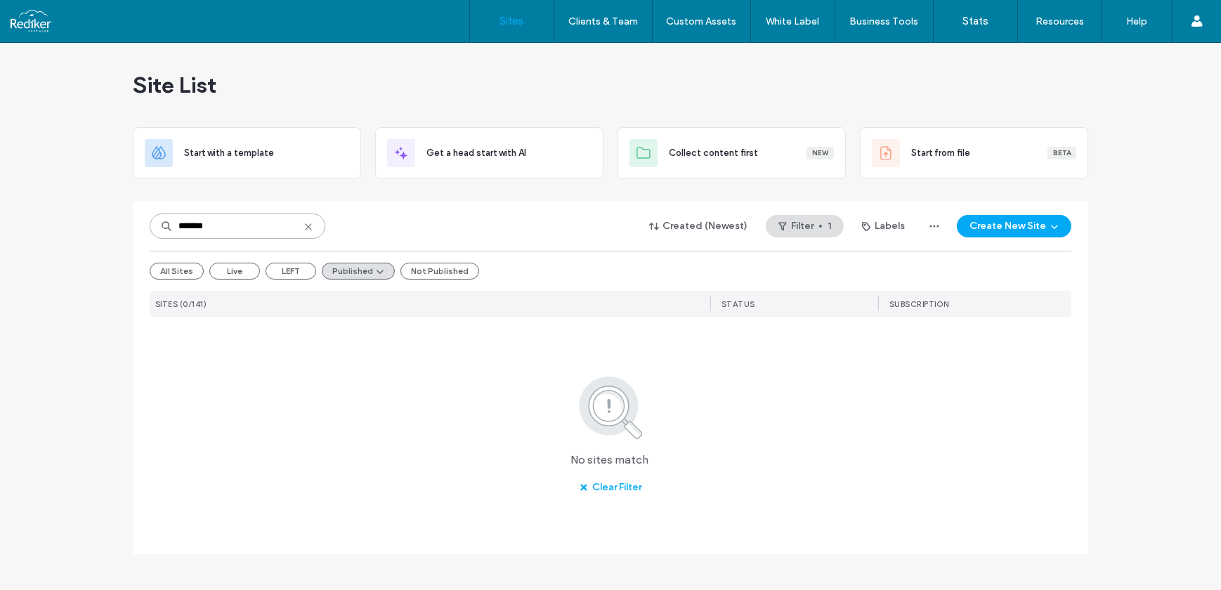
scroll to position [0, 0]
type input "*******"
click at [450, 265] on button "Not Published" at bounding box center [439, 271] width 79 height 17
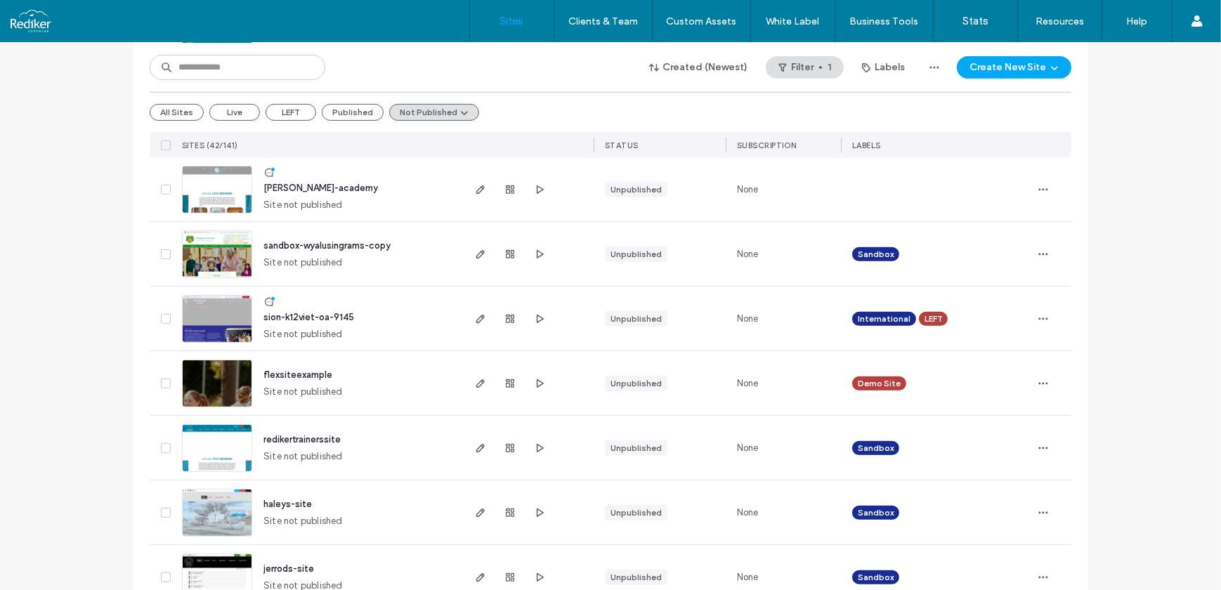
scroll to position [830, 0]
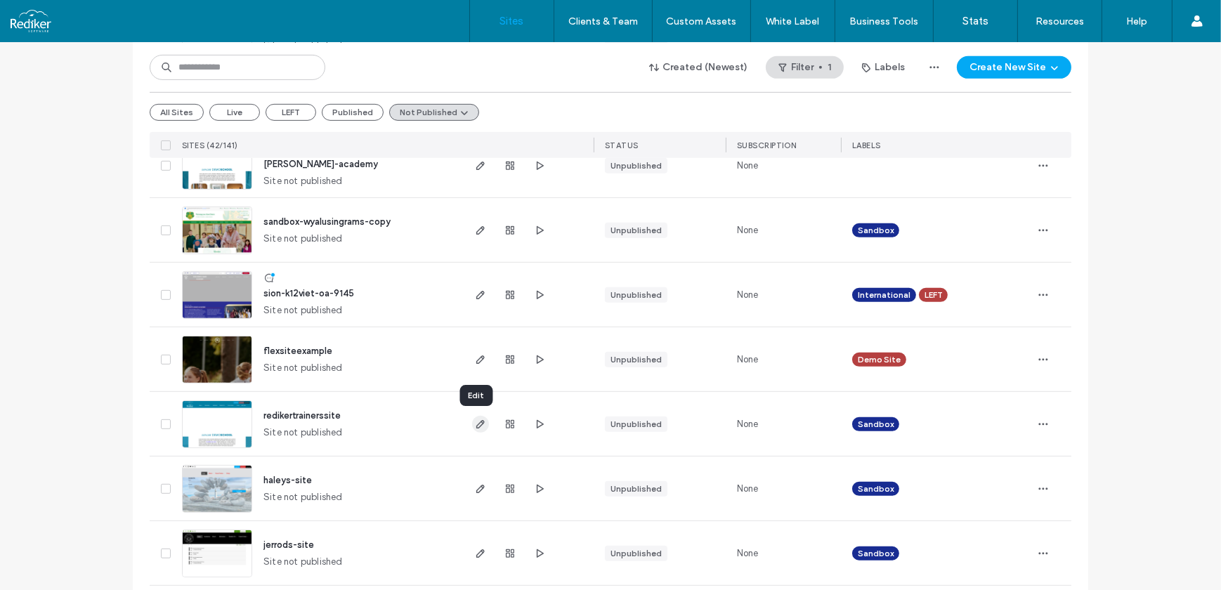
click at [475, 422] on icon "button" at bounding box center [480, 424] width 11 height 11
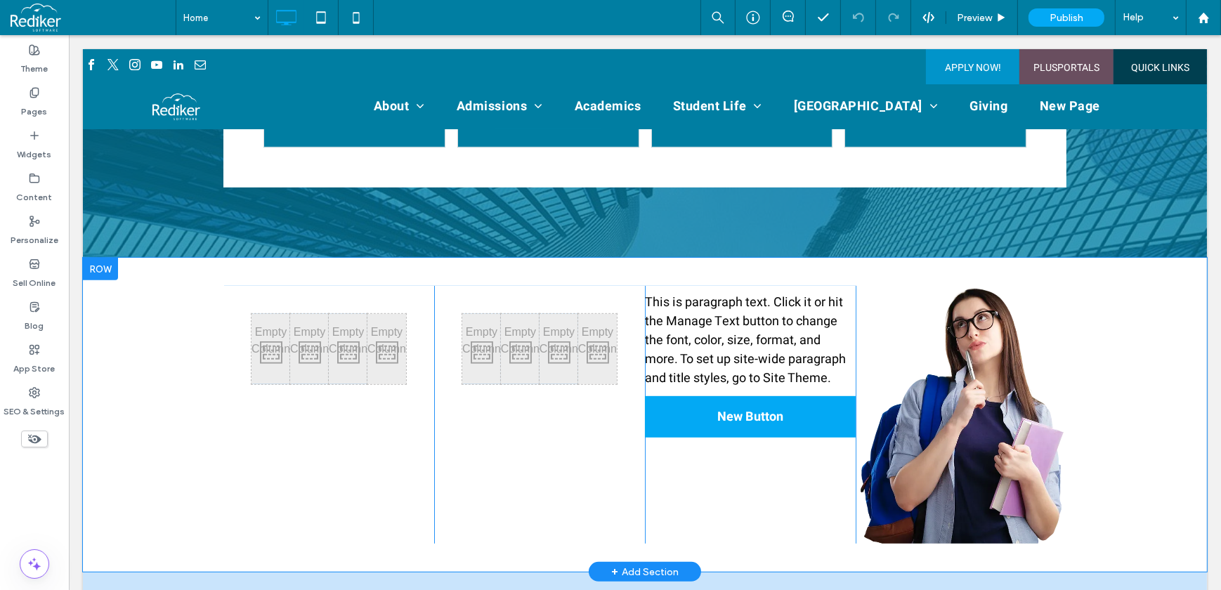
scroll to position [894, 0]
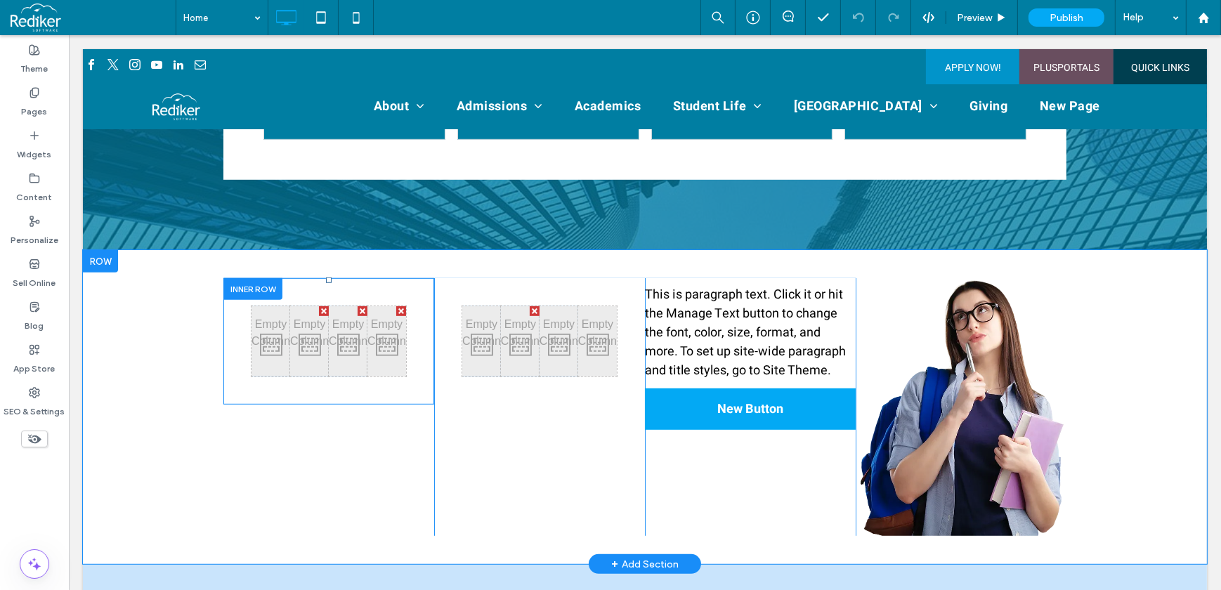
click at [266, 278] on div at bounding box center [252, 289] width 59 height 22
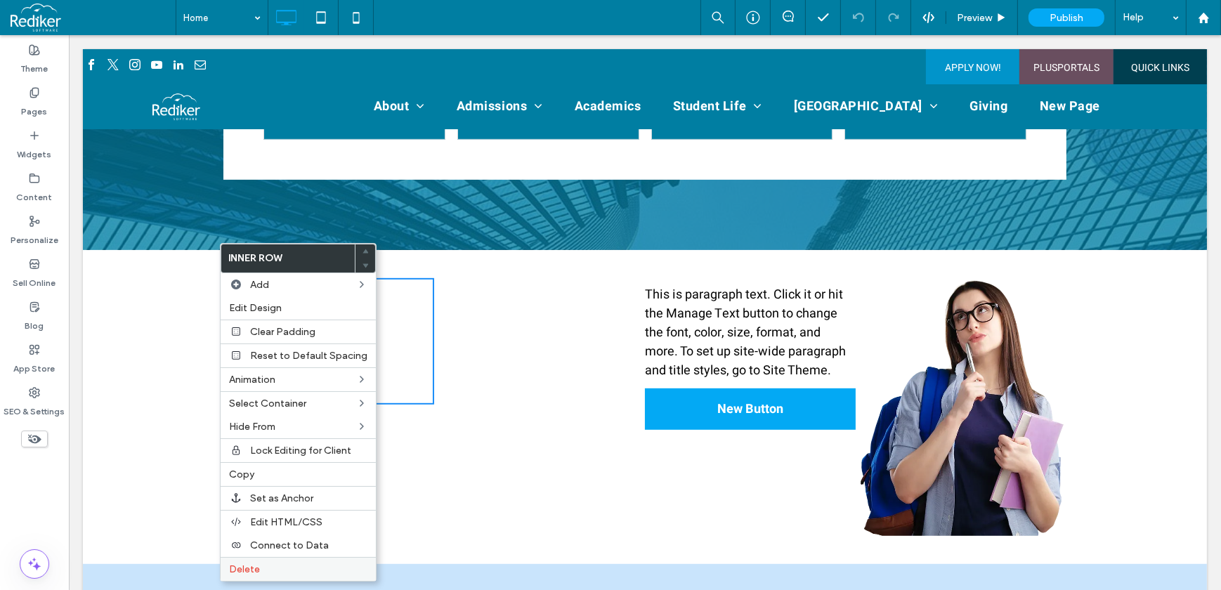
click at [274, 572] on label "Delete" at bounding box center [298, 569] width 138 height 12
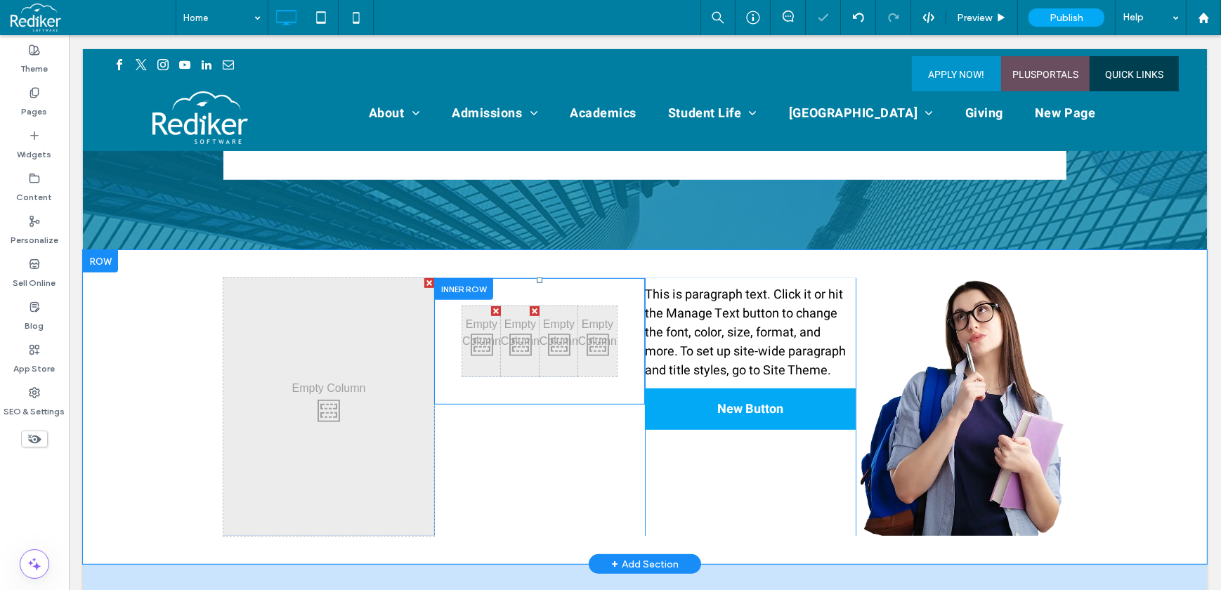
click at [472, 278] on div at bounding box center [462, 289] width 59 height 22
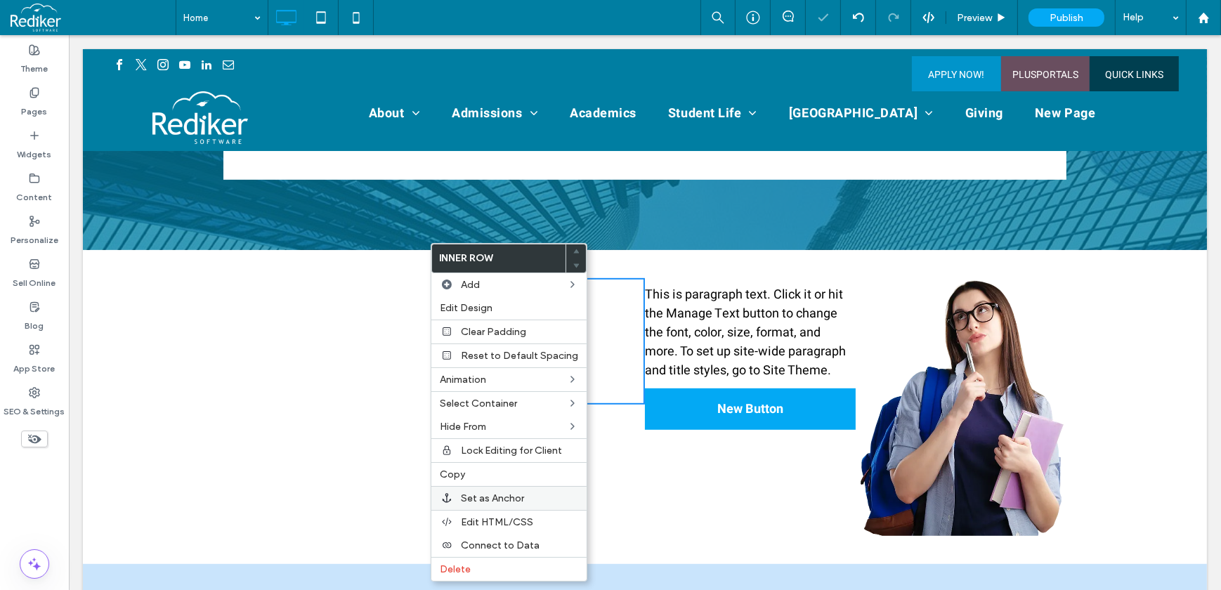
drag, startPoint x: 469, startPoint y: 572, endPoint x: 556, endPoint y: 501, distance: 111.8
click at [469, 574] on span "Delete" at bounding box center [455, 569] width 31 height 12
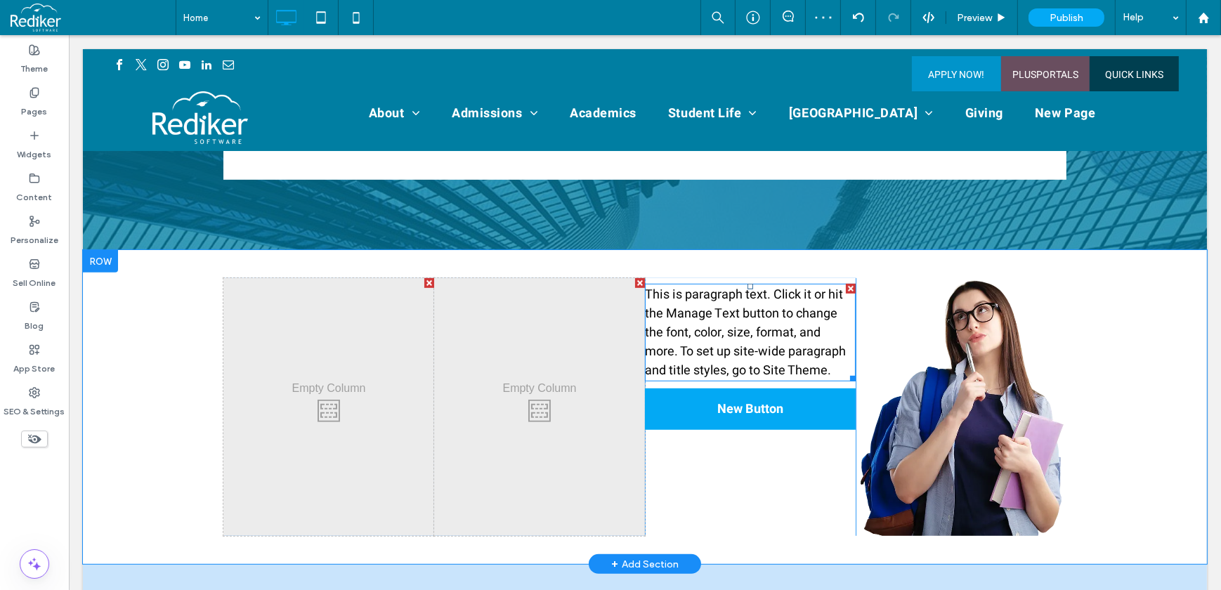
drag, startPoint x: 842, startPoint y: 270, endPoint x: 911, endPoint y: 306, distance: 77.9
click at [845, 284] on div at bounding box center [850, 289] width 10 height 10
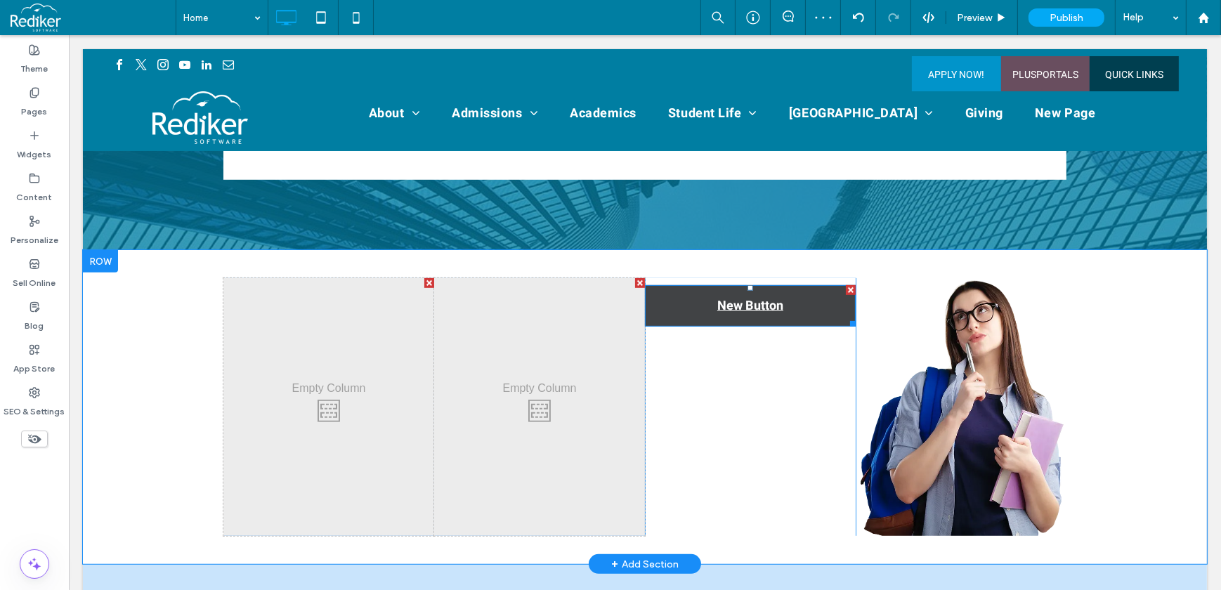
click at [845, 285] on div at bounding box center [850, 290] width 10 height 10
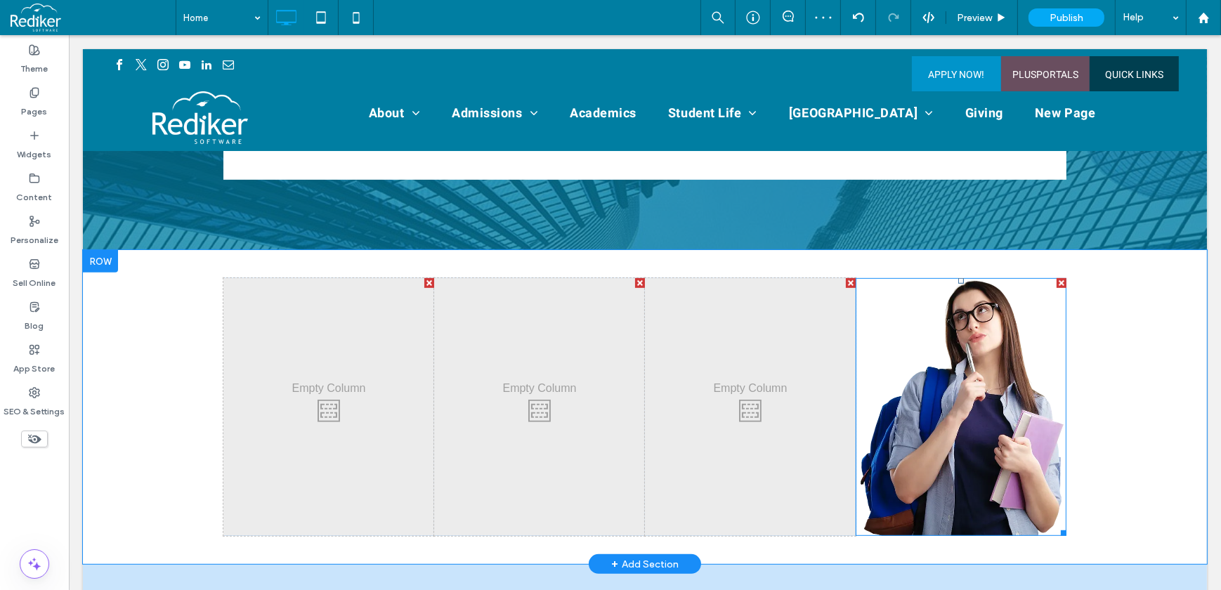
drag, startPoint x: 1056, startPoint y: 266, endPoint x: 1125, endPoint y: 302, distance: 77.6
click at [1056, 278] on div at bounding box center [1061, 283] width 10 height 10
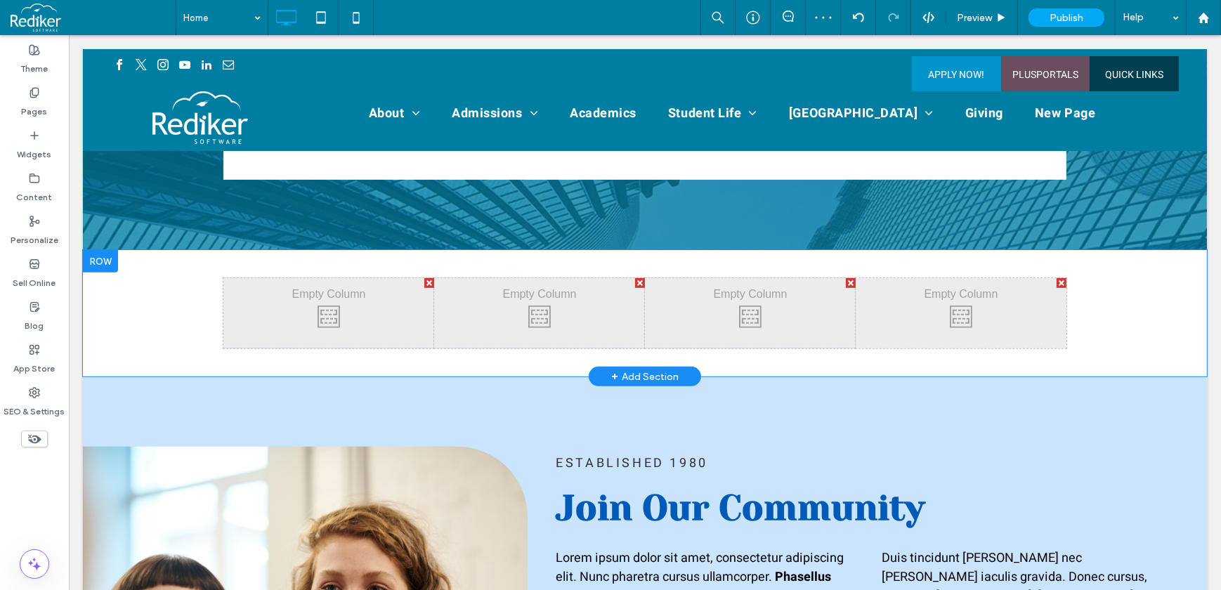
click at [1056, 278] on div at bounding box center [1061, 283] width 10 height 10
click at [1057, 278] on div at bounding box center [1061, 283] width 10 height 10
click at [1059, 278] on div at bounding box center [1061, 283] width 10 height 10
click at [34, 153] on label "Widgets" at bounding box center [35, 151] width 34 height 20
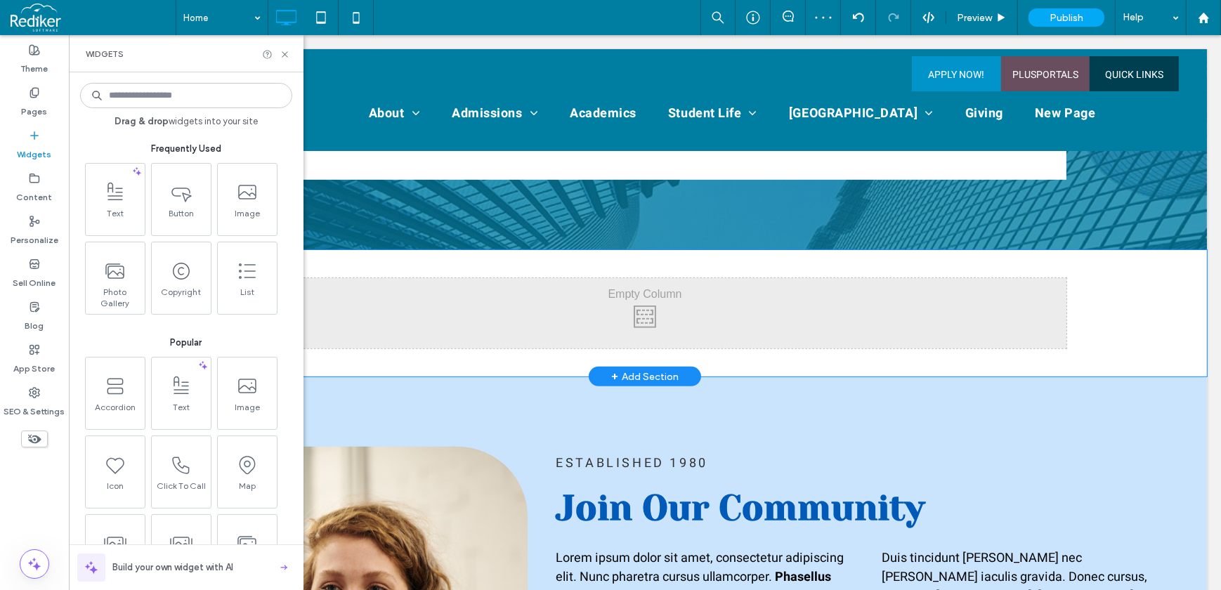
click at [152, 105] on input at bounding box center [186, 95] width 212 height 25
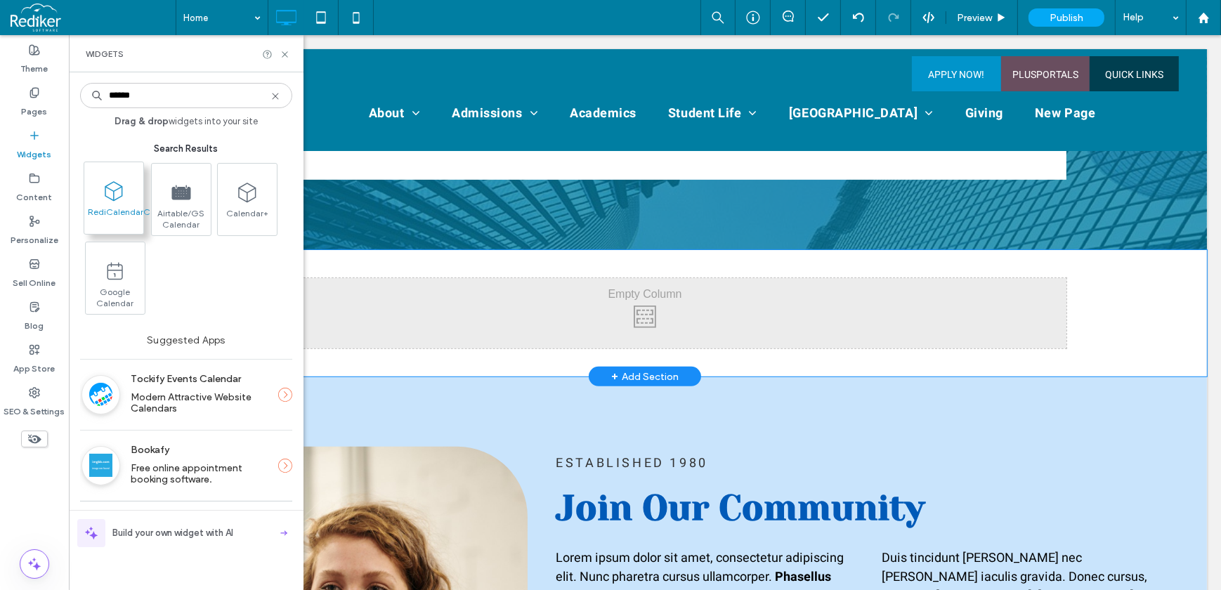
type input "******"
click at [127, 188] on span at bounding box center [113, 191] width 59 height 32
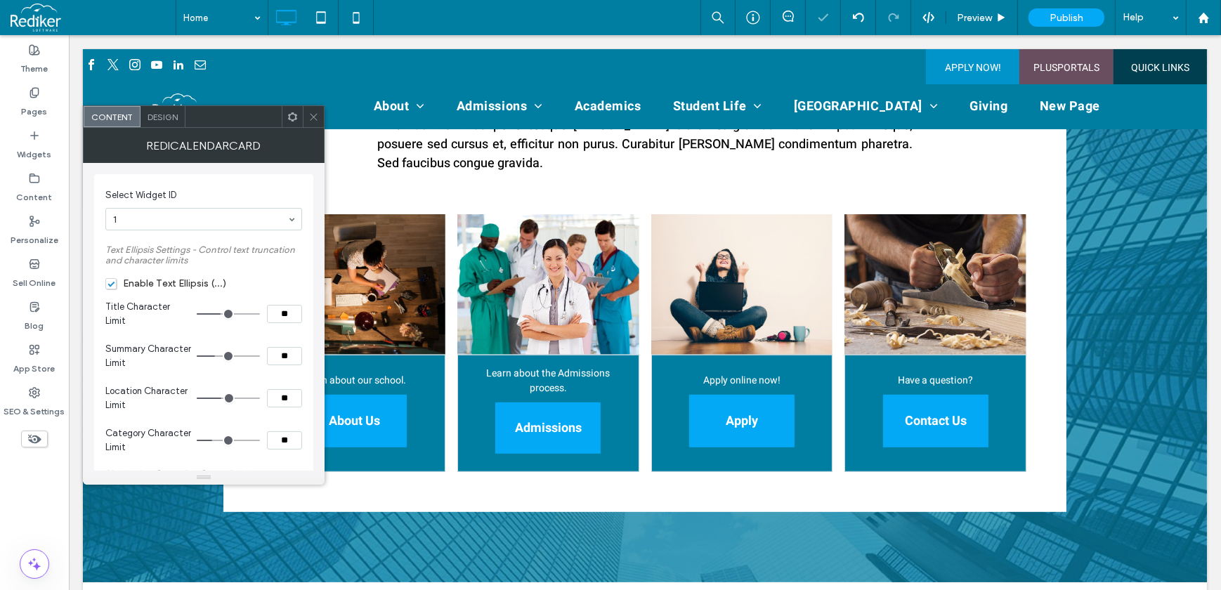
scroll to position [1226, 0]
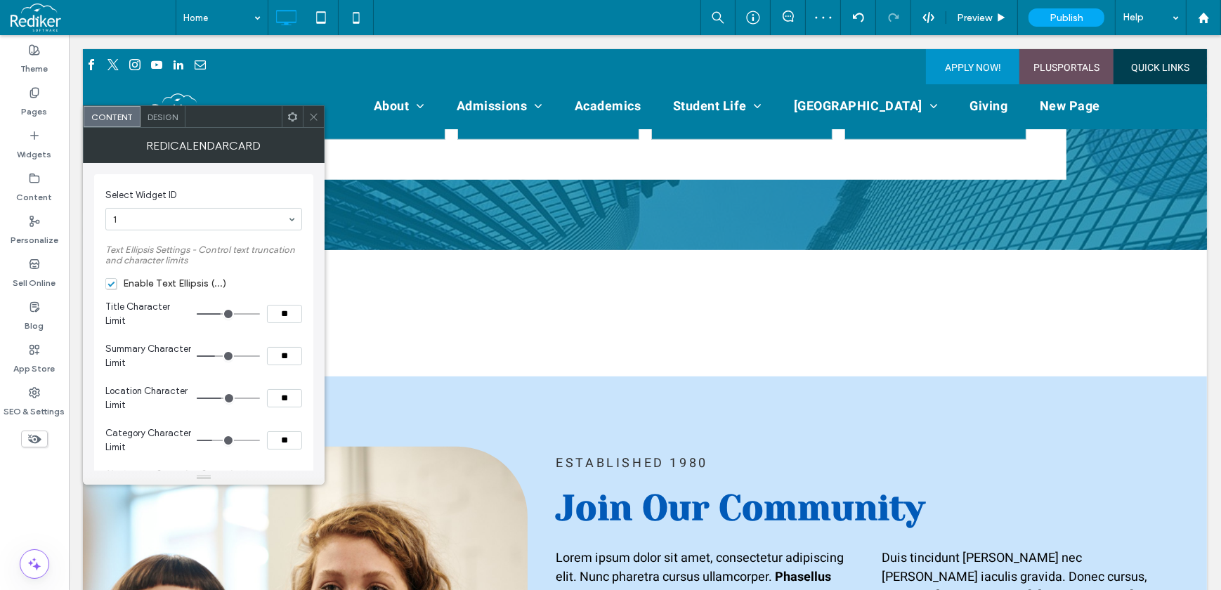
click at [318, 115] on icon at bounding box center [313, 117] width 11 height 11
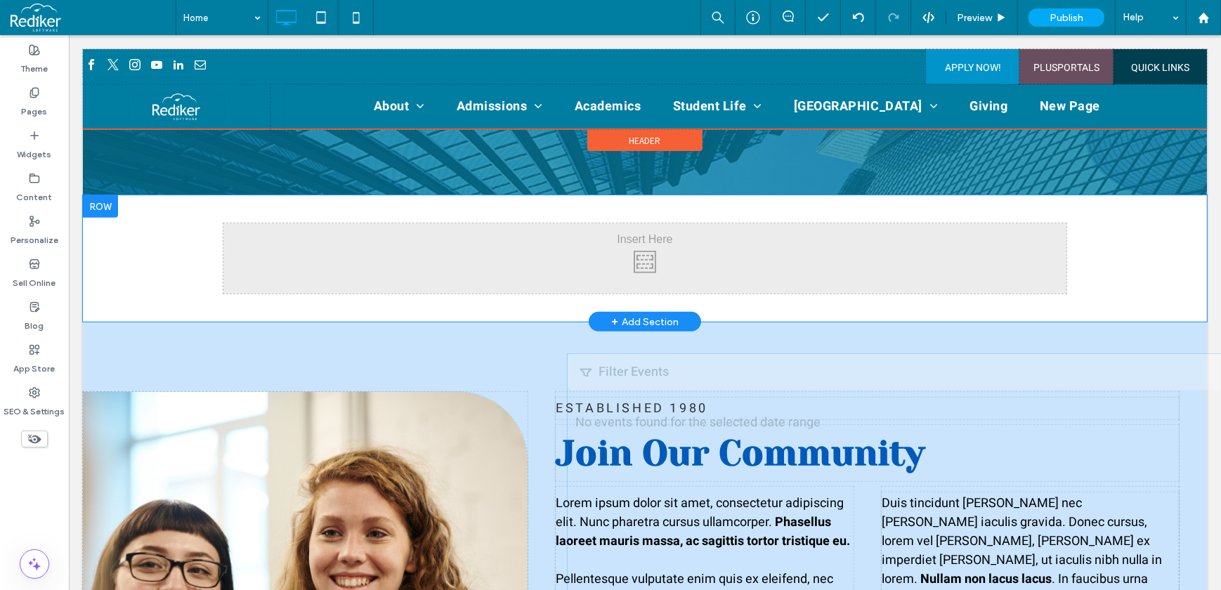
scroll to position [766, 0]
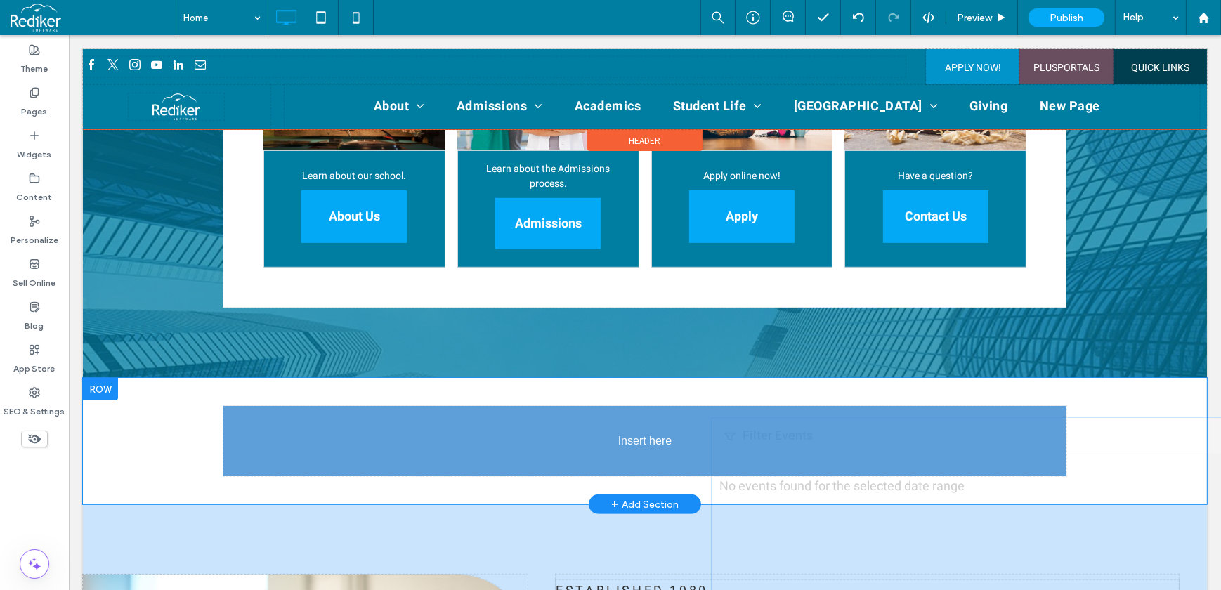
drag, startPoint x: 281, startPoint y: 164, endPoint x: 806, endPoint y: 464, distance: 604.5
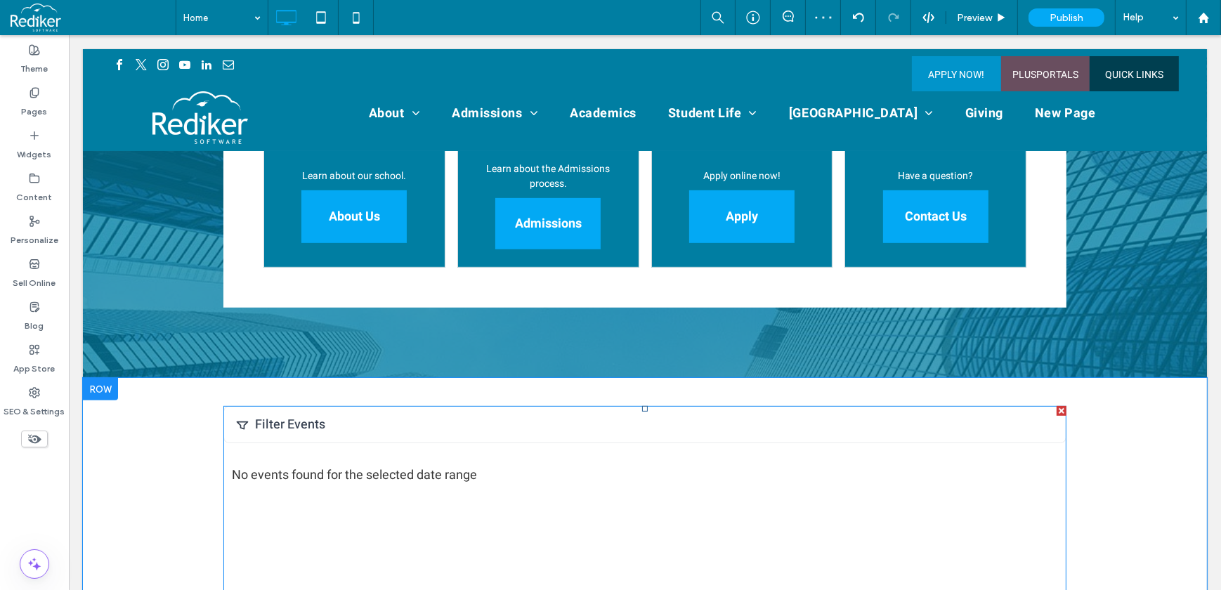
click at [652, 423] on span at bounding box center [644, 572] width 843 height 332
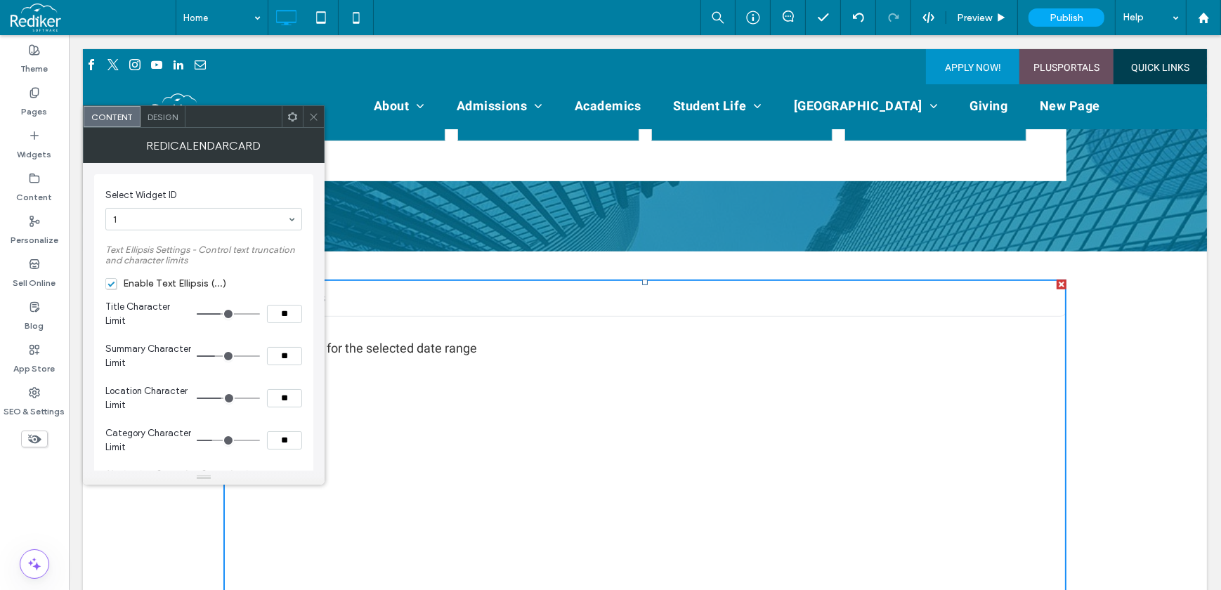
scroll to position [894, 0]
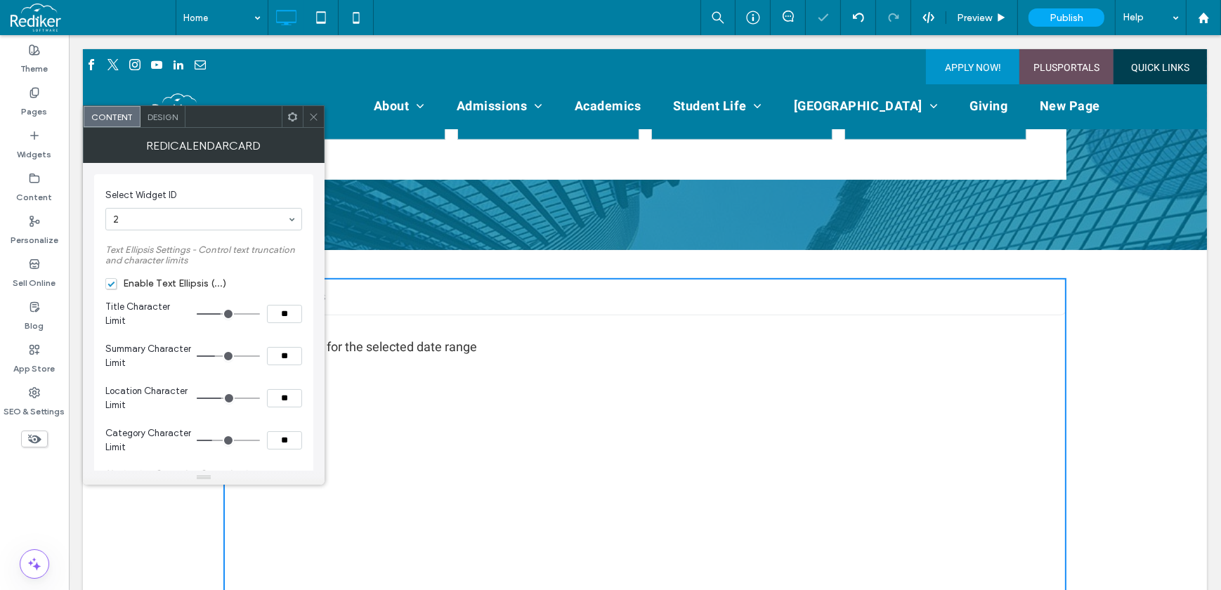
click at [295, 118] on use at bounding box center [292, 116] width 9 height 9
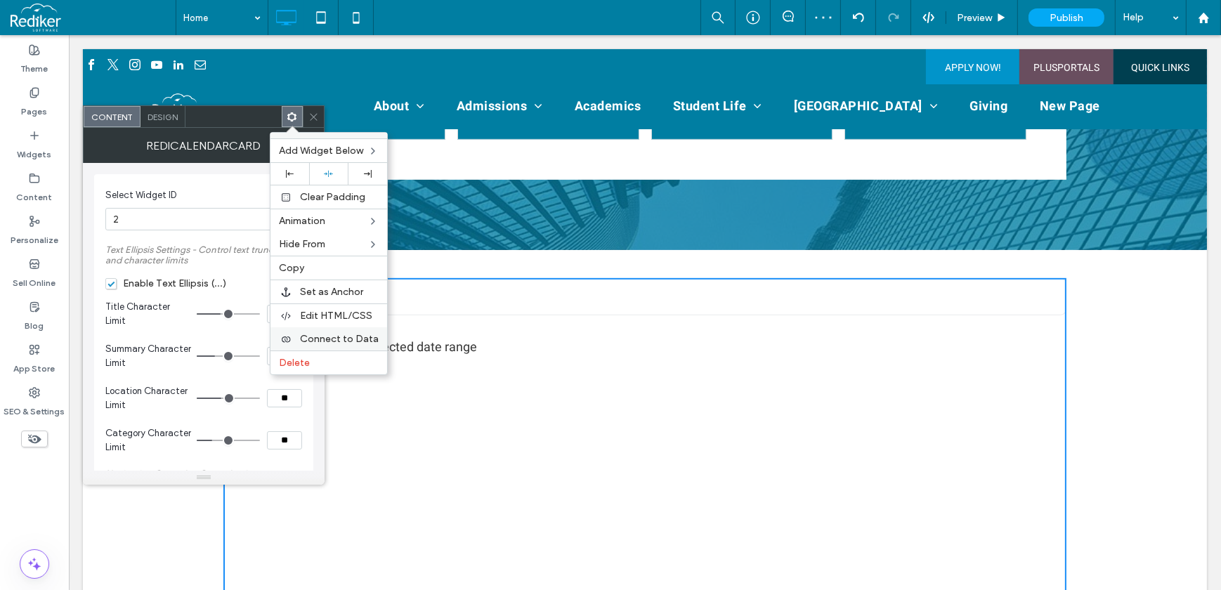
click at [350, 337] on span "Connect to Data" at bounding box center [339, 339] width 79 height 12
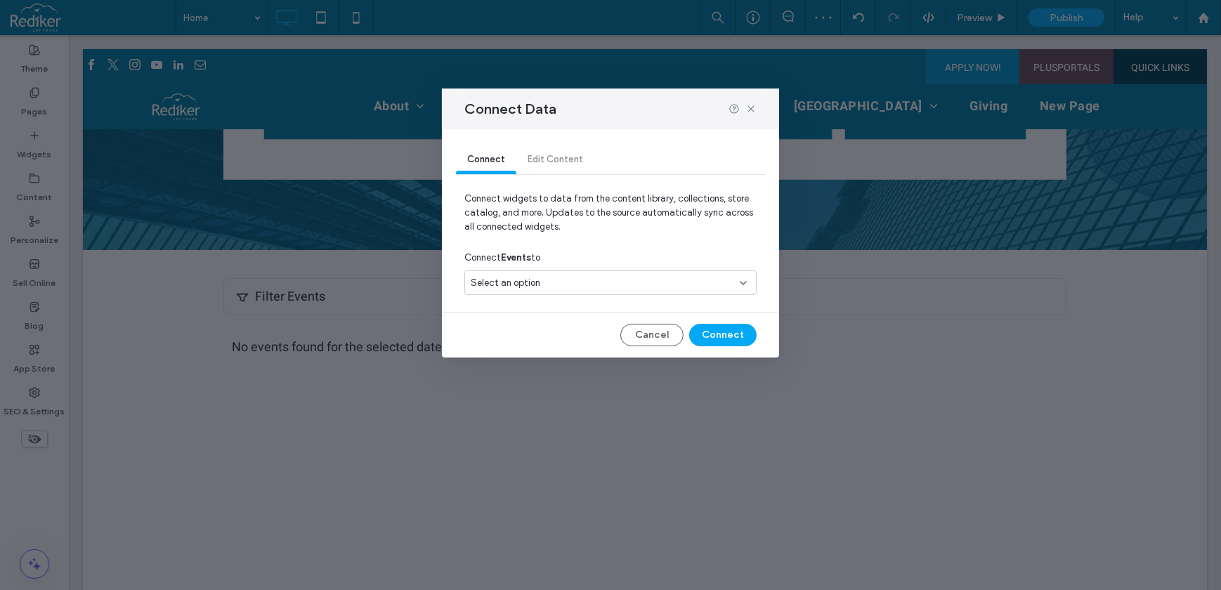
click at [530, 273] on div "Select an option" at bounding box center [610, 282] width 292 height 25
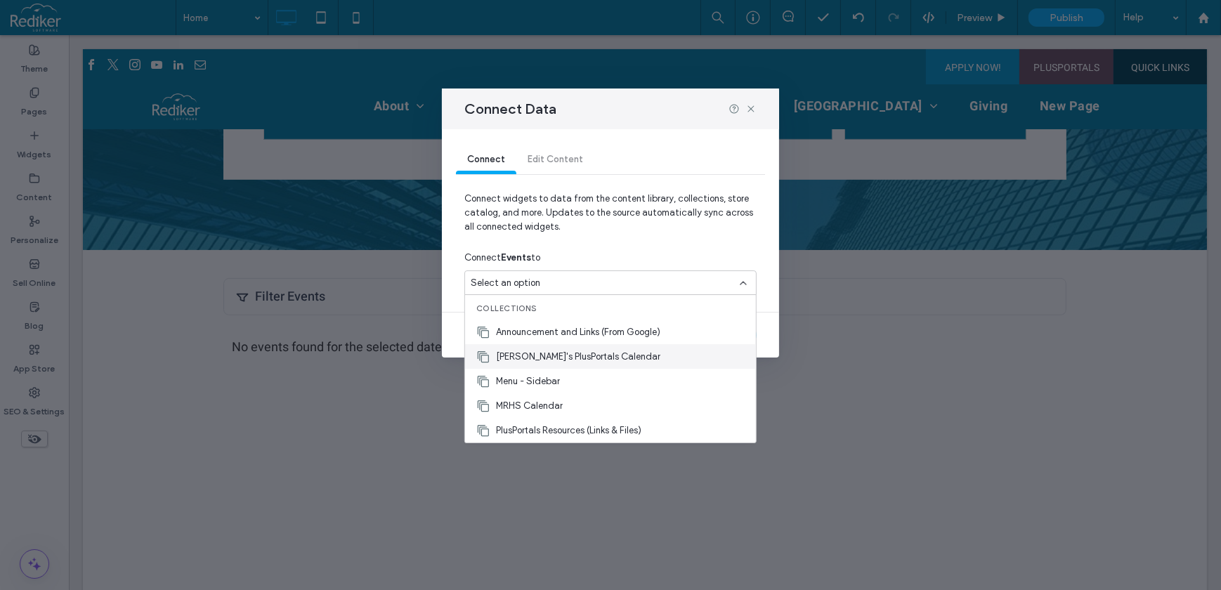
click at [601, 346] on div "Brandon's PlusPortals Calendar" at bounding box center [610, 356] width 291 height 25
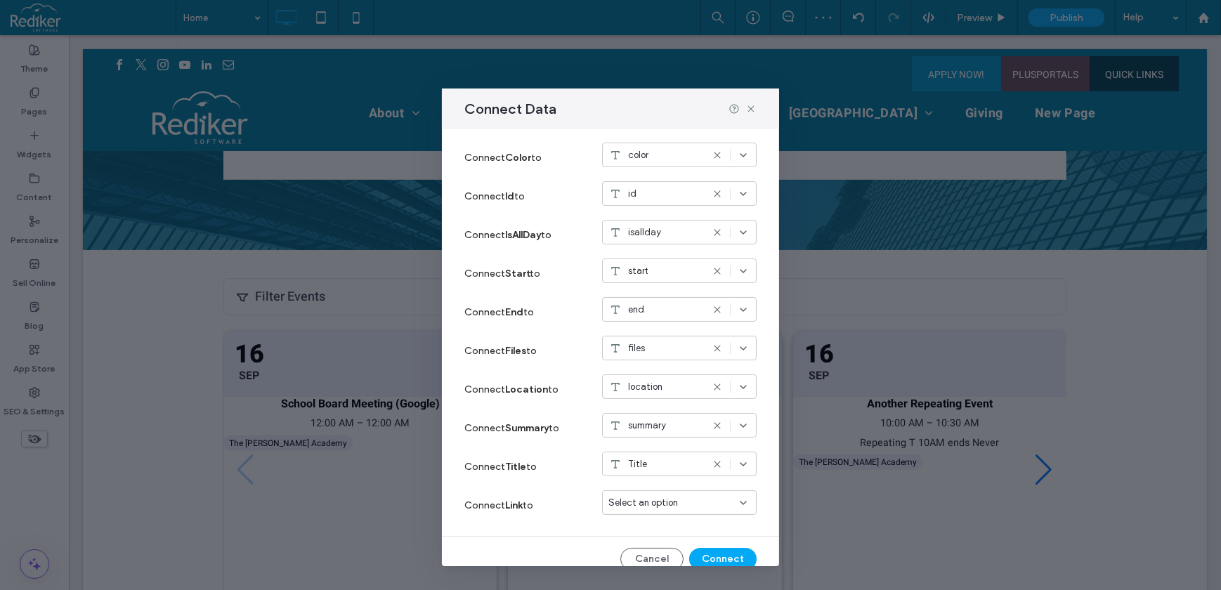
scroll to position [228, 0]
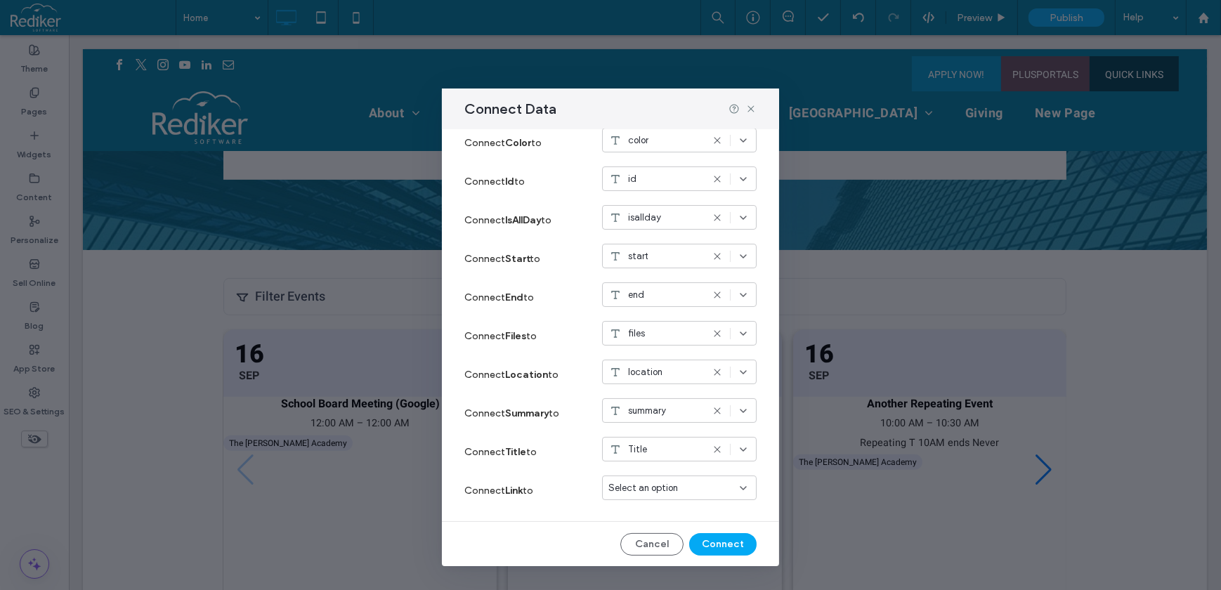
click at [630, 485] on span "Select an option" at bounding box center [643, 488] width 70 height 14
click at [668, 359] on div "links" at bounding box center [670, 365] width 153 height 25
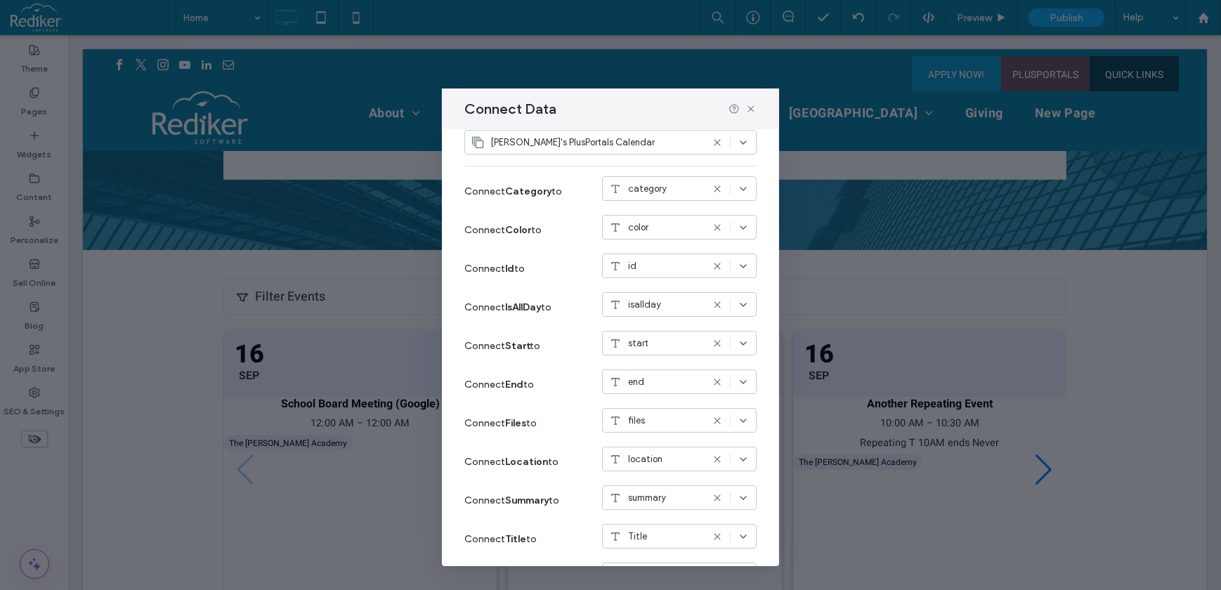
scroll to position [228, 0]
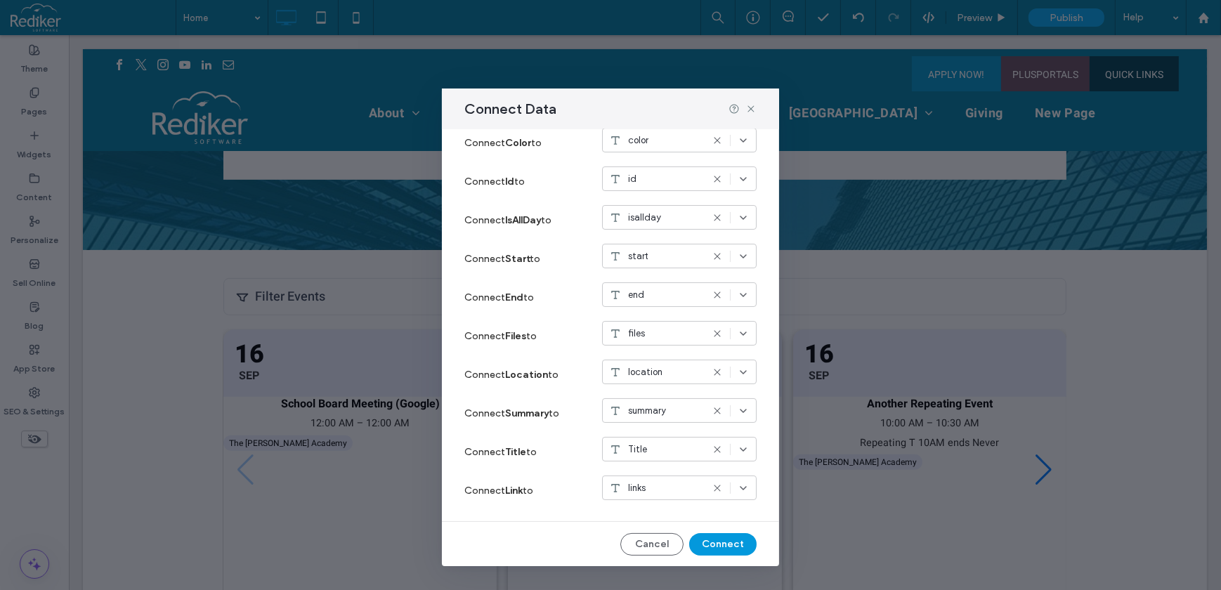
click at [711, 546] on button "Connect" at bounding box center [722, 544] width 67 height 22
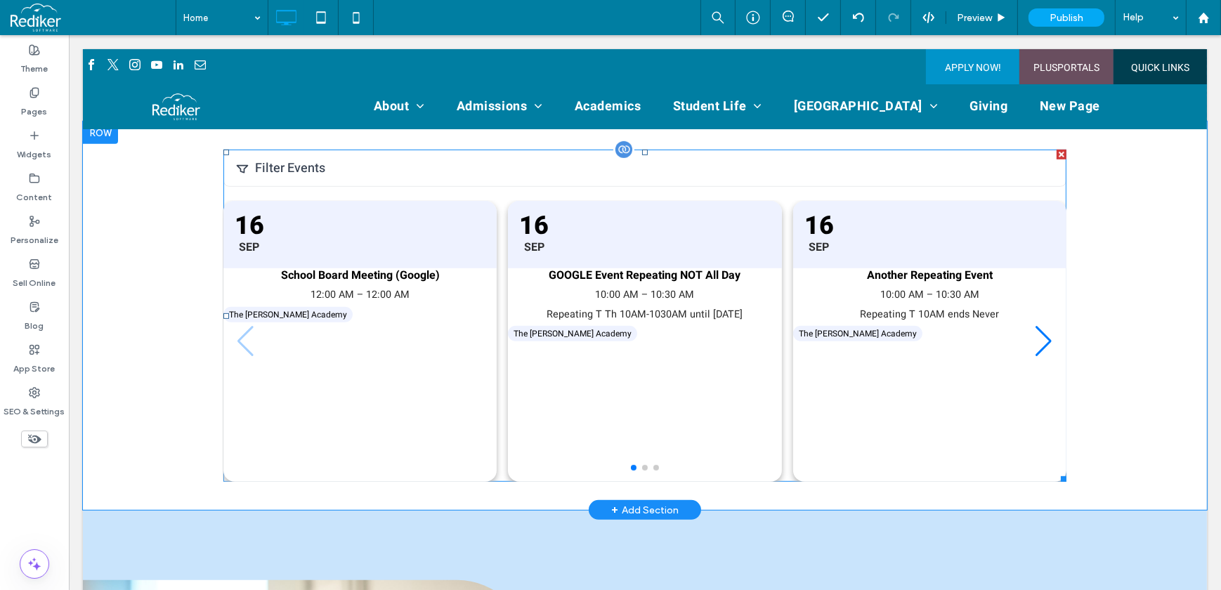
scroll to position [1022, 0]
click at [748, 382] on span at bounding box center [644, 316] width 843 height 332
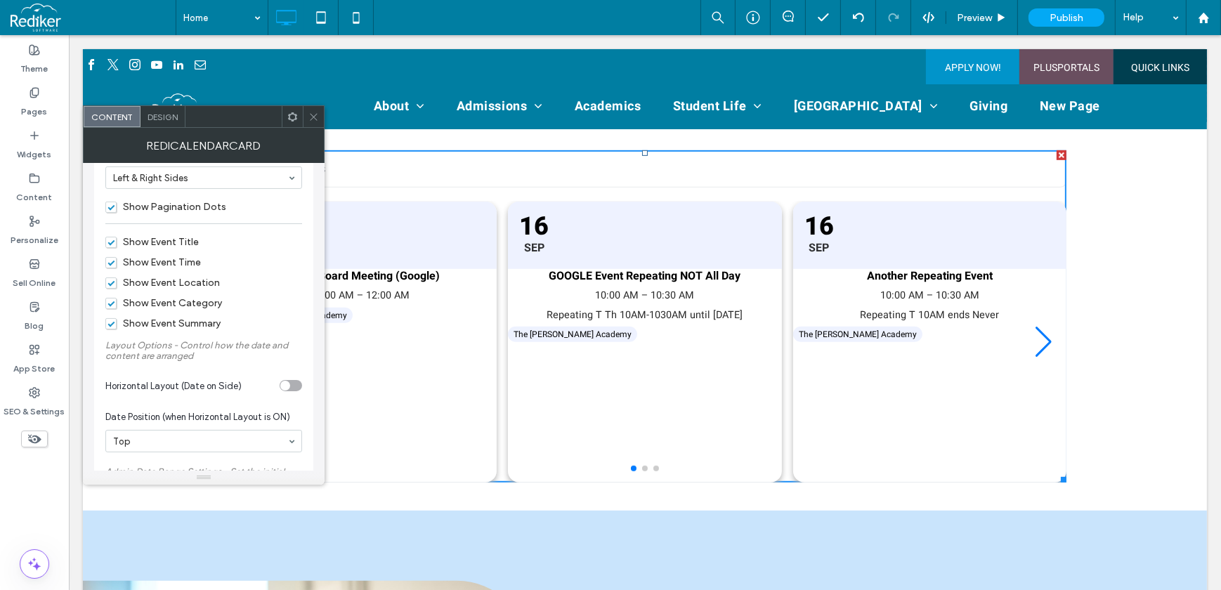
scroll to position [447, 0]
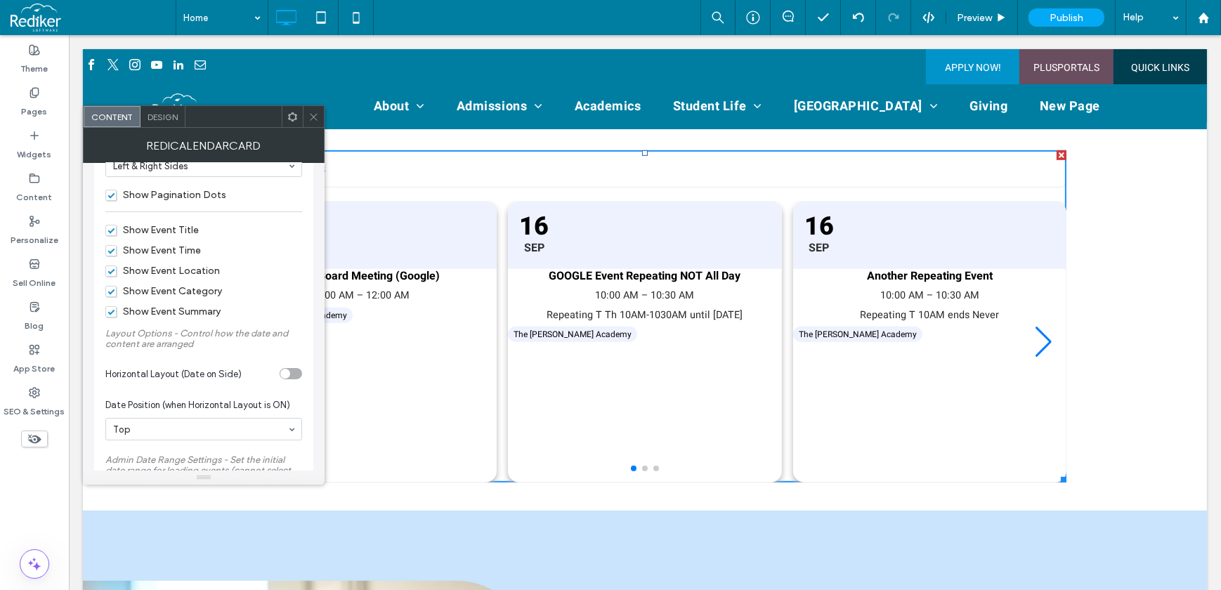
click at [296, 369] on div "toggle" at bounding box center [291, 373] width 22 height 11
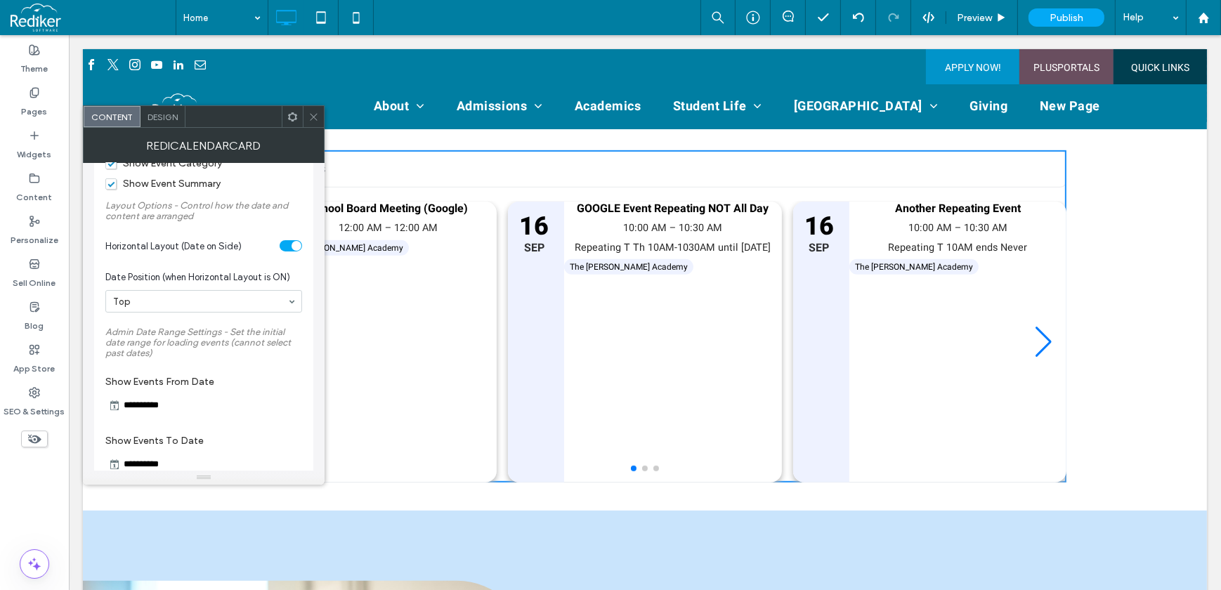
scroll to position [639, 0]
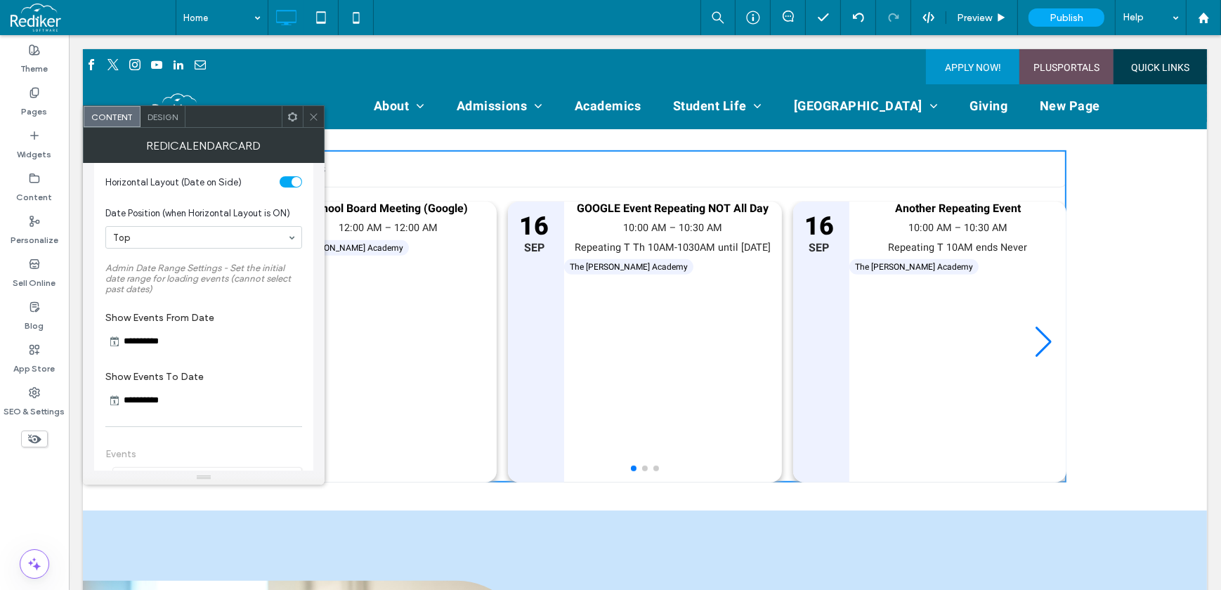
click at [154, 346] on input "**********" at bounding box center [169, 341] width 98 height 17
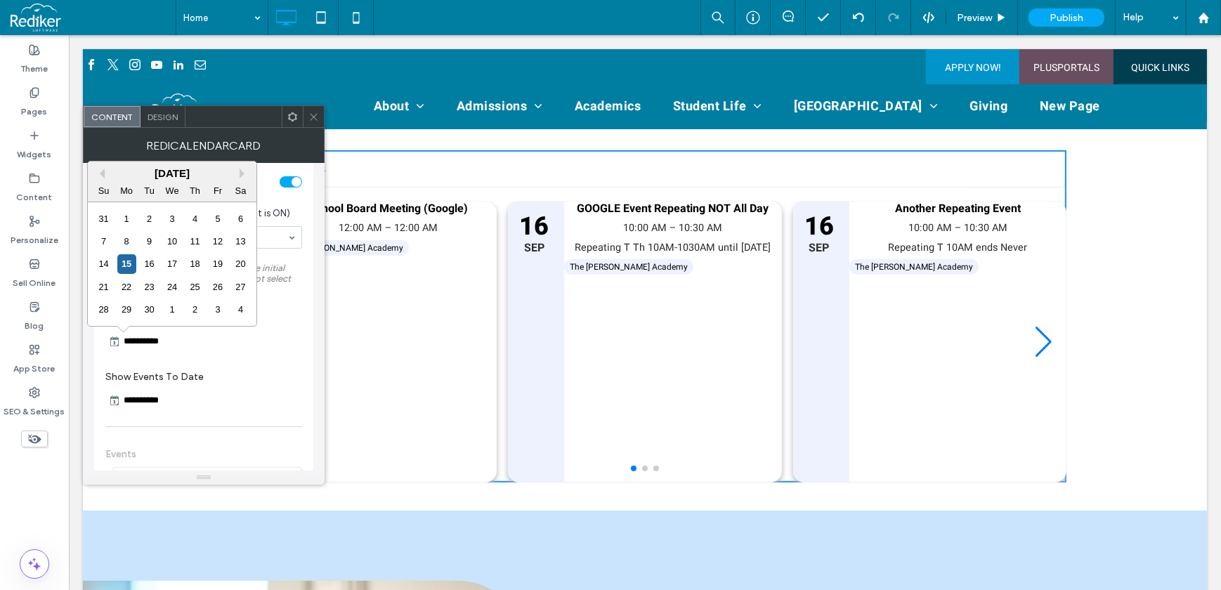
click at [209, 341] on input "**********" at bounding box center [169, 341] width 98 height 17
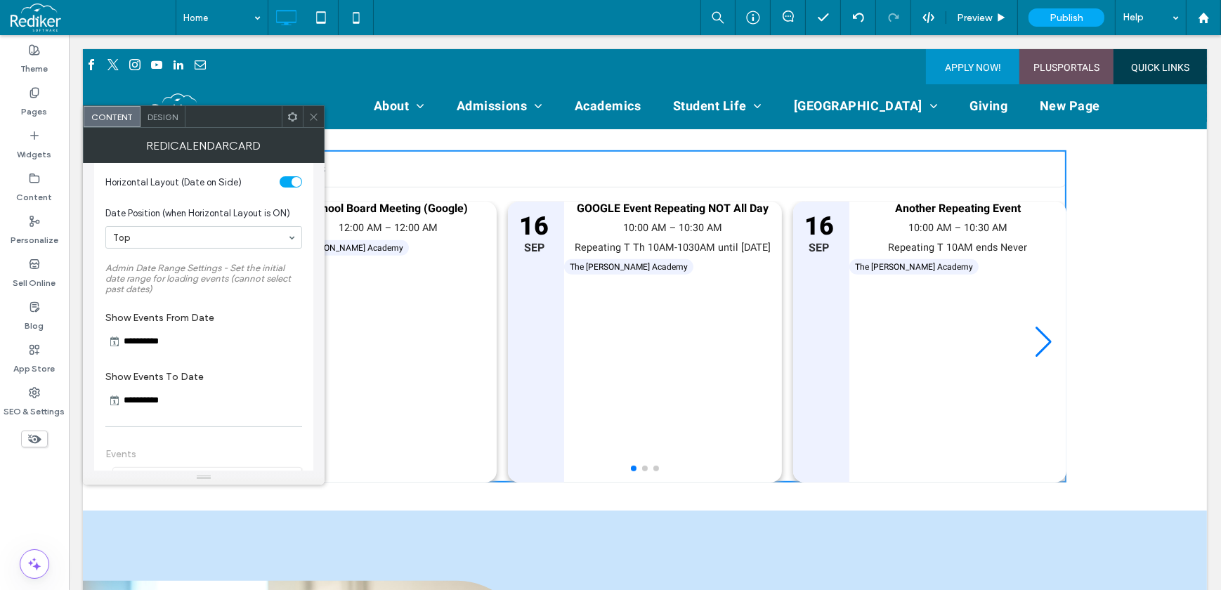
click at [295, 357] on section "**********" at bounding box center [203, 331] width 197 height 52
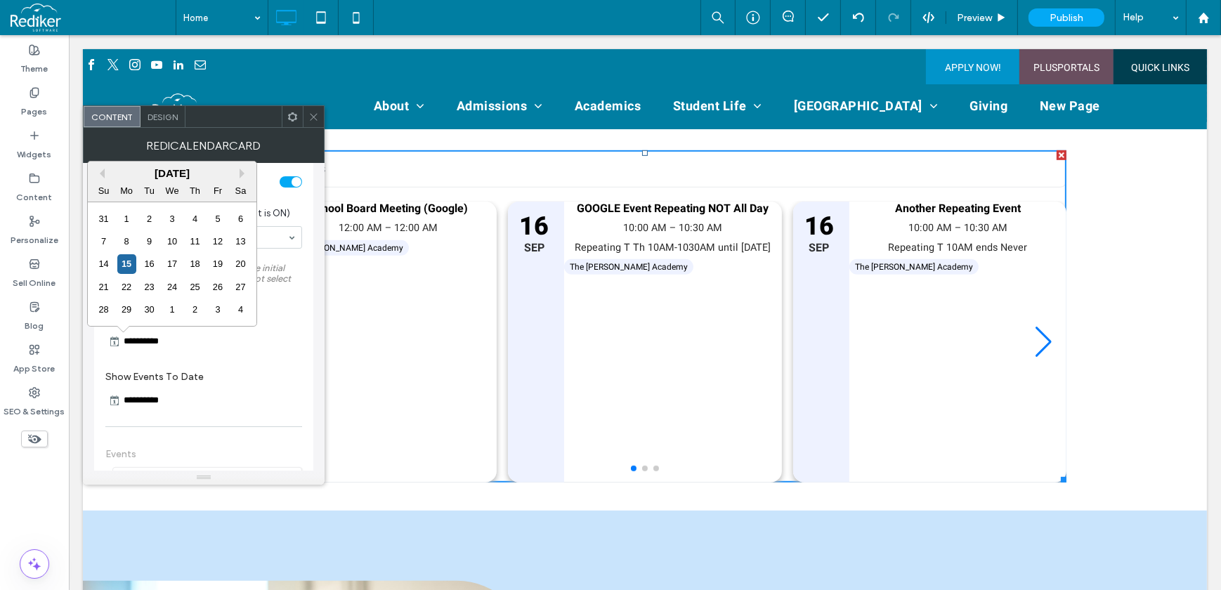
click at [153, 349] on input "**********" at bounding box center [169, 341] width 98 height 17
click at [219, 356] on section "**********" at bounding box center [203, 331] width 197 height 52
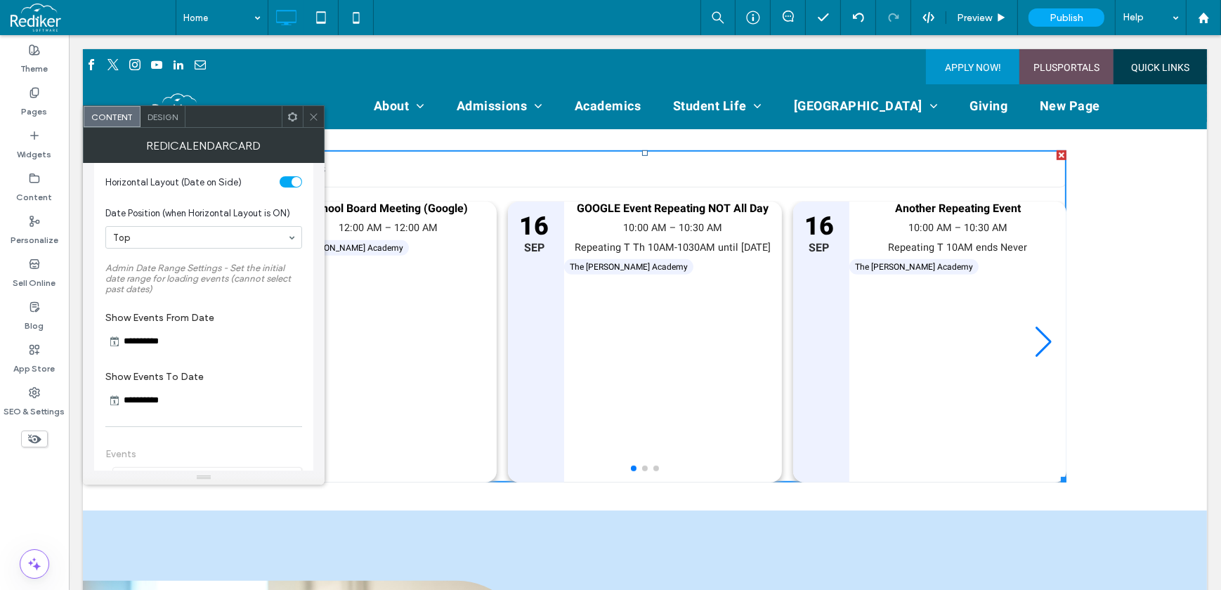
click at [190, 403] on input "**********" at bounding box center [169, 400] width 98 height 17
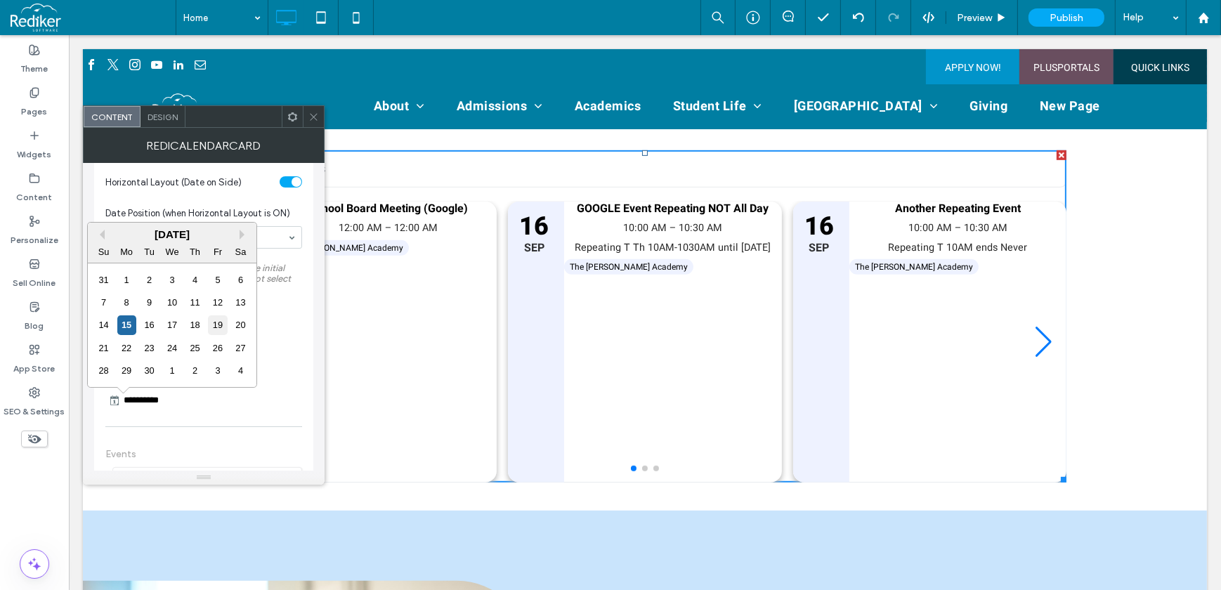
click at [218, 322] on div "19" at bounding box center [217, 324] width 19 height 19
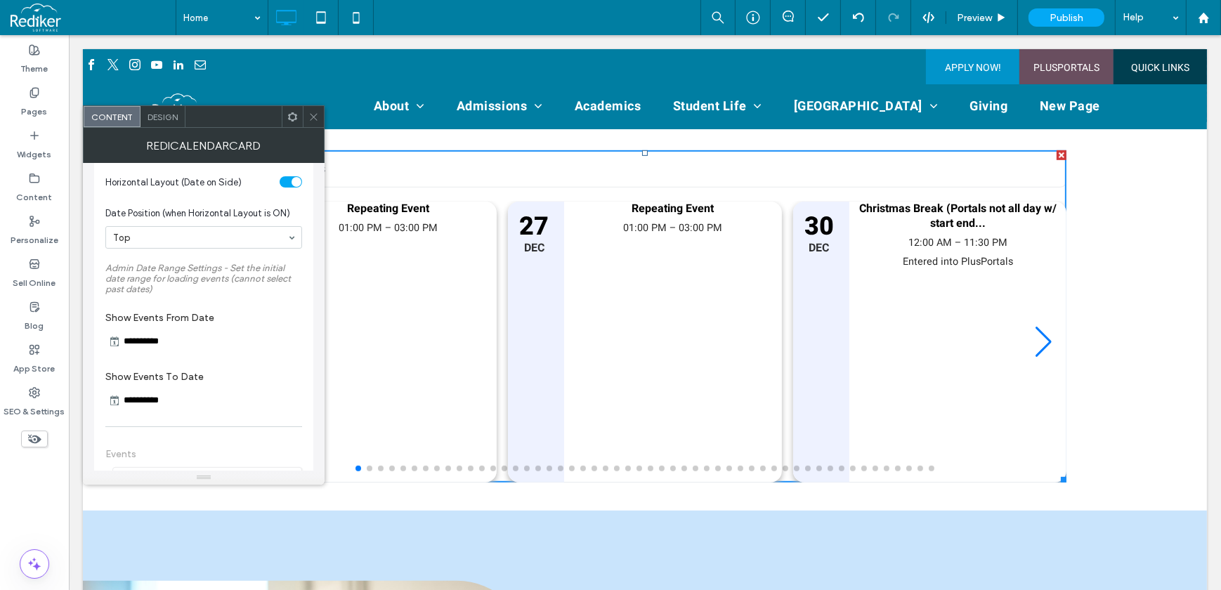
click at [184, 401] on input "**********" at bounding box center [169, 400] width 98 height 17
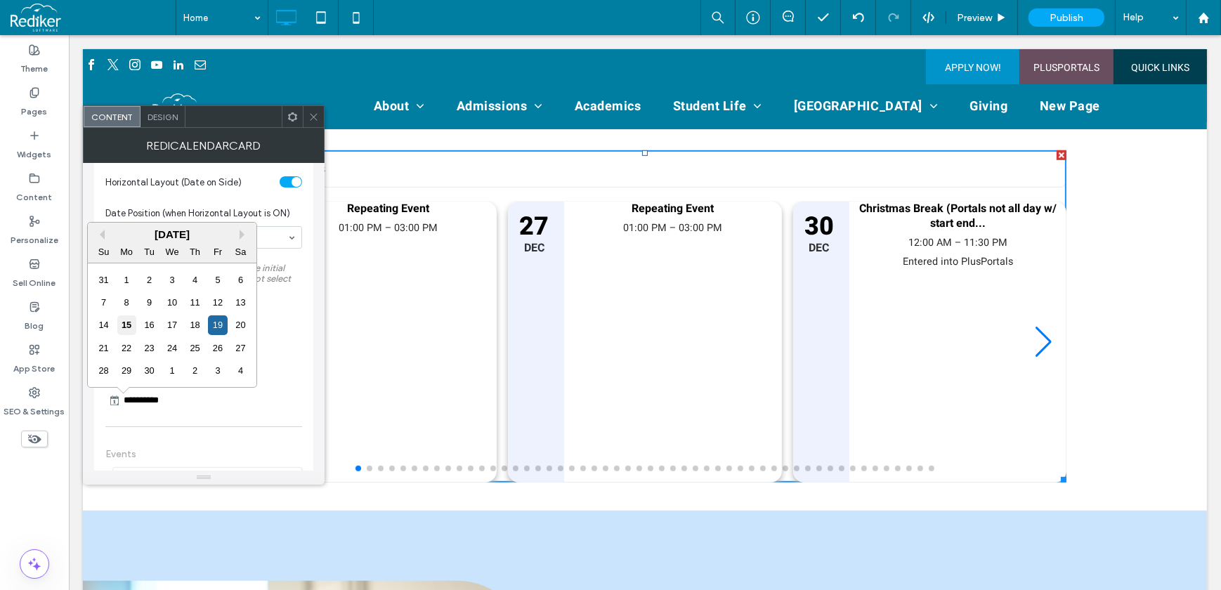
click at [126, 329] on div "15" at bounding box center [126, 324] width 19 height 19
type input "**********"
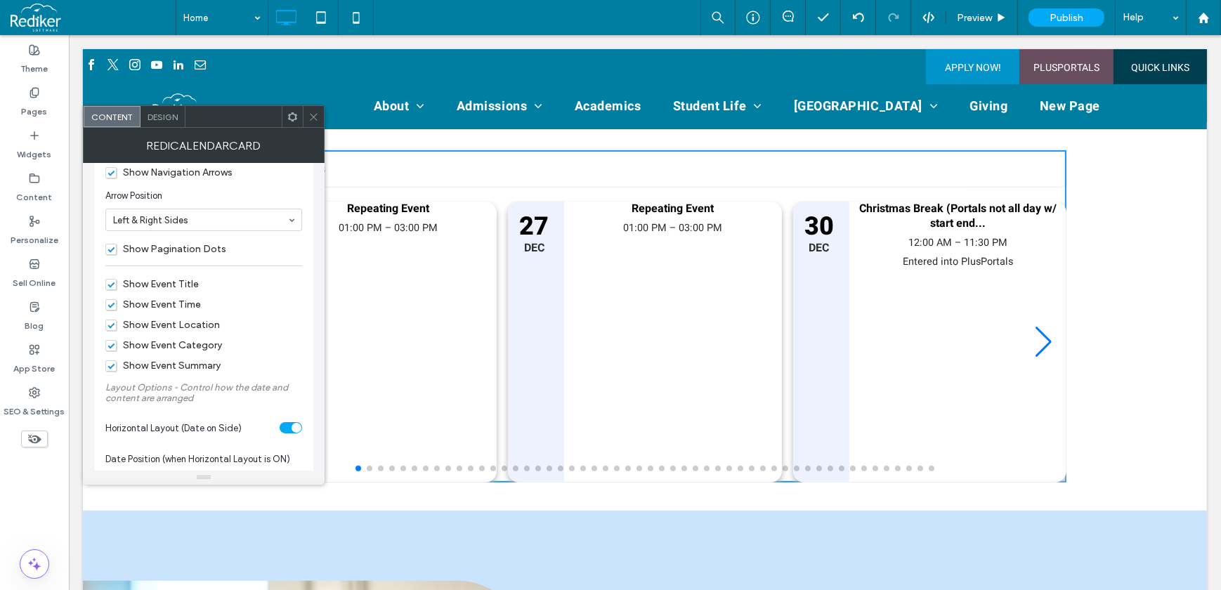
scroll to position [383, 0]
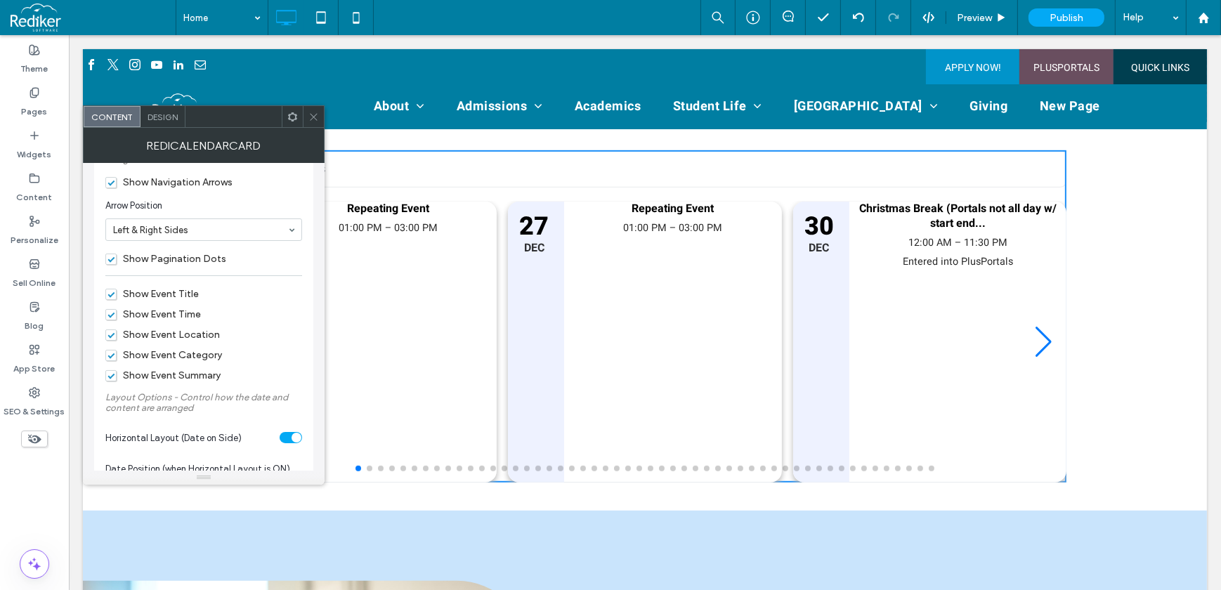
click at [310, 106] on span at bounding box center [313, 116] width 11 height 21
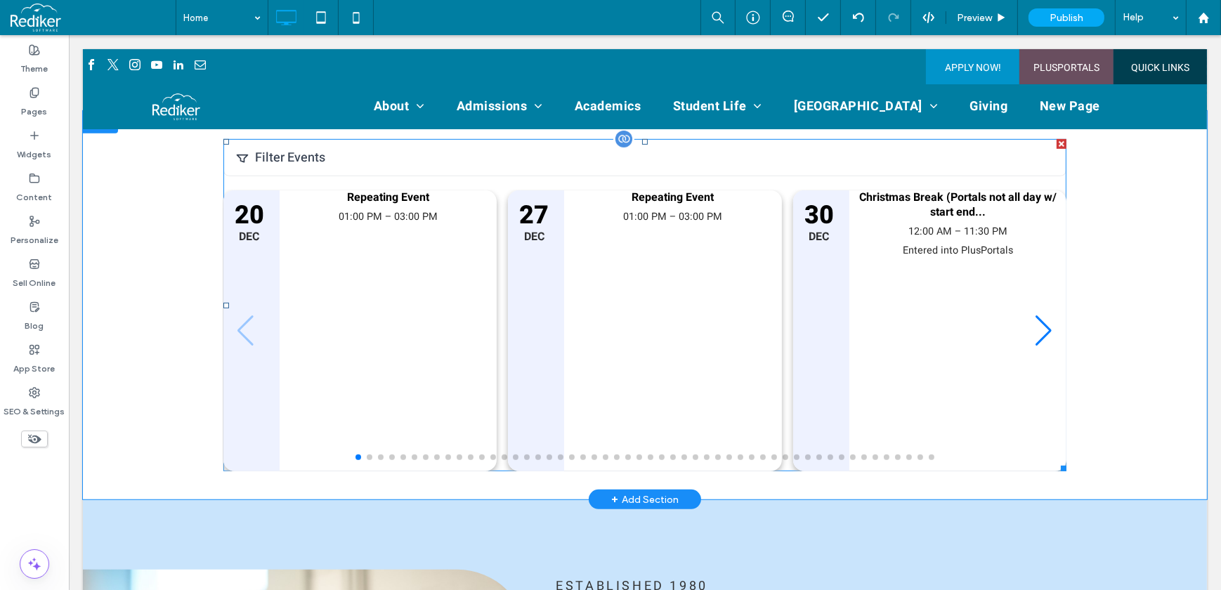
scroll to position [1022, 0]
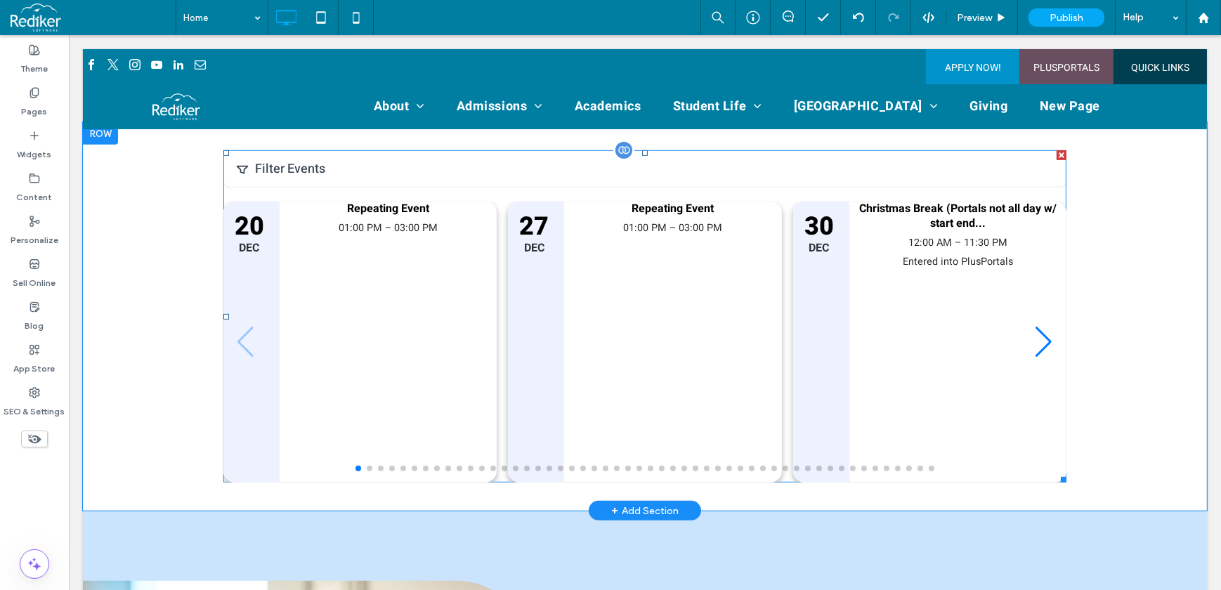
click at [1036, 323] on span at bounding box center [644, 316] width 843 height 332
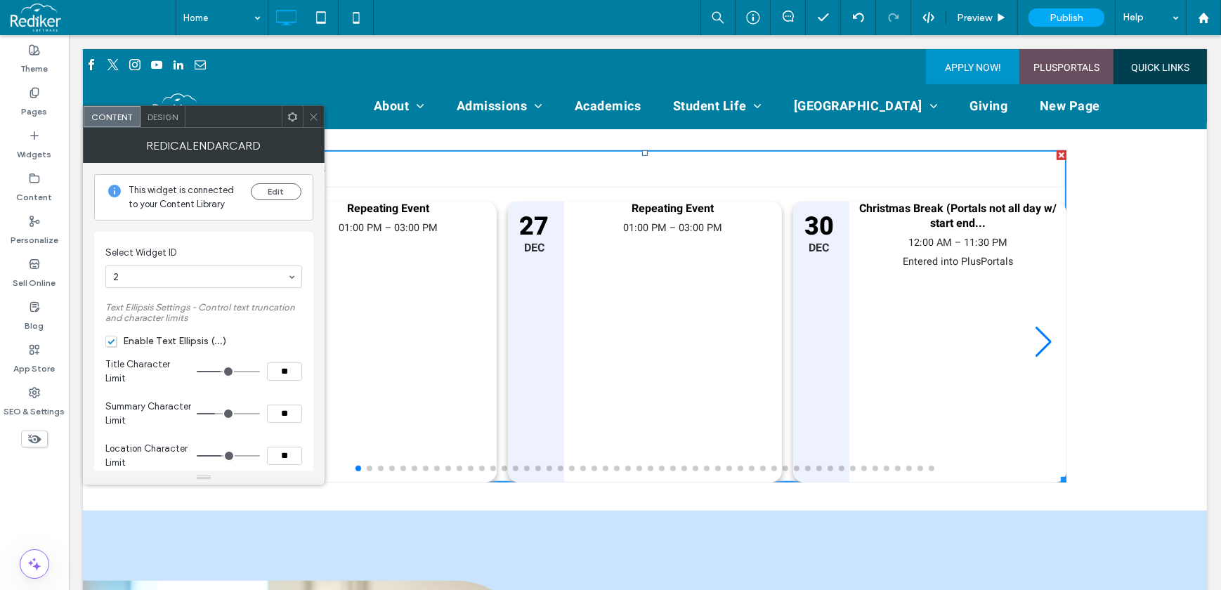
click at [162, 119] on span "Design" at bounding box center [163, 117] width 30 height 11
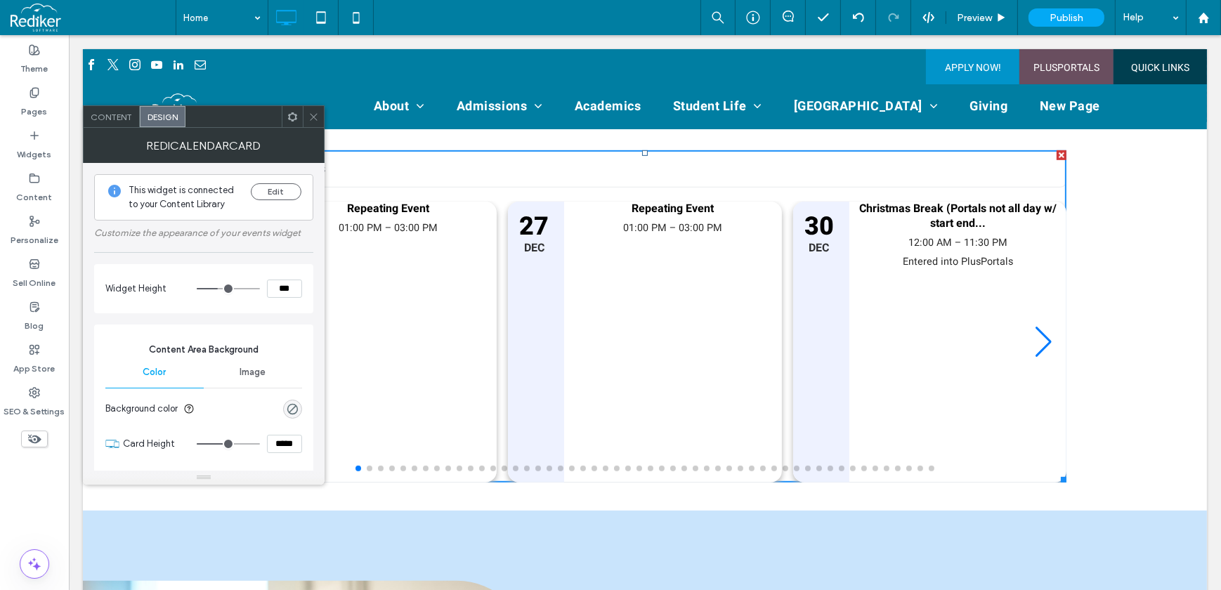
click at [159, 119] on span "Design" at bounding box center [163, 117] width 30 height 11
drag, startPoint x: 277, startPoint y: 292, endPoint x: 314, endPoint y: 283, distance: 38.3
click at [314, 283] on div "This widget is connected to your Content Library Edit Customize the appearance …" at bounding box center [204, 317] width 242 height 308
type input "***"
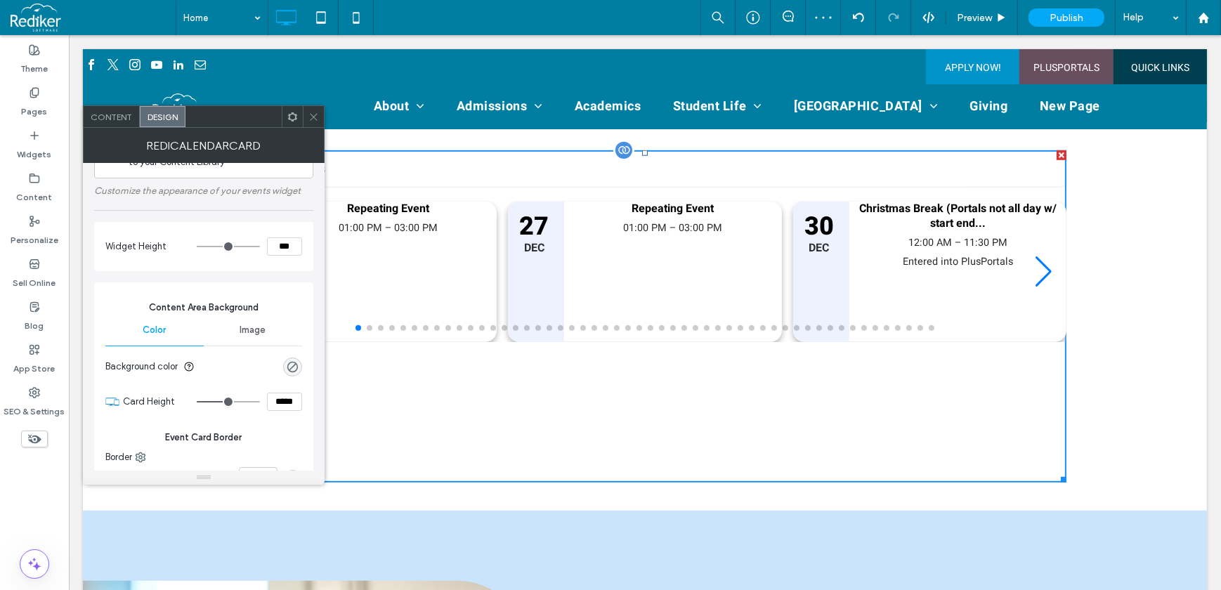
scroll to position [63, 0]
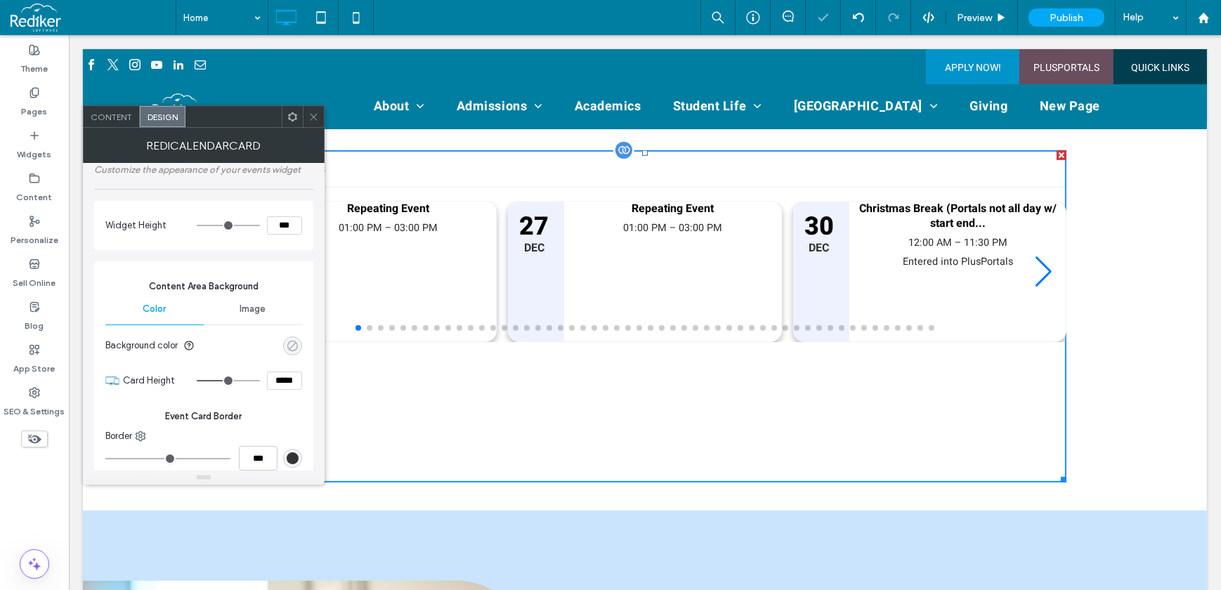
click at [292, 342] on div "rgba(0, 0, 0, 0)" at bounding box center [293, 346] width 12 height 12
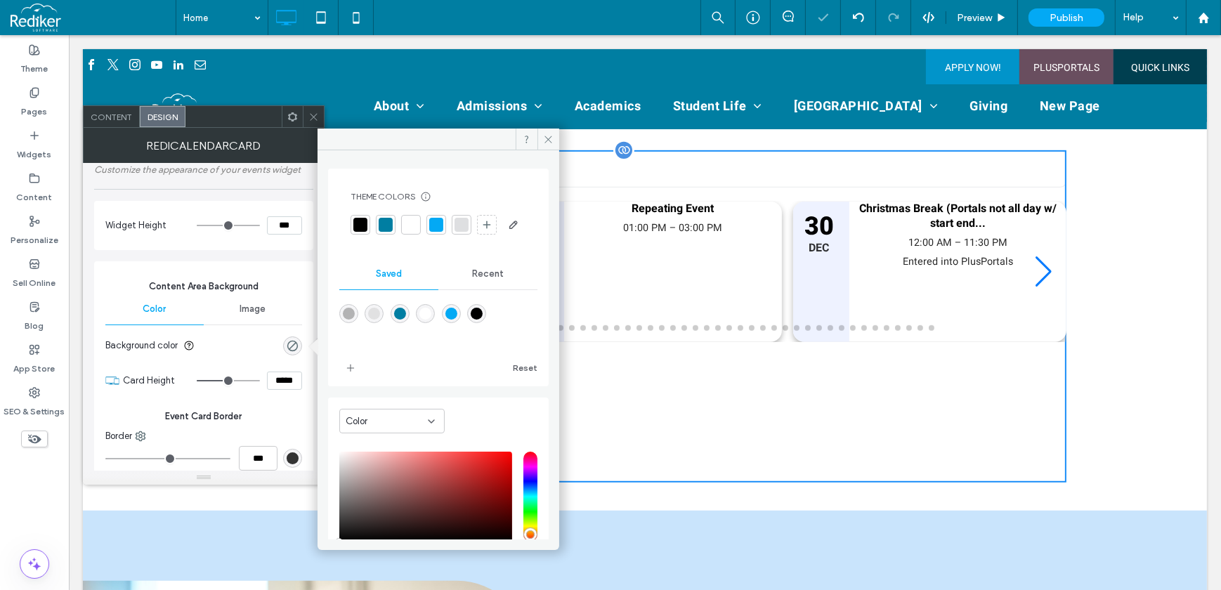
click at [384, 219] on div at bounding box center [386, 225] width 14 height 14
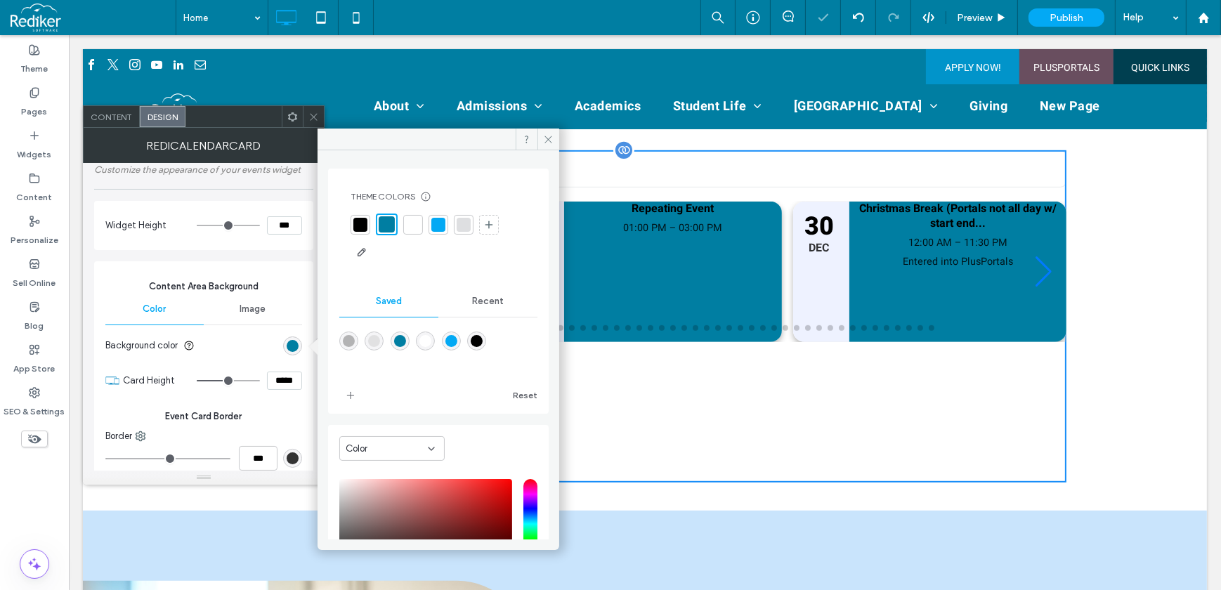
click at [457, 219] on div at bounding box center [464, 225] width 14 height 14
type input "***"
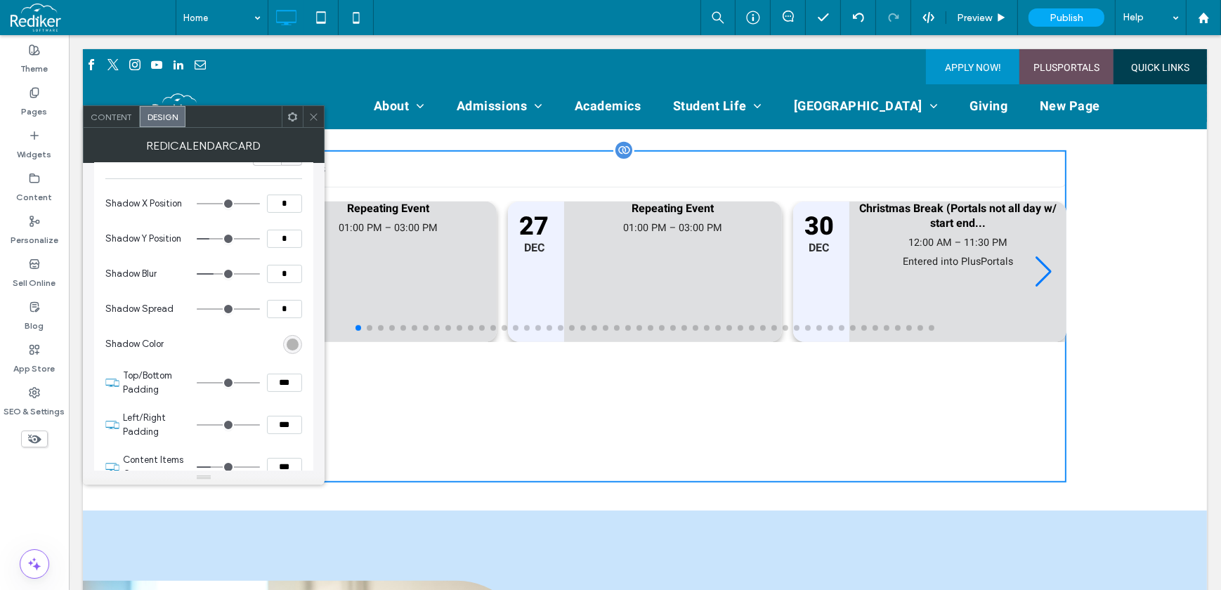
scroll to position [447, 0]
drag, startPoint x: 290, startPoint y: 381, endPoint x: 267, endPoint y: 383, distance: 23.3
click at [268, 383] on input "***" at bounding box center [284, 382] width 35 height 18
type input "***"
type input "*"
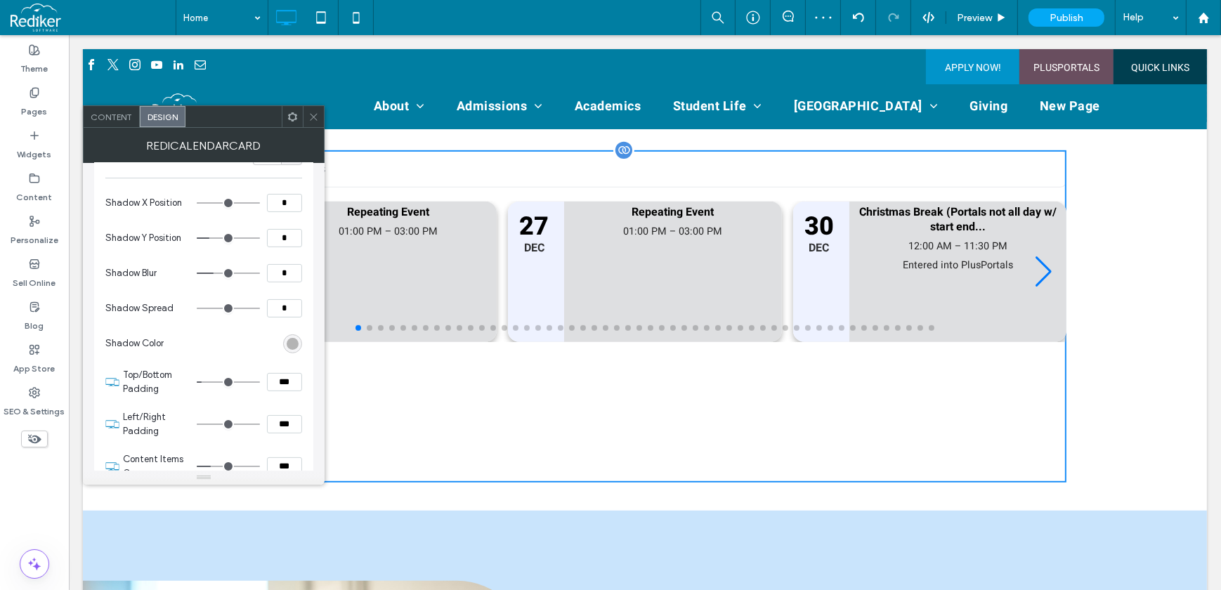
click at [265, 374] on div "***" at bounding box center [249, 382] width 105 height 18
type input "****"
type input "**"
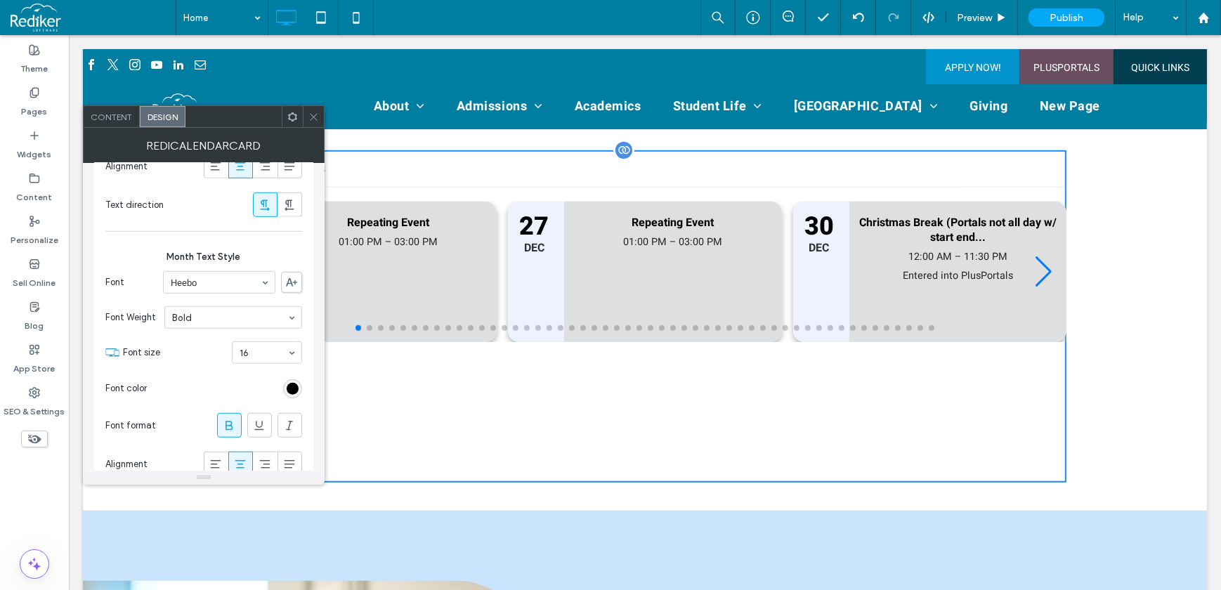
scroll to position [1213, 0]
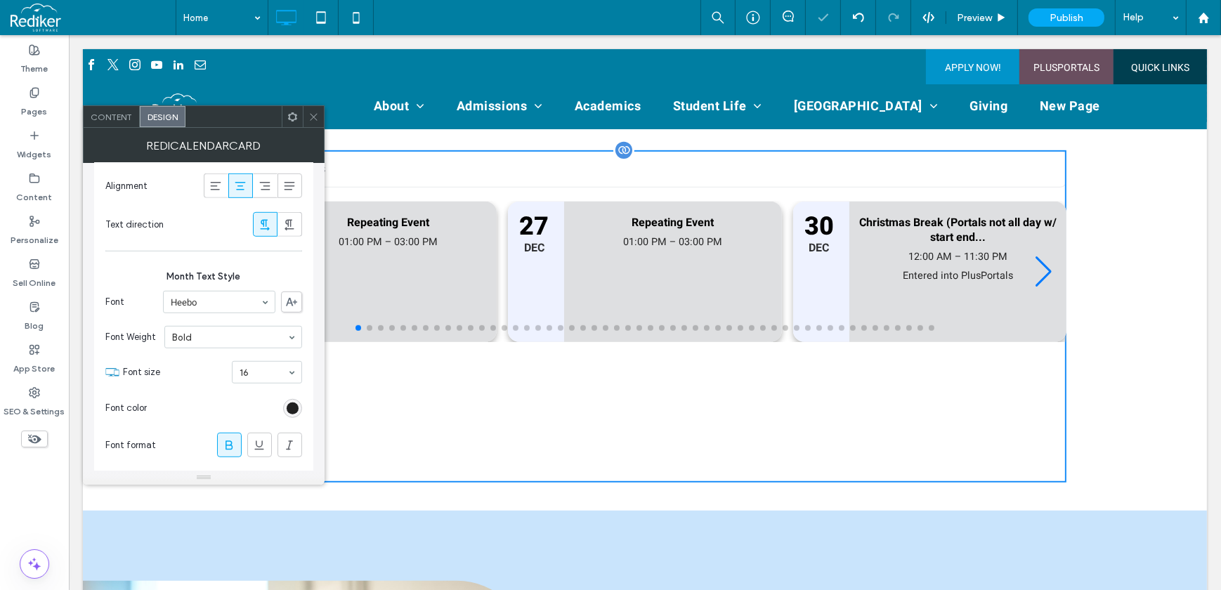
click at [292, 403] on div "rgb(0, 0, 0)" at bounding box center [293, 409] width 12 height 12
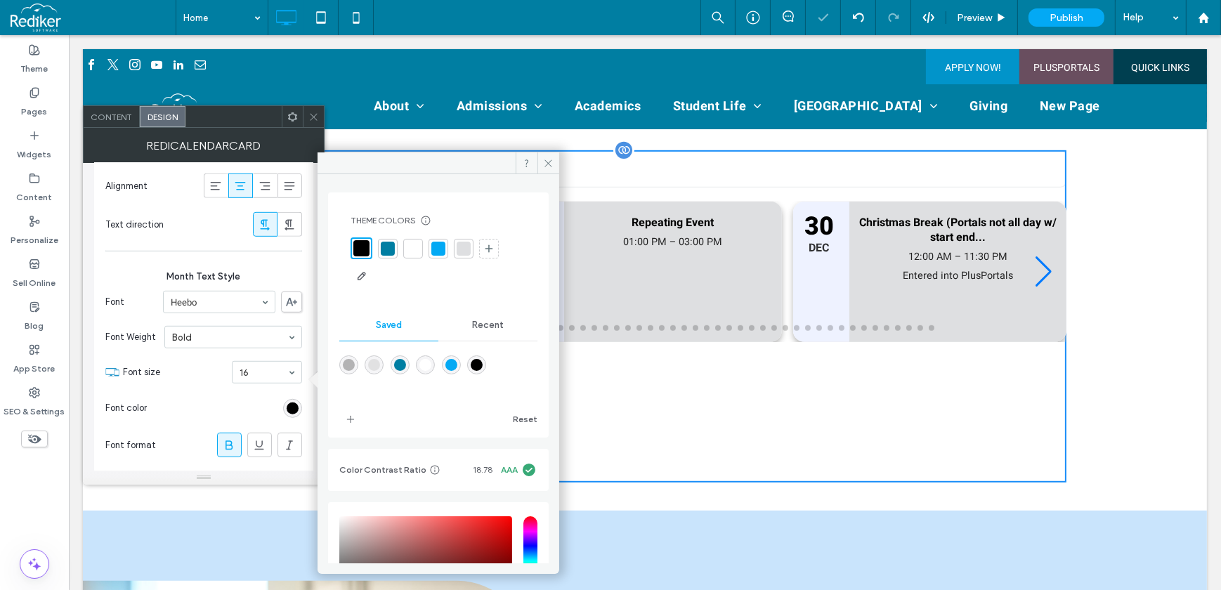
click at [387, 250] on div at bounding box center [388, 249] width 14 height 14
click at [218, 433] on div at bounding box center [229, 444] width 23 height 23
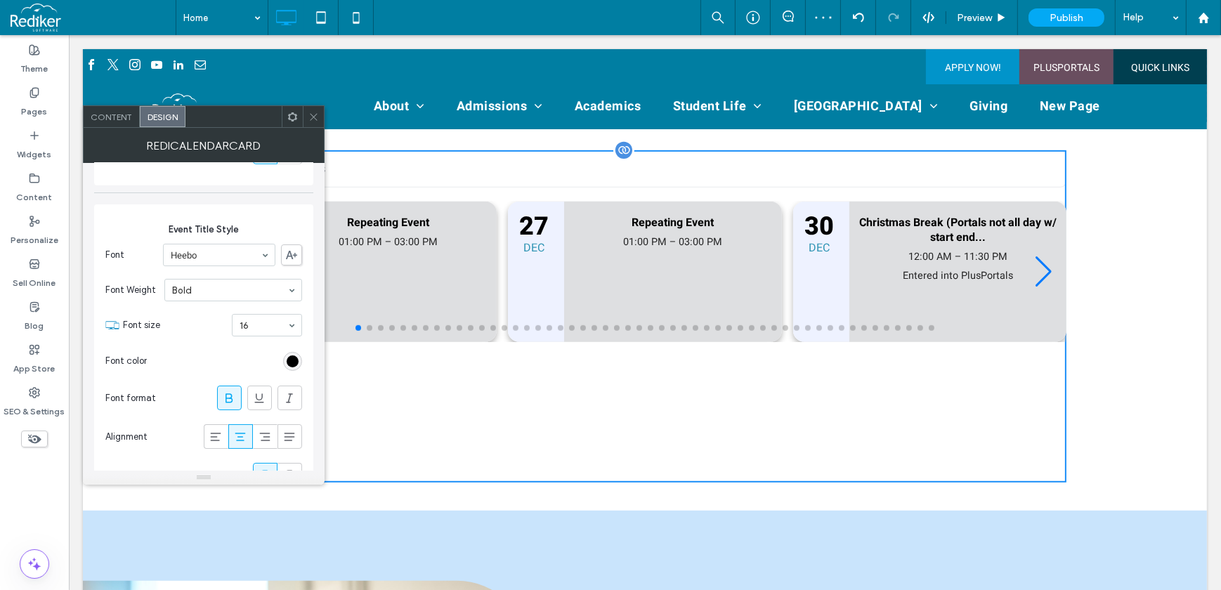
scroll to position [1596, 0]
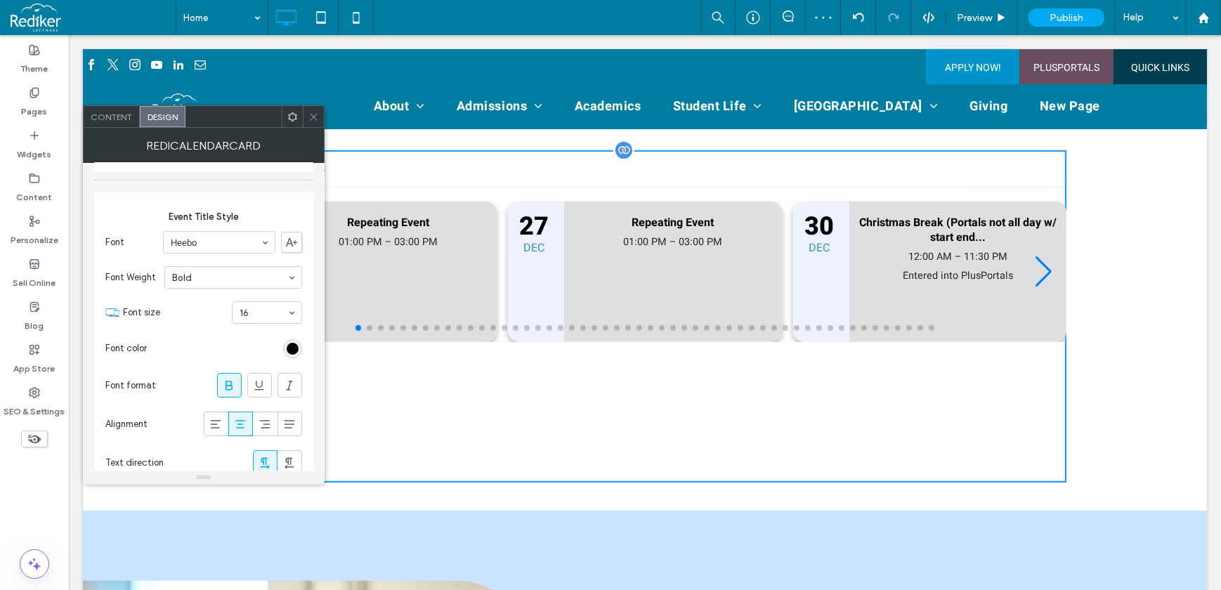
click at [291, 295] on section "Font size 16" at bounding box center [212, 312] width 179 height 37
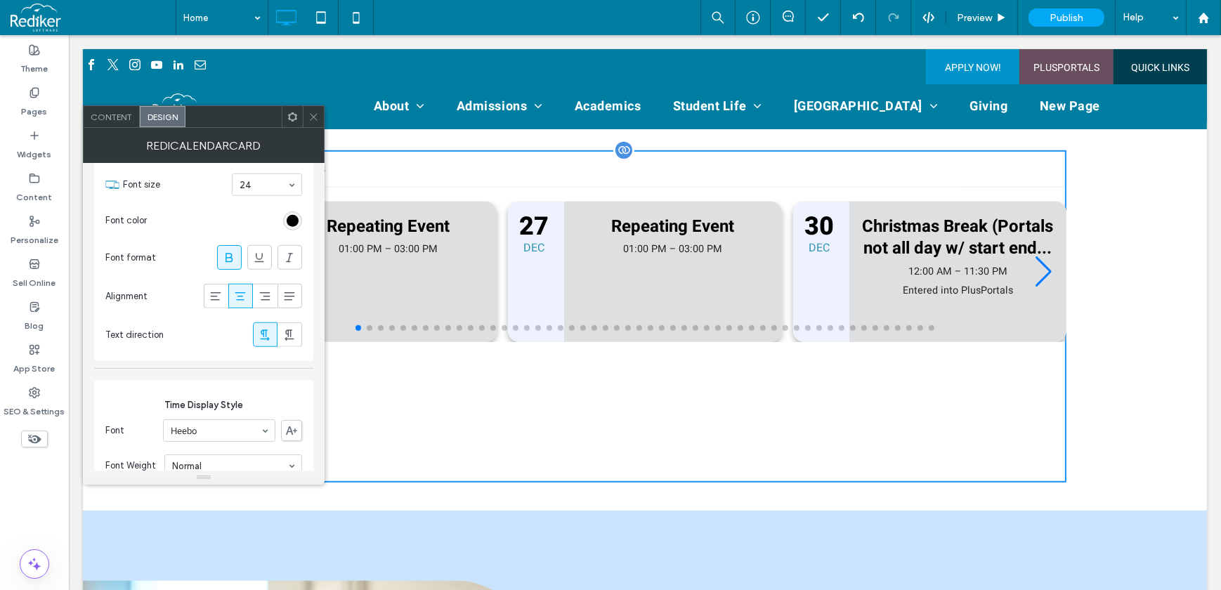
scroll to position [1660, 0]
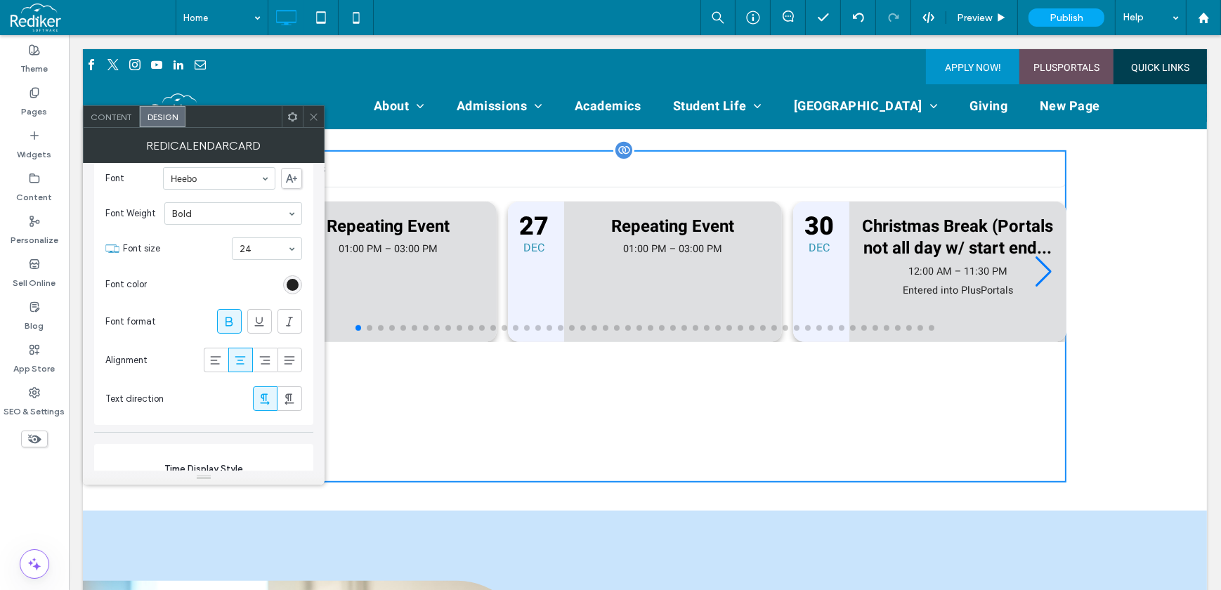
click at [288, 279] on div "rgb(0, 0, 0)" at bounding box center [293, 285] width 12 height 12
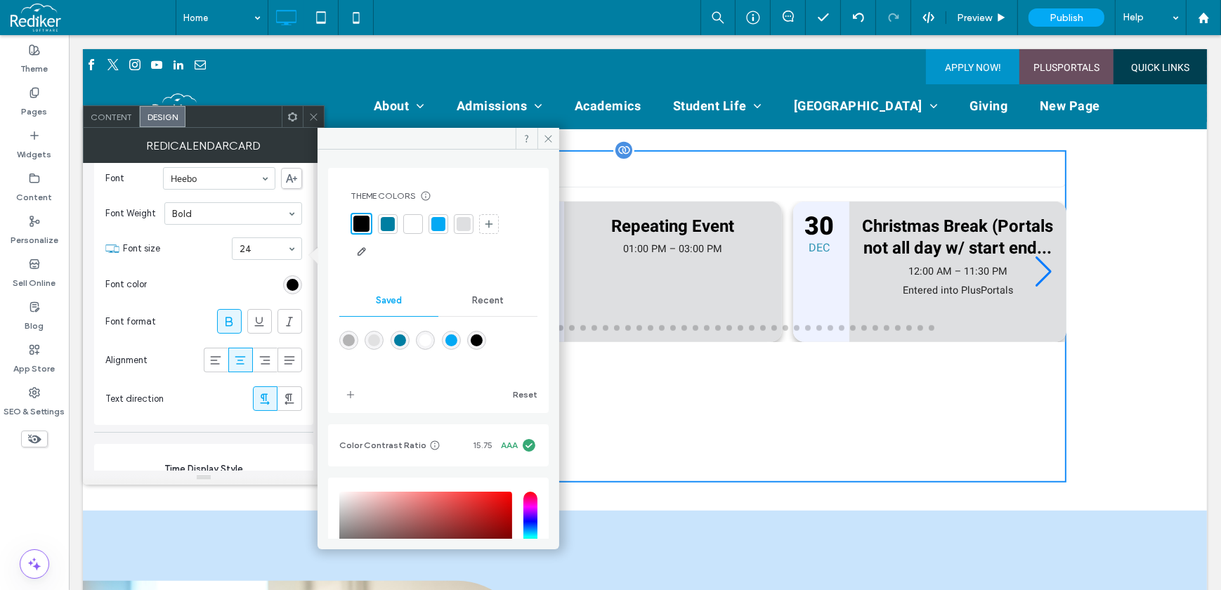
click at [409, 223] on div at bounding box center [413, 224] width 14 height 14
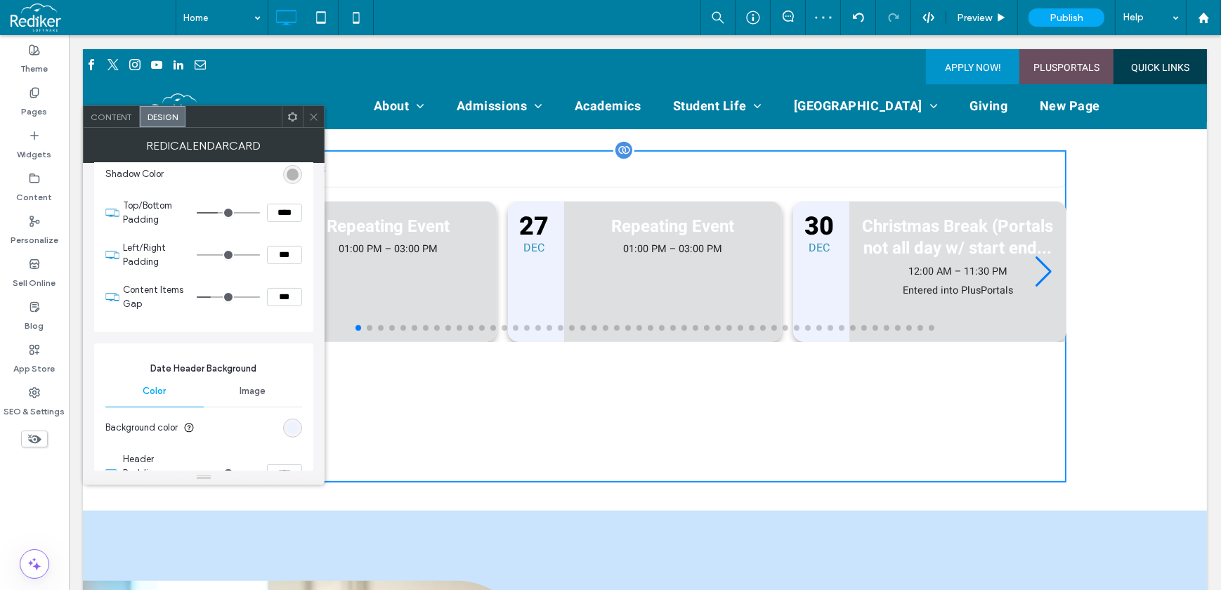
scroll to position [639, 0]
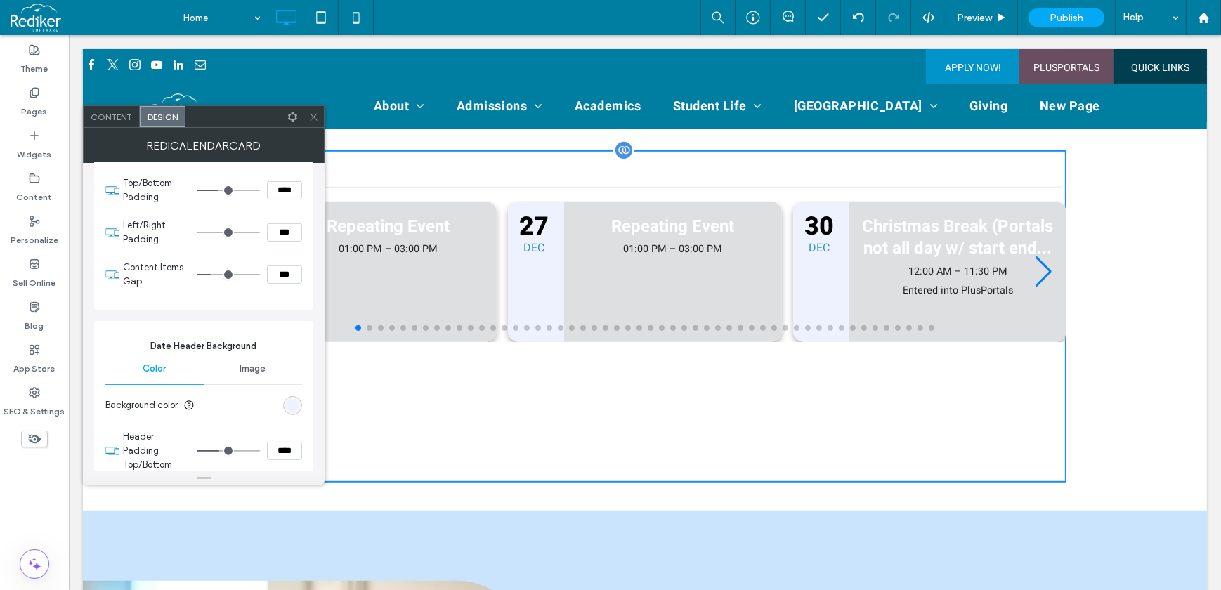
click at [299, 400] on div "rgb(238, 242, 255)" at bounding box center [292, 405] width 19 height 19
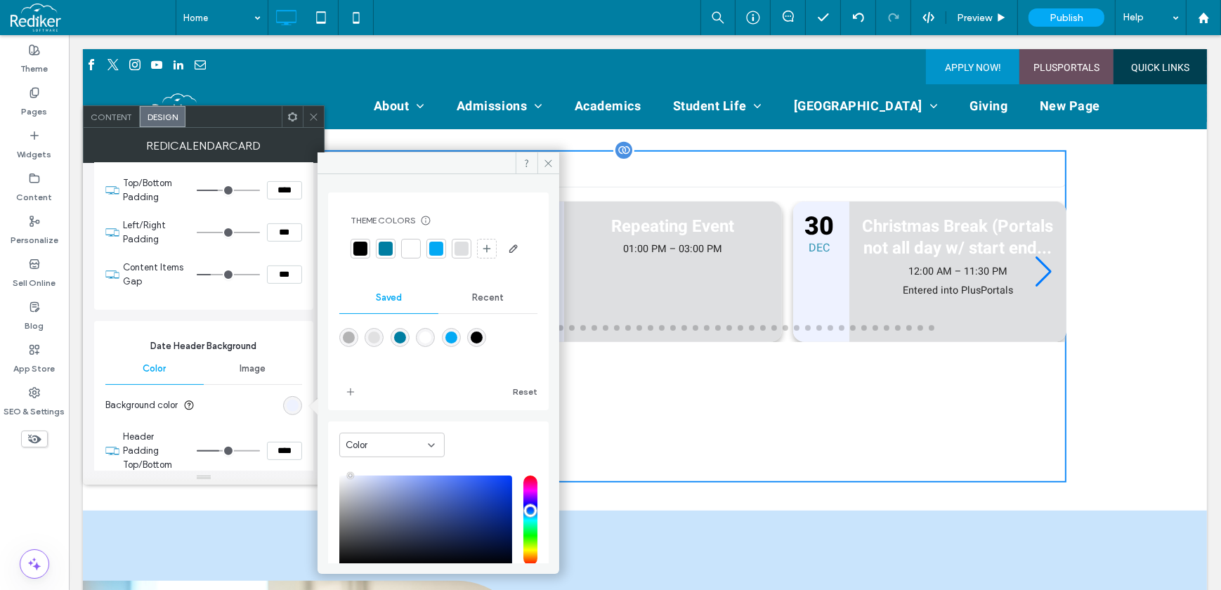
click at [382, 244] on div at bounding box center [386, 249] width 14 height 14
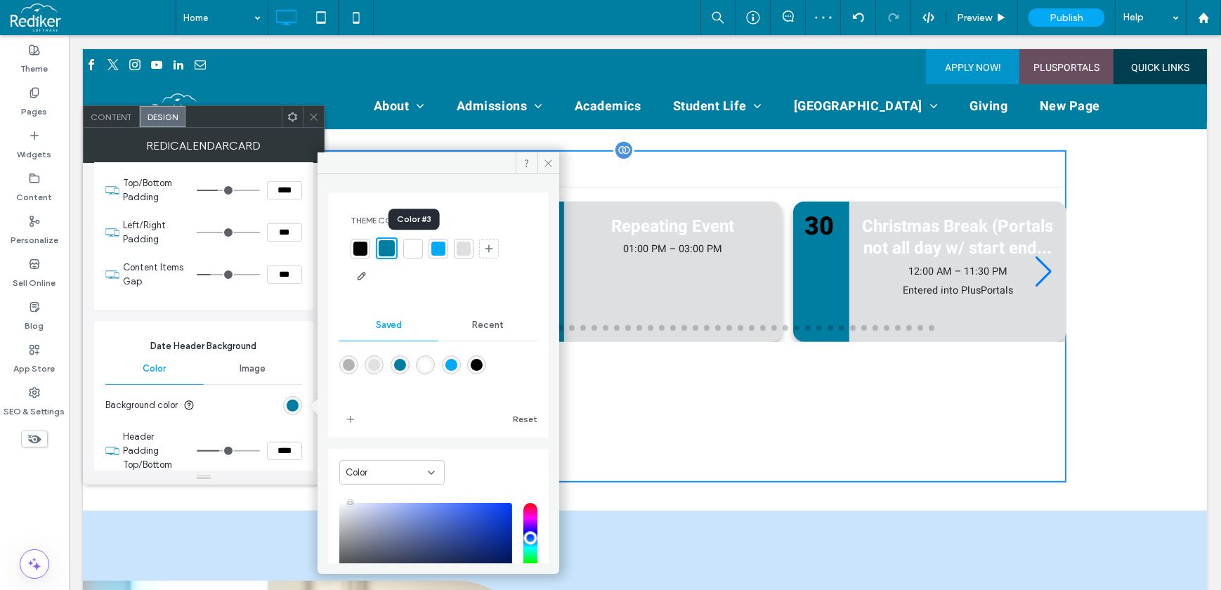
click at [407, 249] on div at bounding box center [413, 249] width 14 height 14
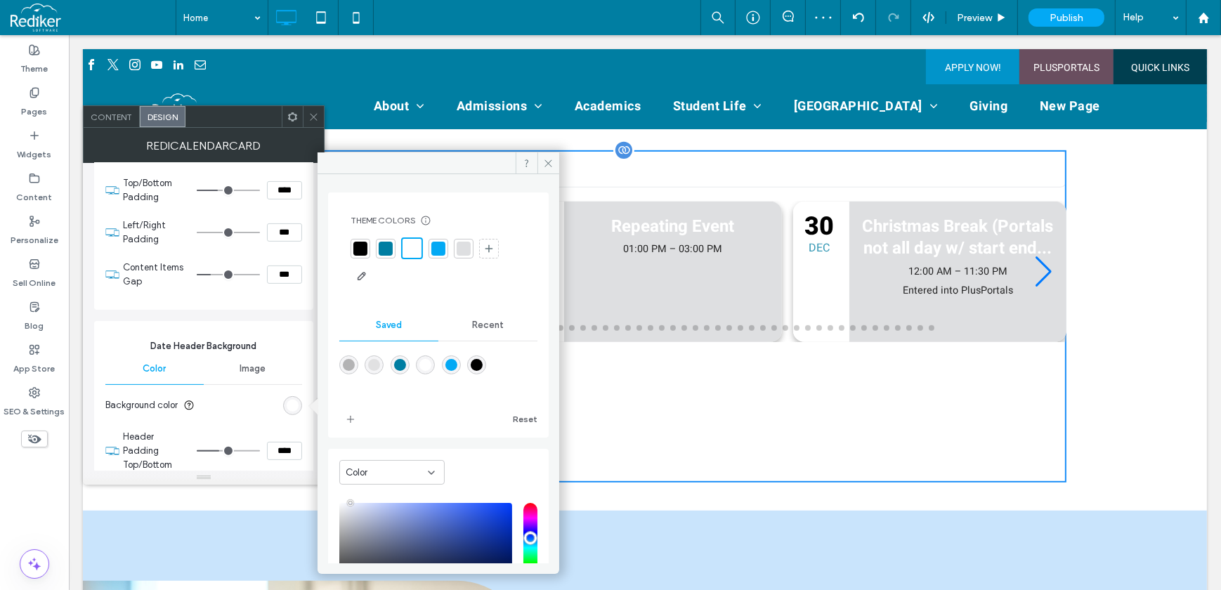
click at [464, 251] on div at bounding box center [464, 249] width 14 height 14
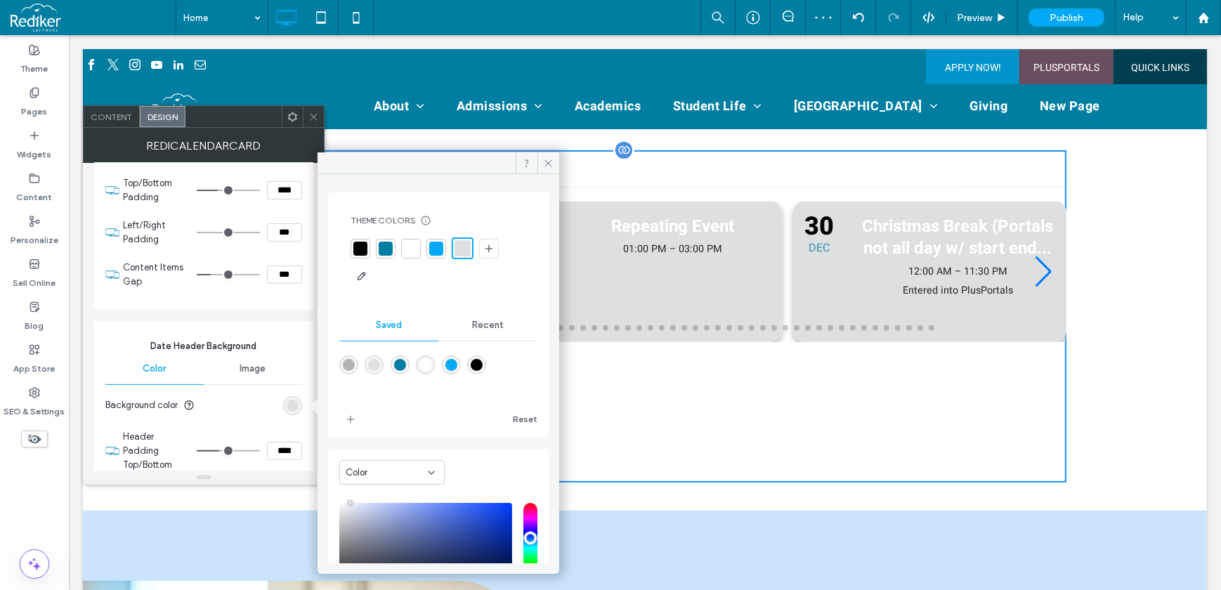
click at [415, 249] on div at bounding box center [411, 249] width 14 height 14
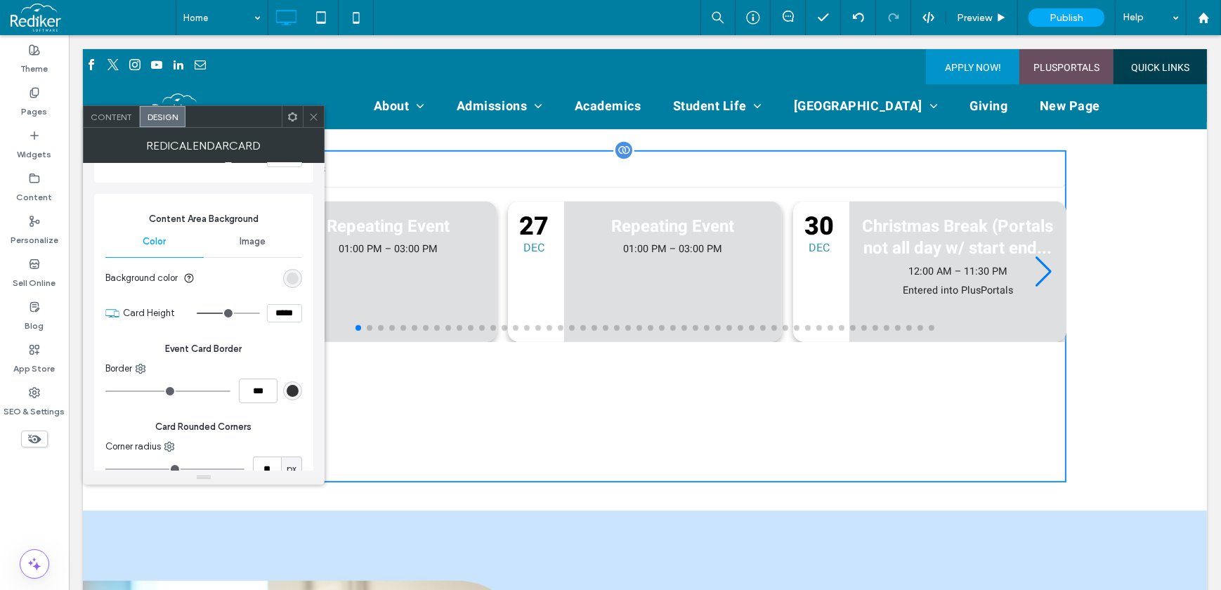
scroll to position [127, 0]
click at [299, 278] on div "rgba(222,223,225,1)" at bounding box center [292, 282] width 19 height 19
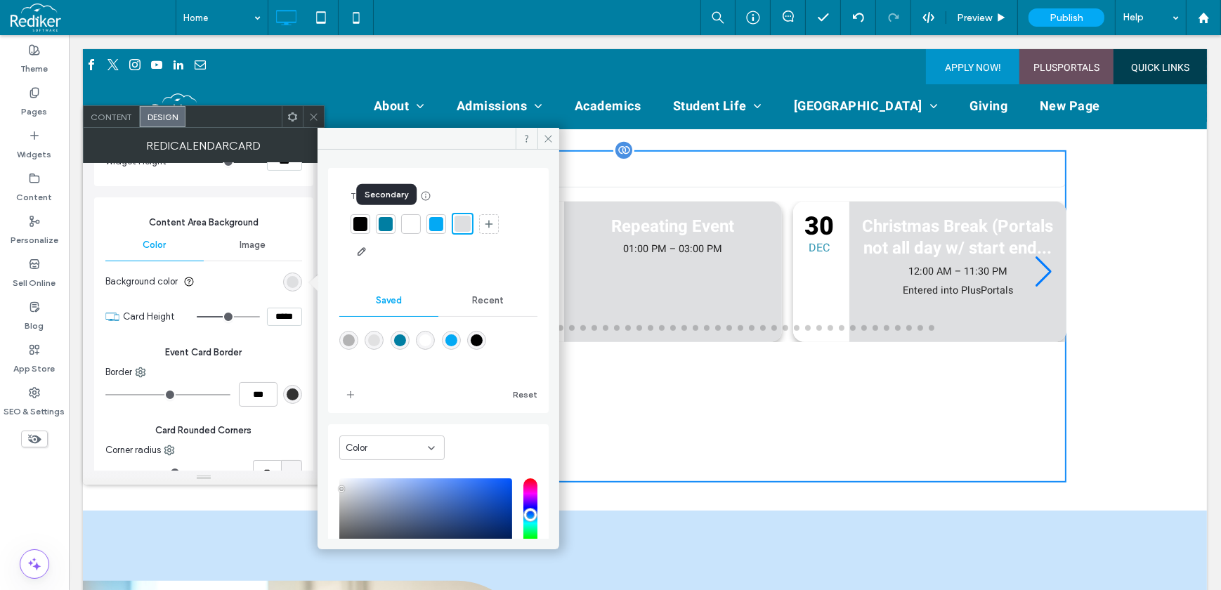
click at [389, 218] on div at bounding box center [386, 224] width 14 height 14
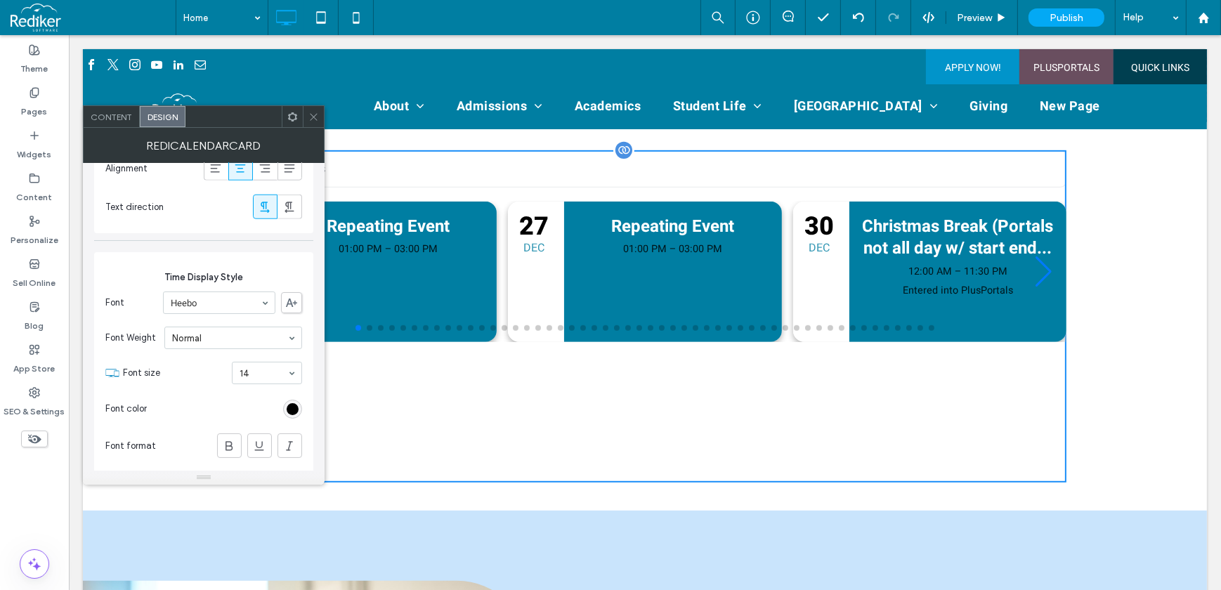
scroll to position [1916, 0]
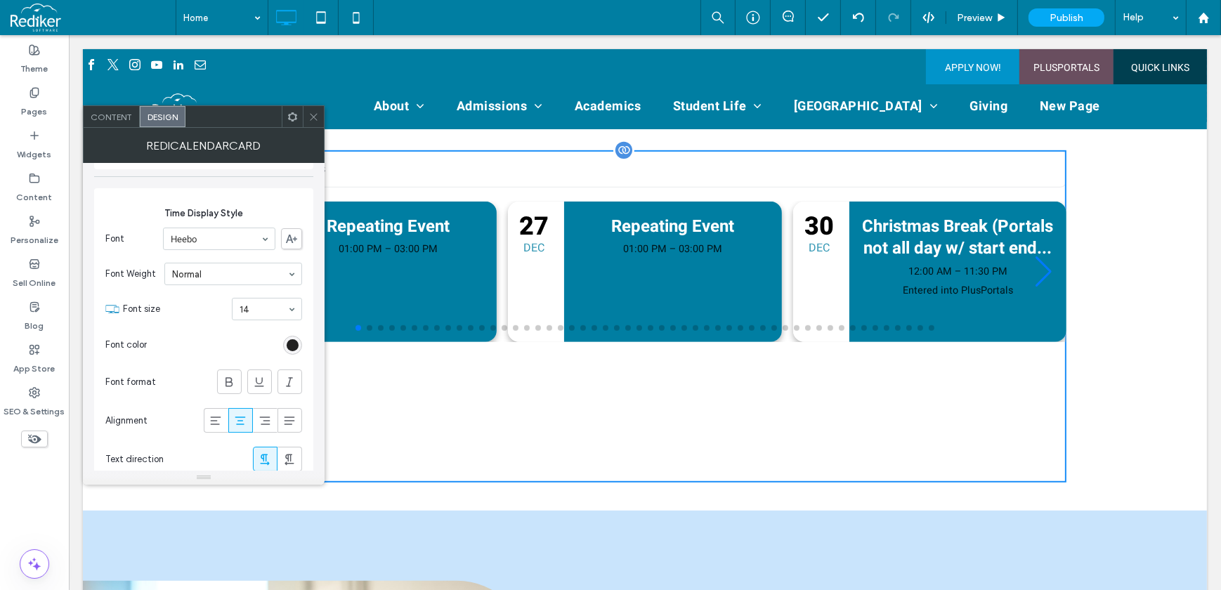
click at [292, 339] on div "rgb(0, 0, 0)" at bounding box center [293, 345] width 12 height 12
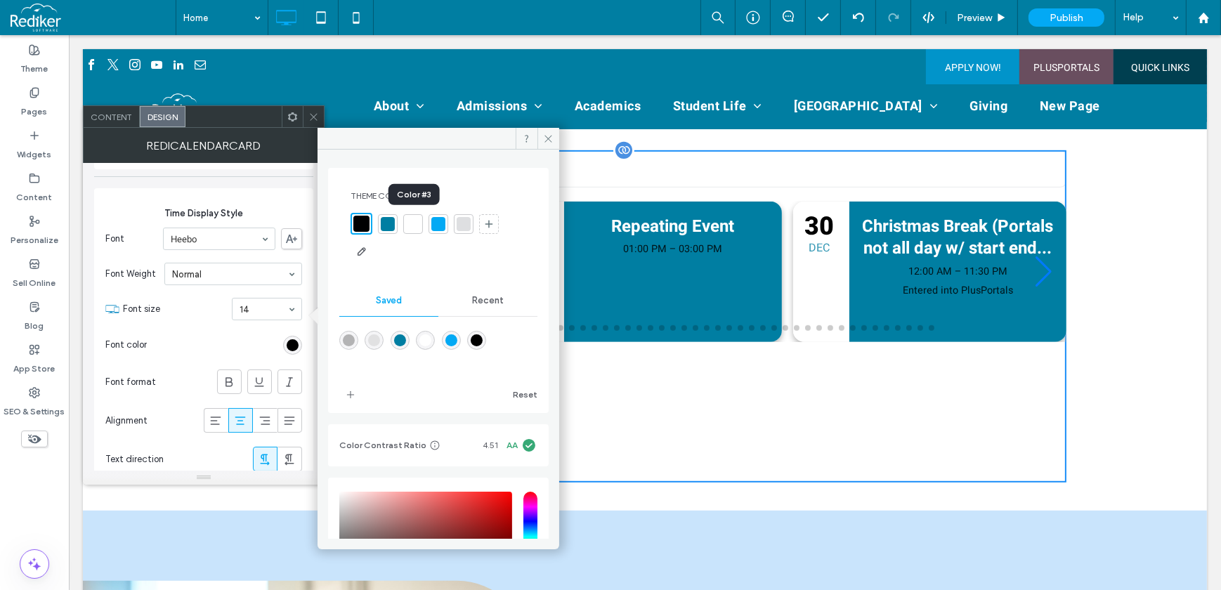
click at [407, 225] on div at bounding box center [413, 224] width 14 height 14
click at [234, 375] on icon at bounding box center [229, 382] width 14 height 14
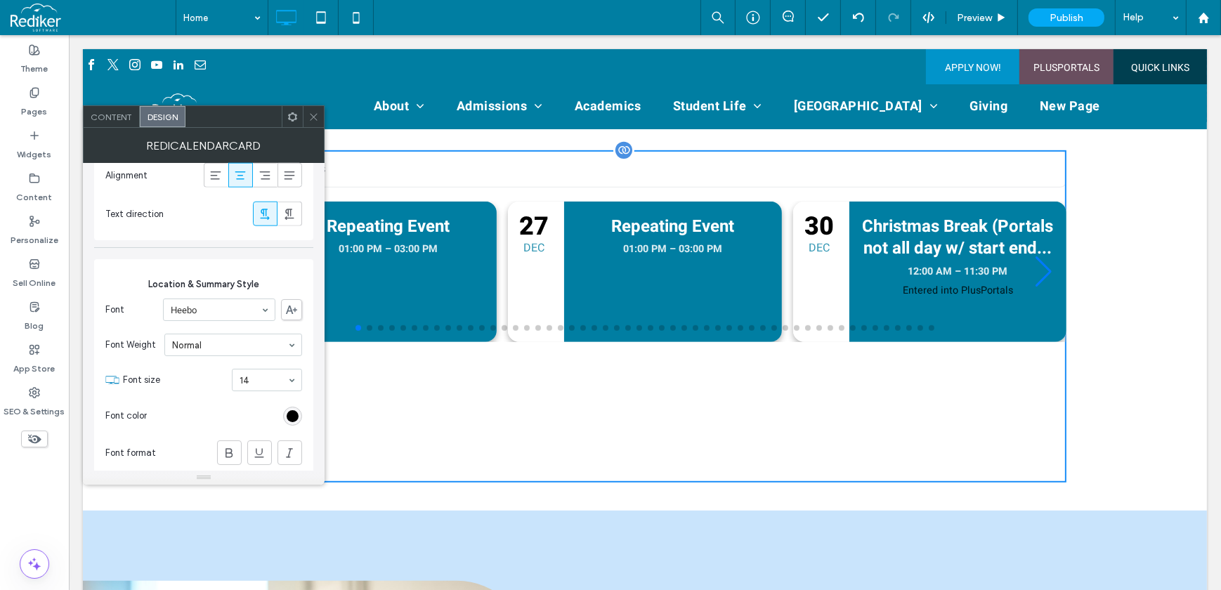
scroll to position [2171, 0]
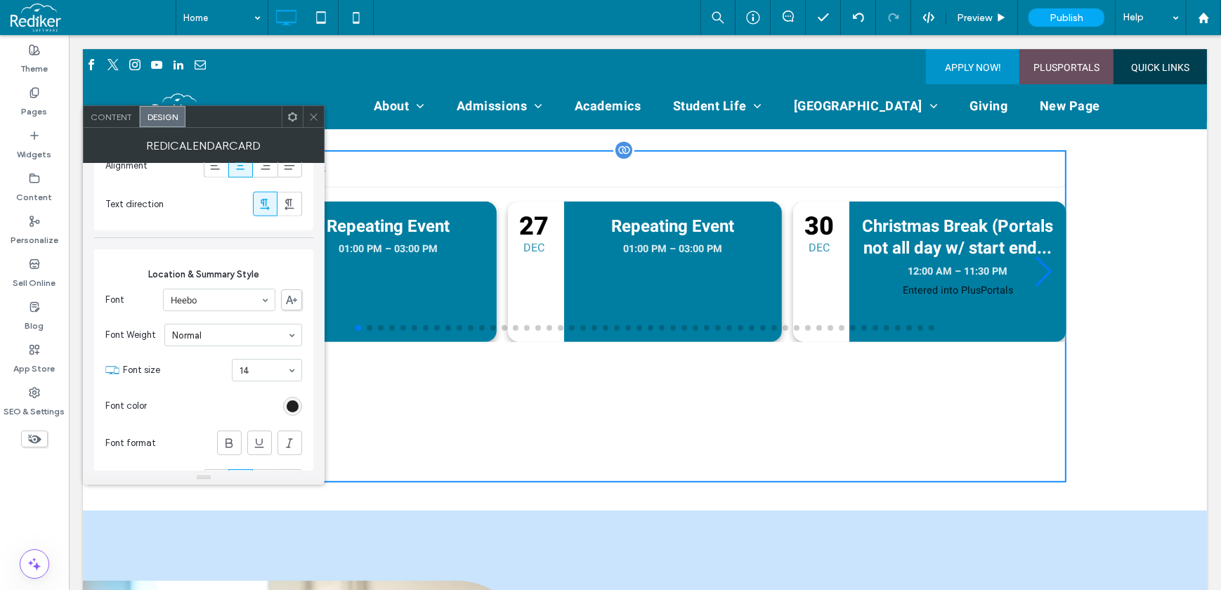
click at [296, 400] on div "rgb(0, 0, 0)" at bounding box center [293, 406] width 12 height 12
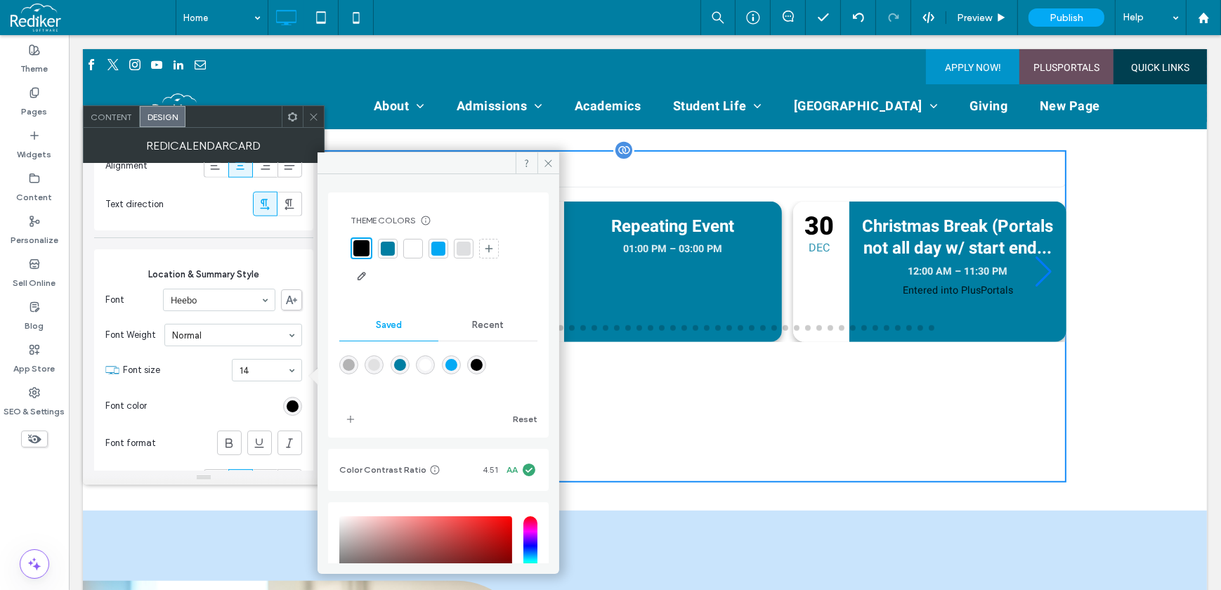
click at [405, 244] on div at bounding box center [413, 249] width 20 height 20
type input "***"
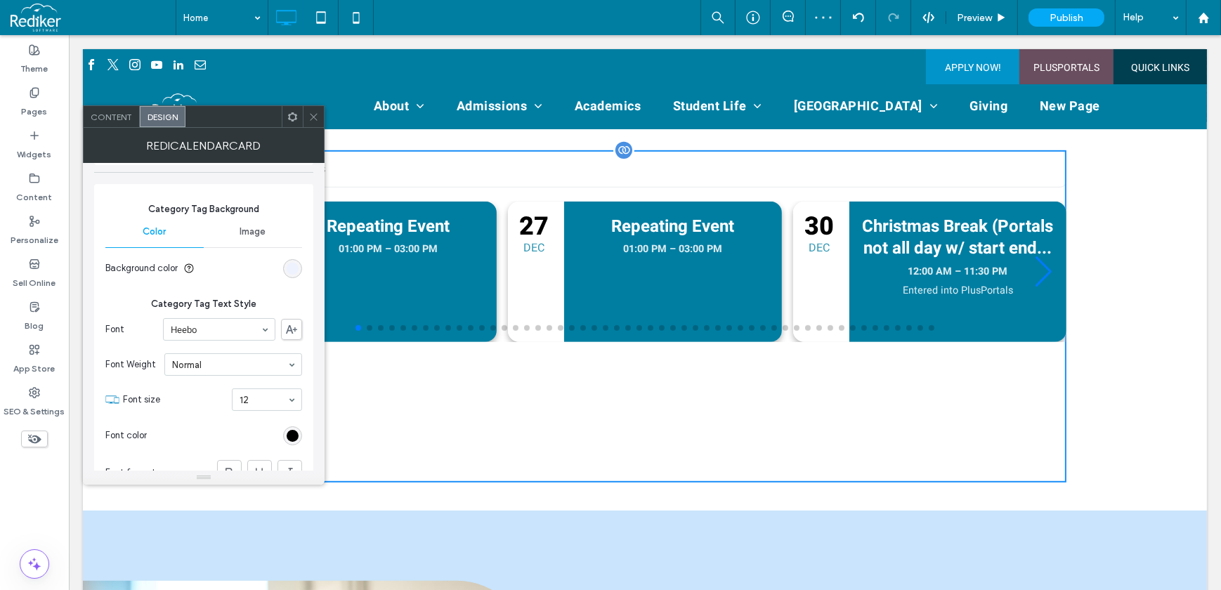
scroll to position [2555, 0]
click at [317, 113] on icon at bounding box center [313, 117] width 11 height 11
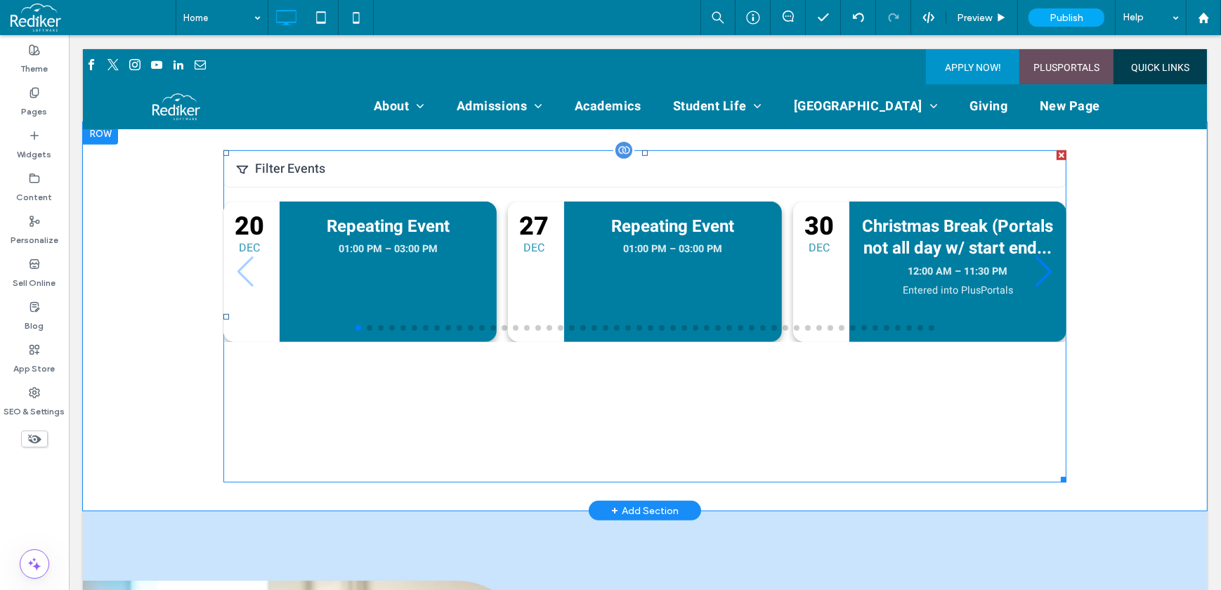
click at [467, 289] on span at bounding box center [644, 316] width 843 height 332
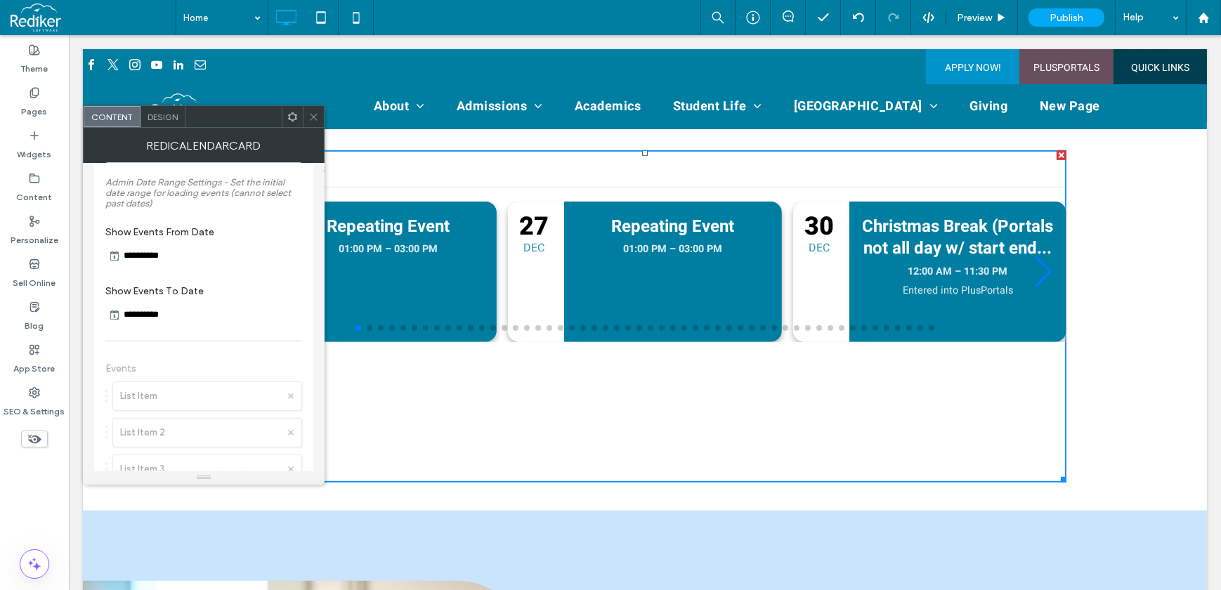
scroll to position [703, 0]
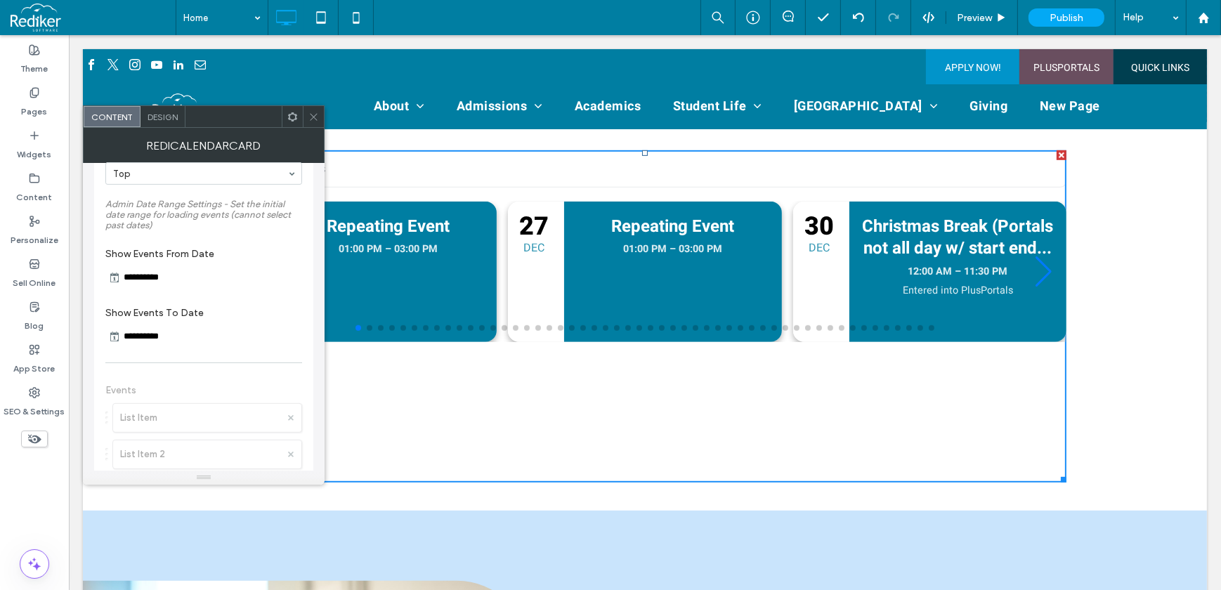
click at [313, 117] on icon at bounding box center [313, 117] width 11 height 11
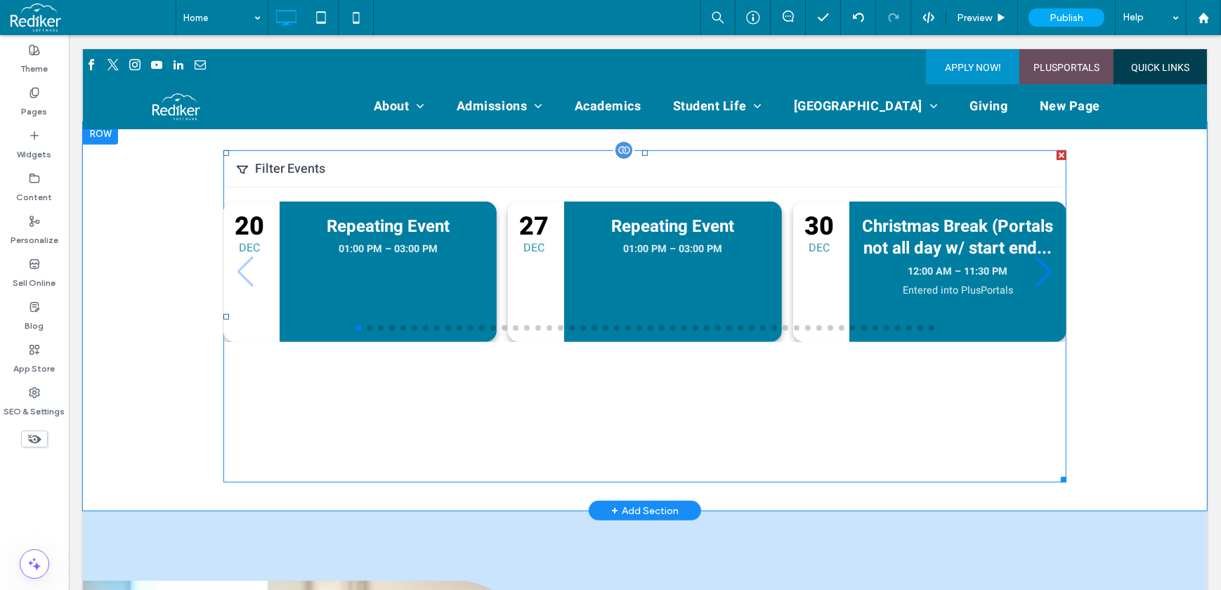
scroll to position [894, 0]
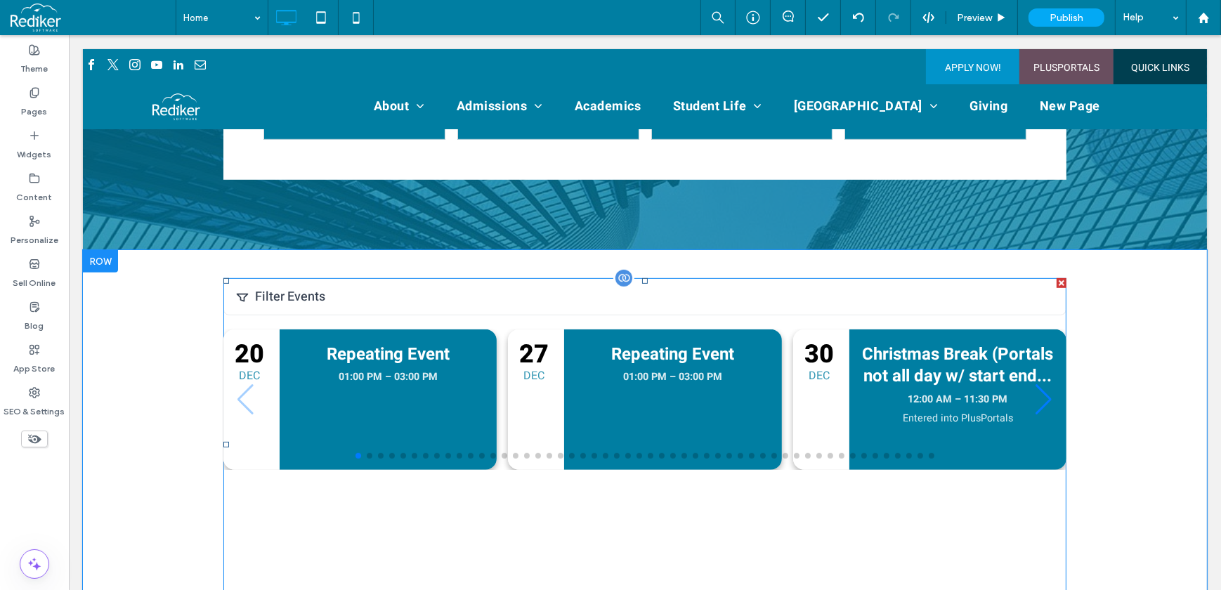
click at [347, 278] on span at bounding box center [644, 444] width 843 height 332
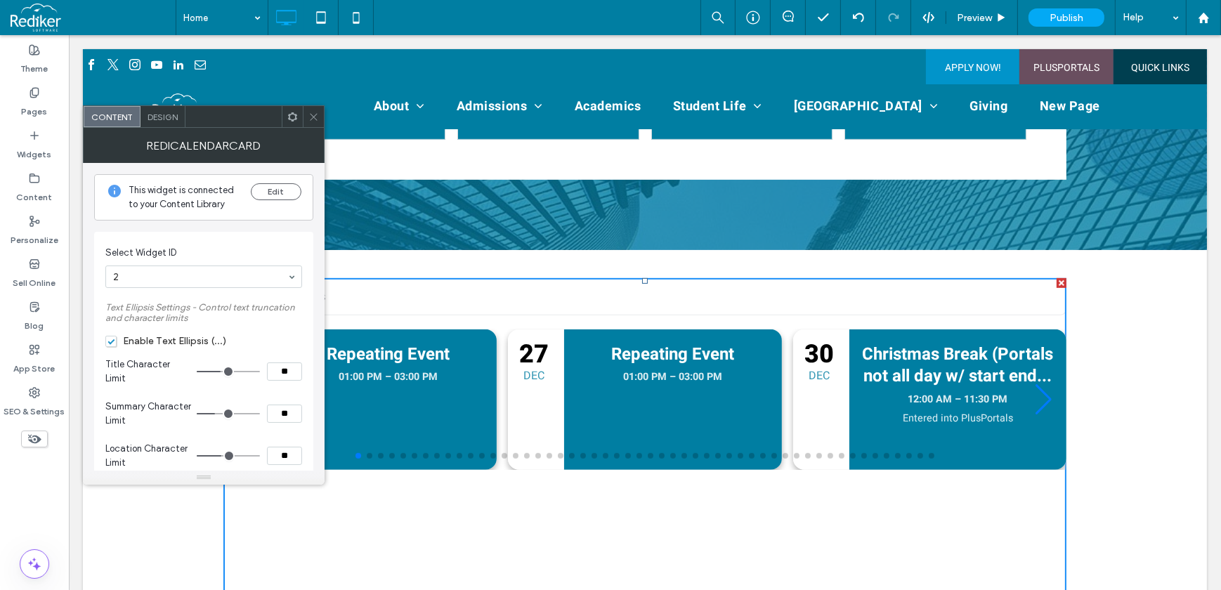
click at [313, 117] on icon at bounding box center [313, 117] width 11 height 11
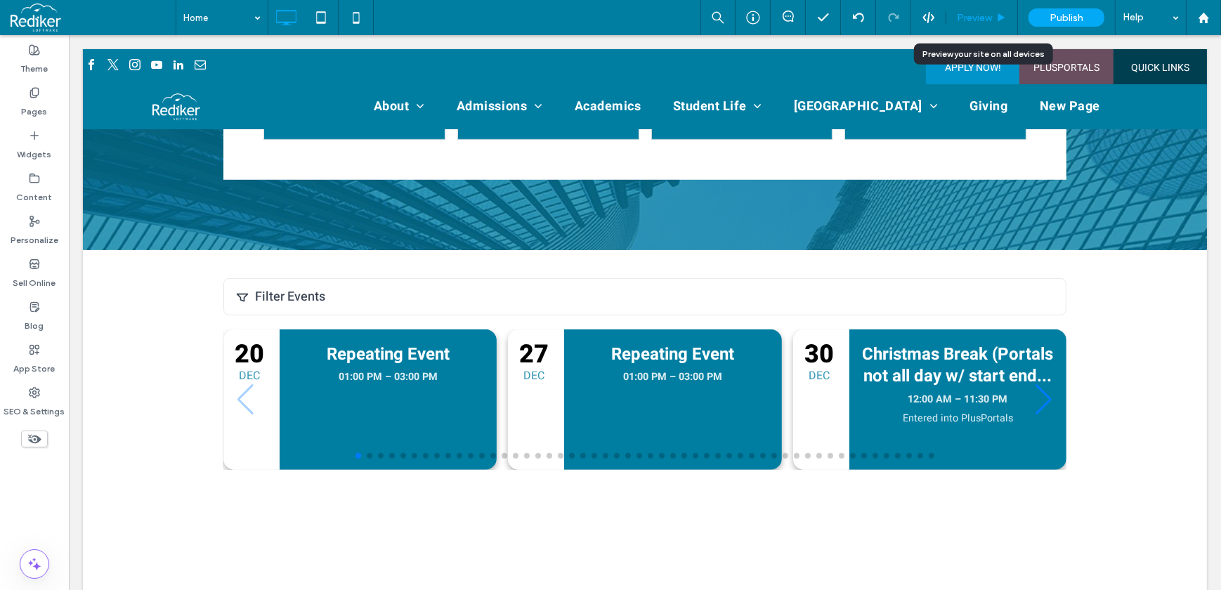
click at [1002, 12] on div "Preview" at bounding box center [981, 18] width 71 height 12
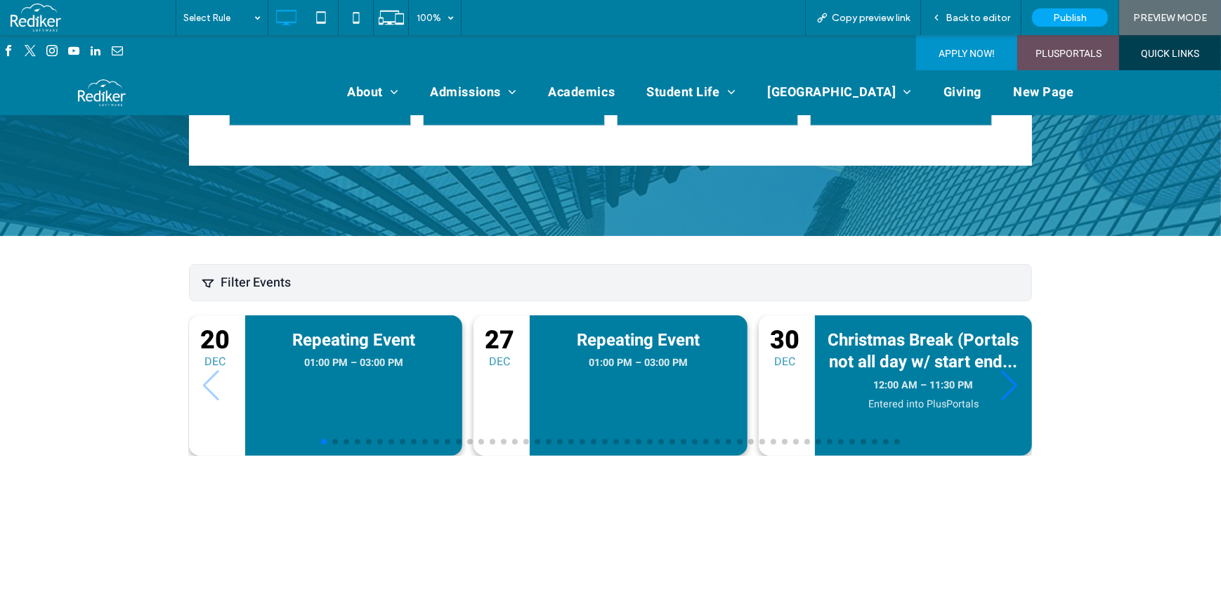
click at [273, 264] on div "Filter Events" at bounding box center [610, 282] width 843 height 37
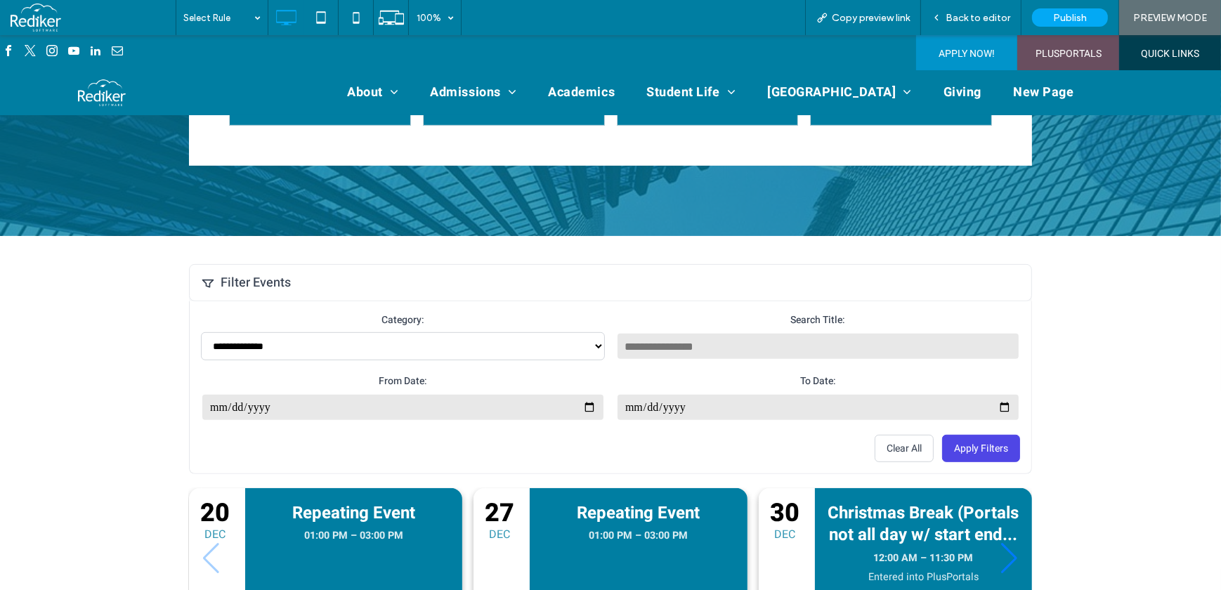
click at [1153, 318] on div "**********" at bounding box center [610, 430] width 1221 height 389
click at [1053, 302] on div "**********" at bounding box center [610, 430] width 1221 height 389
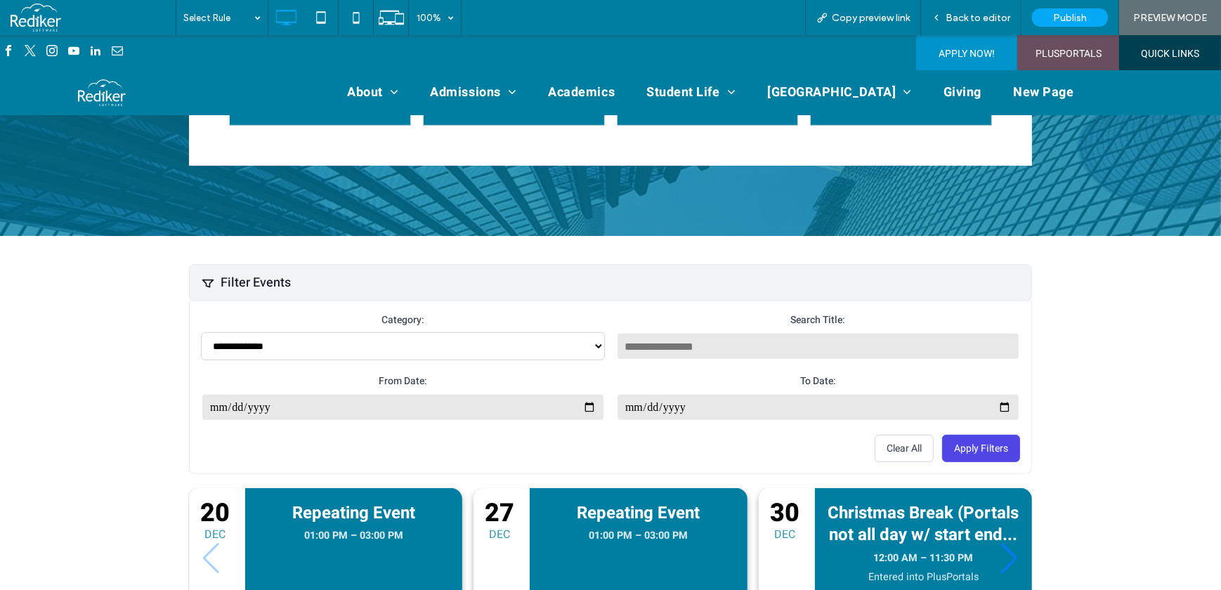
click at [318, 264] on div "Filter Events" at bounding box center [610, 282] width 843 height 37
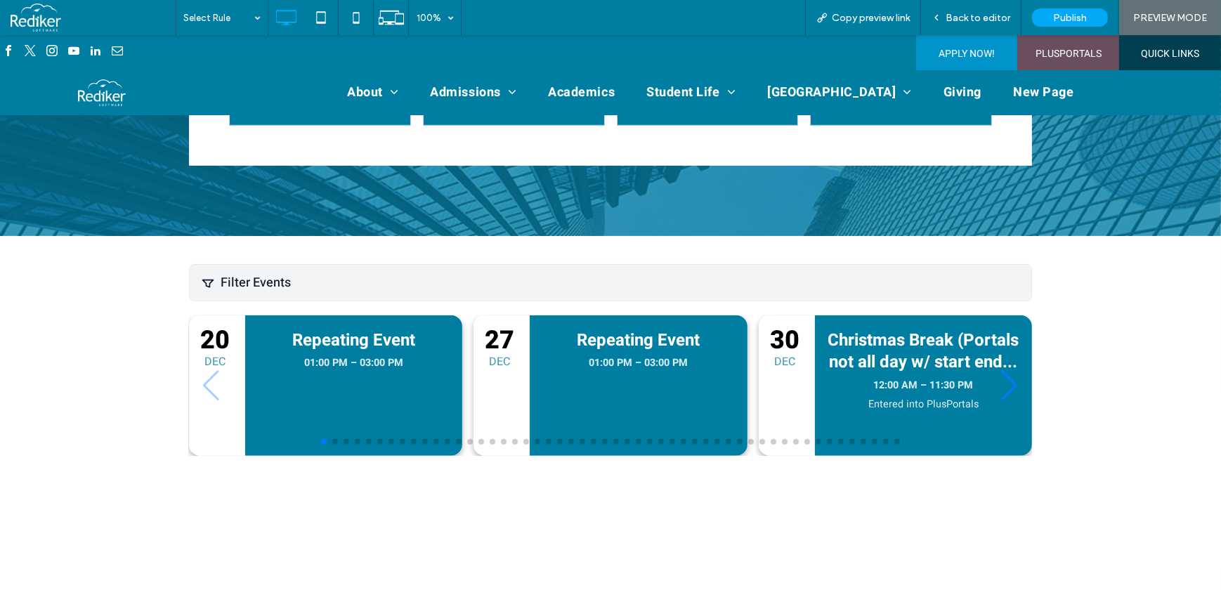
click at [318, 264] on div "Filter Events" at bounding box center [610, 282] width 843 height 37
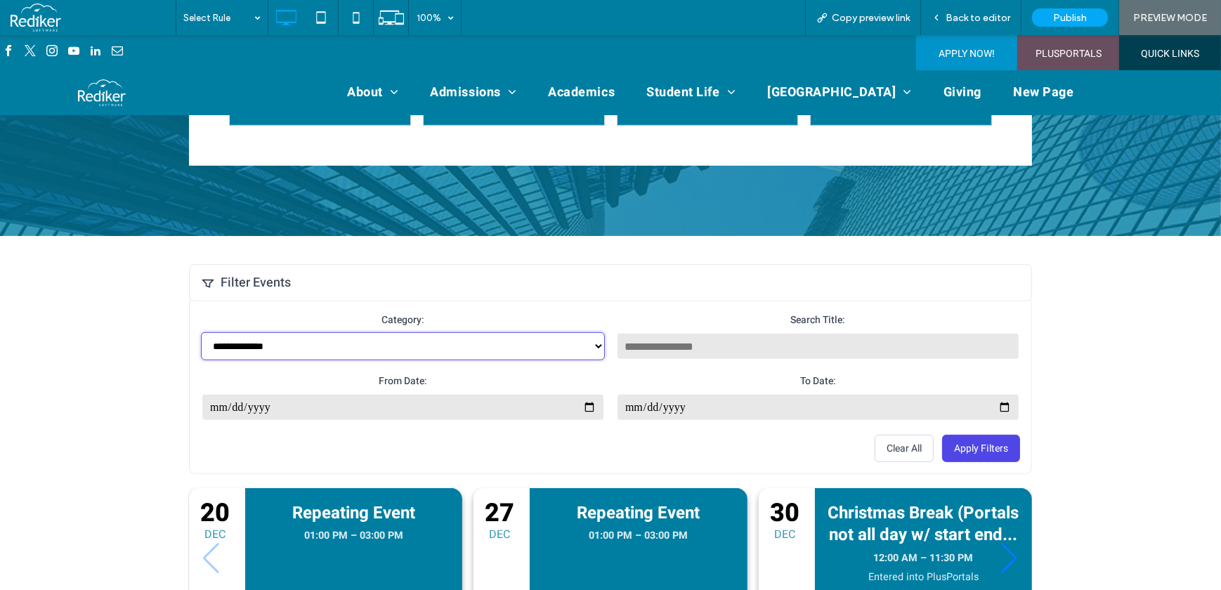
click at [280, 332] on select "**********" at bounding box center [403, 346] width 404 height 28
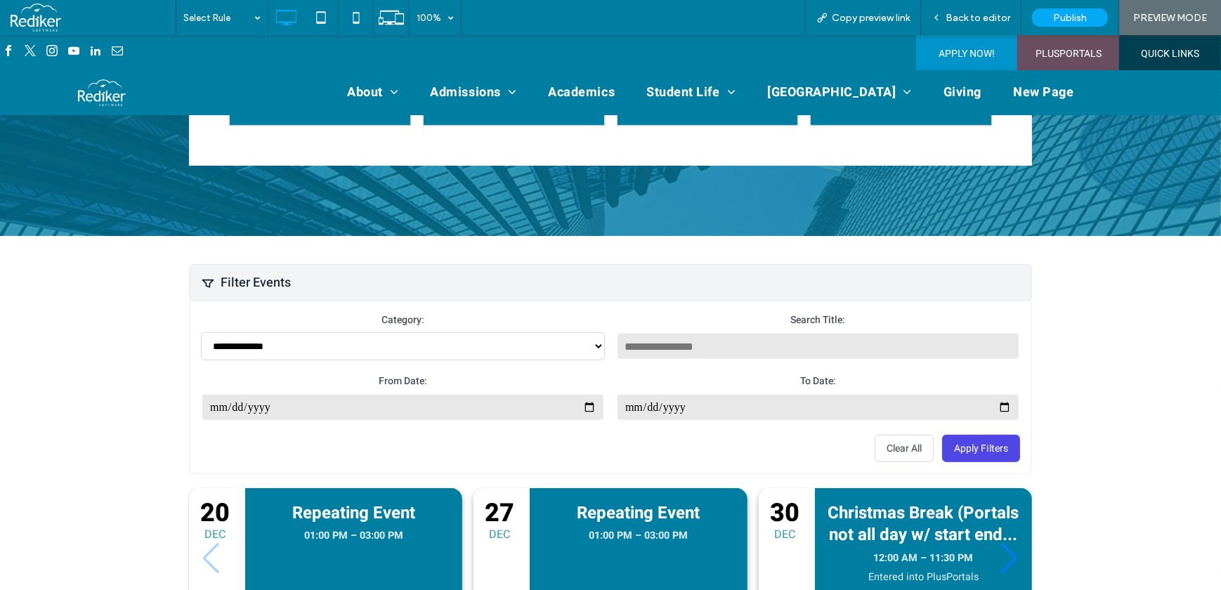
click at [314, 270] on div "Filter Events" at bounding box center [610, 282] width 843 height 37
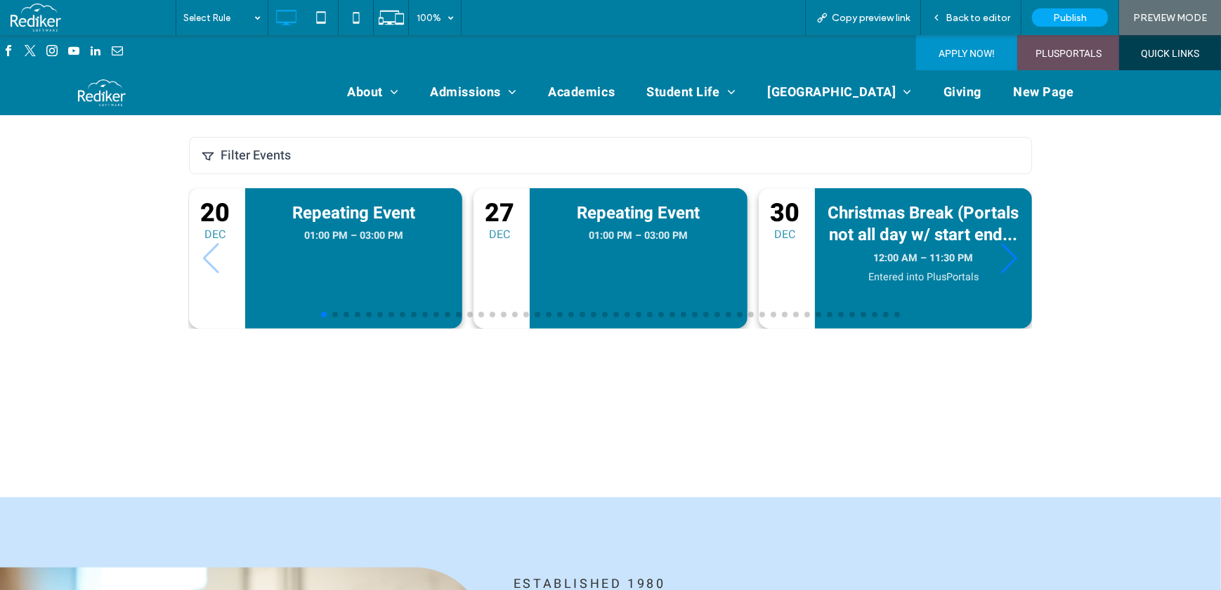
scroll to position [1022, 0]
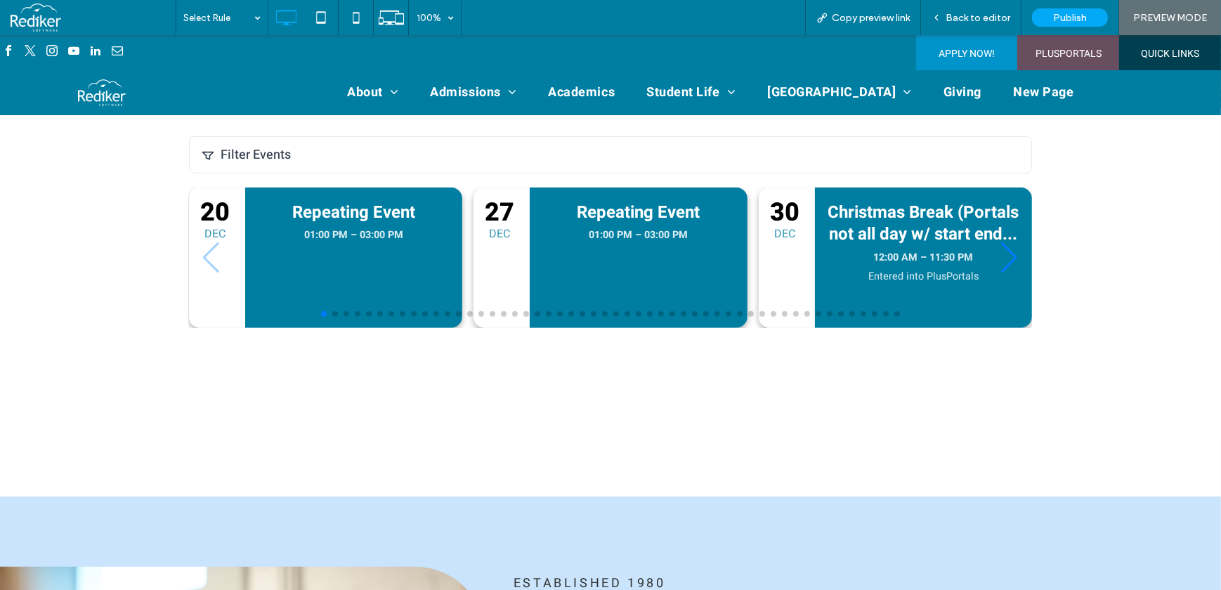
click at [365, 363] on div "**********" at bounding box center [610, 302] width 843 height 332
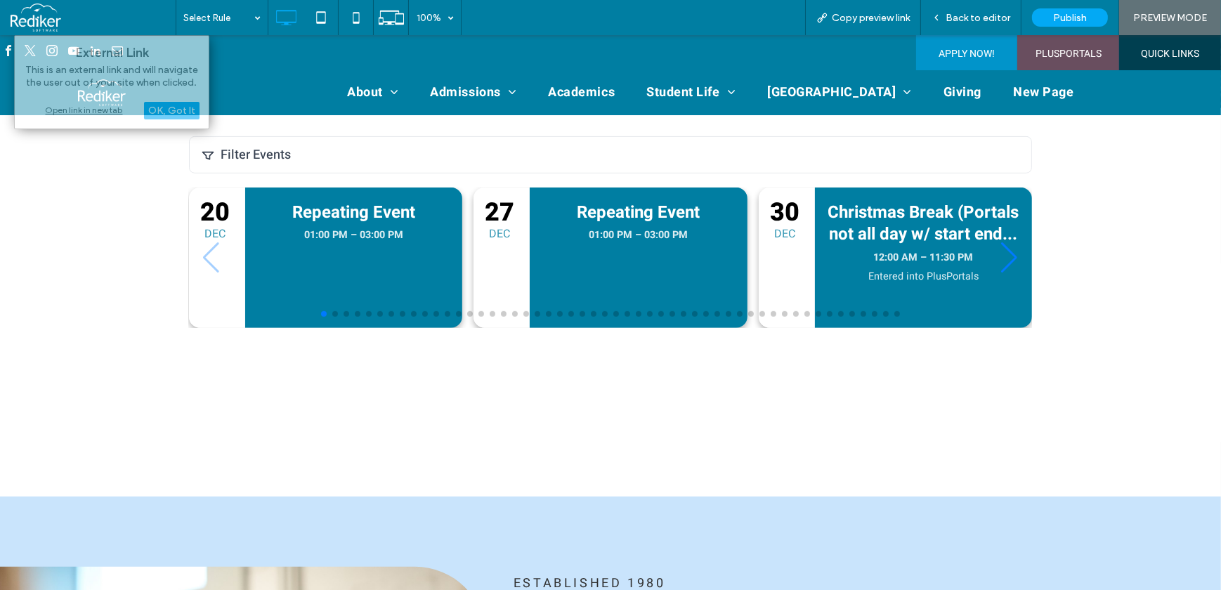
click at [36, 249] on div "**********" at bounding box center [610, 302] width 1221 height 389
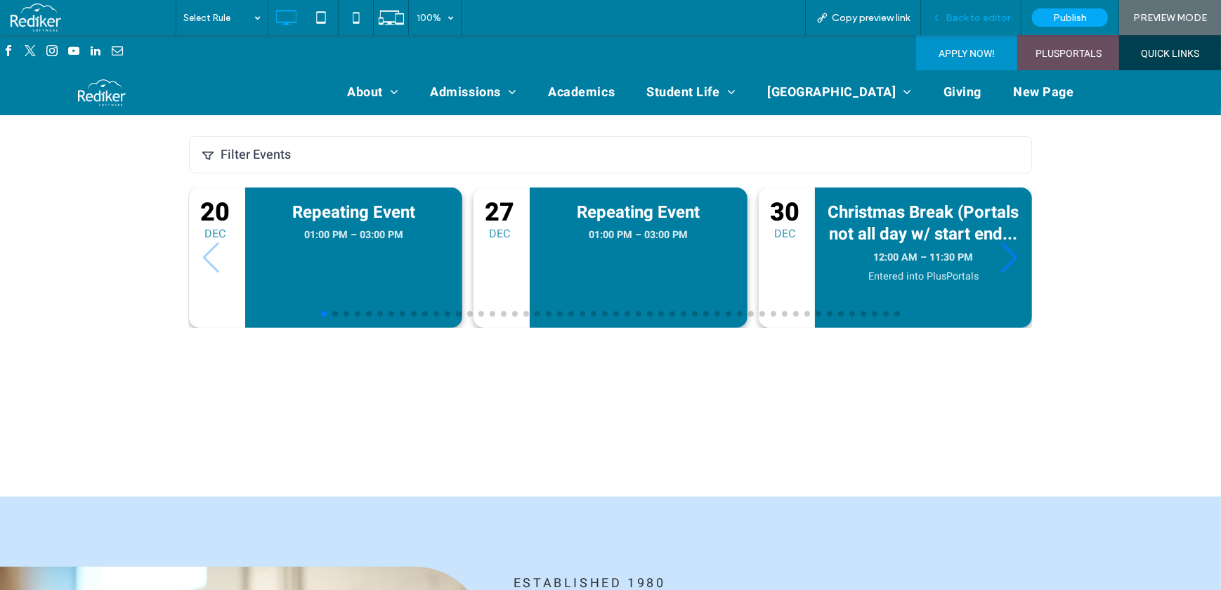
click at [1005, 19] on span "Back to editor" at bounding box center [978, 18] width 65 height 12
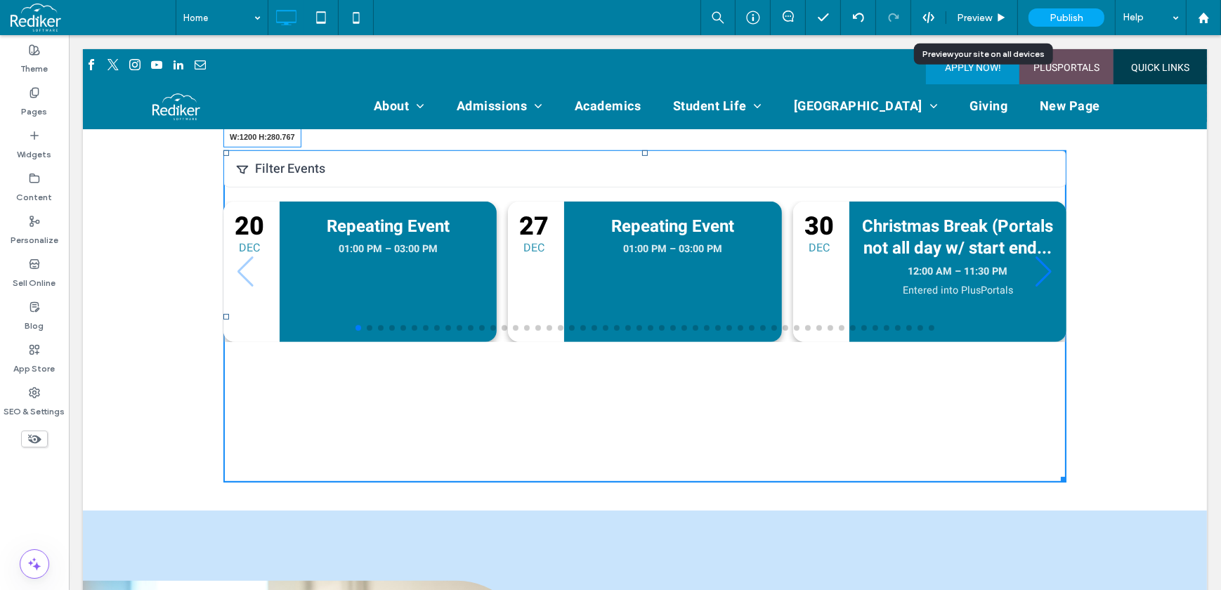
drag, startPoint x: 1085, startPoint y: 445, endPoint x: 1232, endPoint y: 358, distance: 170.7
click at [1163, 322] on div "**********" at bounding box center [644, 316] width 1124 height 389
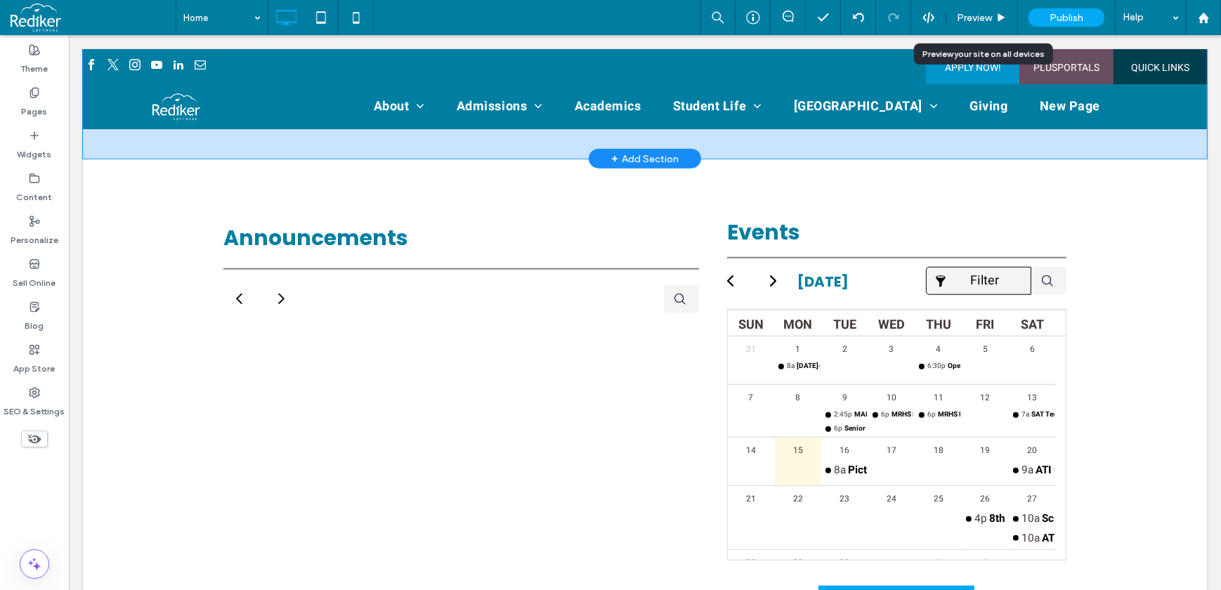
scroll to position [1788, 0]
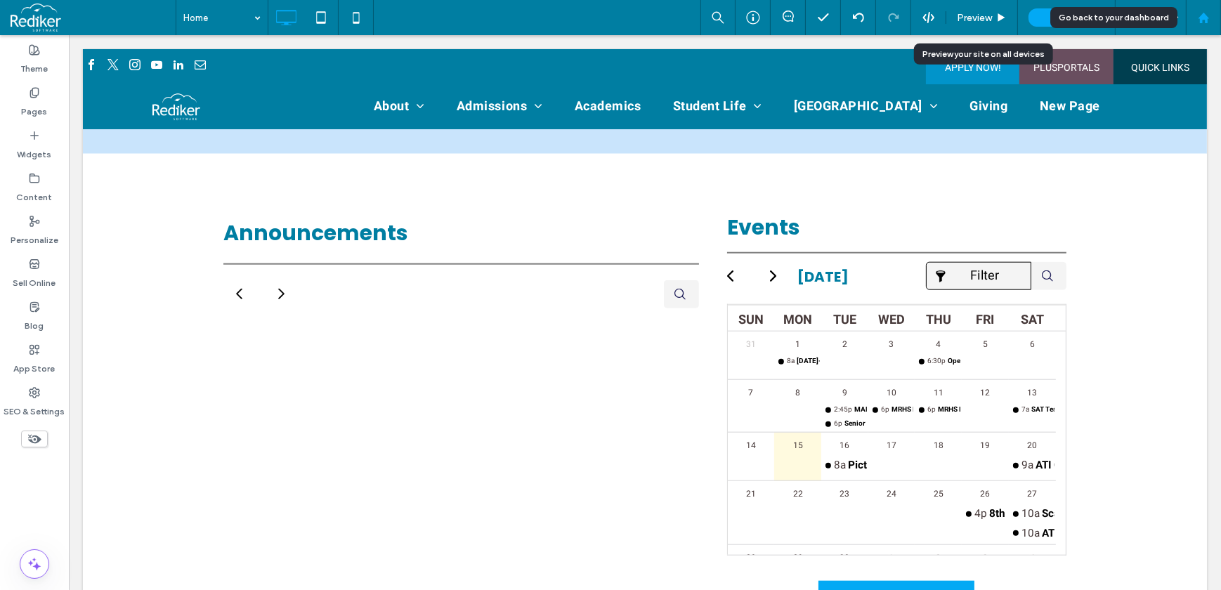
click at [1207, 13] on icon at bounding box center [1204, 18] width 12 height 12
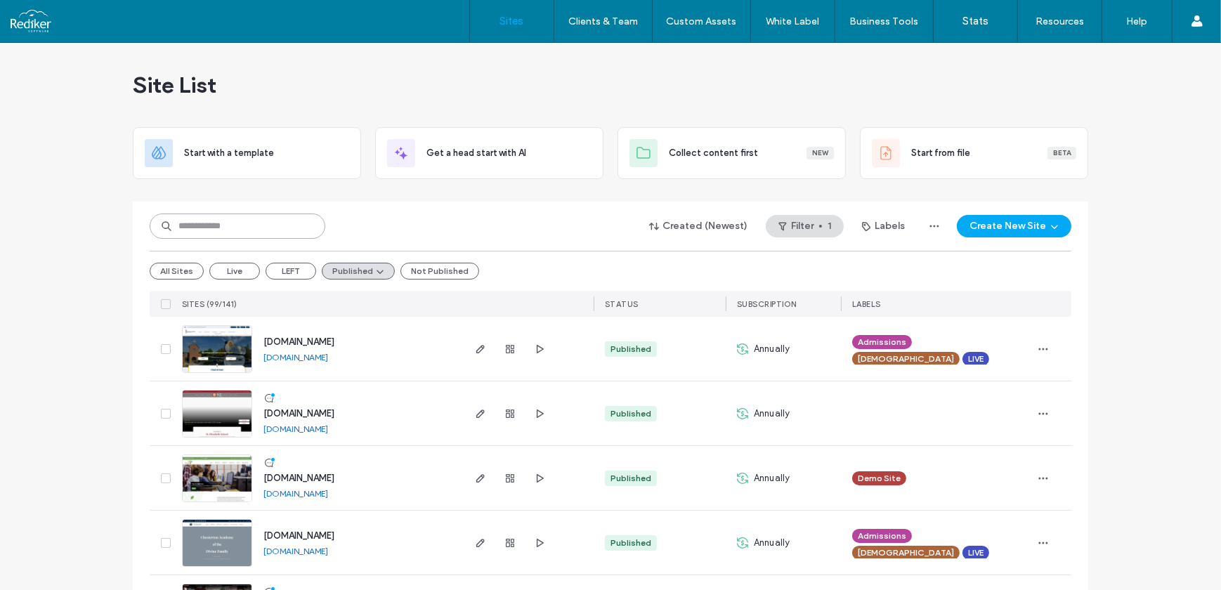
click at [287, 236] on input at bounding box center [238, 226] width 176 height 25
type input "****"
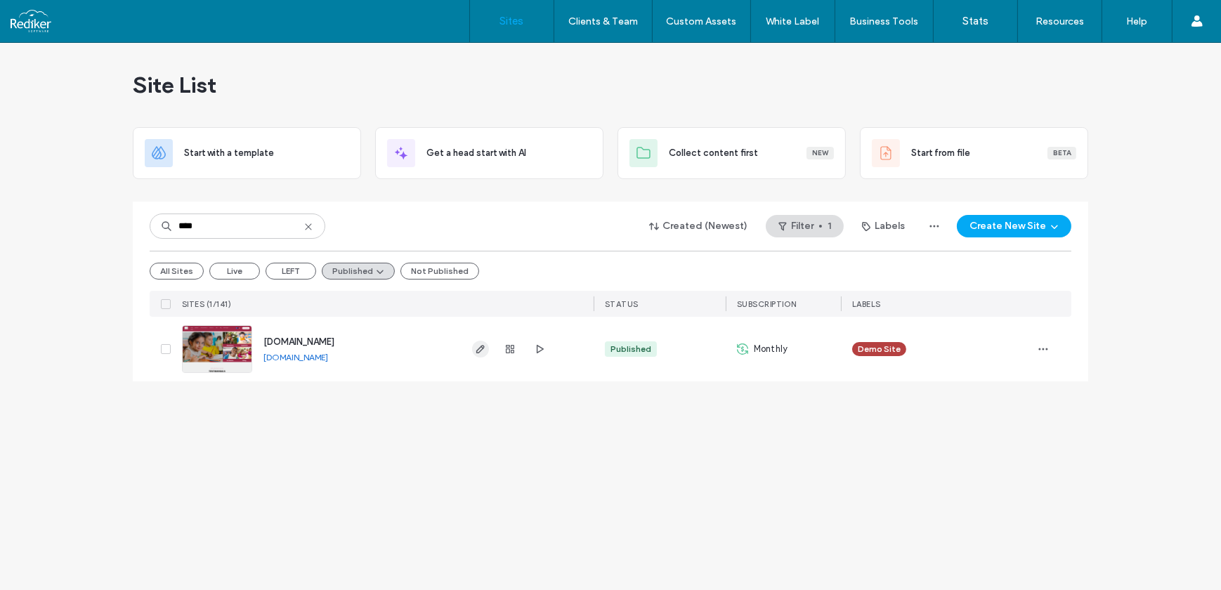
click at [475, 344] on icon "button" at bounding box center [480, 349] width 11 height 11
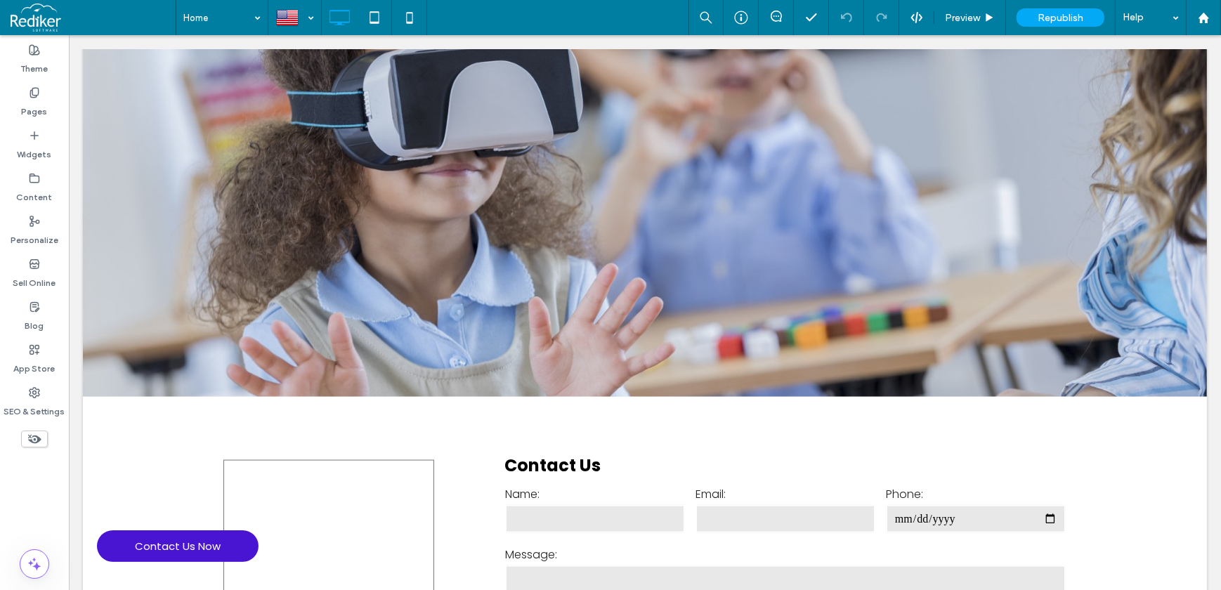
scroll to position [2210, 0]
